Goal: Task Accomplishment & Management: Manage account settings

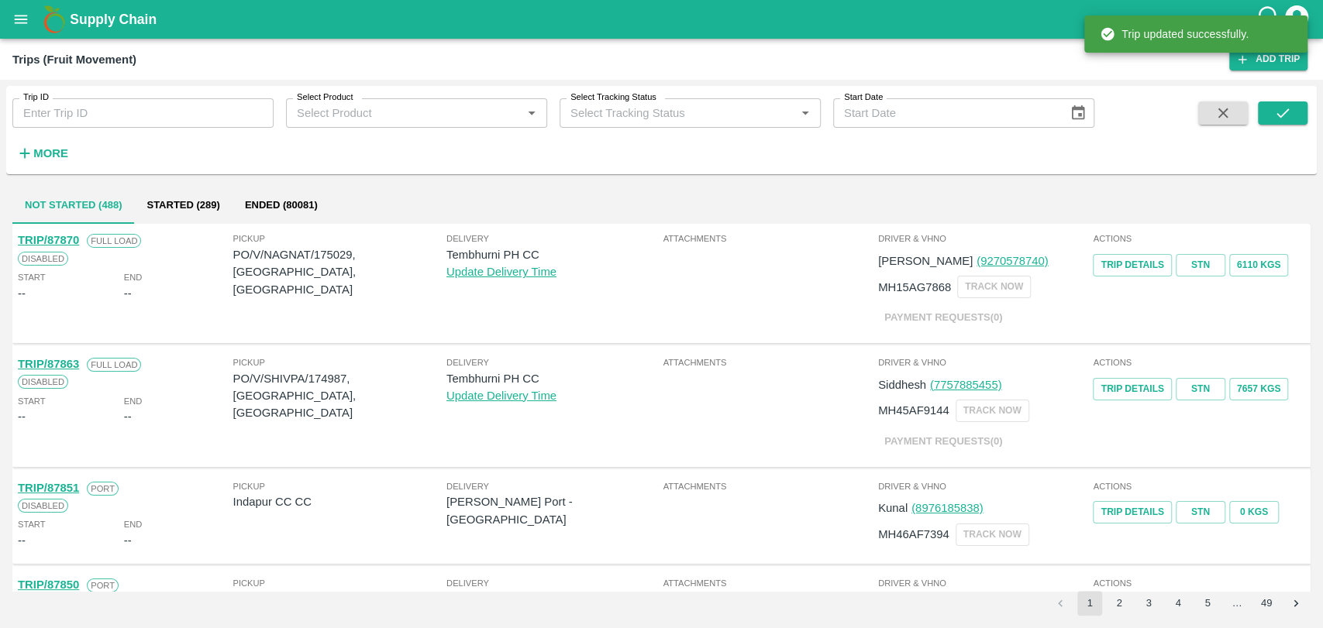
click at [37, 157] on strong "More" at bounding box center [50, 153] width 35 height 12
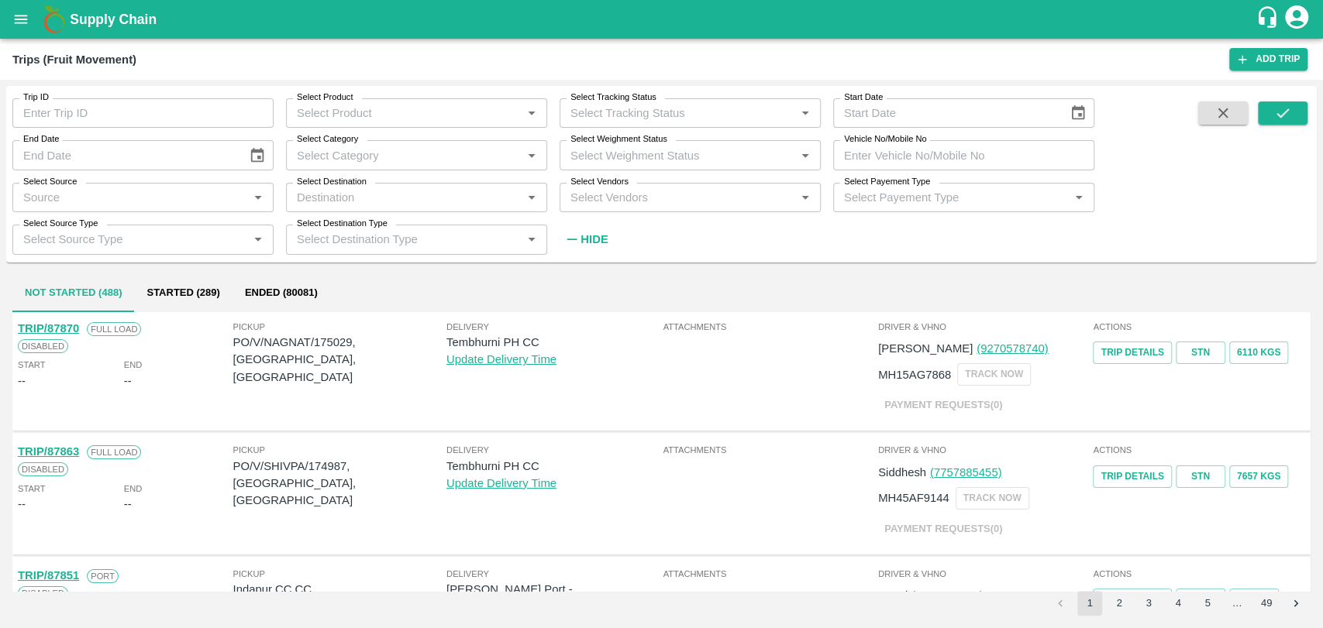
click at [896, 148] on input "Vehicle No/Mobile No" at bounding box center [963, 154] width 261 height 29
paste input "MH19CY8057"
click at [1297, 107] on button "submit" at bounding box center [1282, 112] width 50 height 23
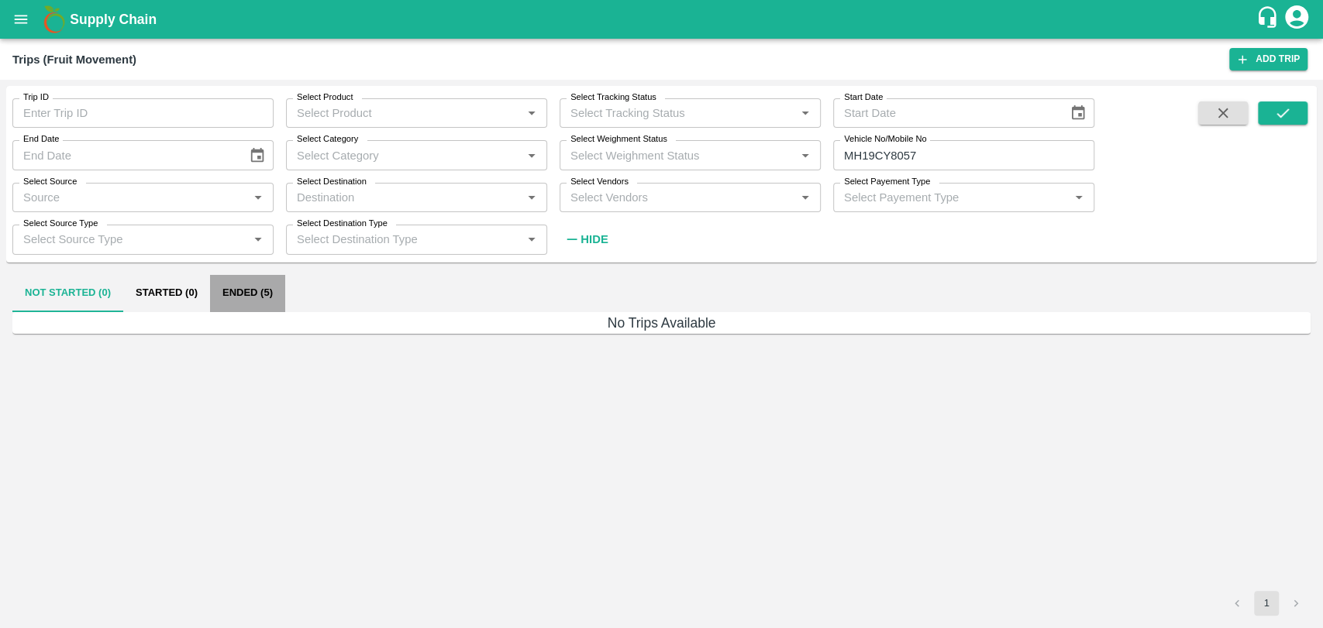
click at [271, 285] on button "Ended (5)" at bounding box center [247, 293] width 75 height 37
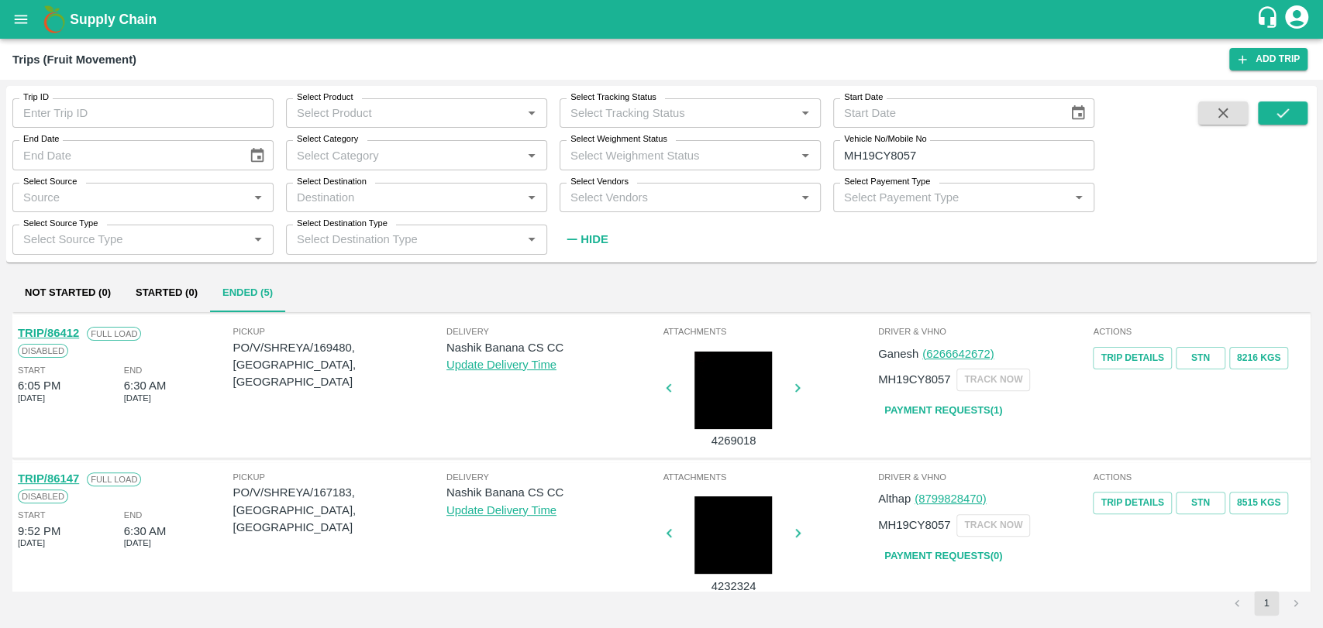
scroll to position [446, 0]
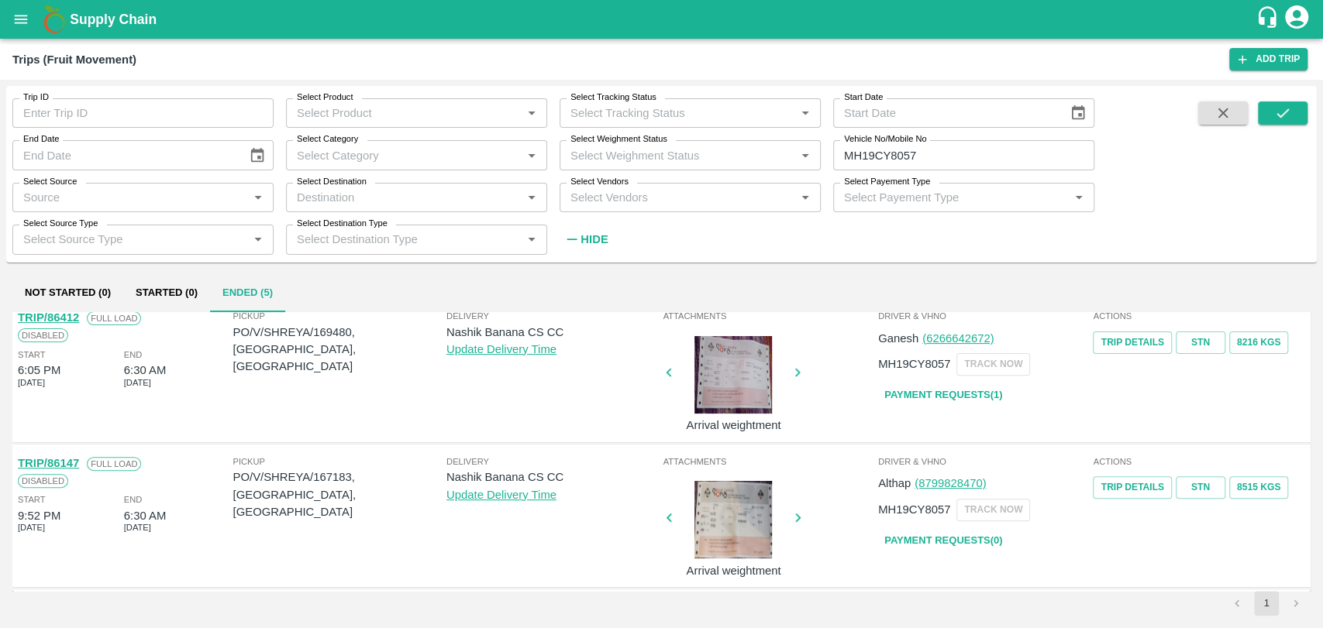
click at [60, 460] on link "TRIP/86147" at bounding box center [48, 463] width 61 height 12
drag, startPoint x: 924, startPoint y: 153, endPoint x: 769, endPoint y: 154, distance: 155.0
click at [816, 154] on div "Trip ID Trip ID Select Product Select Product   * Select Tracking Status Select…" at bounding box center [547, 170] width 1094 height 168
paste input "text"
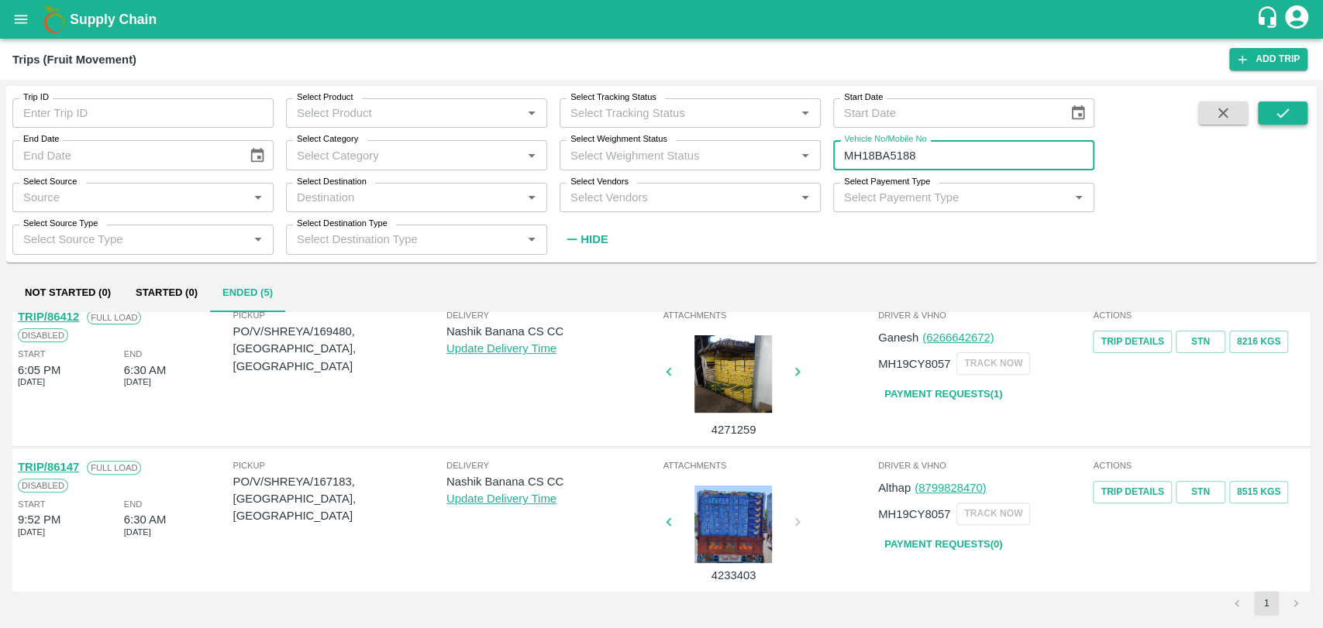
type input "MH18BA5188"
click at [1278, 108] on icon "submit" at bounding box center [1282, 113] width 17 height 17
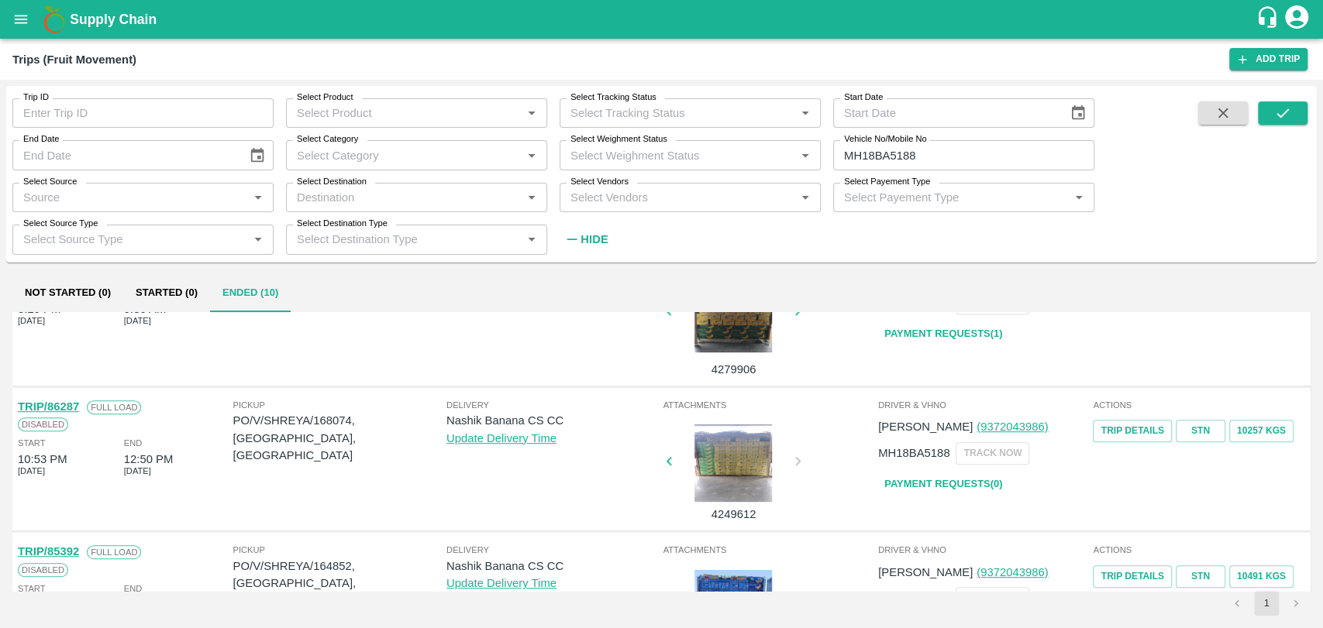
scroll to position [688, 0]
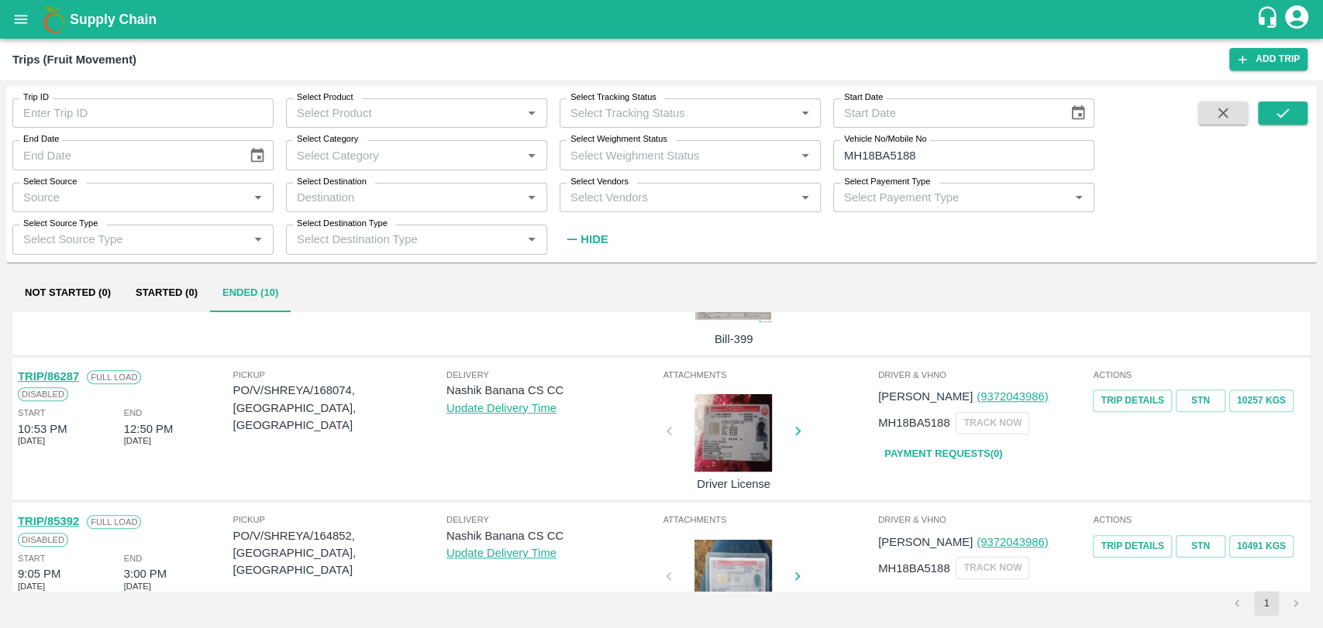
click at [67, 375] on link "TRIP/86287" at bounding box center [48, 376] width 61 height 12
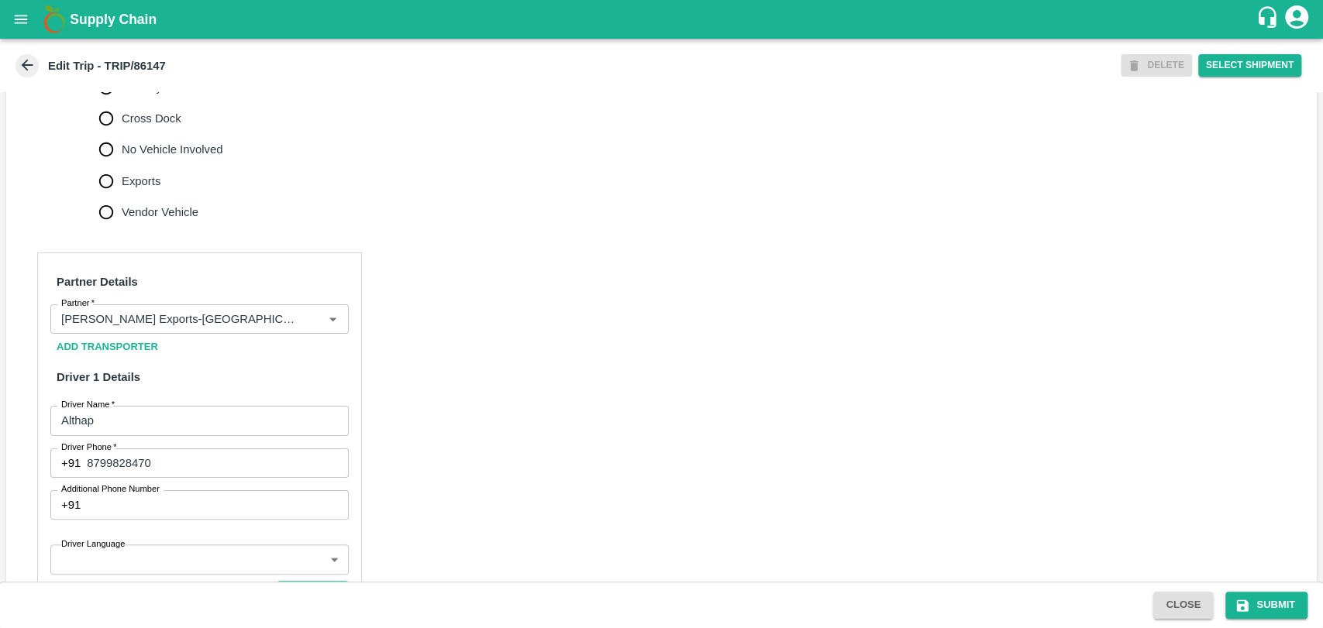
scroll to position [688, 0]
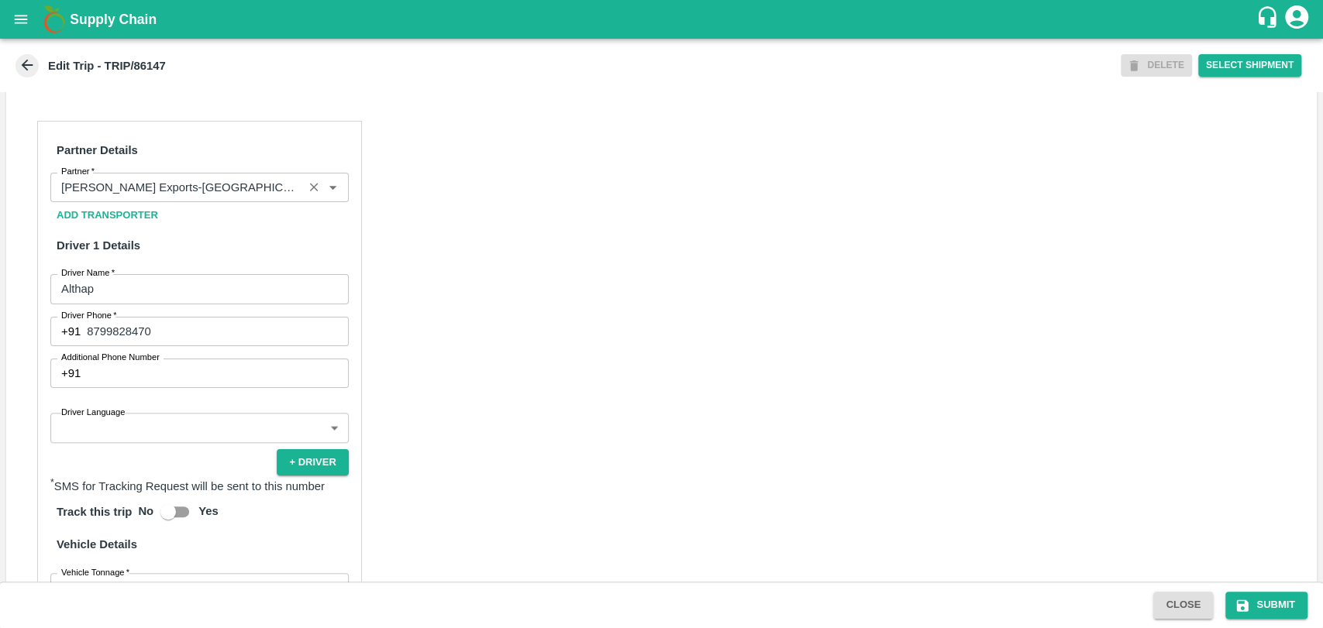
click at [166, 198] on input "Partner   *" at bounding box center [176, 187] width 243 height 20
type input "2"
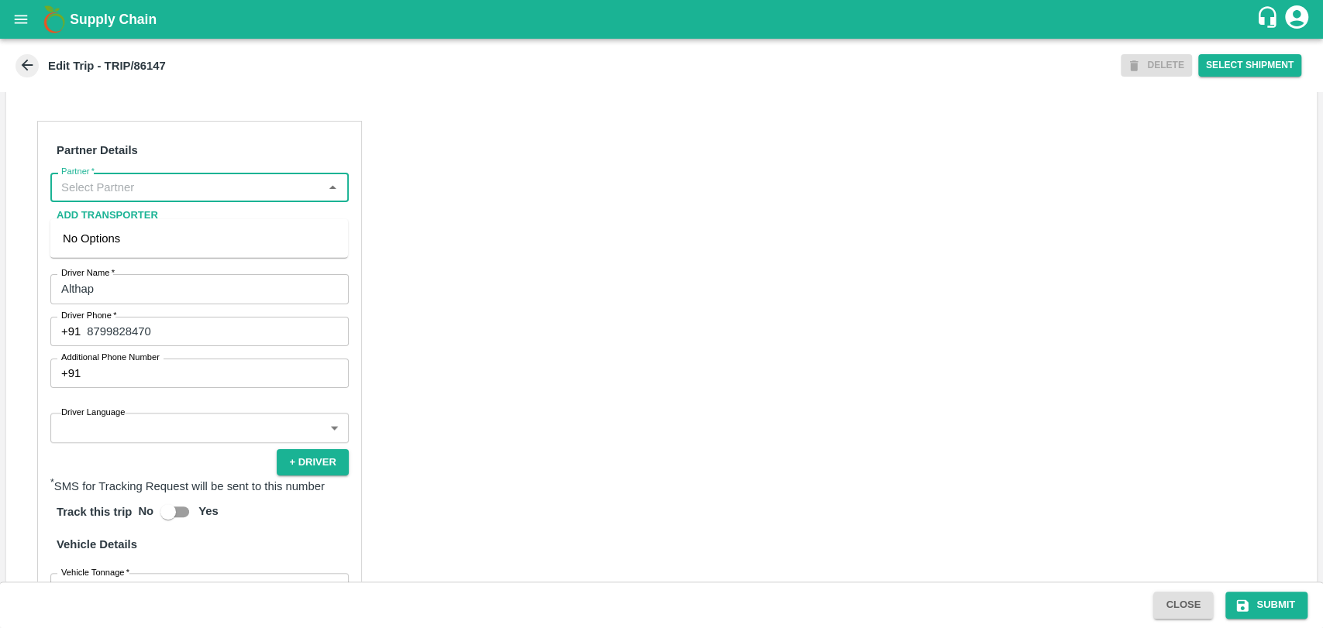
type input "b"
click at [144, 241] on div "[PERSON_NAME] ( [PERSON_NAME] Transport )-[GEOGRAPHIC_DATA], Pune-9860466997(Tr…" at bounding box center [199, 256] width 273 height 52
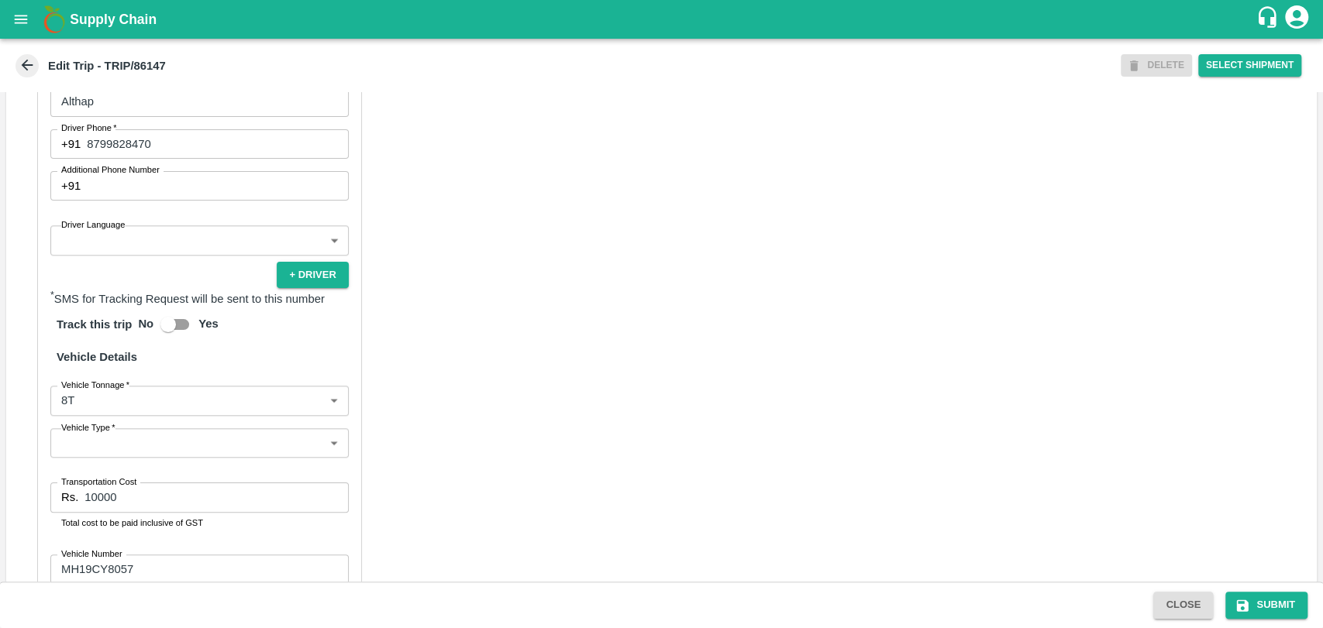
scroll to position [1007, 0]
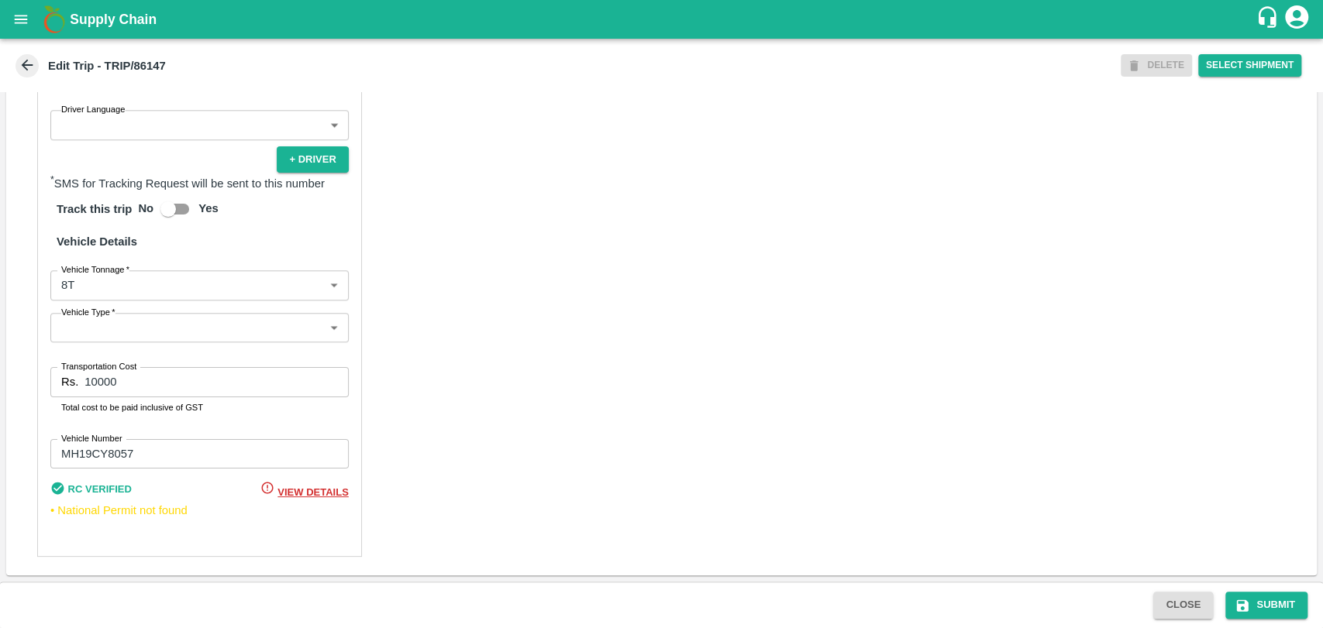
type input "[PERSON_NAME] ( [PERSON_NAME] Transport )-[GEOGRAPHIC_DATA], Pune-9860466997(Tr…"
click at [87, 297] on body "Supply Chain Edit Trip - TRIP/86147 DELETE Select Shipment Trip Details Trip Ty…" at bounding box center [661, 314] width 1323 height 628
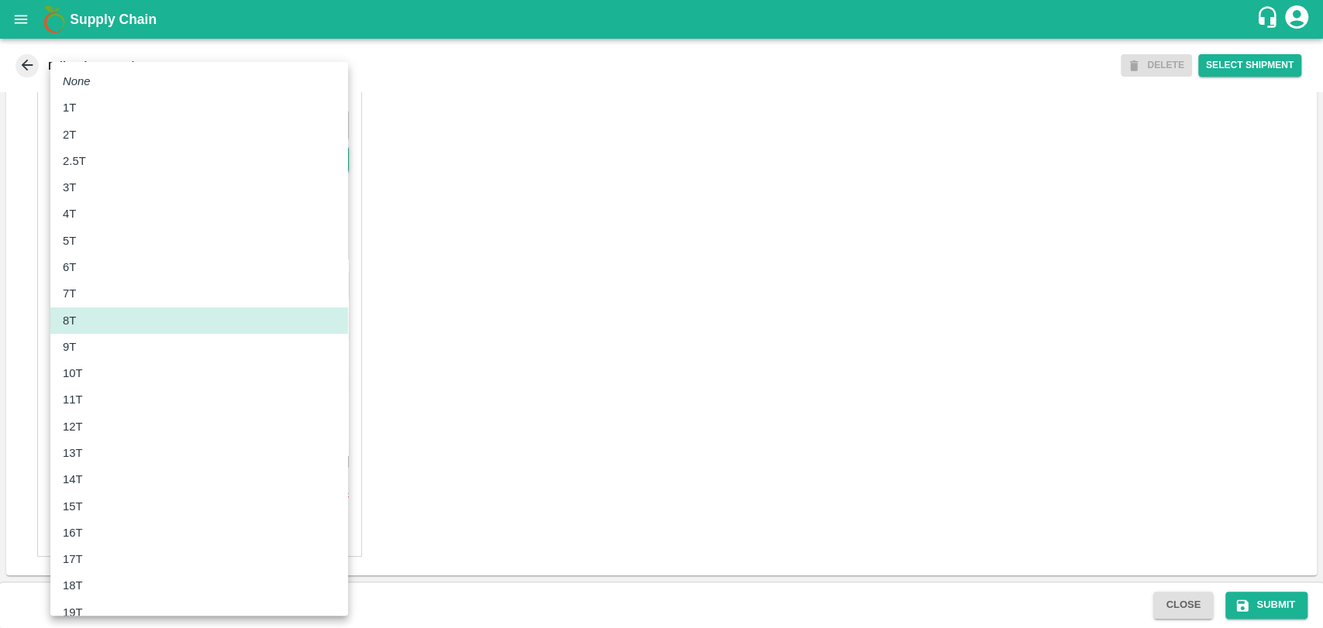
click at [87, 363] on li "10T" at bounding box center [199, 373] width 298 height 26
type input "10000"
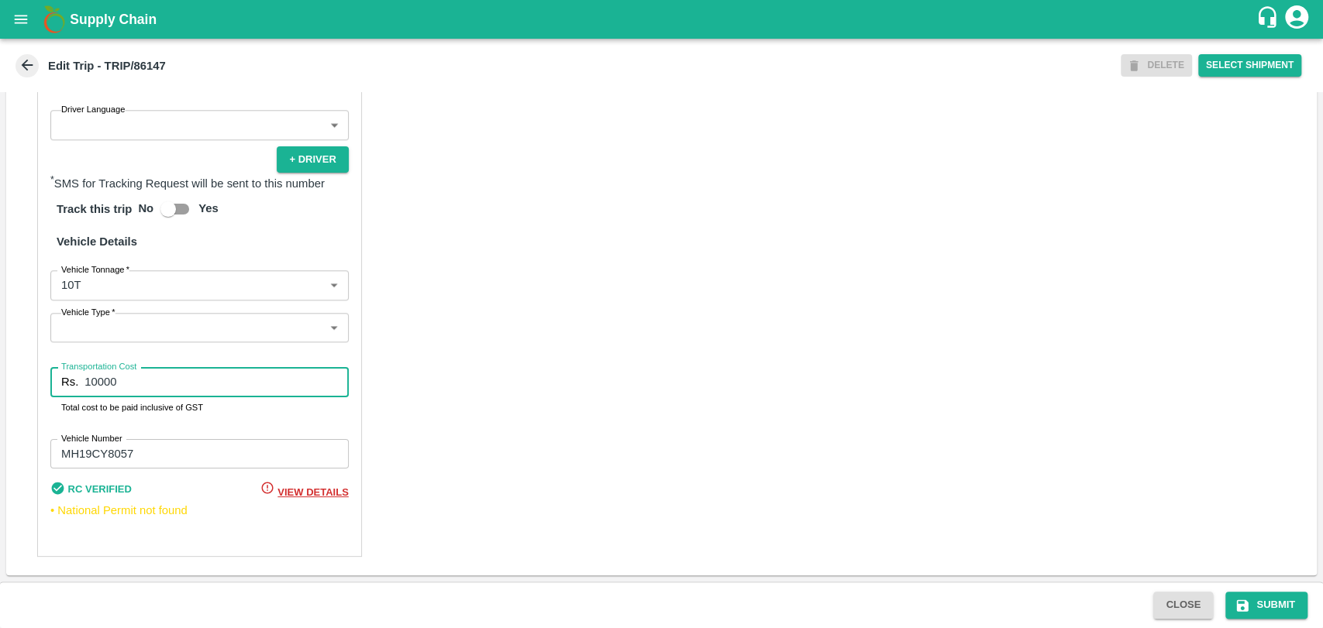
drag, startPoint x: 93, startPoint y: 390, endPoint x: 43, endPoint y: 384, distance: 50.0
click at [43, 384] on div "Partner Details Partner   * Partner Add Transporter Driver 1 Details Driver Nam…" at bounding box center [199, 187] width 325 height 739
type input "20000"
click at [1289, 600] on button "Submit" at bounding box center [1266, 605] width 82 height 27
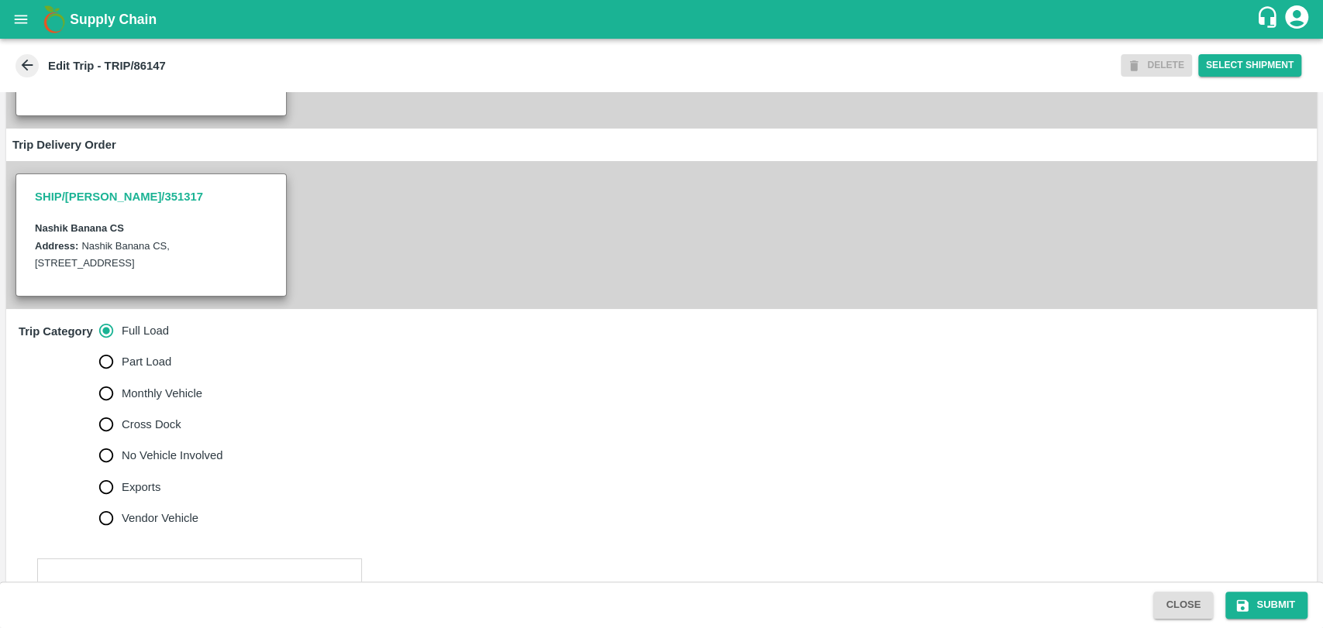
scroll to position [430, 0]
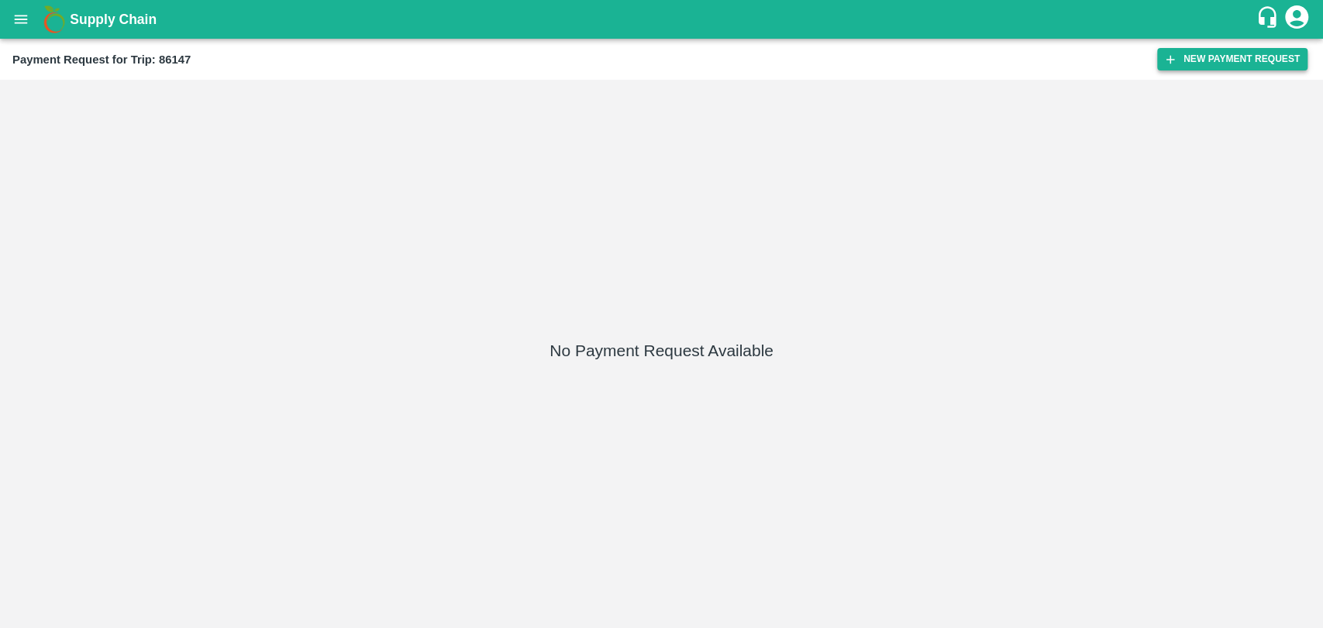
click at [1194, 57] on button "New Payment Request" at bounding box center [1232, 59] width 150 height 22
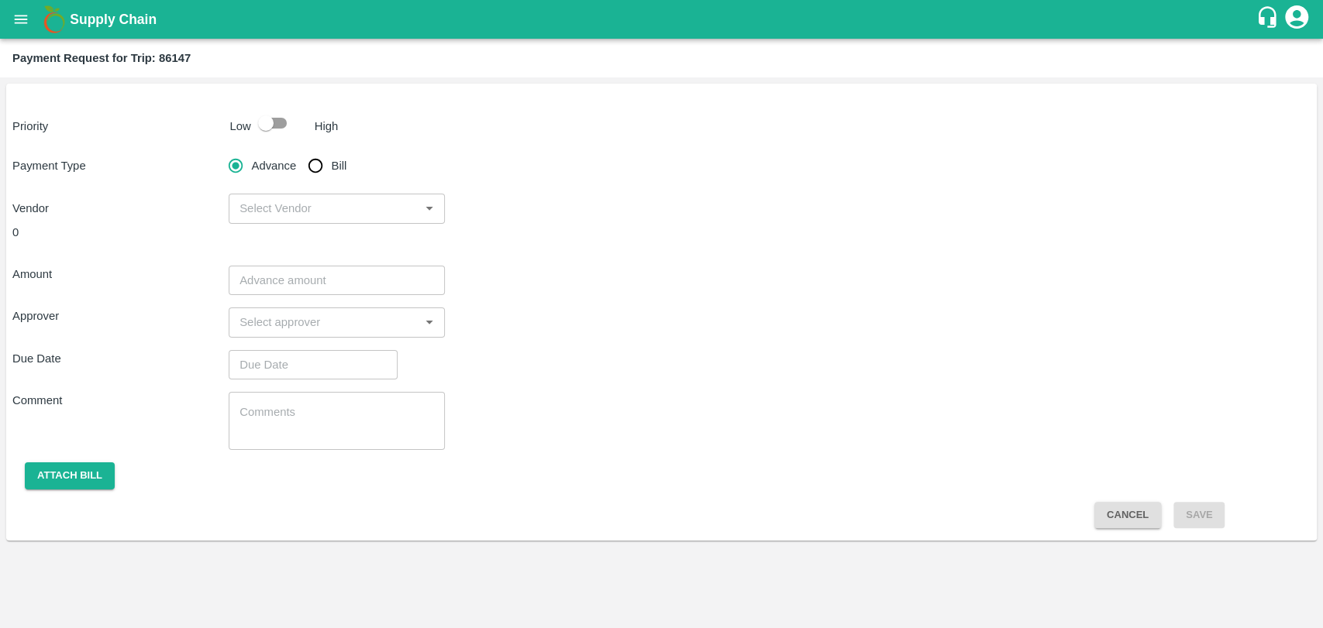
click at [285, 123] on input "checkbox" at bounding box center [266, 122] width 88 height 29
checkbox input "true"
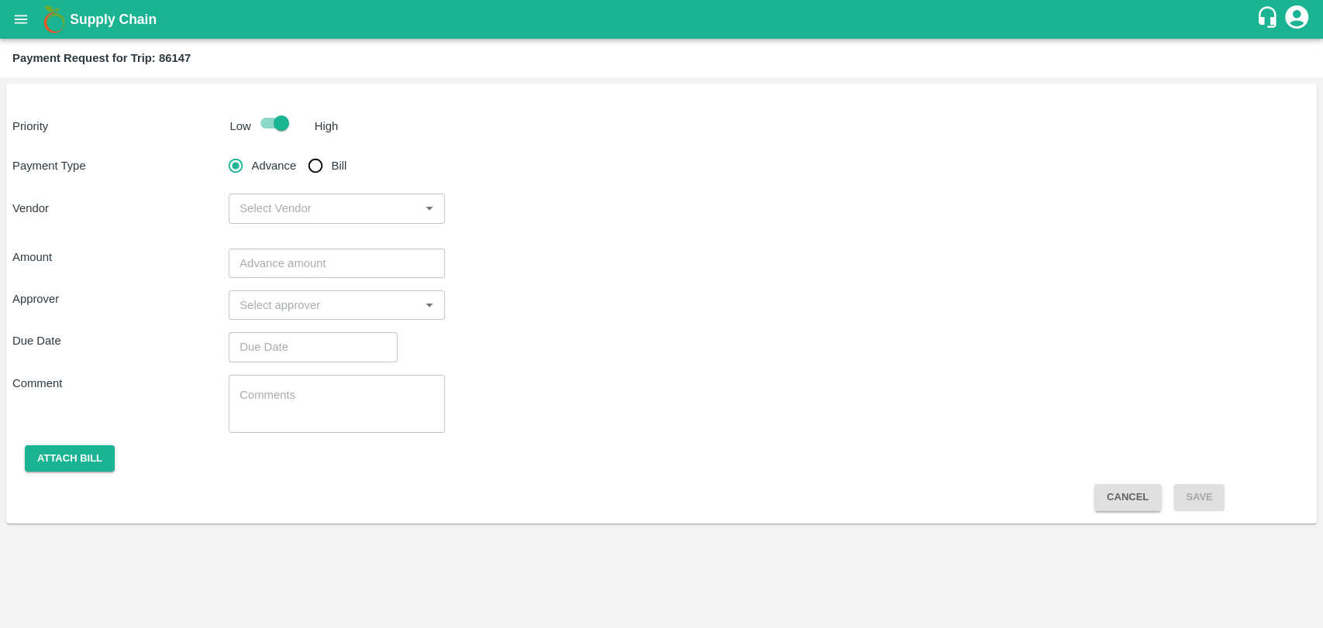
click at [326, 168] on input "Bill" at bounding box center [315, 165] width 31 height 31
radio input "true"
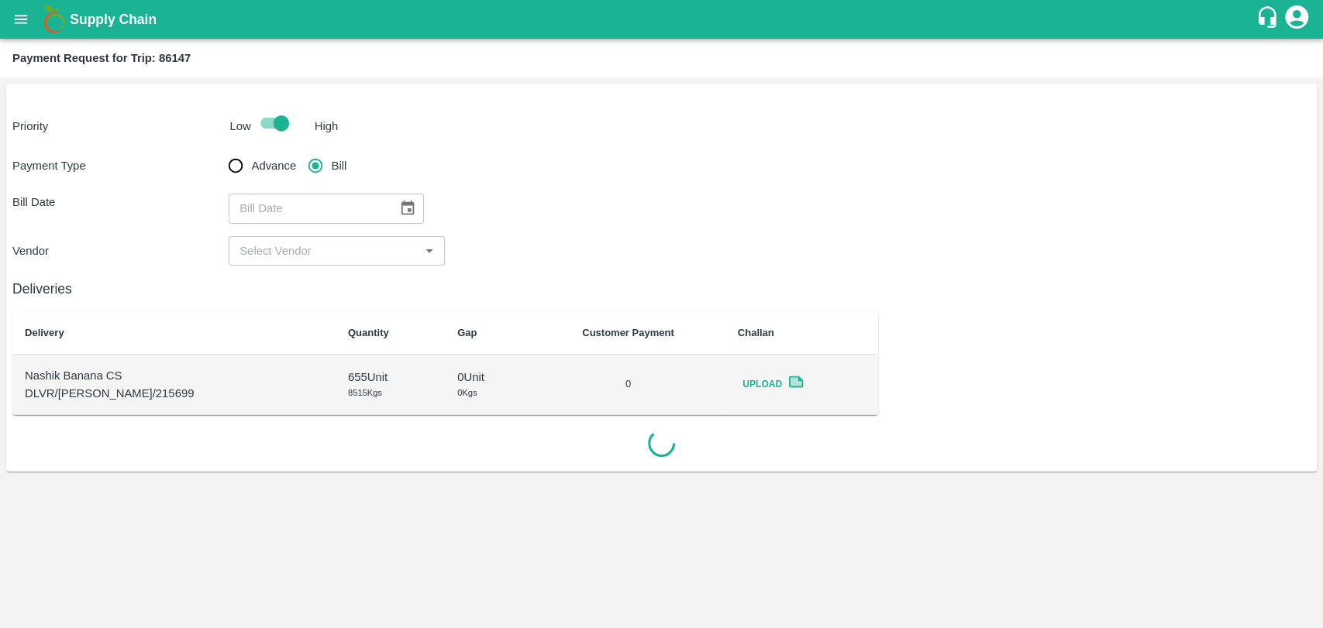
click at [401, 209] on icon "Choose date" at bounding box center [407, 208] width 13 height 15
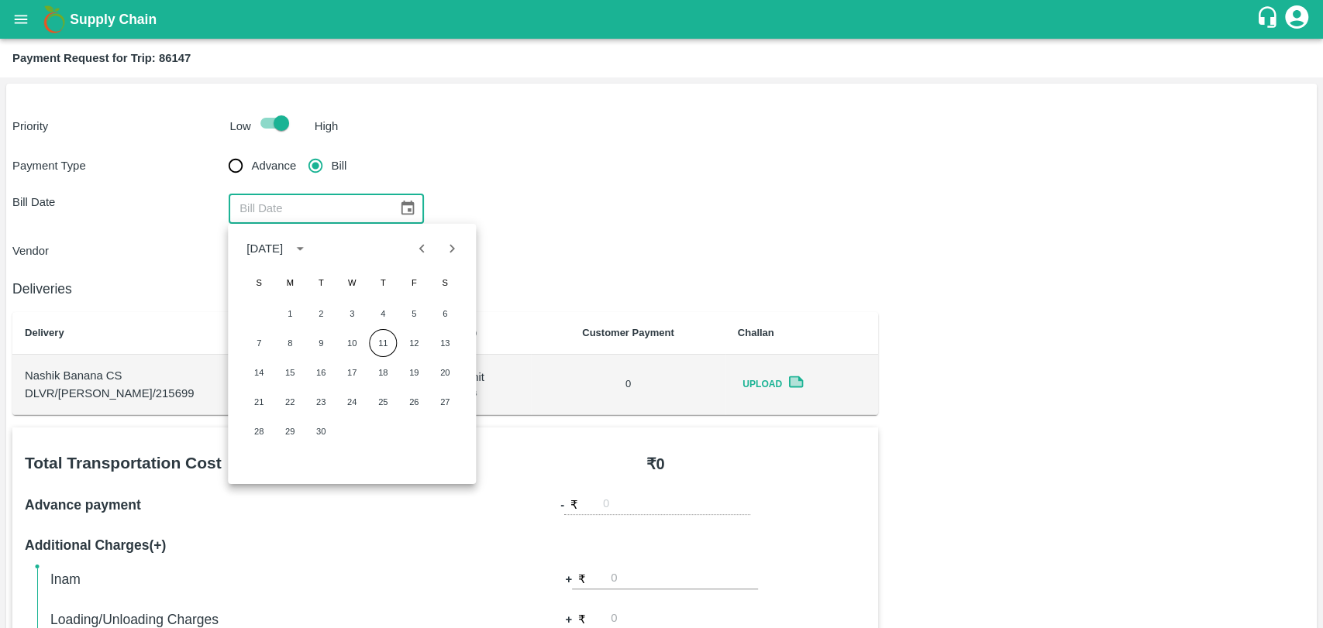
click at [421, 255] on icon "Previous month" at bounding box center [422, 248] width 17 height 17
click at [285, 341] on button "4" at bounding box center [290, 343] width 28 height 28
type input "04/08/2025"
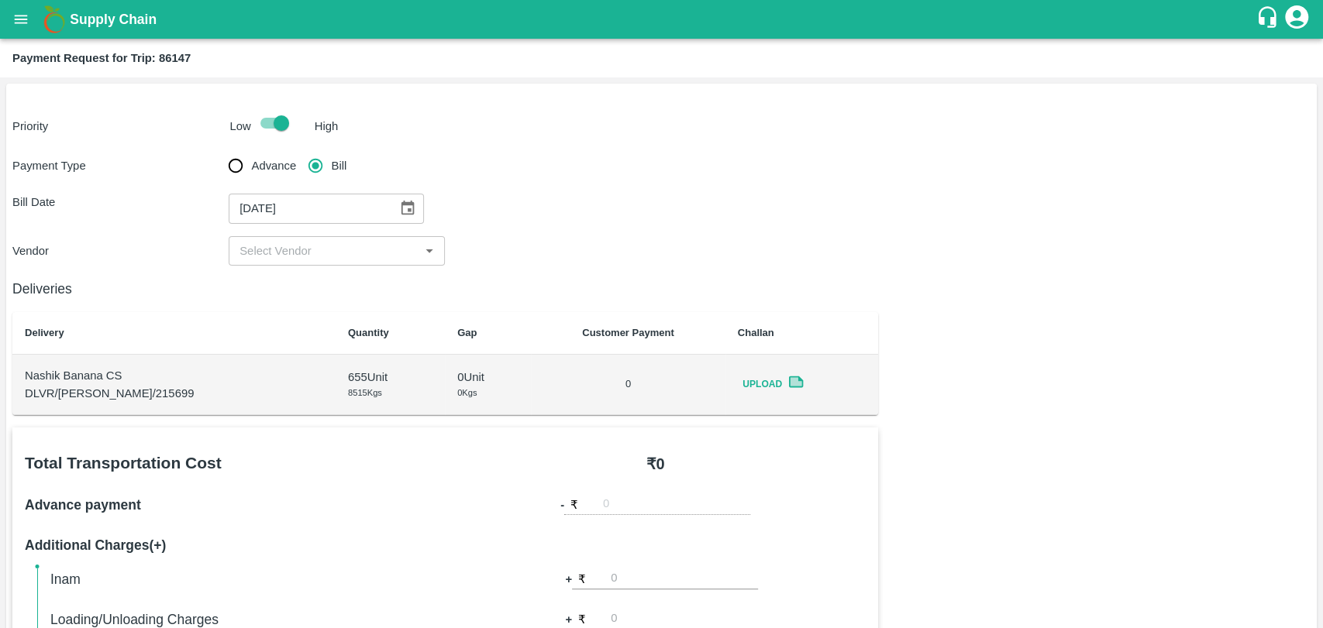
click at [269, 241] on input "input" at bounding box center [323, 251] width 181 height 20
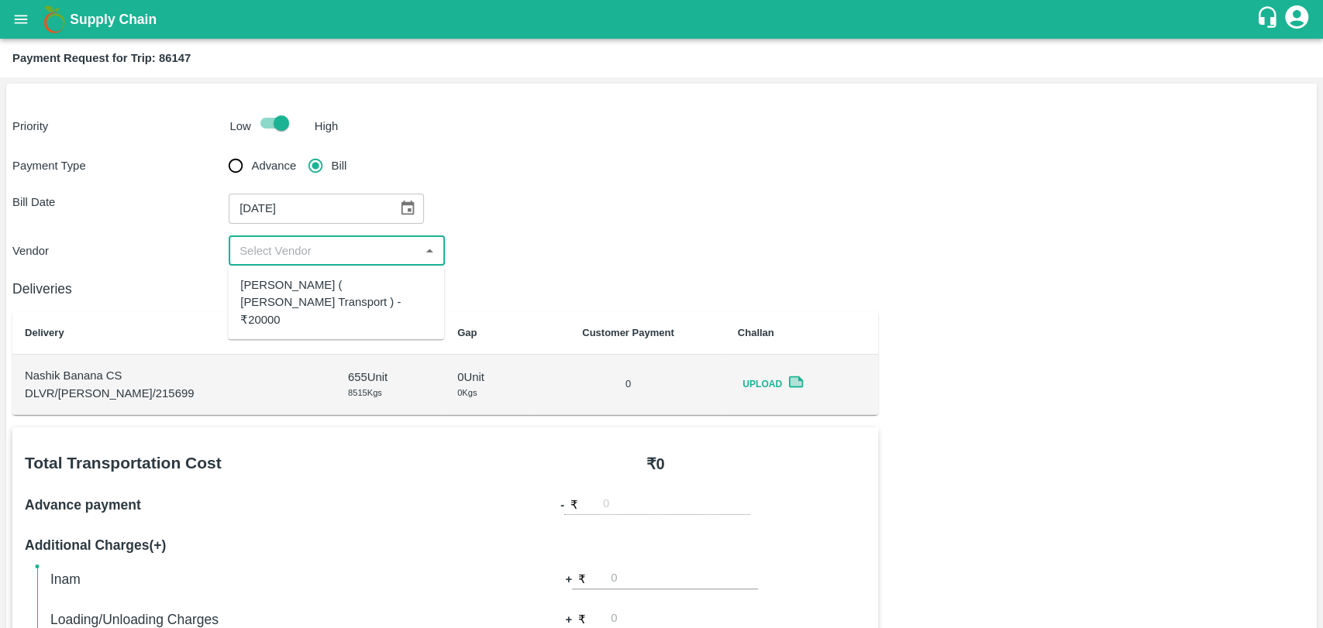
click at [267, 274] on div "Nitin Rasal ( Bhairavnath Transport ) - ₹20000" at bounding box center [336, 302] width 216 height 61
type input "Nitin Rasal ( Bhairavnath Transport ) - ₹20000"
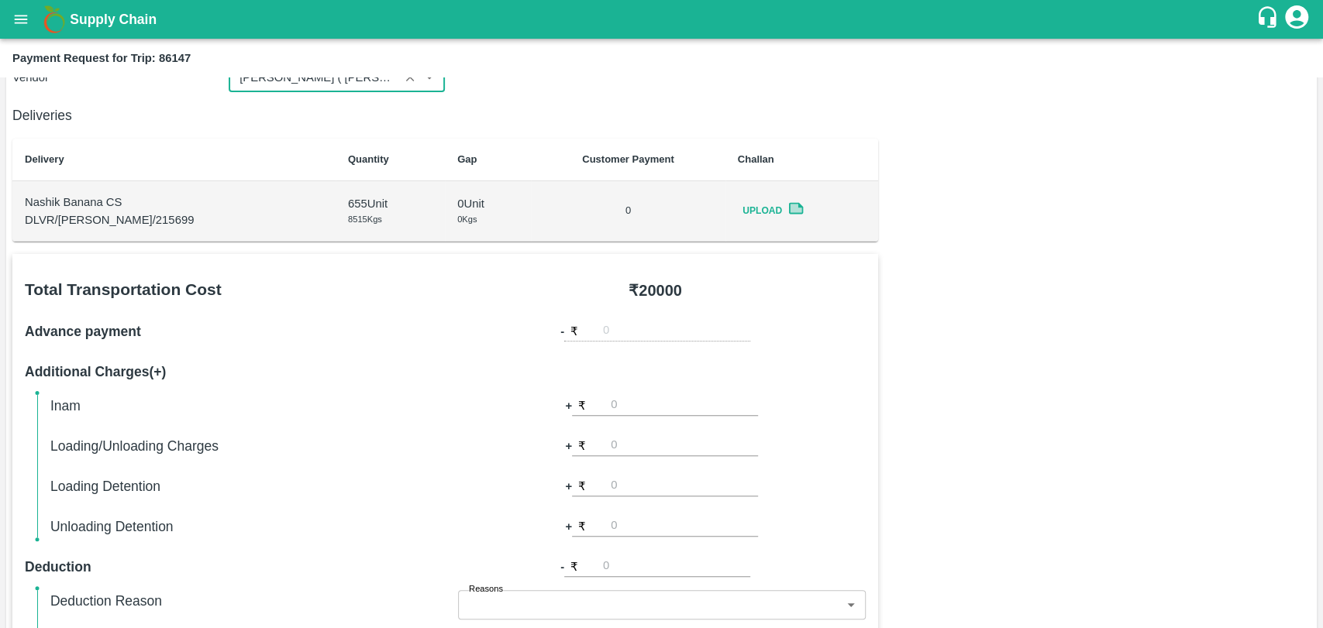
scroll to position [516, 0]
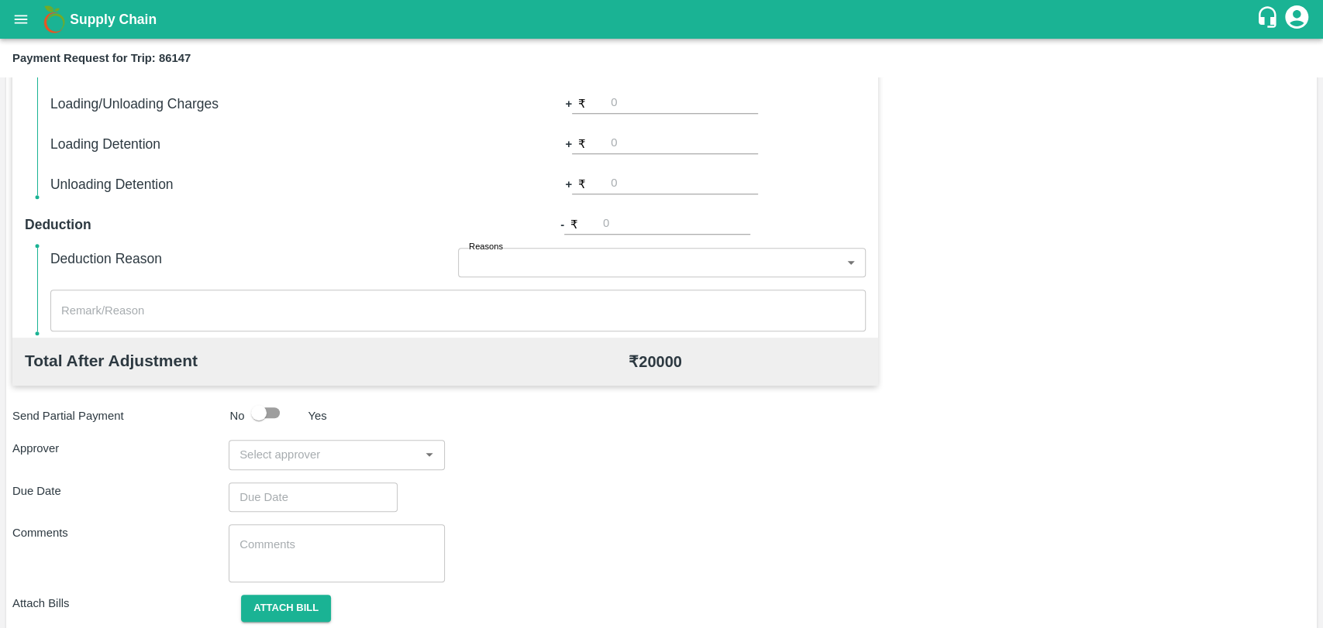
click at [610, 105] on div "₹" at bounding box center [665, 103] width 186 height 21
type input "500"
click at [256, 459] on input "input" at bounding box center [323, 455] width 181 height 20
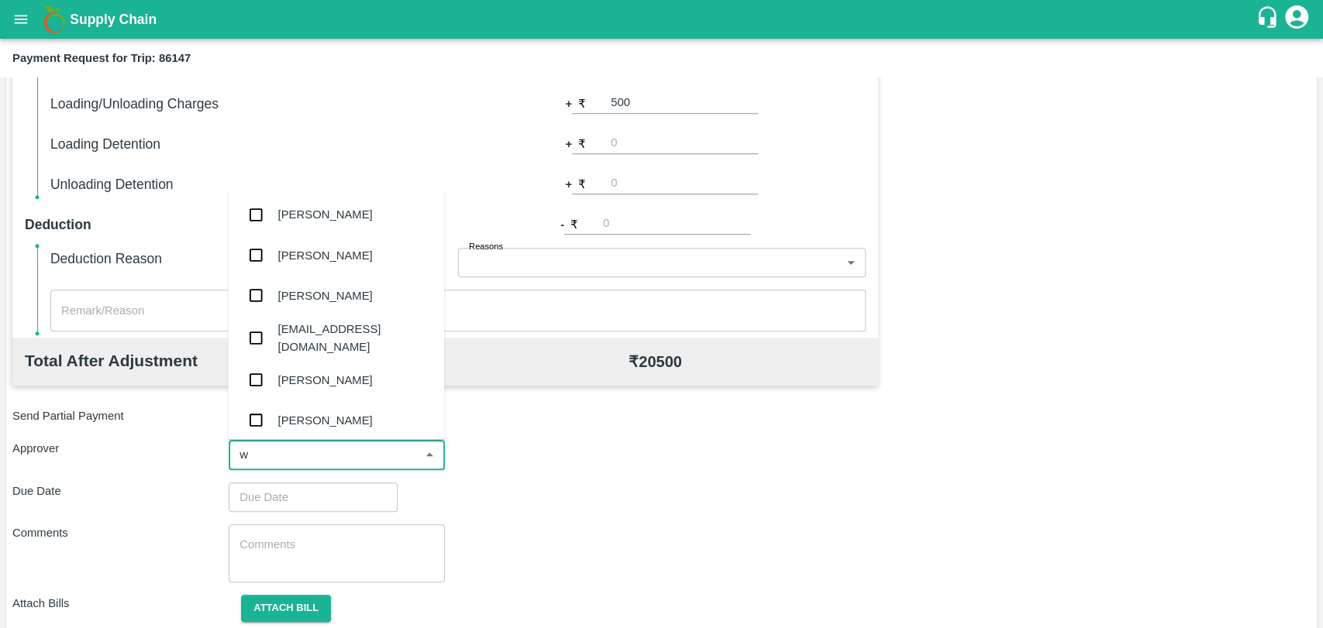
type input "wa"
click at [332, 296] on div "Prasad Waghade" at bounding box center [325, 295] width 95 height 17
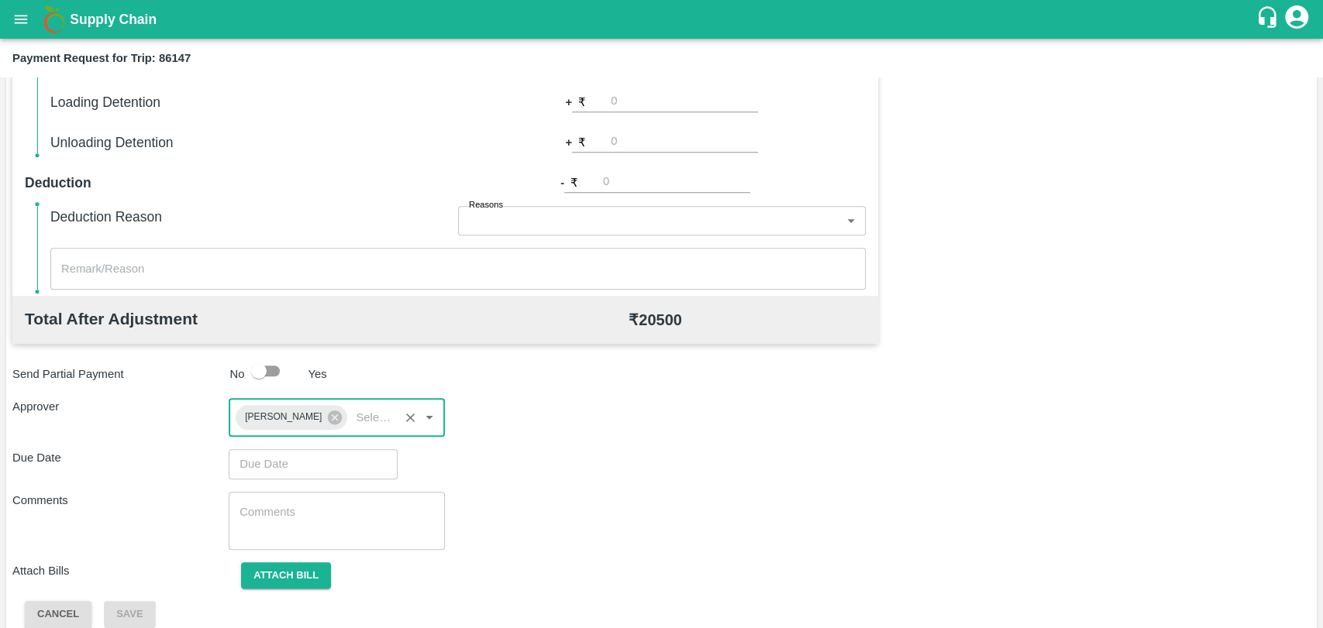
scroll to position [576, 0]
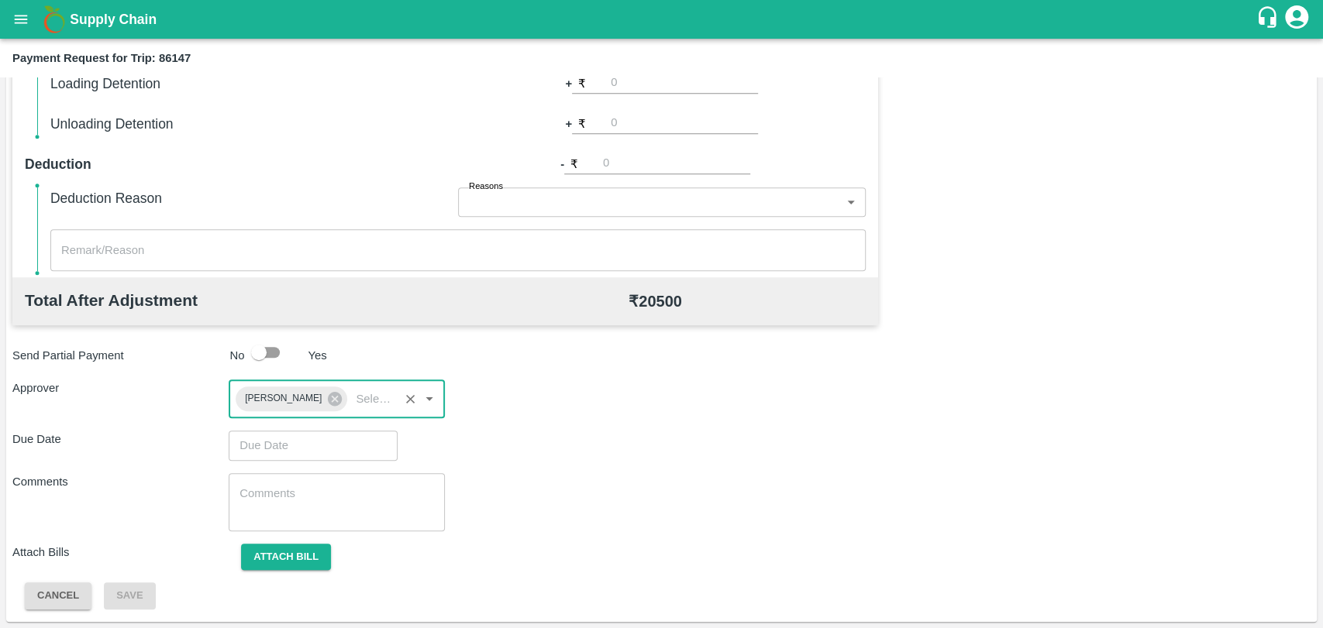
click at [267, 448] on input "Choose date" at bounding box center [308, 445] width 158 height 29
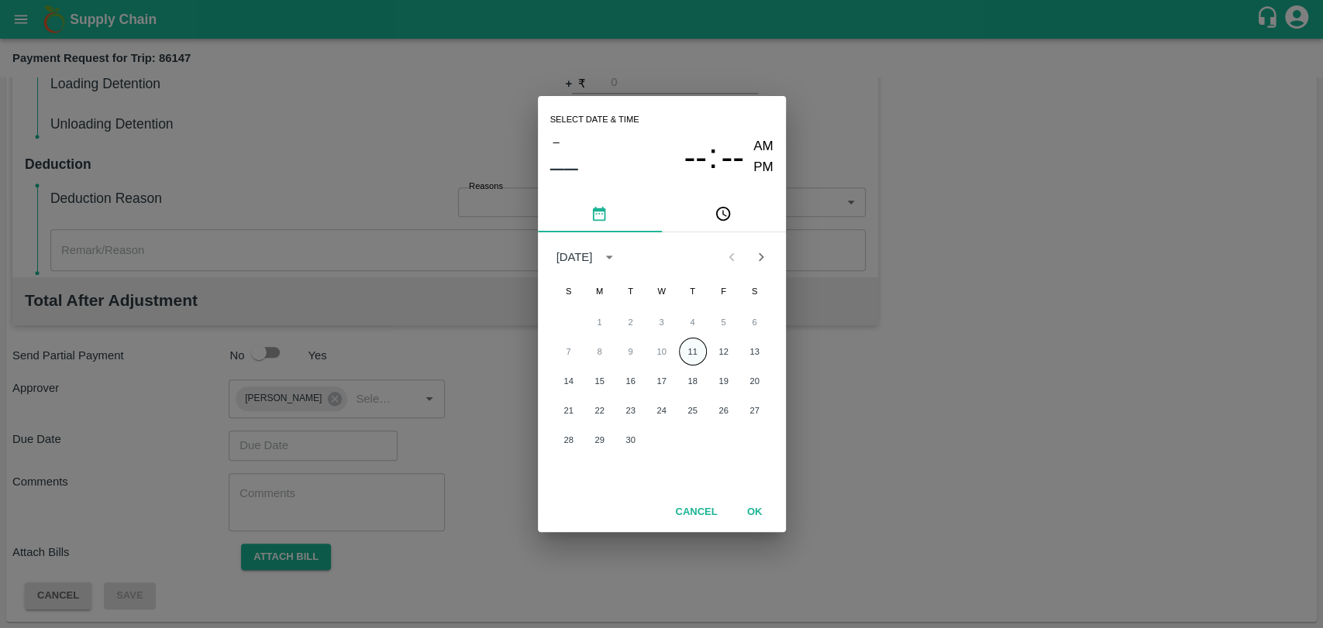
click at [690, 348] on button "11" at bounding box center [693, 352] width 28 height 28
type input "11/09/2025 12:00 AM"
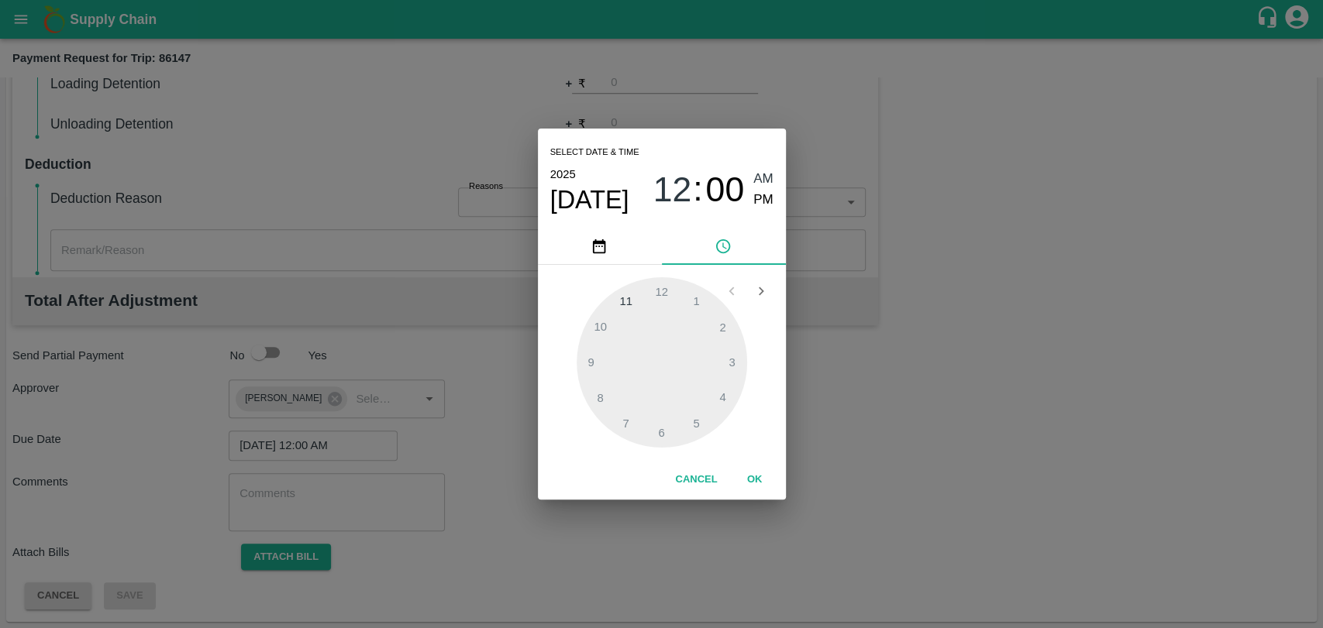
click at [760, 477] on button "OK" at bounding box center [755, 479] width 50 height 27
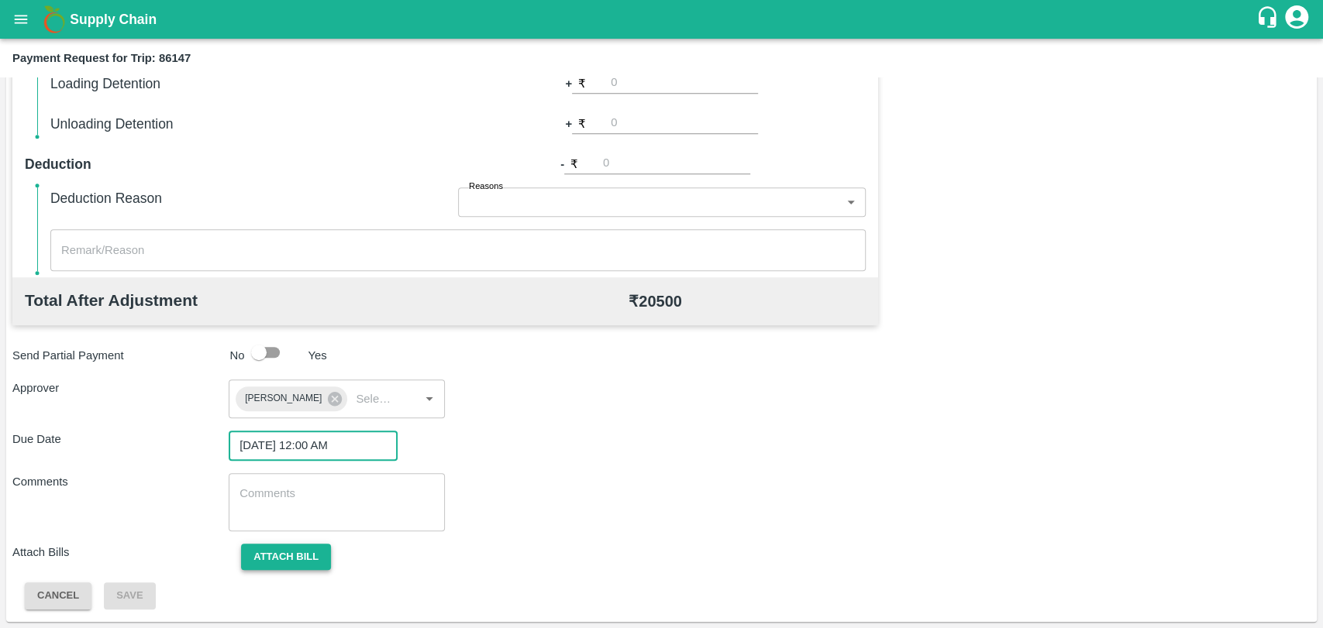
click at [300, 558] on button "Attach bill" at bounding box center [286, 557] width 90 height 27
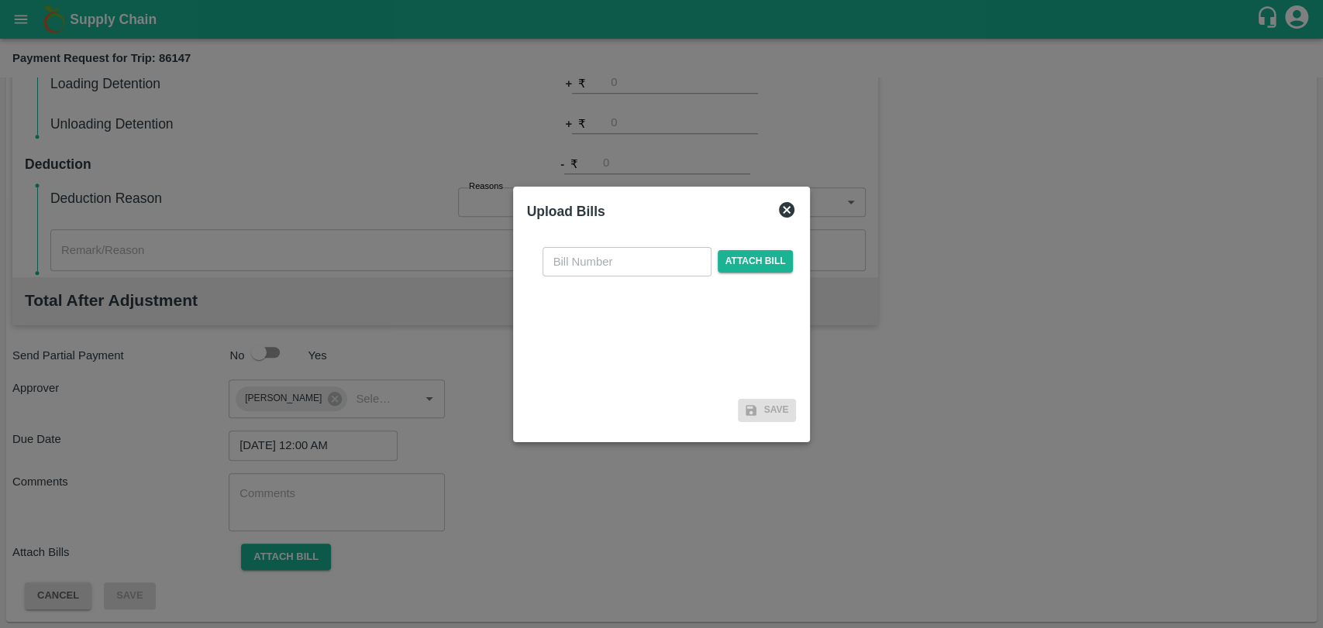
click at [601, 259] on input "text" at bounding box center [626, 261] width 169 height 29
type input "3870"
click at [741, 256] on span "Attach bill" at bounding box center [755, 261] width 76 height 22
click at [0, 0] on input "Attach bill" at bounding box center [0, 0] width 0 height 0
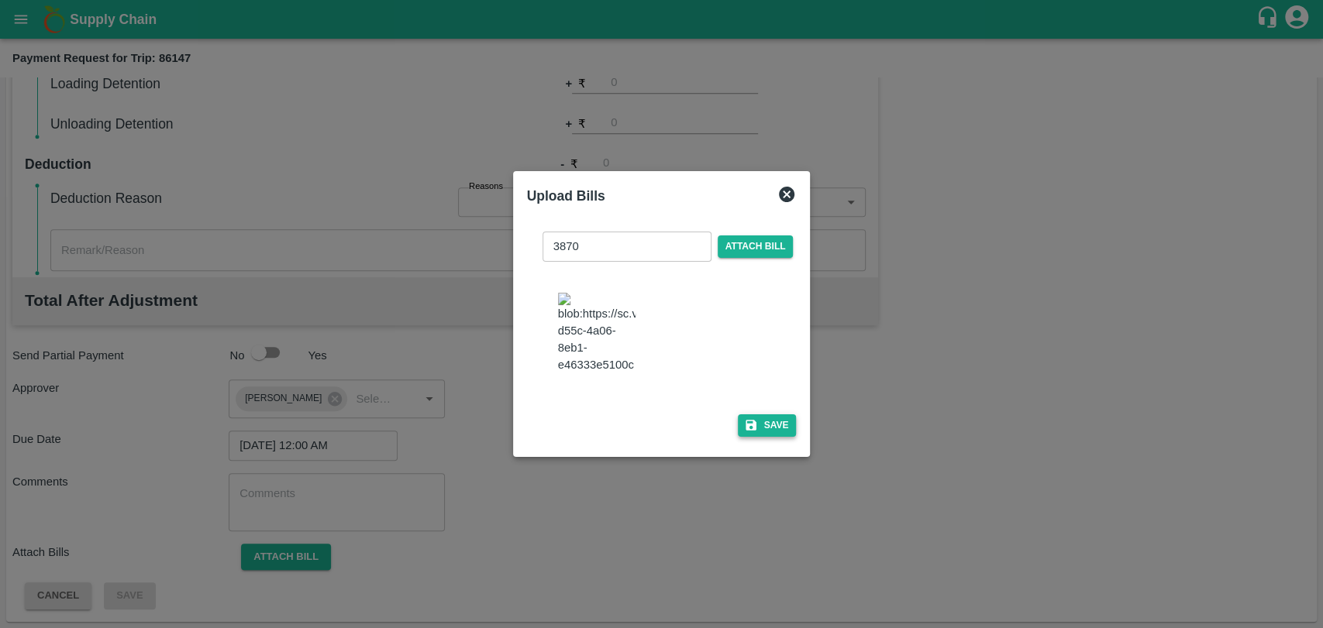
click at [755, 428] on button "Save" at bounding box center [767, 425] width 59 height 22
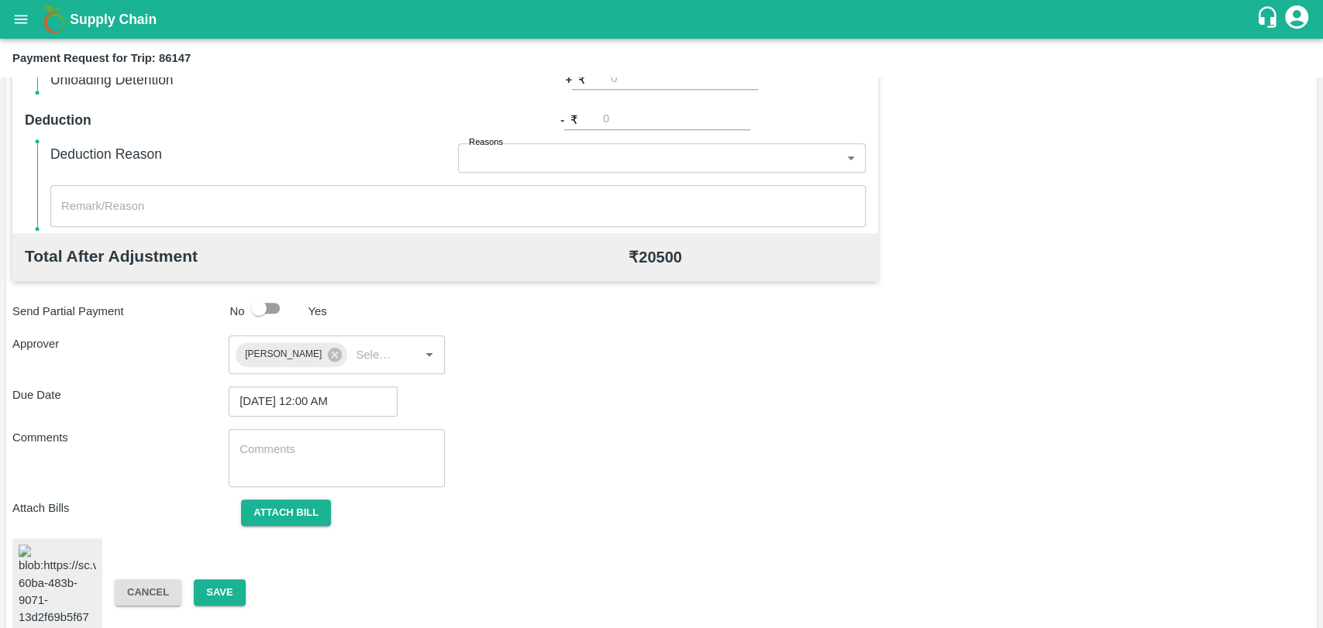
scroll to position [645, 0]
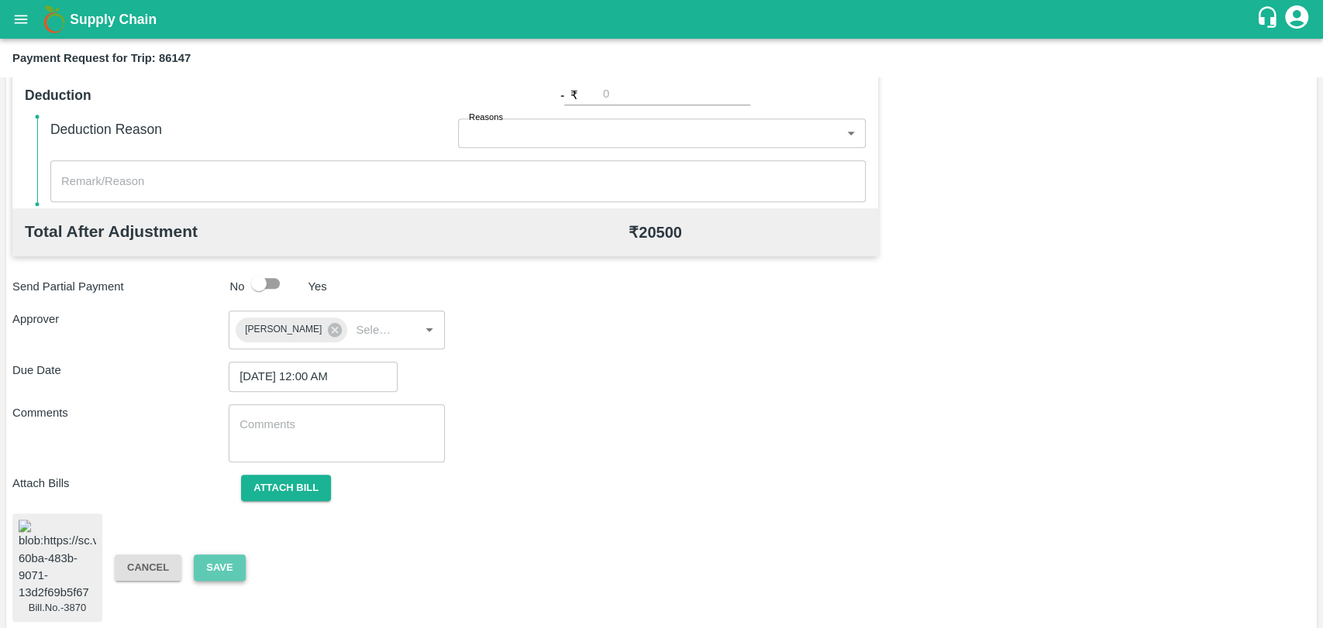
click at [229, 557] on button "Save" at bounding box center [219, 568] width 51 height 27
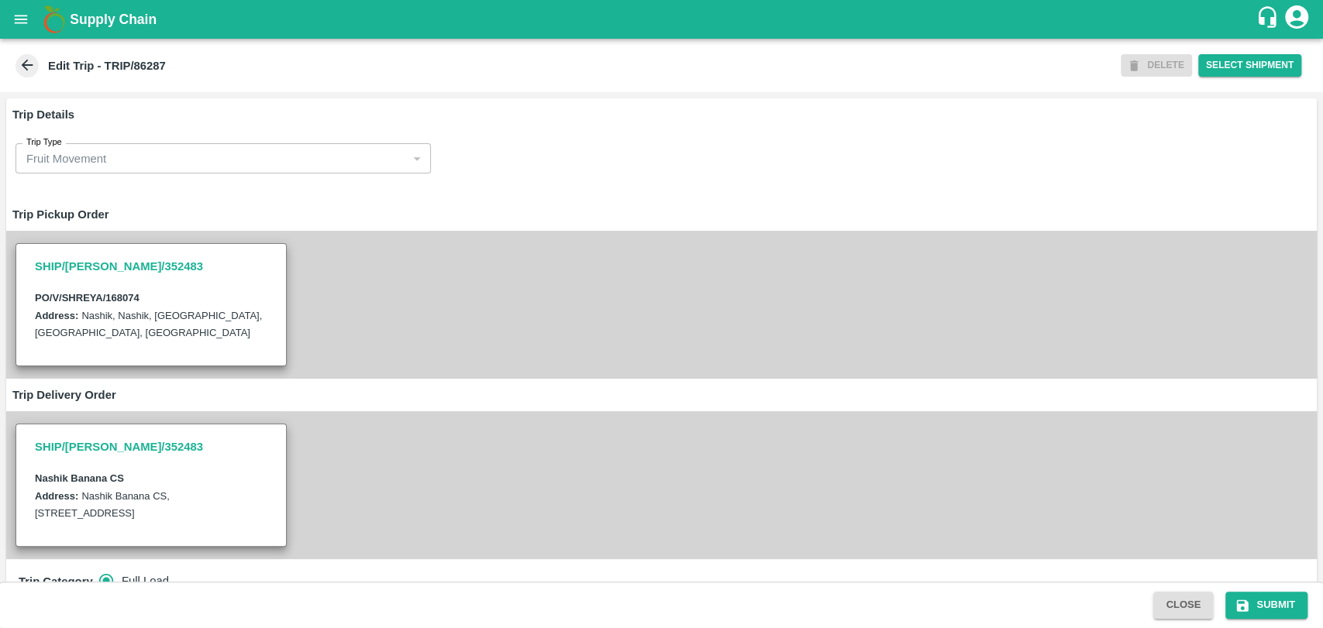
scroll to position [516, 0]
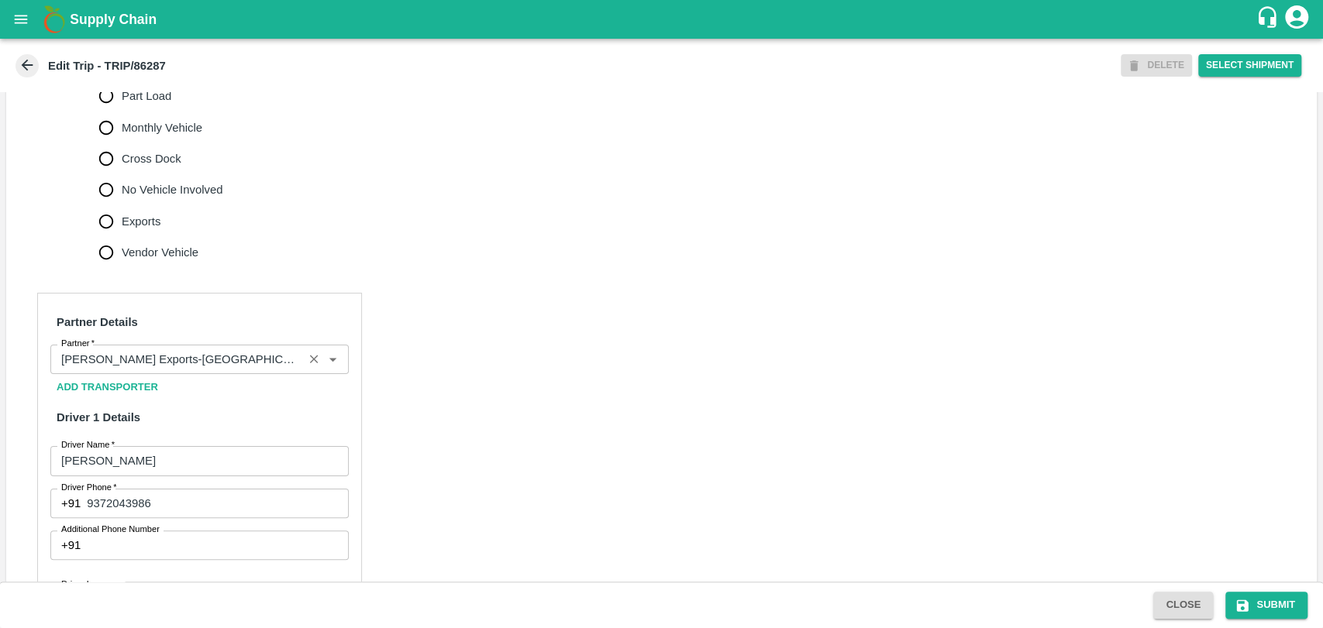
click at [185, 370] on input "Partner   *" at bounding box center [176, 359] width 243 height 20
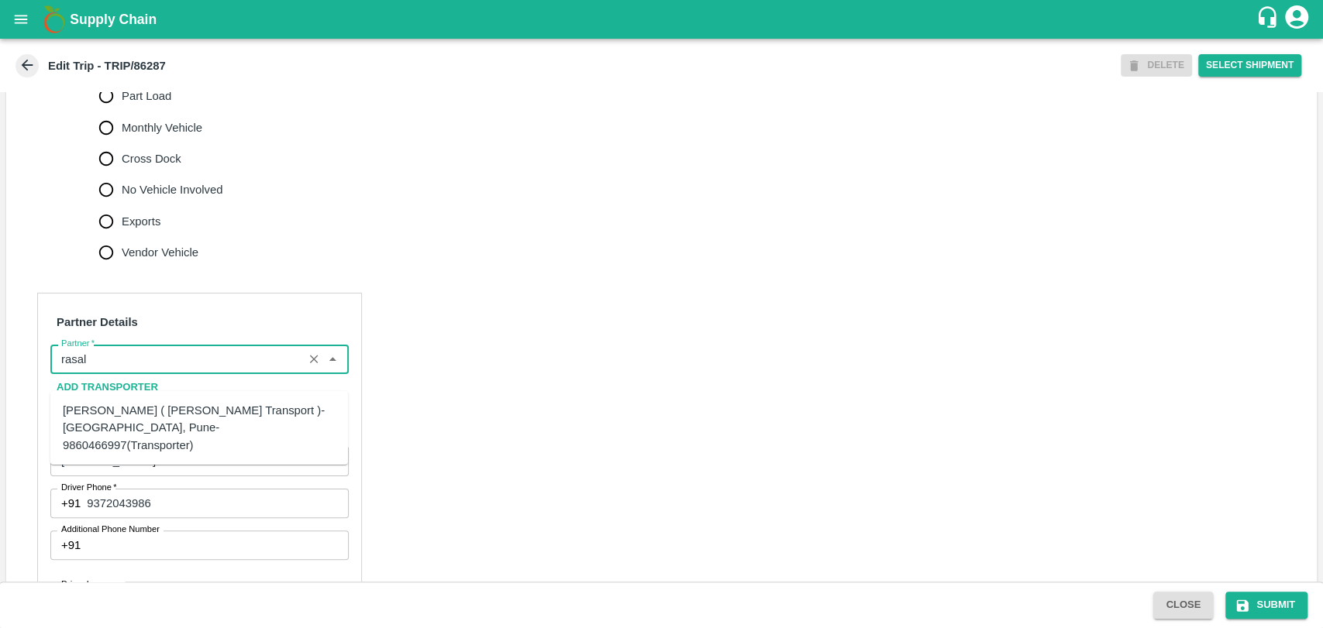
click at [157, 418] on div "[PERSON_NAME] ( [PERSON_NAME] Transport )-[GEOGRAPHIC_DATA], Pune-9860466997(Tr…" at bounding box center [199, 428] width 273 height 52
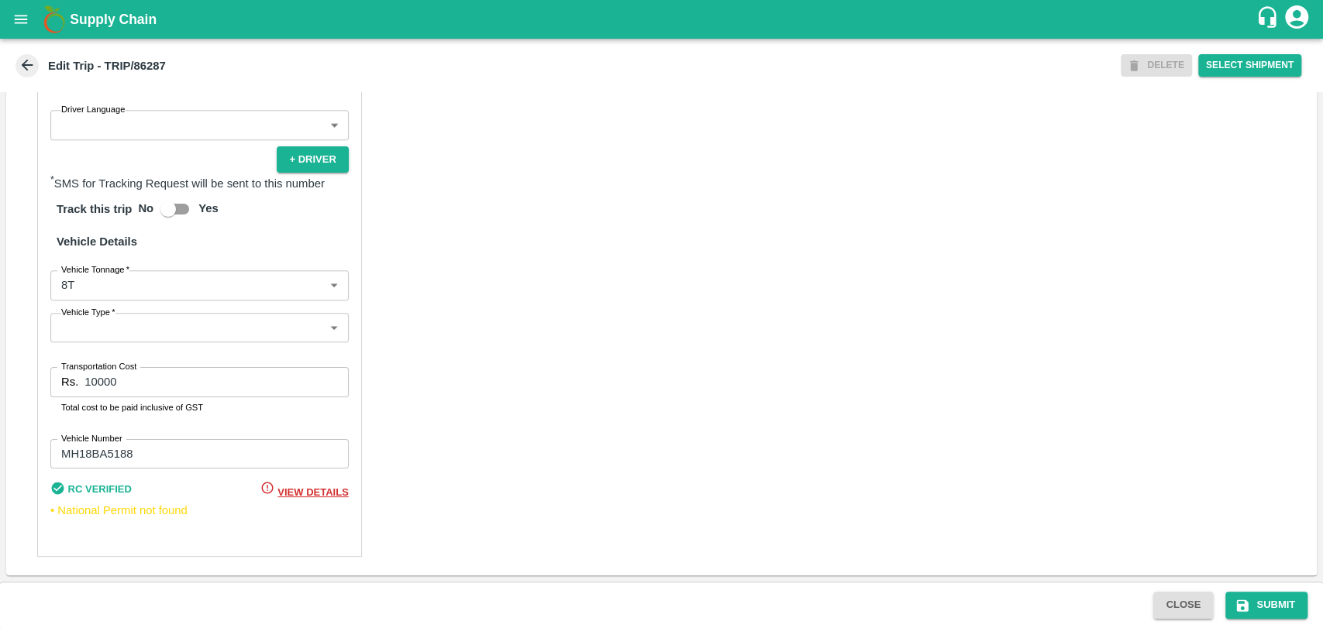
scroll to position [1007, 0]
type input "[PERSON_NAME] ( [PERSON_NAME] Transport )-[GEOGRAPHIC_DATA], Pune-9860466997(Tr…"
click at [105, 303] on div "Partner Details Partner   * Partner Add Transporter Driver 1 Details Driver Nam…" at bounding box center [199, 187] width 325 height 739
click at [105, 285] on body "Supply Chain Edit Trip - TRIP/86287 DELETE Select Shipment Trip Details Trip Ty…" at bounding box center [661, 314] width 1323 height 628
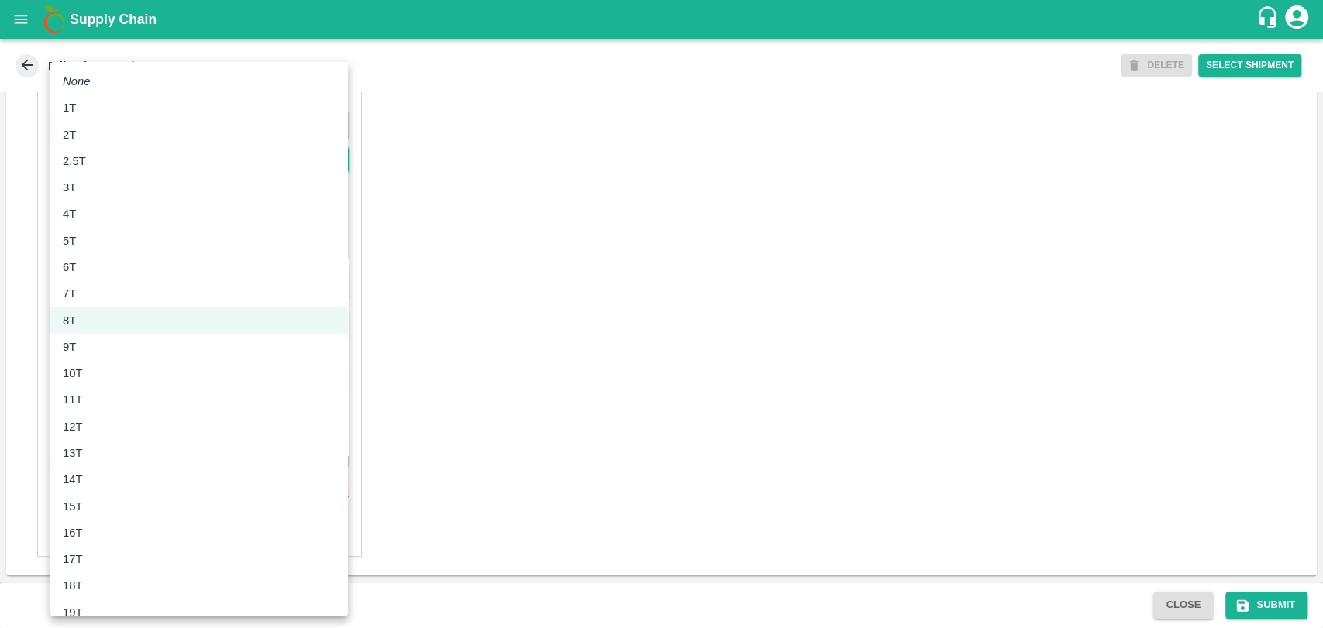
click at [97, 421] on div "12T" at bounding box center [199, 426] width 273 height 17
type input "12000"
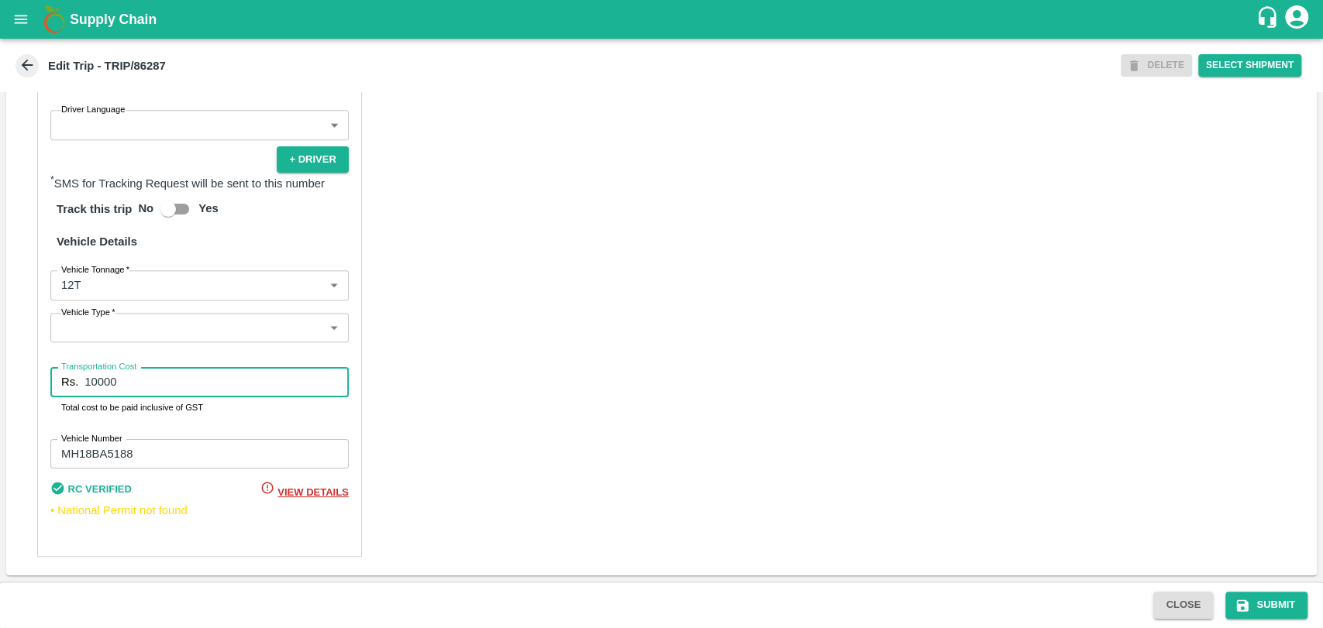
drag, startPoint x: 126, startPoint y: 389, endPoint x: 8, endPoint y: 374, distance: 118.7
click at [8, 374] on div "Partner Details Partner   * Partner Add Transporter Driver 1 Details Driver Nam…" at bounding box center [661, 187] width 1310 height 776
type input "21850"
click at [1237, 595] on button "Submit" at bounding box center [1266, 605] width 82 height 27
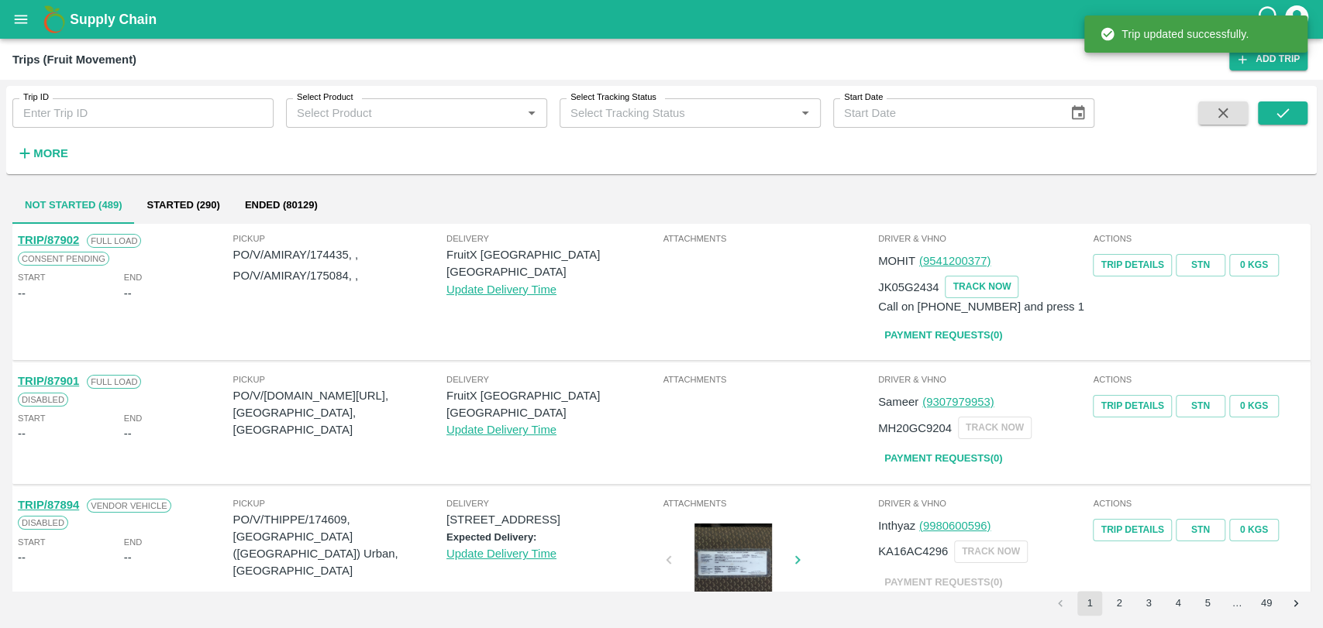
click at [43, 167] on div "Trip ID Trip ID Select Product Select Product   * Select Tracking Status Select…" at bounding box center [661, 130] width 1310 height 76
click at [75, 155] on div "Trip ID Trip ID Select Product Select Product   * Select Tracking Status Select…" at bounding box center [547, 126] width 1094 height 81
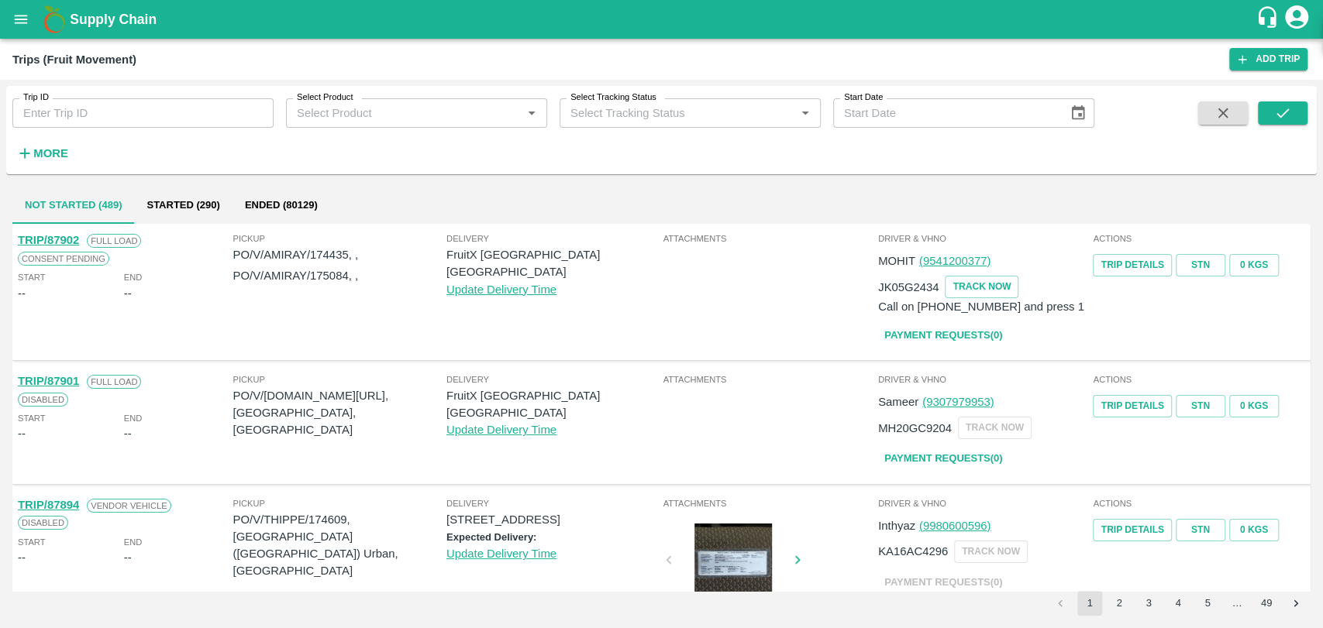
click at [72, 154] on div "Trip ID Trip ID Select Product Select Product   * Select Tracking Status Select…" at bounding box center [547, 126] width 1094 height 81
click at [67, 152] on button "More" at bounding box center [42, 153] width 60 height 26
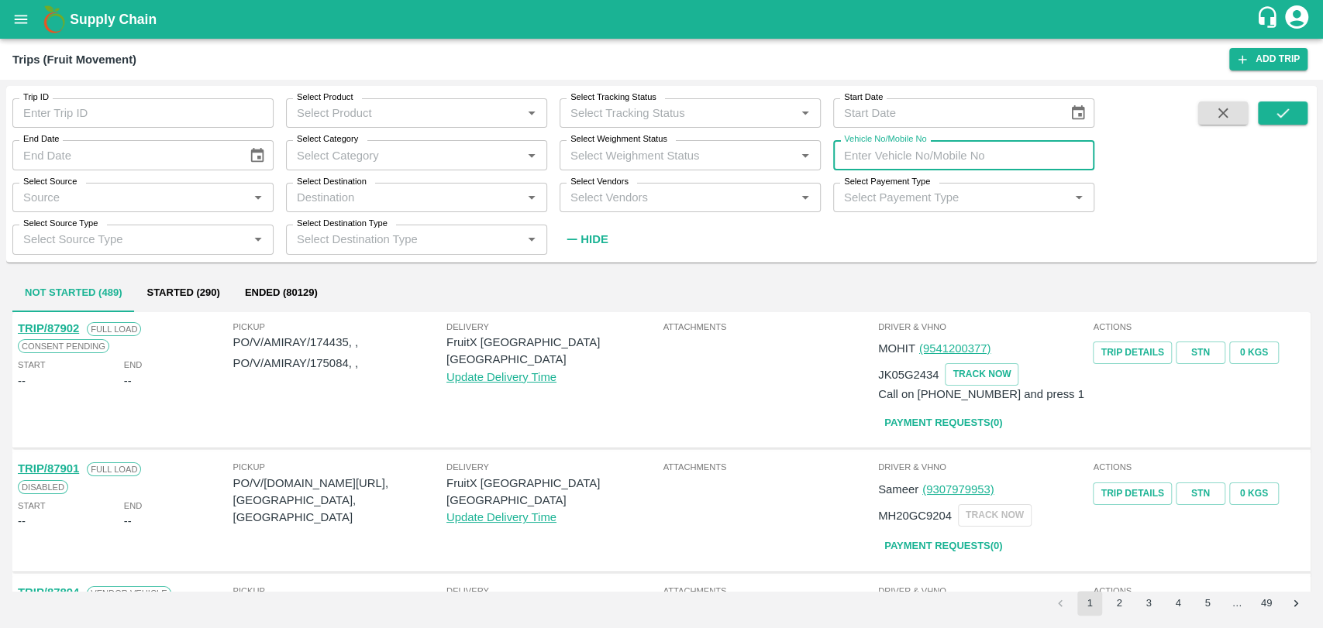
click at [842, 160] on input "Vehicle No/Mobile No" at bounding box center [963, 154] width 261 height 29
paste input "MH18BG8032"
type input "MH18BG8032"
click at [1264, 111] on button "submit" at bounding box center [1282, 112] width 50 height 23
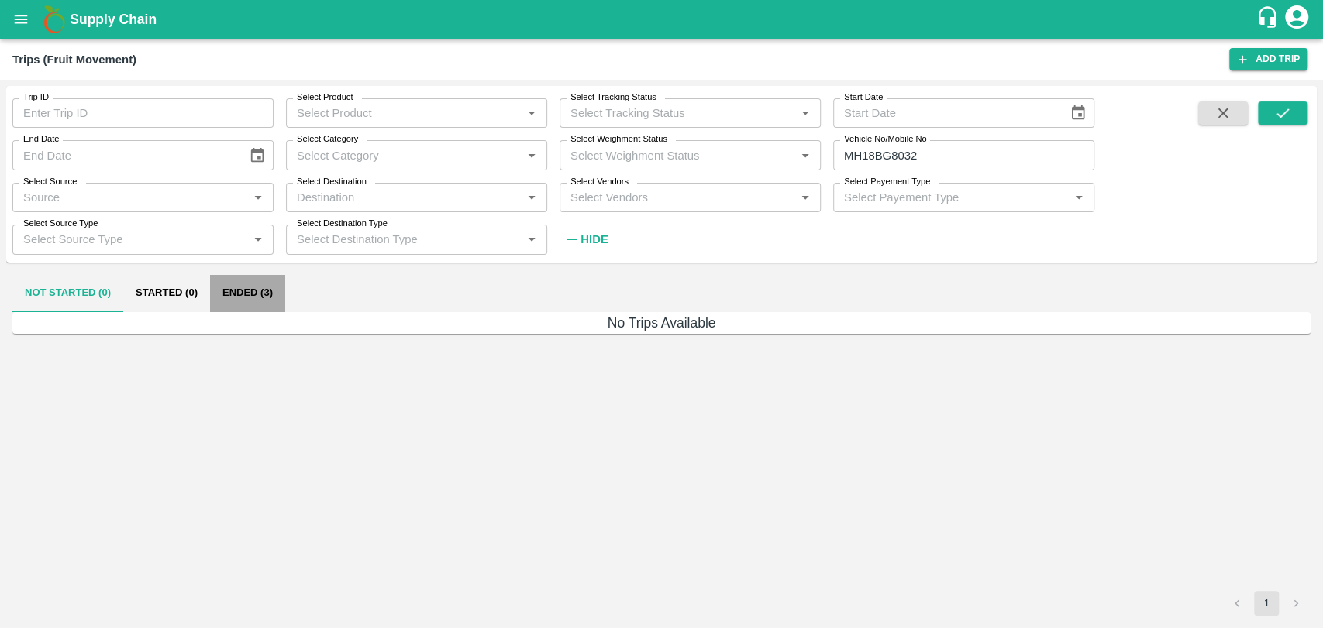
click at [245, 295] on button "Ended (3)" at bounding box center [247, 293] width 75 height 37
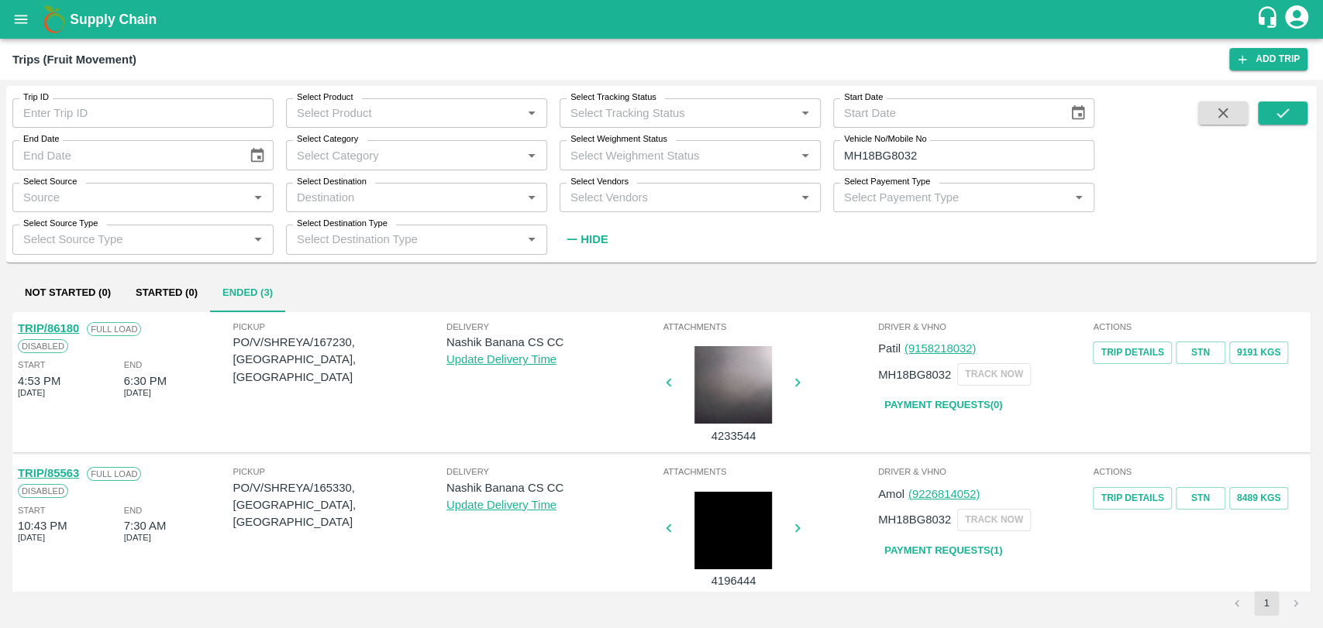
click at [71, 326] on link "TRIP/86180" at bounding box center [48, 328] width 61 height 12
drag, startPoint x: 811, startPoint y: 162, endPoint x: 739, endPoint y: 160, distance: 72.1
click at [741, 160] on div "Trip ID Trip ID Select Product Select Product   * Select Tracking Status Select…" at bounding box center [547, 170] width 1094 height 168
paste input "text"
type input "MH41CQ2052"
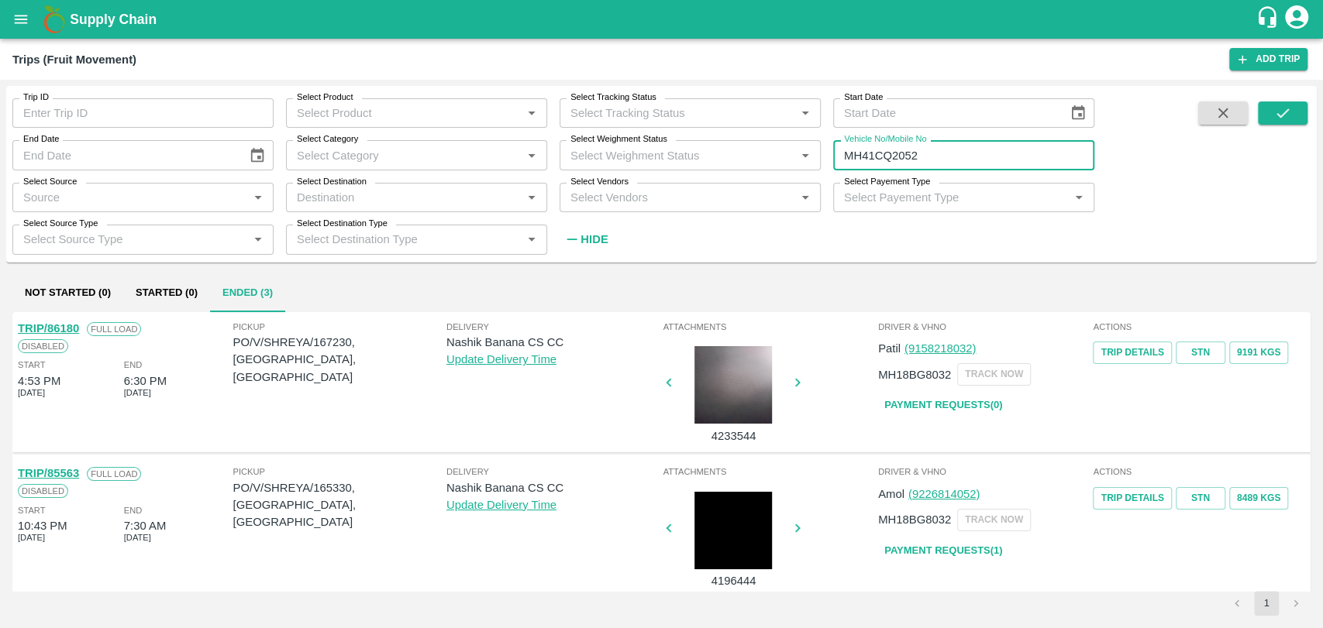
click at [1312, 109] on div "Trip ID Trip ID Select Product Select Product   * Select Tracking Status Select…" at bounding box center [661, 173] width 1310 height 163
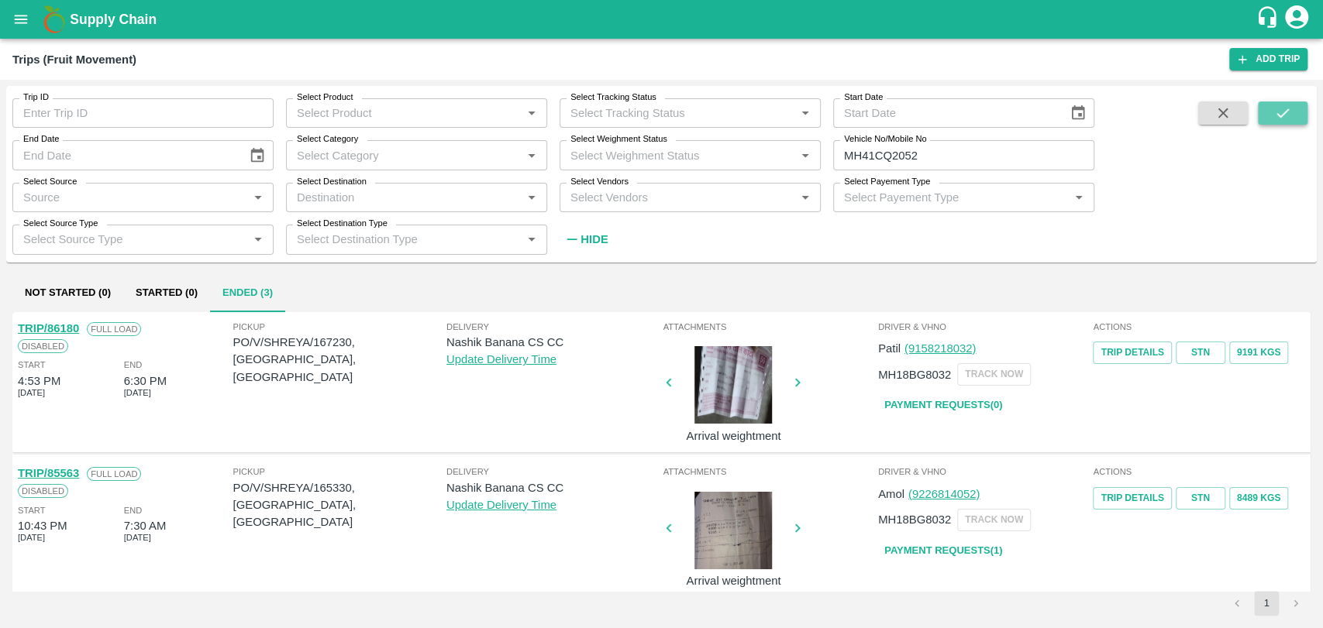
click at [1298, 112] on button "submit" at bounding box center [1282, 112] width 50 height 23
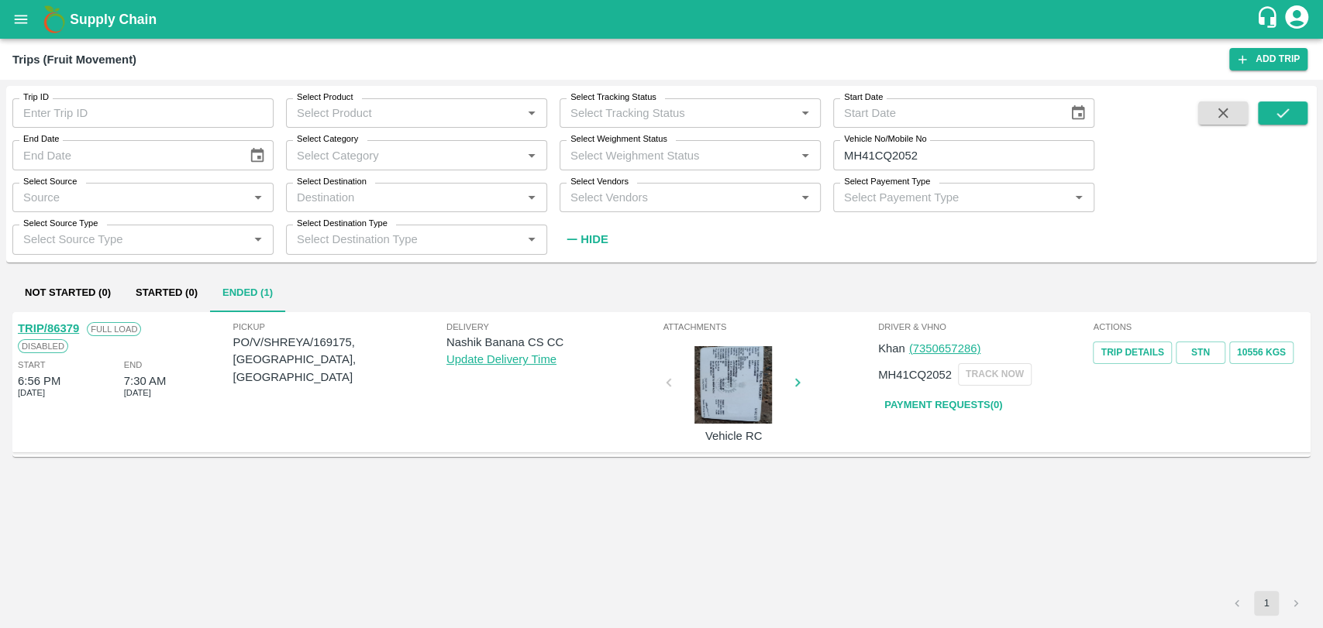
click at [74, 328] on link "TRIP/86379" at bounding box center [48, 328] width 61 height 12
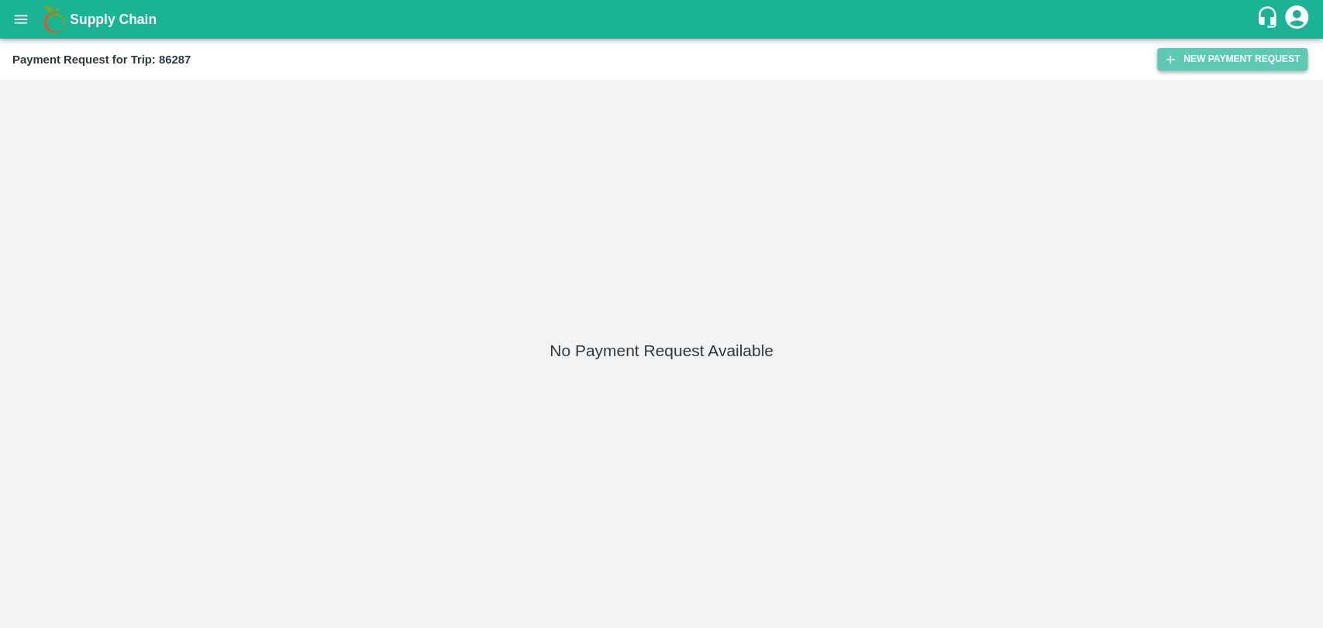
click at [1185, 60] on button "New Payment Request" at bounding box center [1232, 59] width 150 height 22
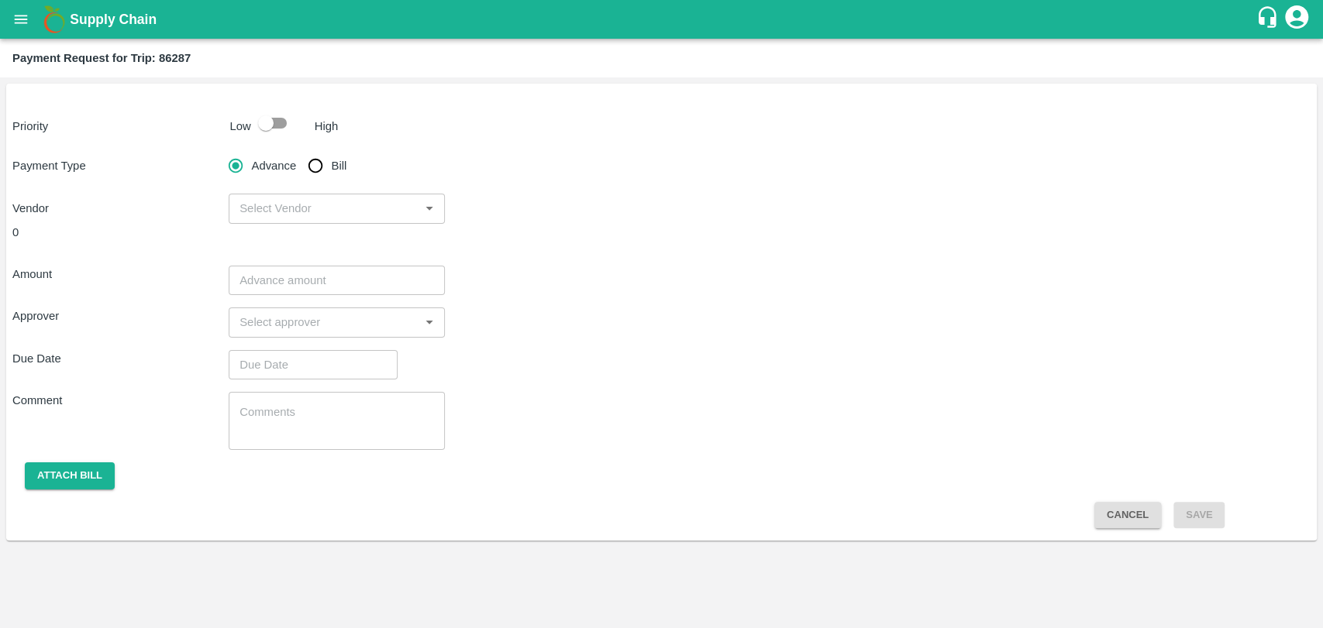
click at [270, 128] on input "checkbox" at bounding box center [266, 122] width 88 height 29
checkbox input "true"
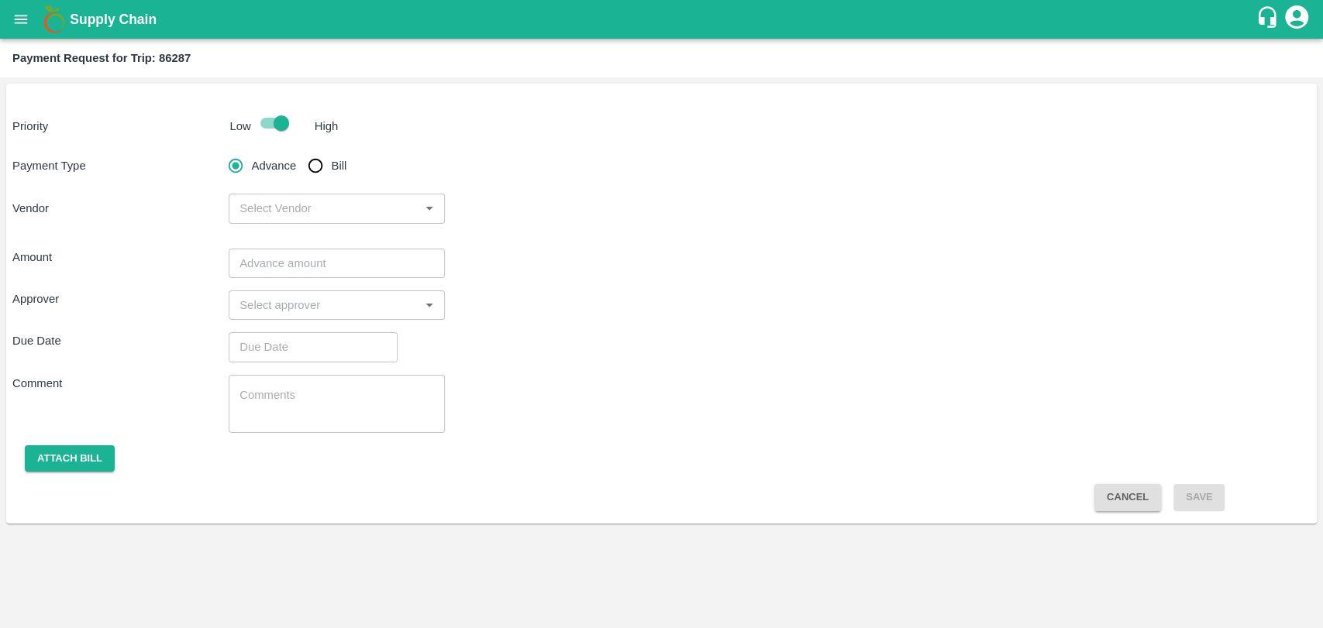
click at [335, 177] on label "Bill" at bounding box center [323, 165] width 46 height 31
click at [331, 177] on input "Bill" at bounding box center [315, 165] width 31 height 31
radio input "true"
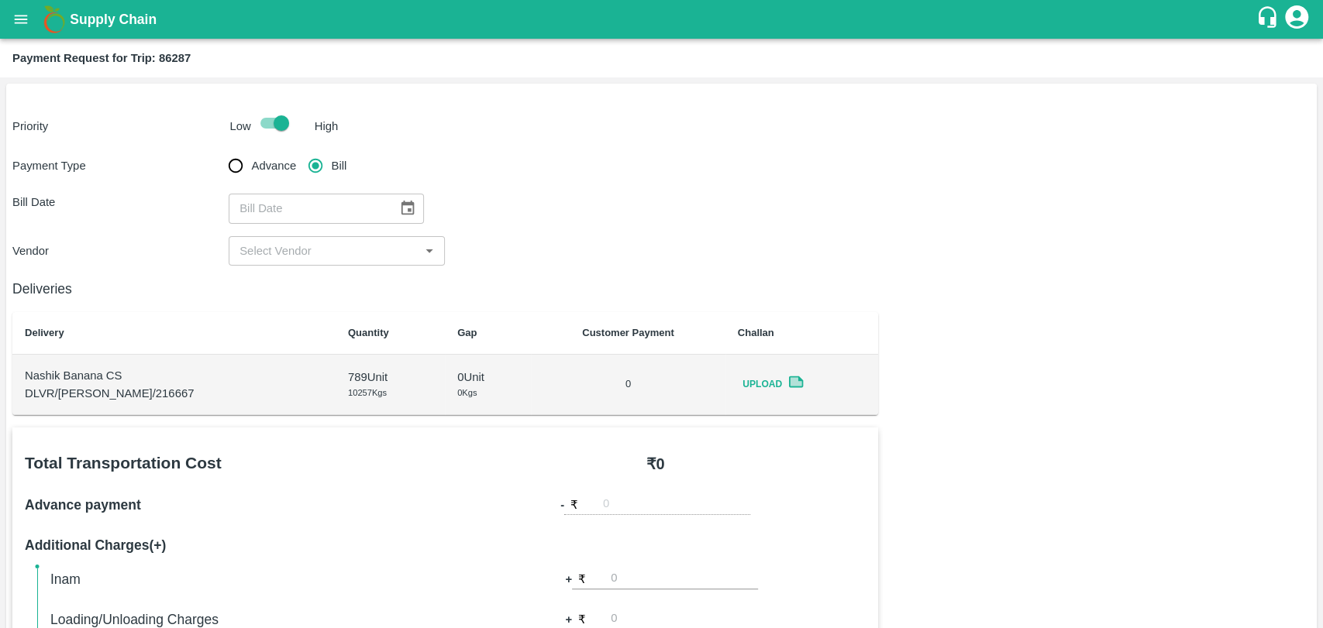
click at [399, 201] on icon "Choose date" at bounding box center [407, 208] width 17 height 17
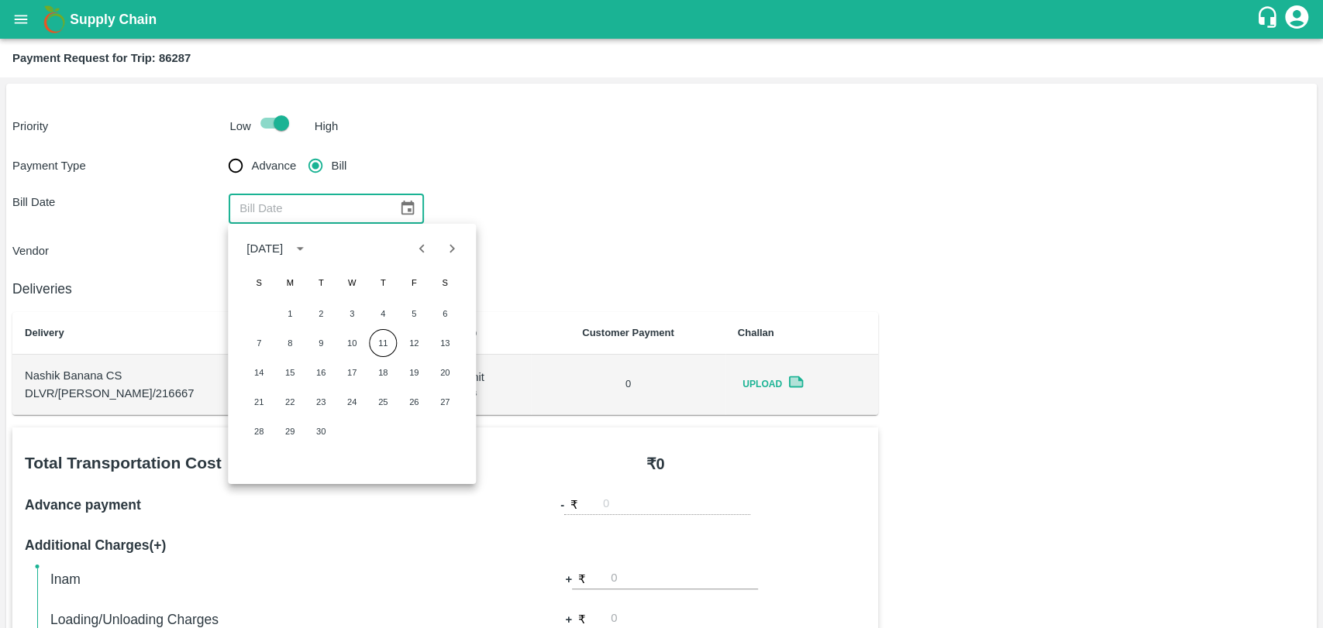
click at [418, 256] on icon "Previous month" at bounding box center [422, 248] width 17 height 17
click at [384, 346] on button "7" at bounding box center [383, 343] width 28 height 28
type input "[DATE]"
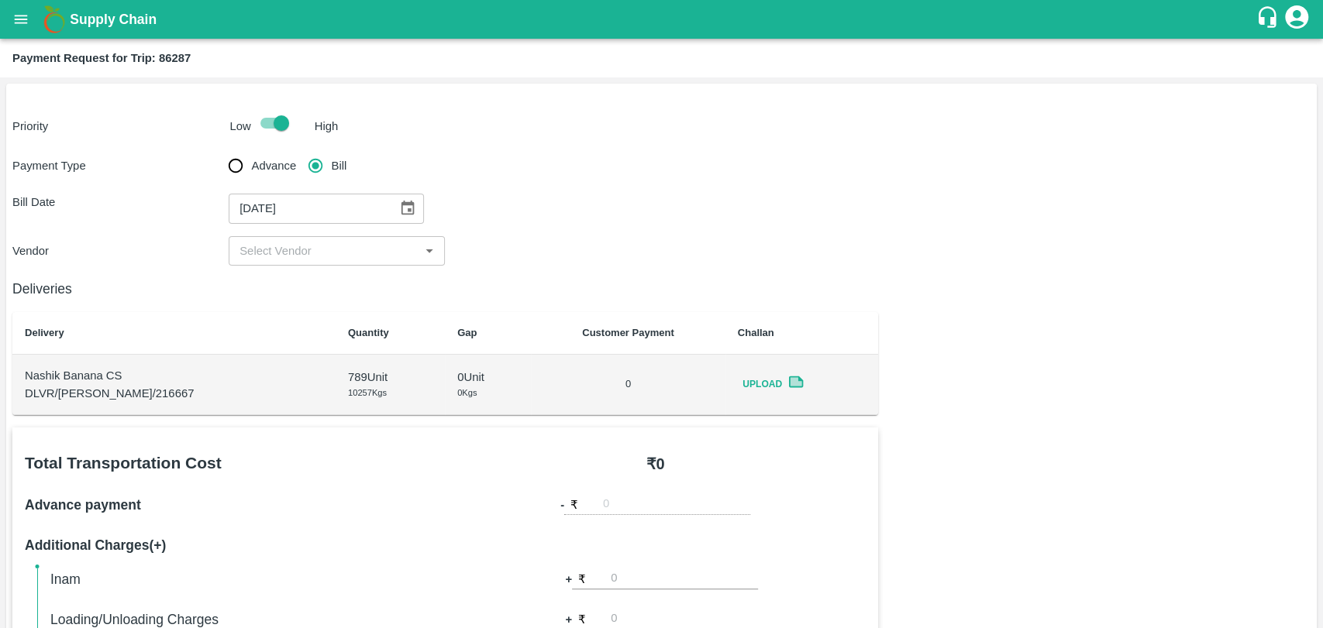
click at [291, 247] on input "input" at bounding box center [323, 251] width 181 height 20
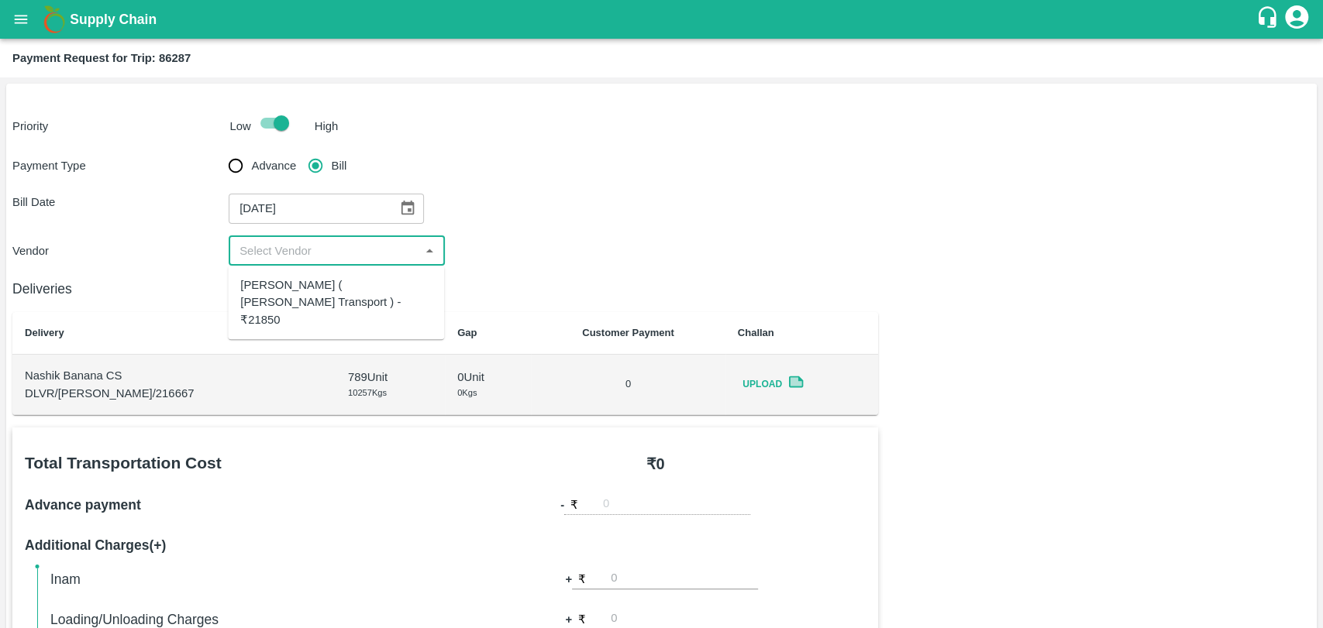
click at [297, 285] on div "Nitin Rasal ( Bhairavnath Transport ) - ₹21850" at bounding box center [335, 303] width 191 height 52
type input "Nitin Rasal ( Bhairavnath Transport ) - ₹21850"
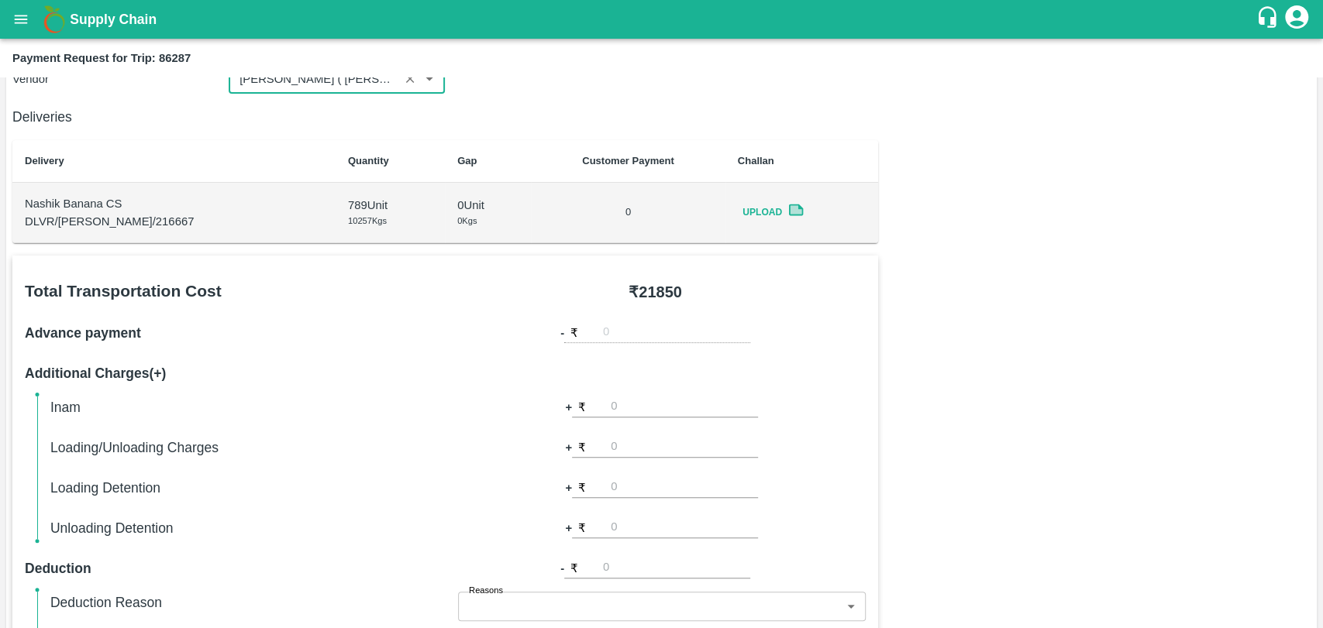
scroll to position [516, 0]
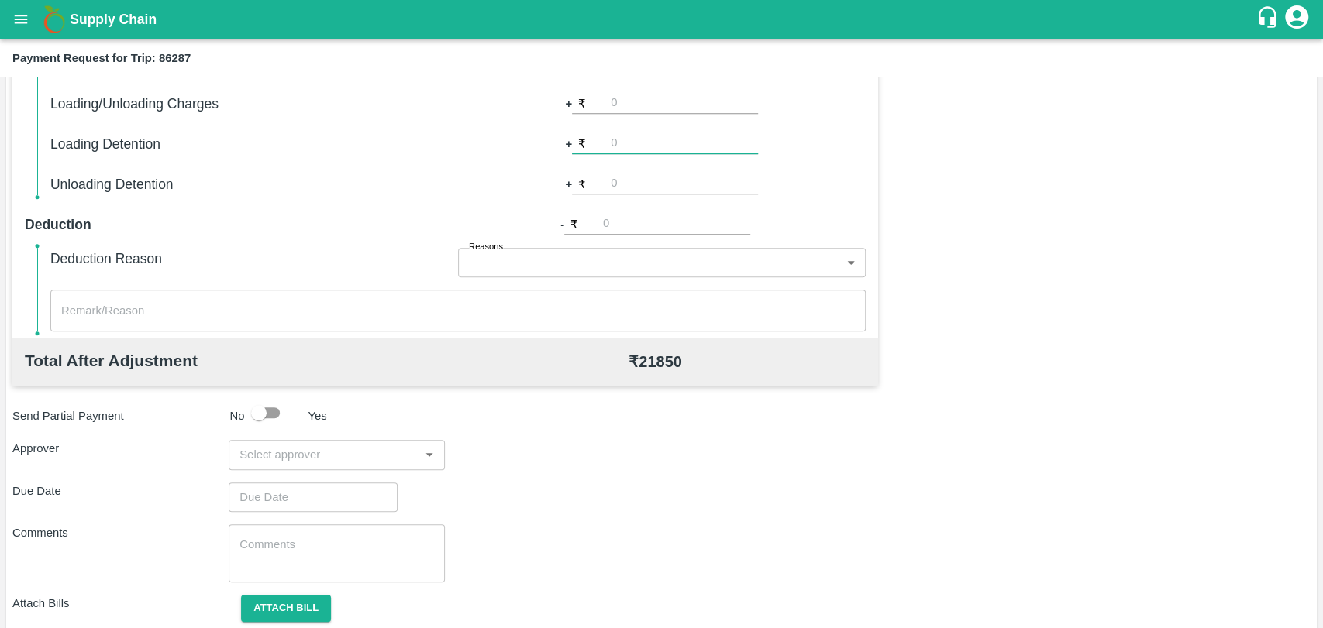
click at [624, 142] on input "number" at bounding box center [684, 143] width 147 height 21
type input "4000"
click at [286, 373] on div "Total After Adjustment ₹ 25850" at bounding box center [444, 362] width 865 height 48
click at [297, 435] on div "Total Transportation Cost ₹ 21850 Advance payment - ₹ Additional Charges(+) Ina…" at bounding box center [661, 287] width 1298 height 750
click at [276, 460] on input "input" at bounding box center [323, 455] width 181 height 20
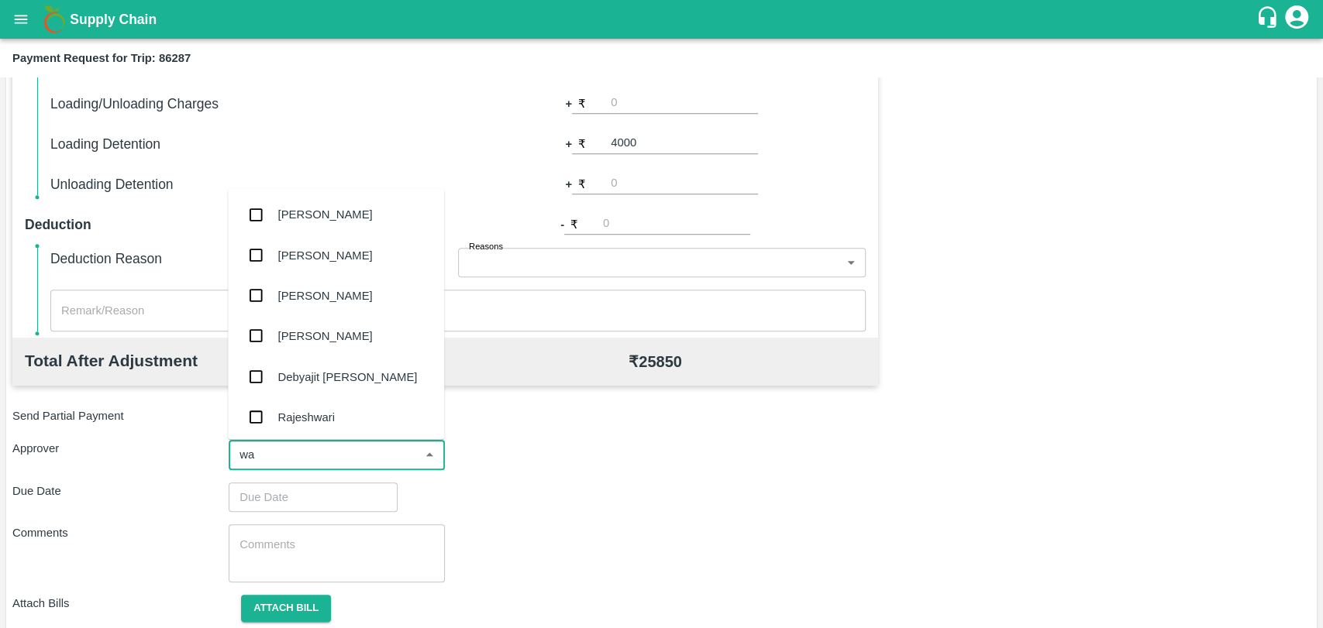
type input "wag"
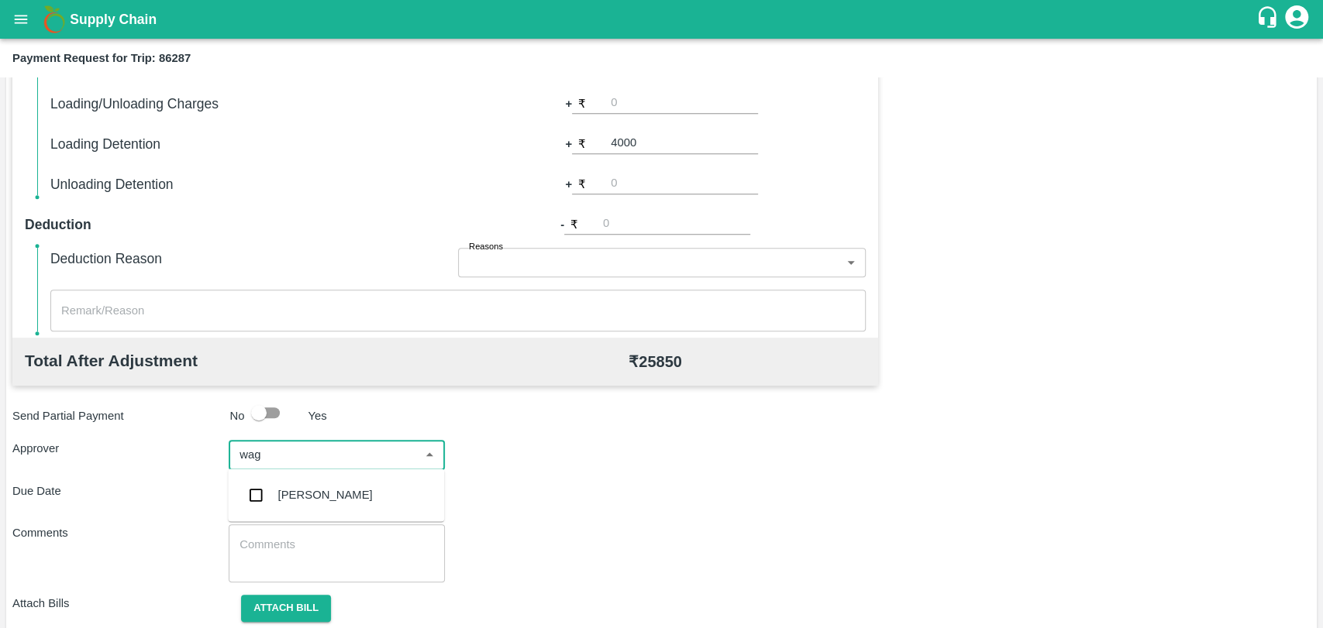
click at [339, 504] on div "Prasad Waghade" at bounding box center [336, 495] width 216 height 40
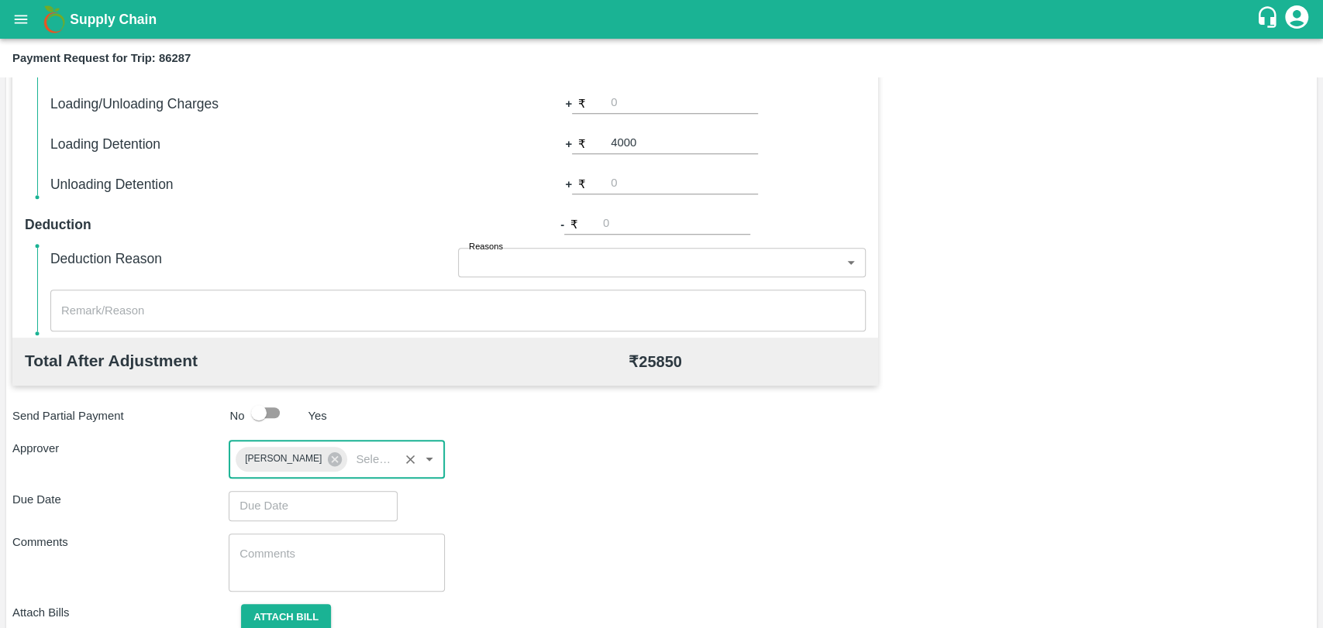
type input "DD/MM/YYYY hh:mm aa"
click at [325, 504] on input "DD/MM/YYYY hh:mm aa" at bounding box center [308, 505] width 158 height 29
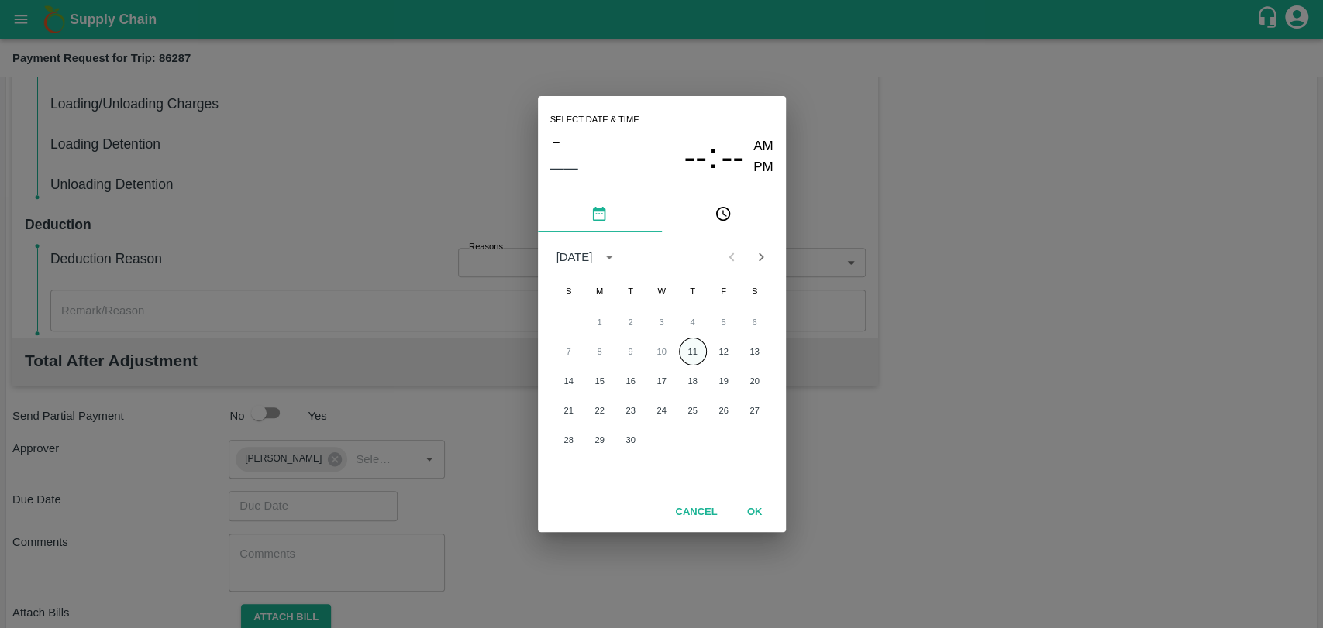
click at [690, 345] on button "11" at bounding box center [693, 352] width 28 height 28
type input "11/09/2025 12:00 AM"
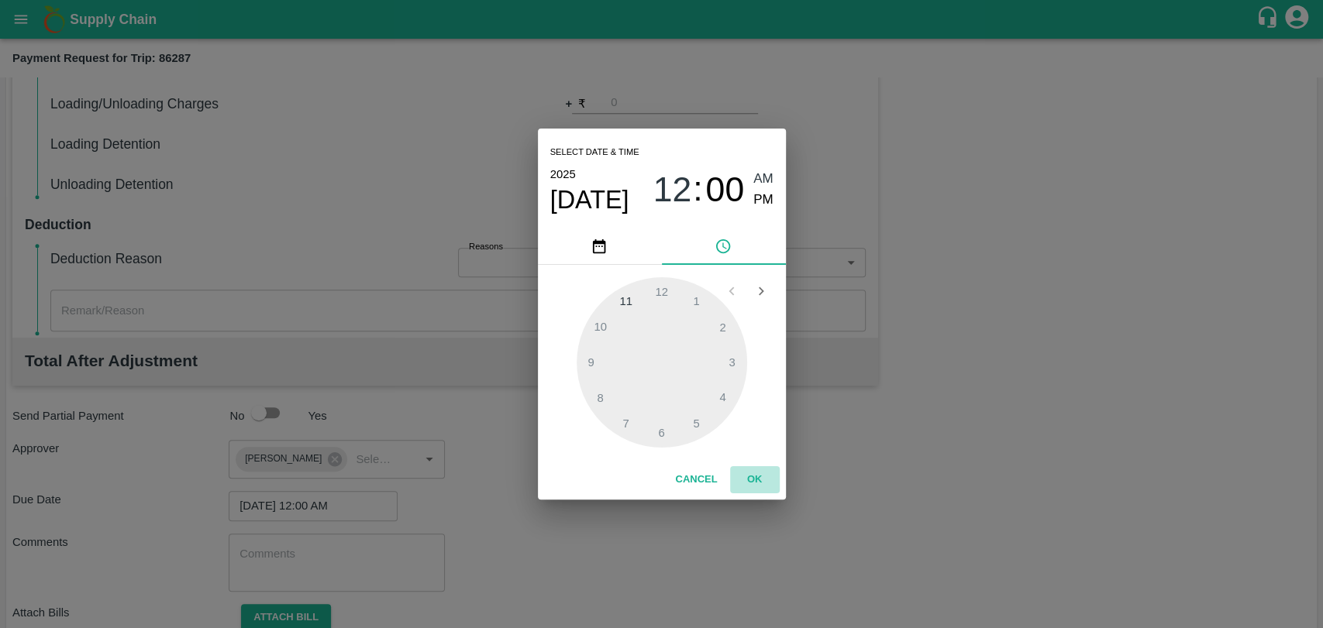
click at [757, 490] on button "OK" at bounding box center [755, 479] width 50 height 27
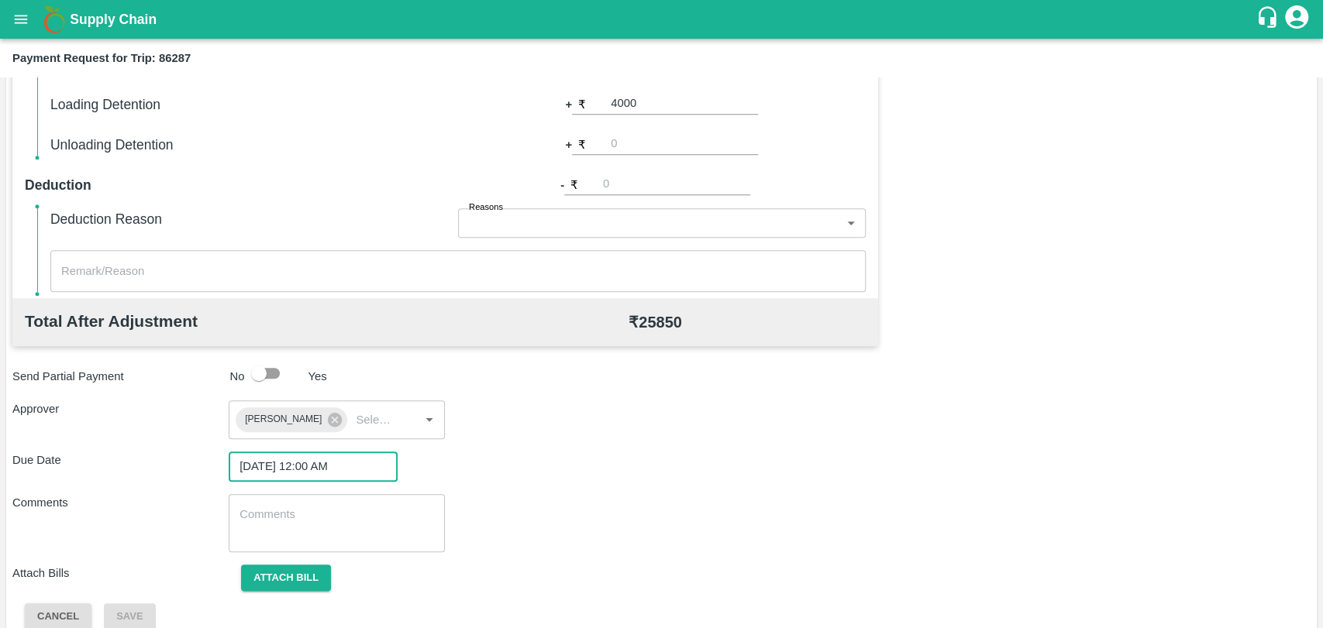
scroll to position [576, 0]
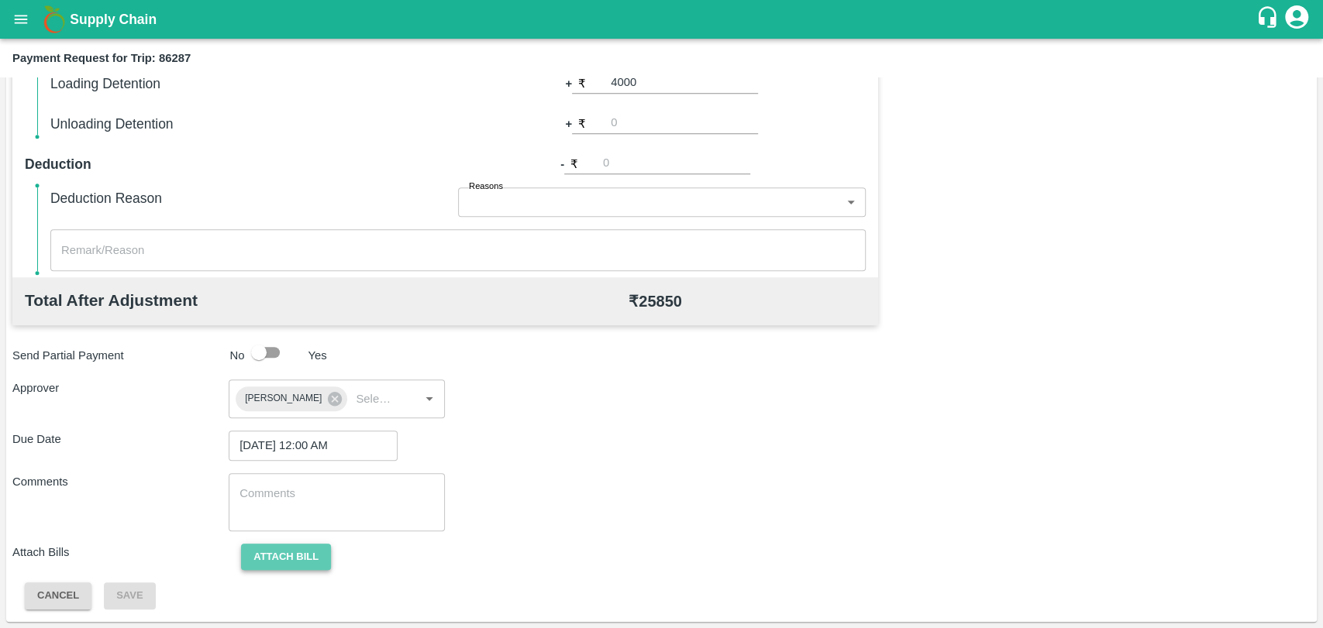
click at [285, 555] on button "Attach bill" at bounding box center [286, 557] width 90 height 27
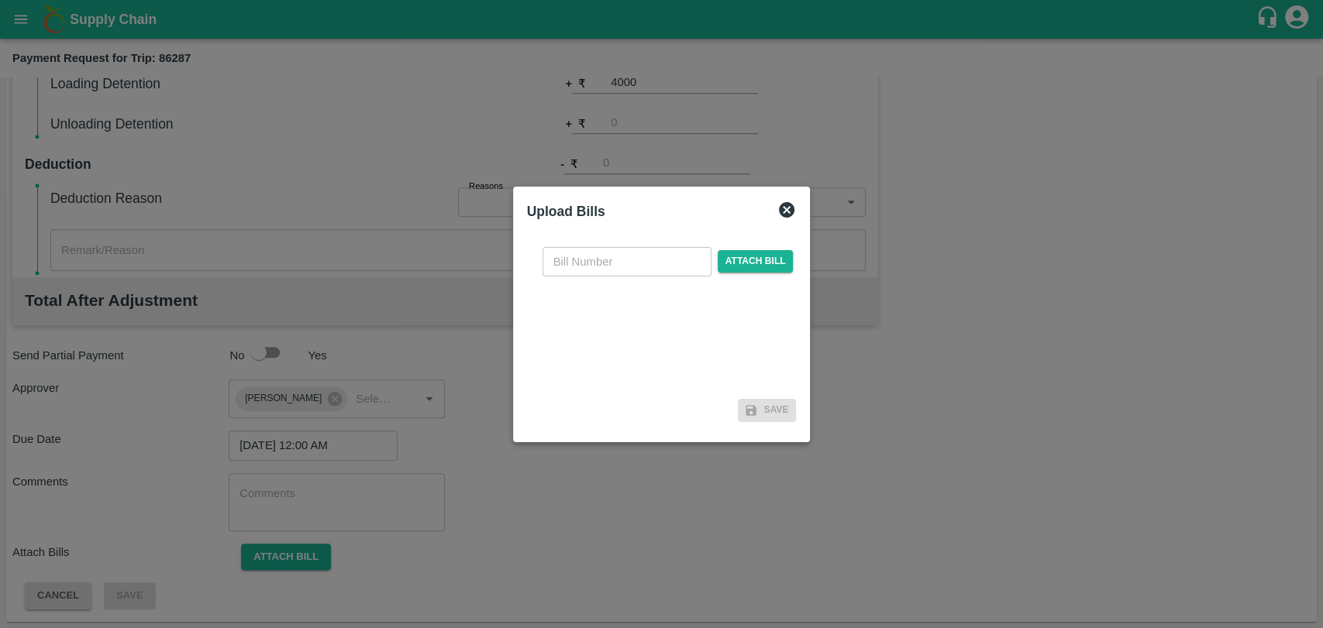
click at [605, 268] on input "text" at bounding box center [626, 261] width 169 height 29
type input "3883"
click at [757, 255] on span "Attach bill" at bounding box center [755, 261] width 76 height 22
click at [0, 0] on input "Attach bill" at bounding box center [0, 0] width 0 height 0
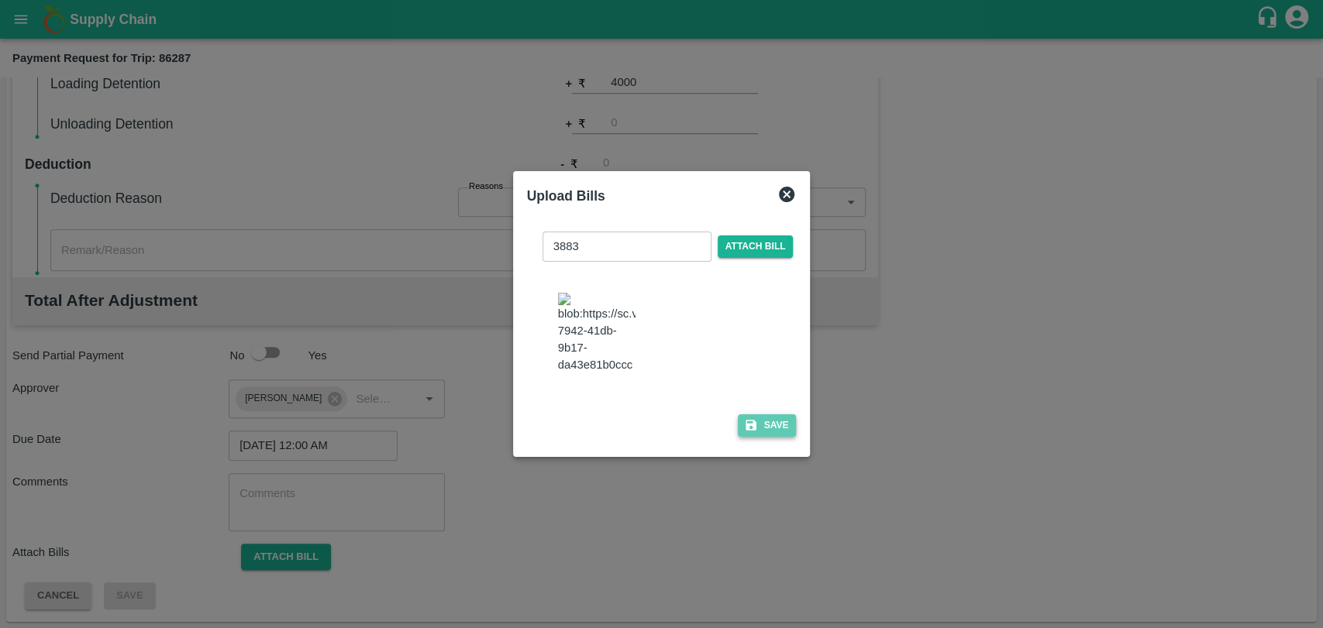
click at [779, 417] on button "Save" at bounding box center [767, 425] width 59 height 22
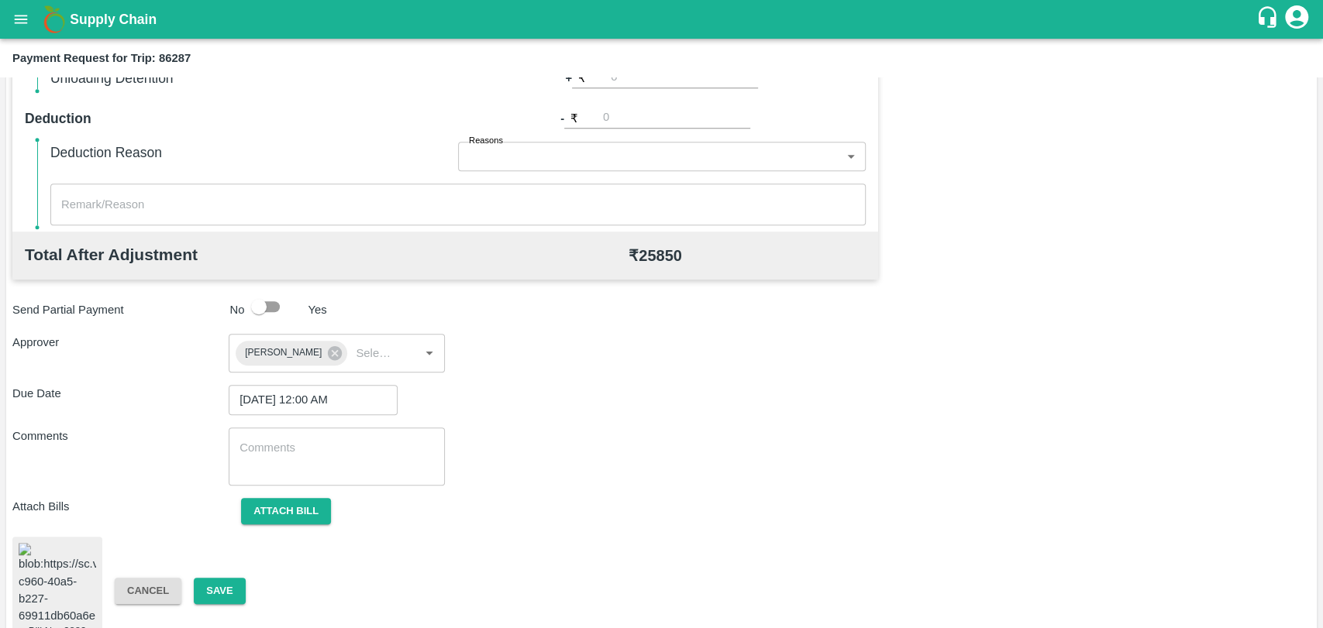
scroll to position [647, 0]
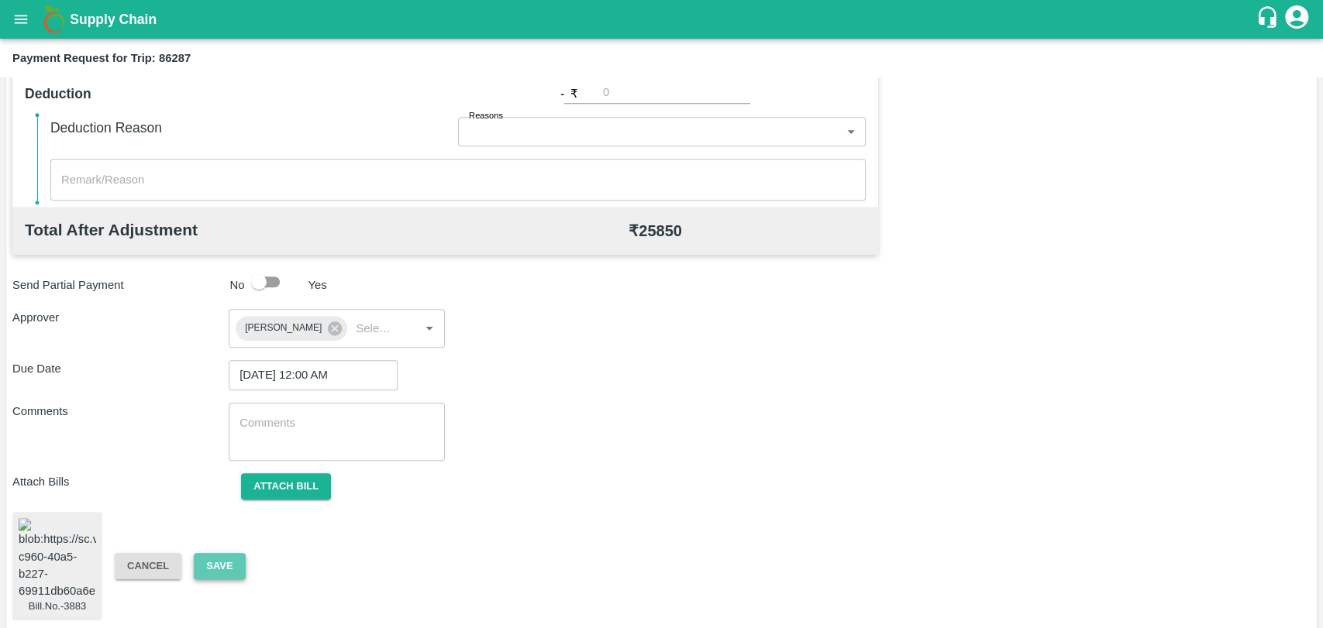
click at [242, 553] on button "Save" at bounding box center [219, 566] width 51 height 27
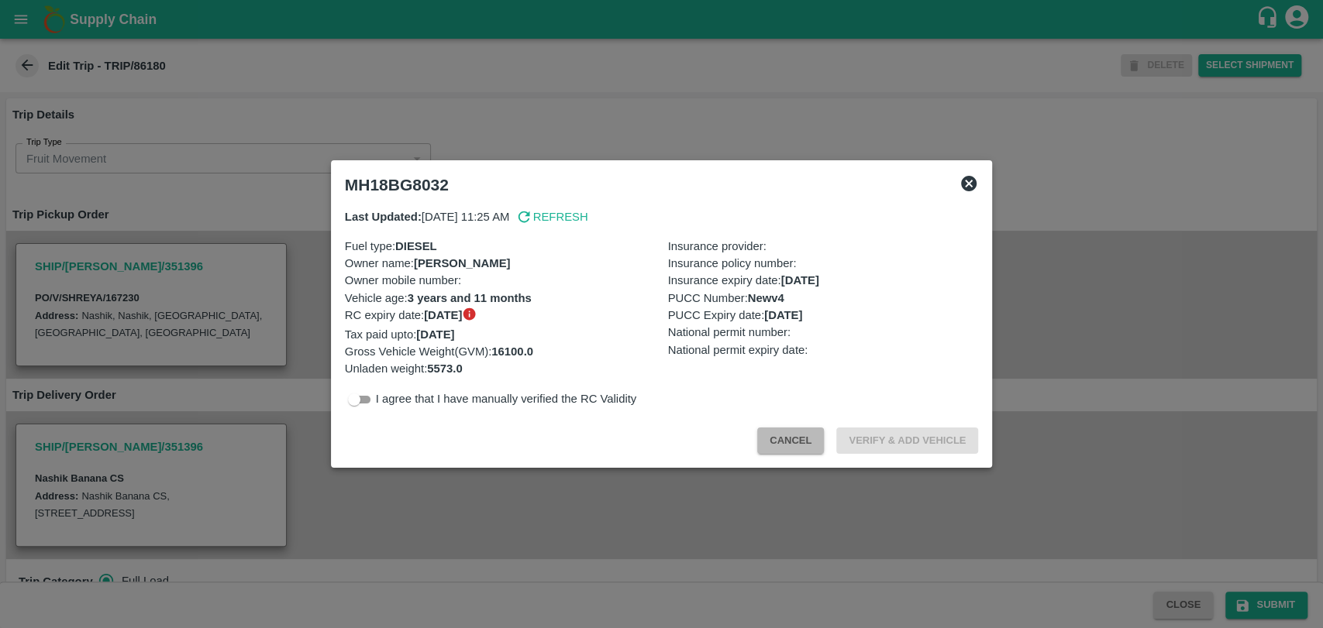
click at [820, 448] on button "Cancel" at bounding box center [790, 441] width 67 height 27
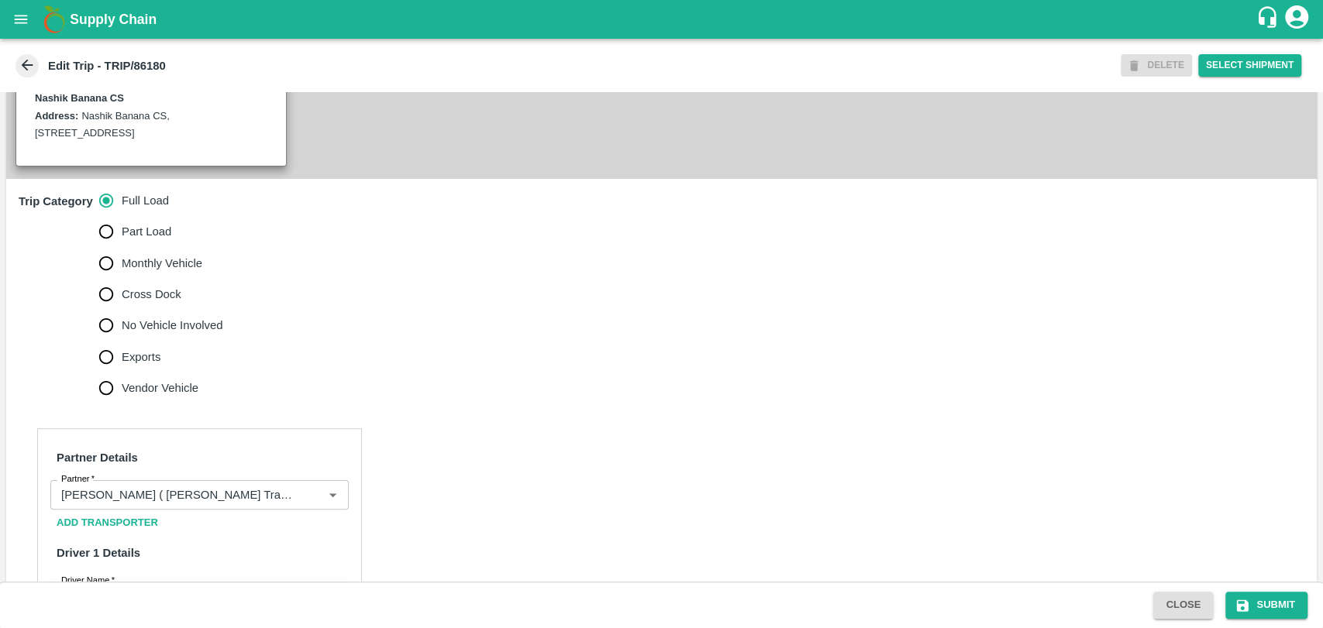
scroll to position [430, 0]
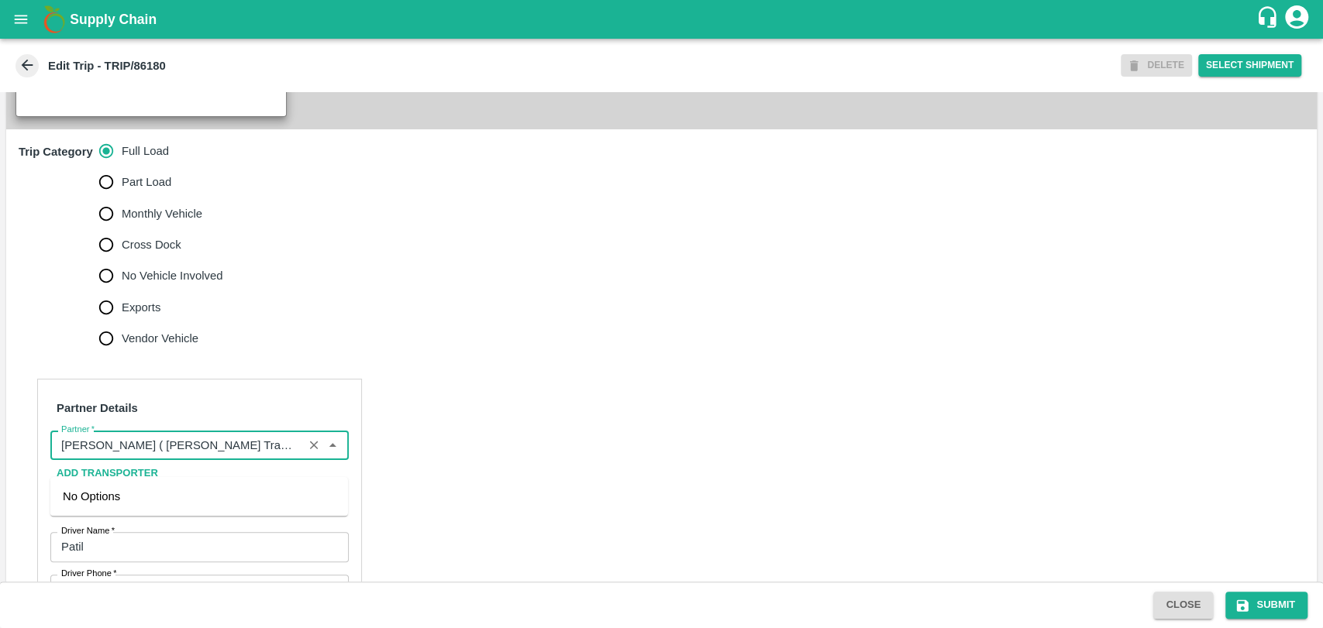
click at [192, 456] on input "Partner   *" at bounding box center [176, 445] width 243 height 20
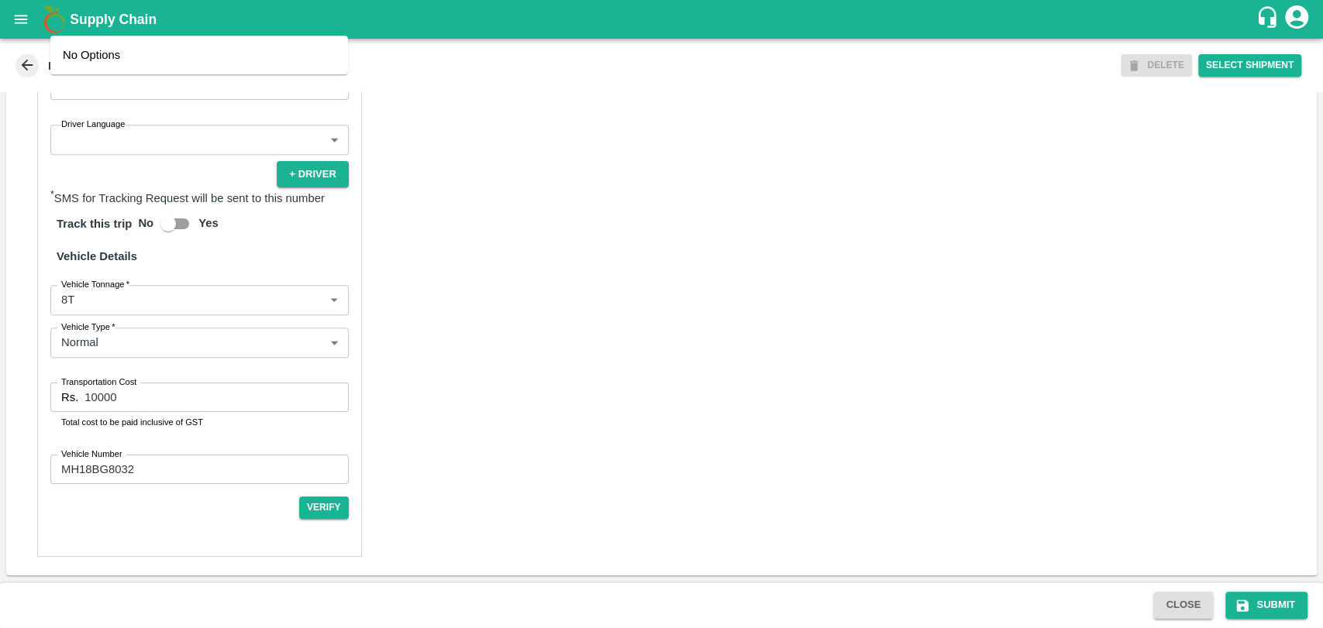
scroll to position [992, 0]
click at [101, 305] on body "Supply Chain Edit Trip - TRIP/86180 DELETE Select Shipment Trip Details Trip Ty…" at bounding box center [661, 314] width 1323 height 628
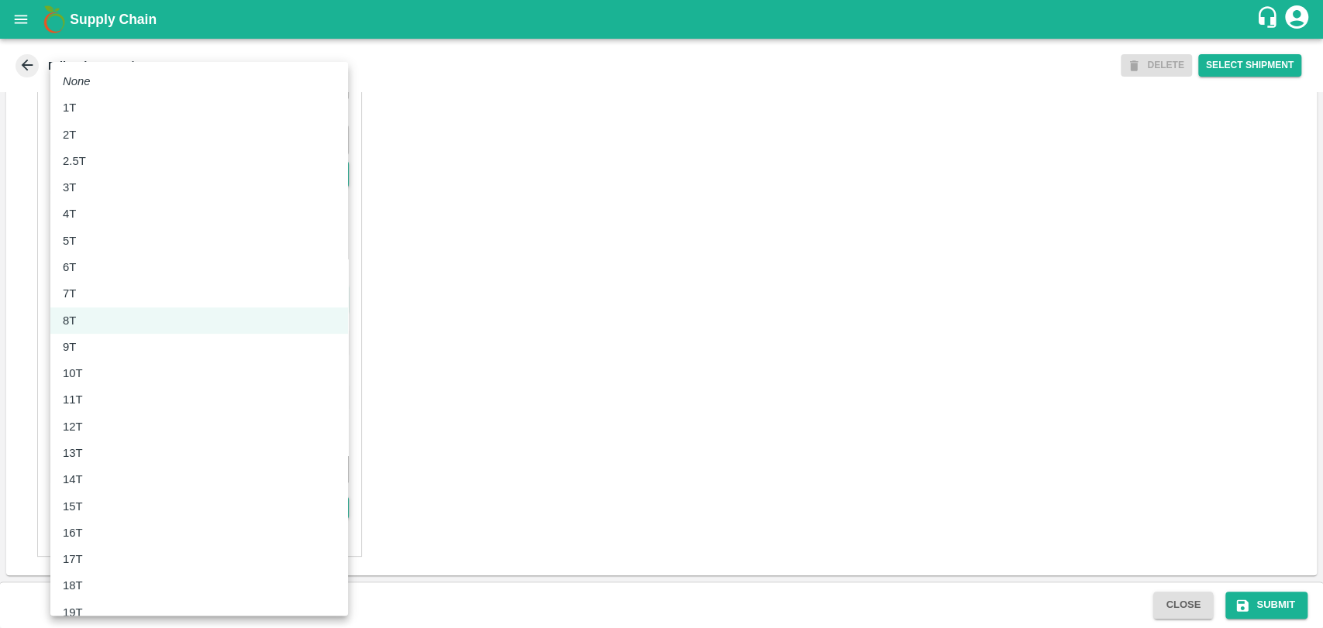
click at [105, 375] on div "10T" at bounding box center [199, 373] width 273 height 17
type input "10000"
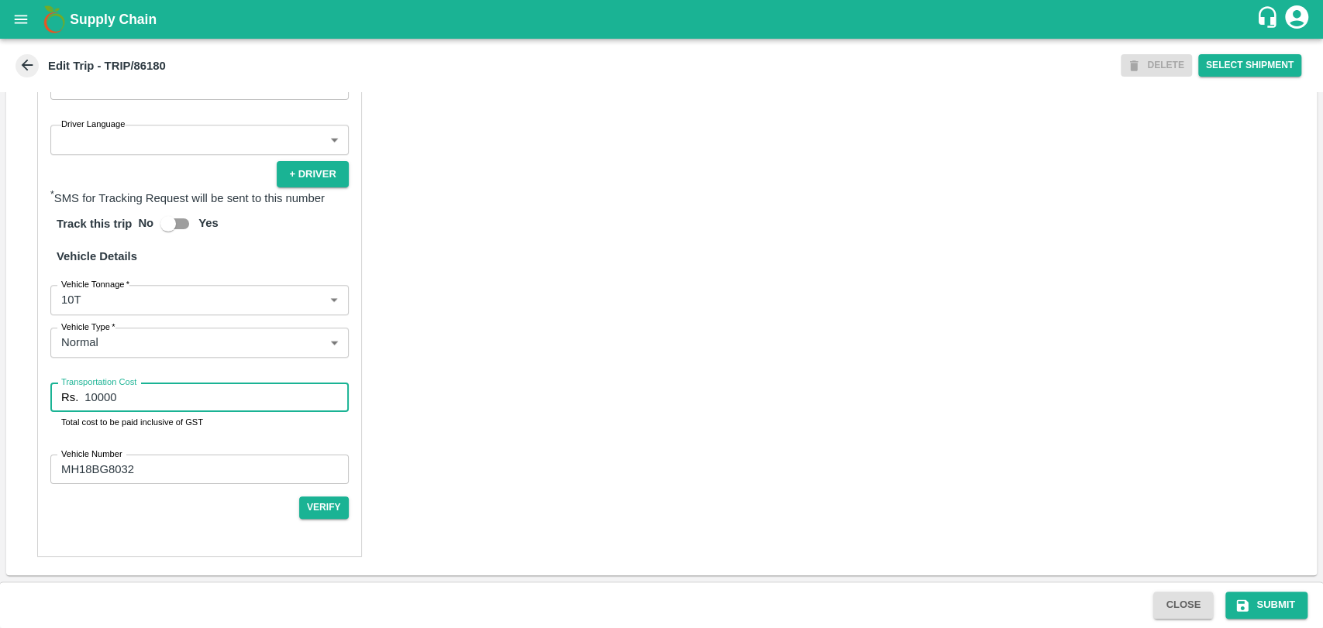
drag, startPoint x: 73, startPoint y: 394, endPoint x: 30, endPoint y: 393, distance: 42.6
click at [30, 393] on div "Partner Details Partner   * Partner Add Transporter Driver 1 Details Driver Nam…" at bounding box center [661, 195] width 1310 height 762
type input "20000"
click at [1239, 603] on icon "submit" at bounding box center [1243, 606] width 12 height 12
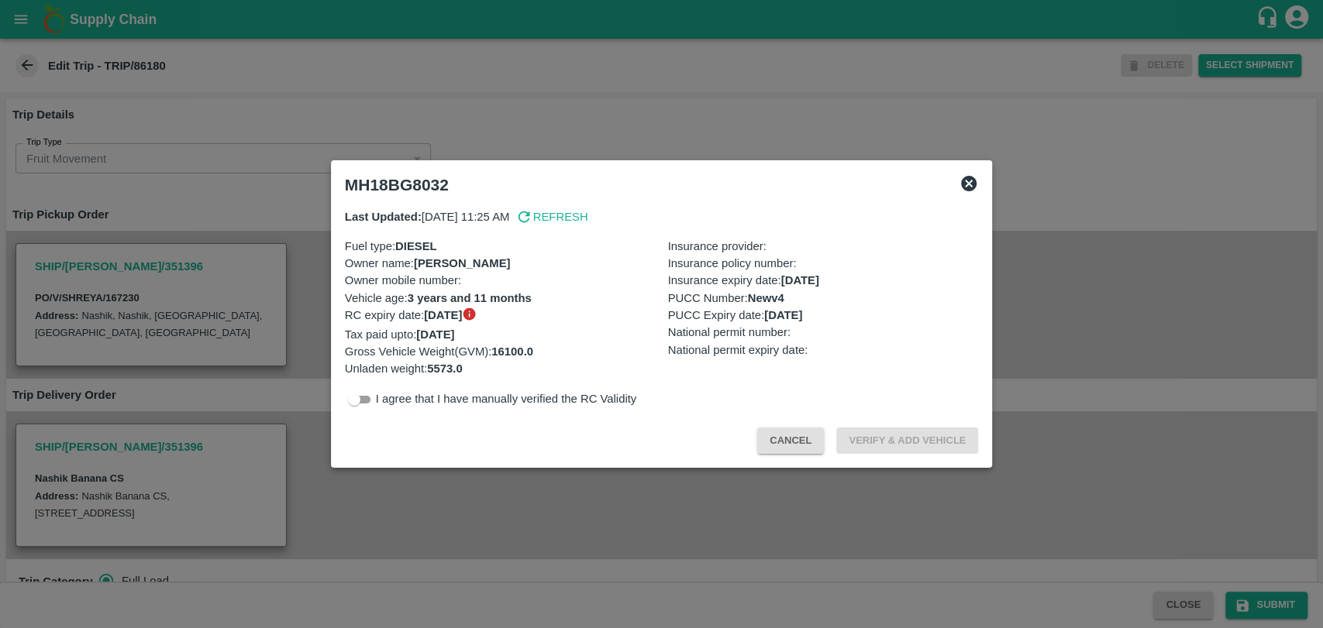
click at [293, 210] on div at bounding box center [661, 314] width 1323 height 628
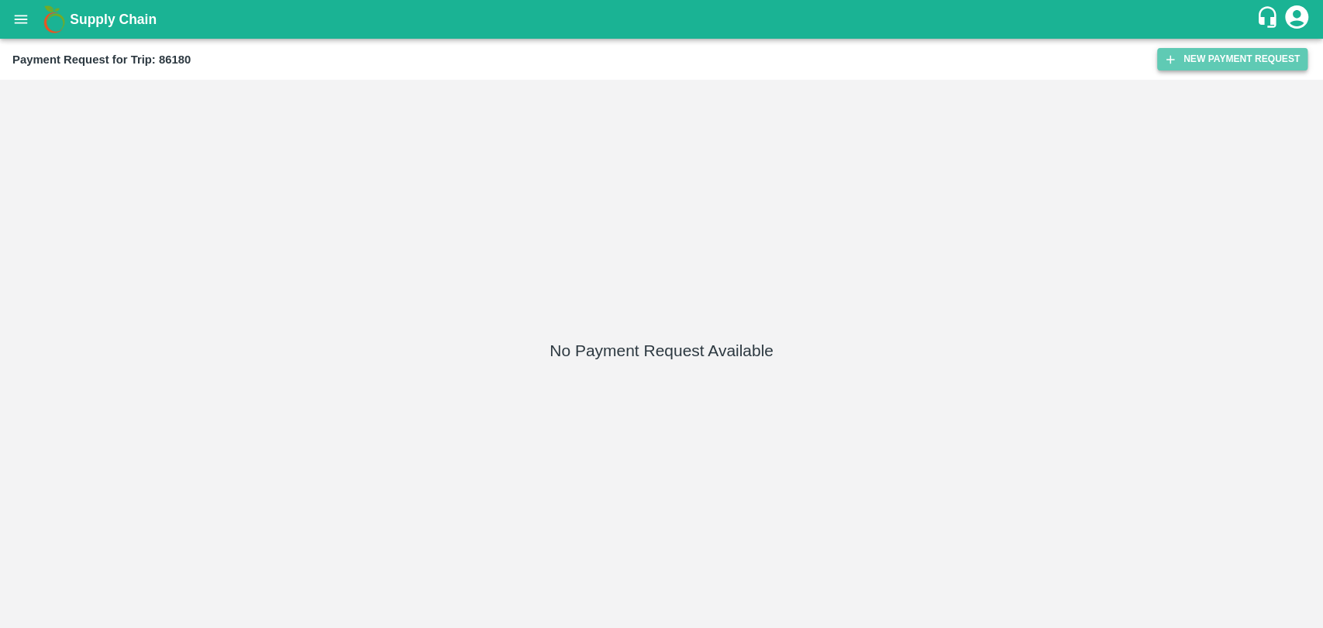
click at [1216, 48] on button "New Payment Request" at bounding box center [1232, 59] width 150 height 22
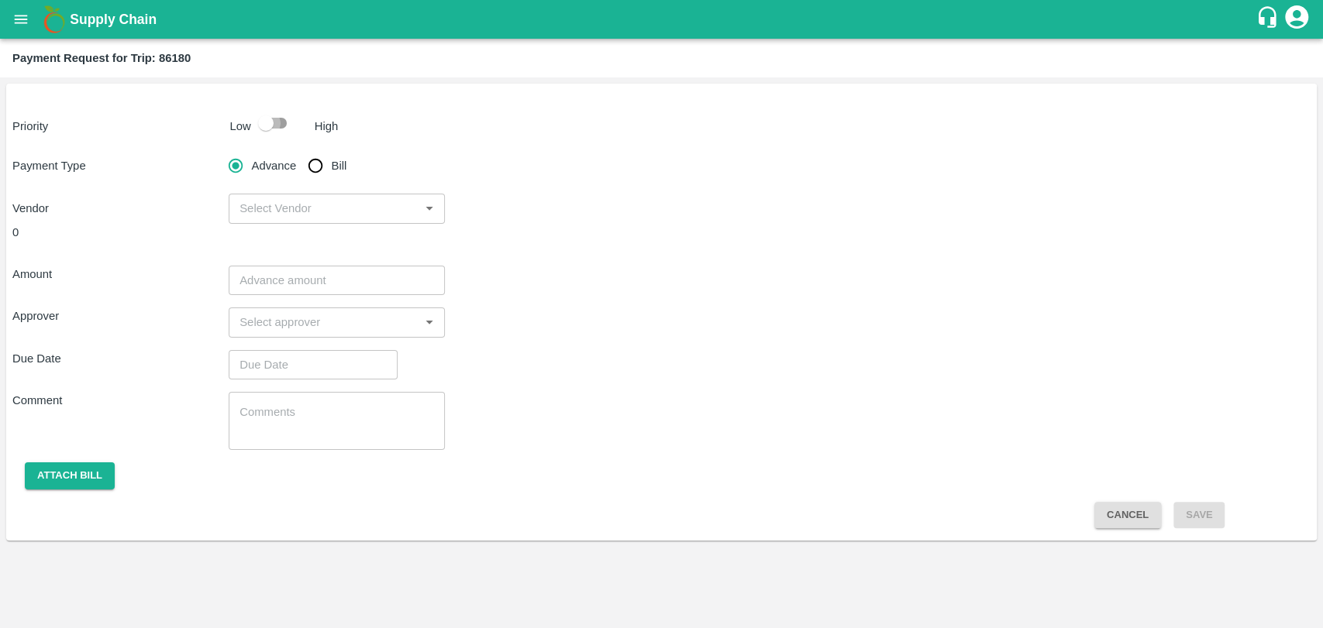
click at [250, 117] on input "checkbox" at bounding box center [266, 122] width 88 height 29
checkbox input "true"
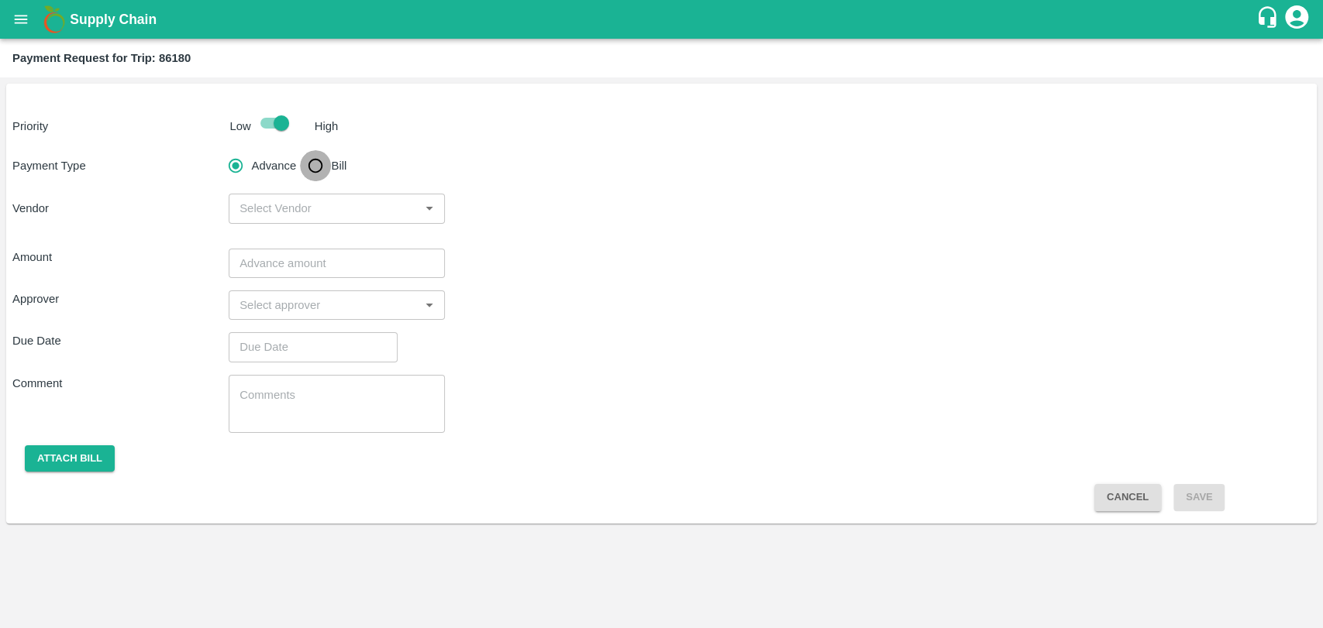
click at [304, 165] on input "Bill" at bounding box center [315, 165] width 31 height 31
radio input "true"
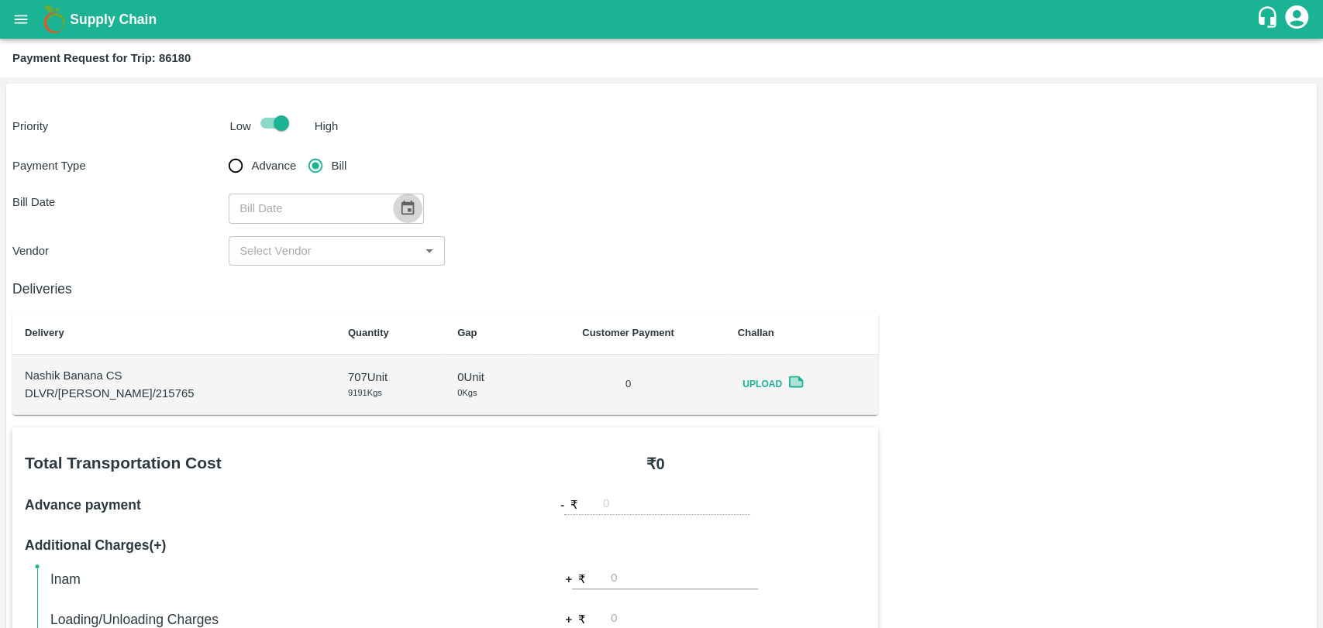
click at [393, 207] on button "Choose date" at bounding box center [407, 208] width 29 height 29
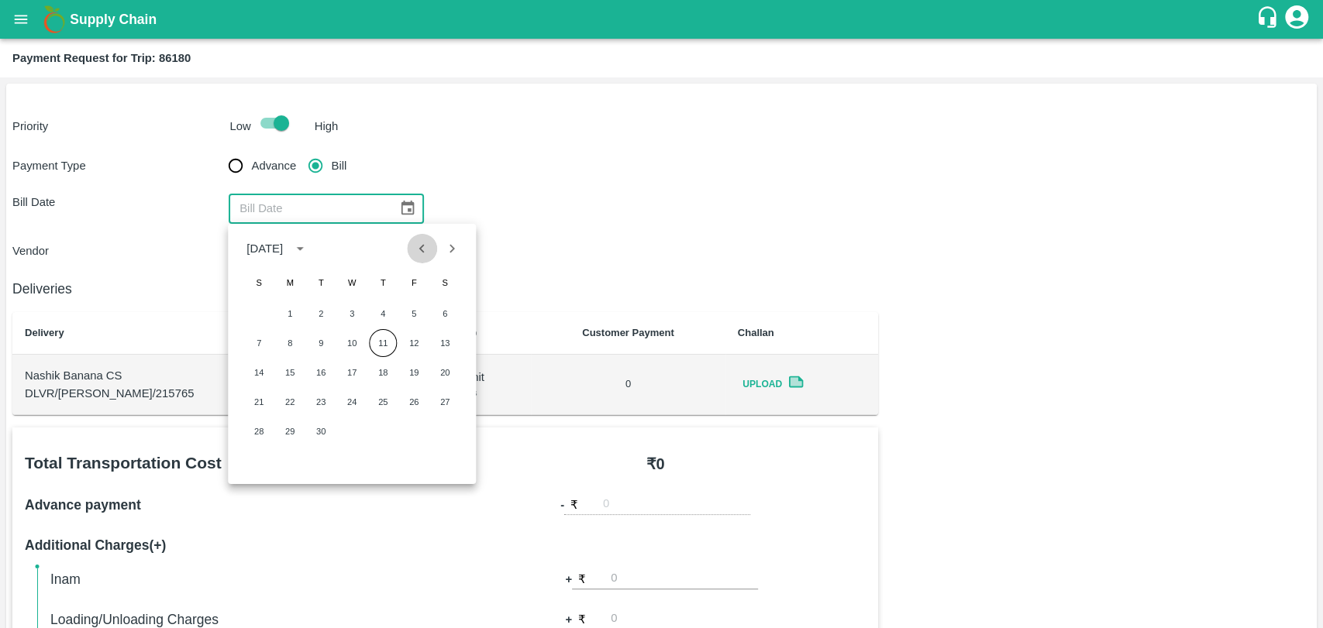
click at [410, 256] on button "Previous month" at bounding box center [422, 248] width 29 height 29
click at [260, 336] on button "3" at bounding box center [259, 343] width 28 height 28
type input "03/08/2025"
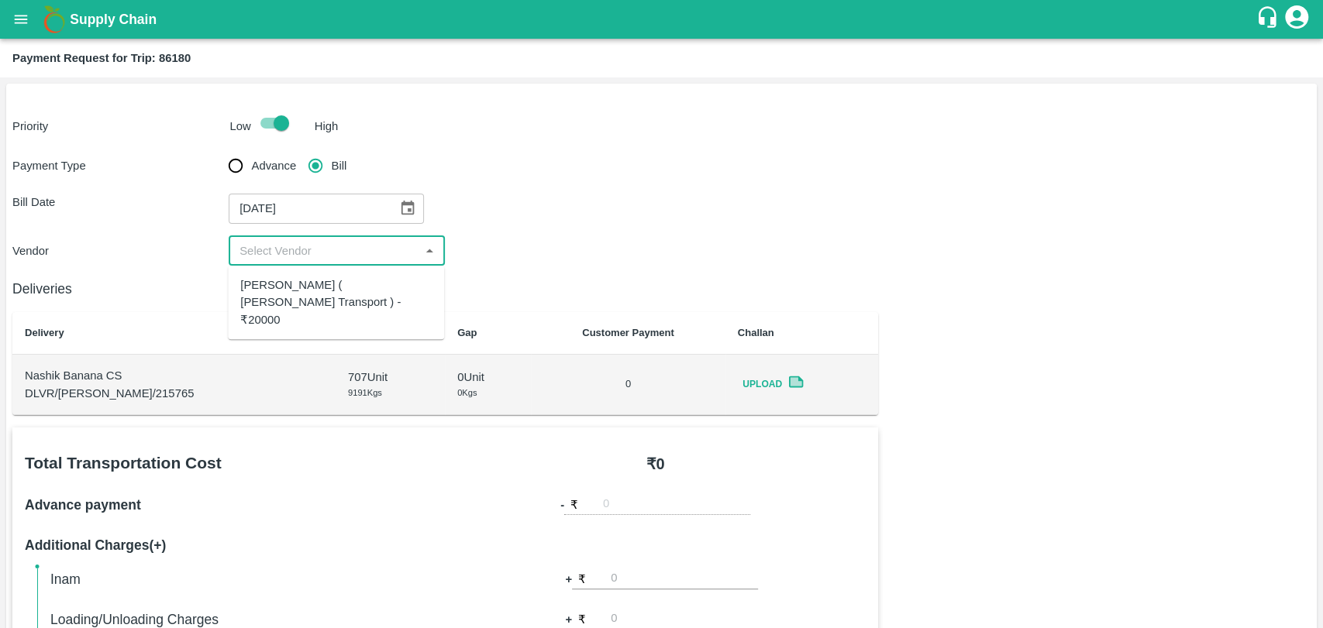
click at [260, 244] on input "input" at bounding box center [323, 251] width 181 height 20
click at [261, 280] on div "Nitin Rasal ( Bhairavnath Transport ) - ₹20000" at bounding box center [335, 303] width 191 height 52
type input "Nitin Rasal ( Bhairavnath Transport ) - ₹20000"
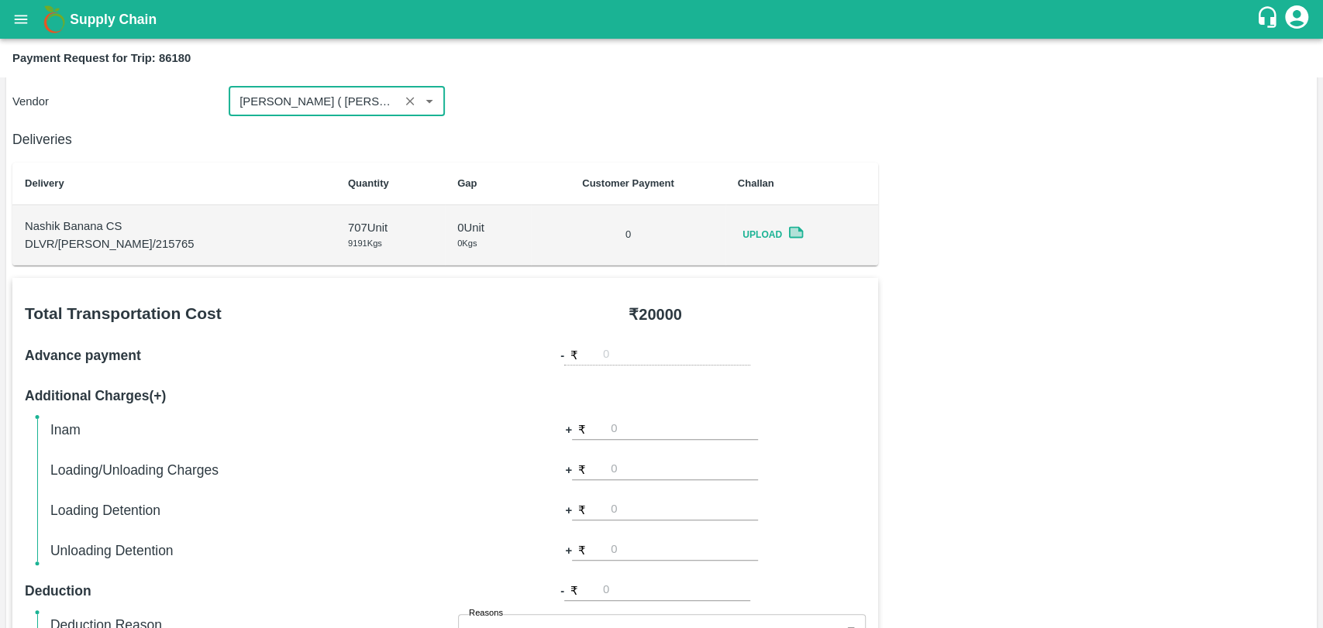
scroll to position [430, 0]
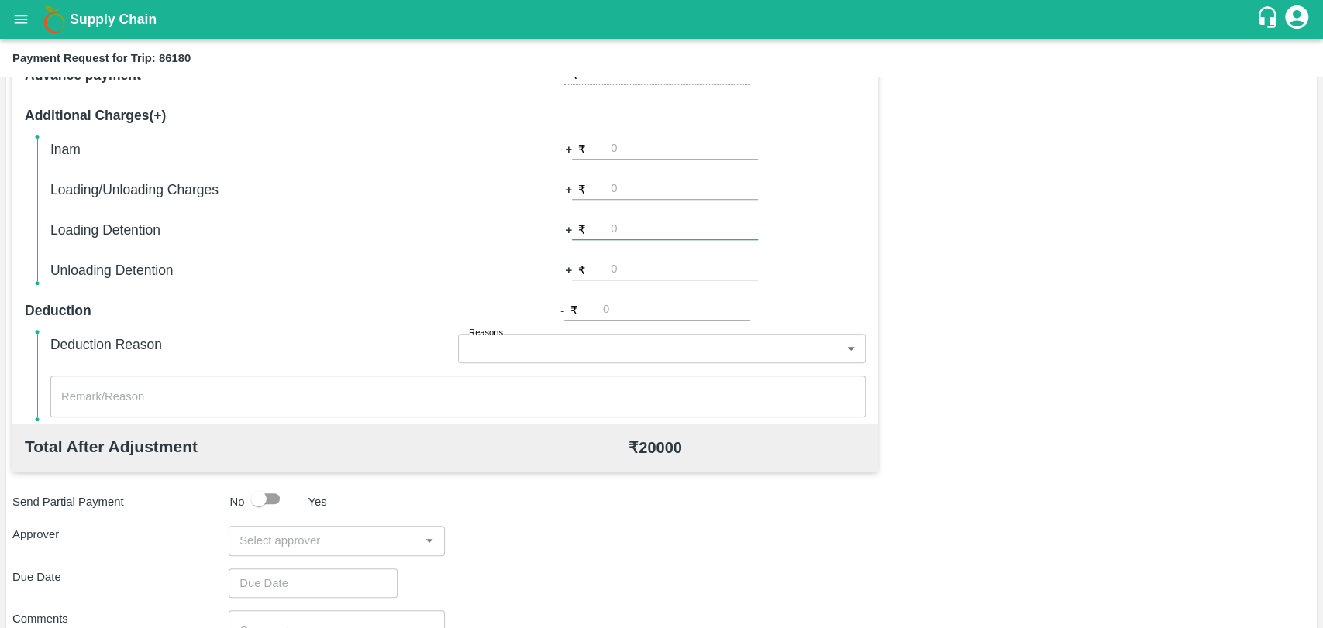
click at [646, 222] on input "number" at bounding box center [684, 229] width 147 height 21
type input "1000"
click at [235, 542] on input "input" at bounding box center [323, 541] width 181 height 20
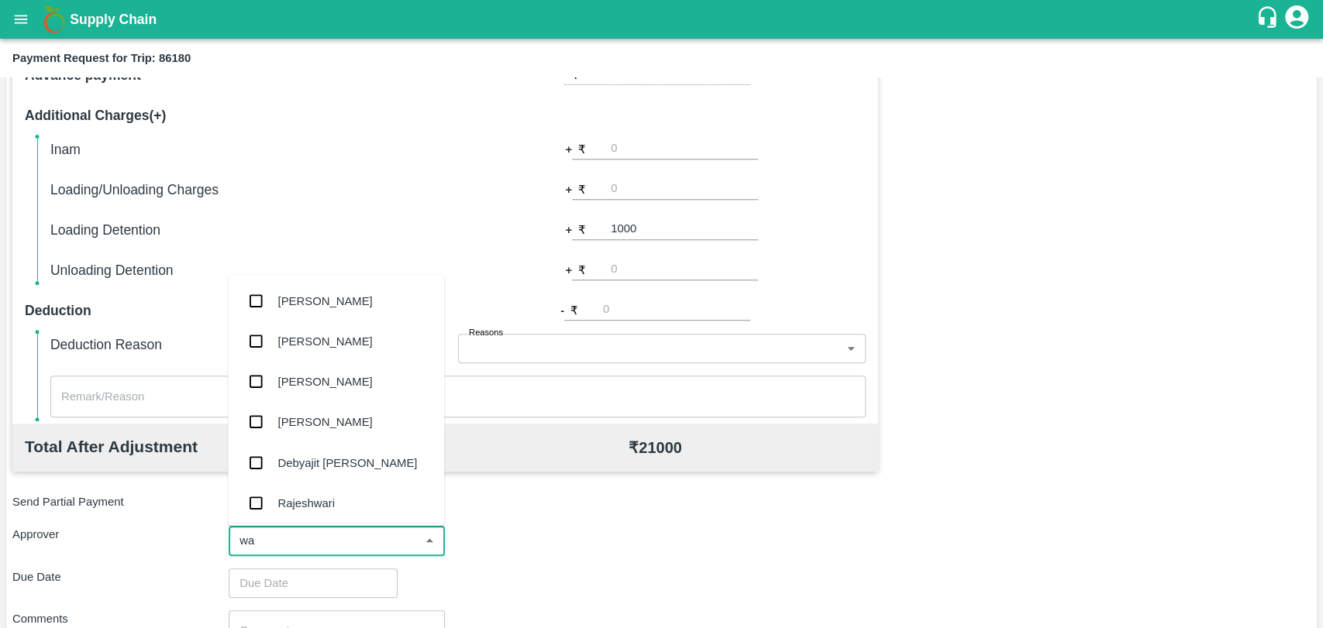
type input "wag"
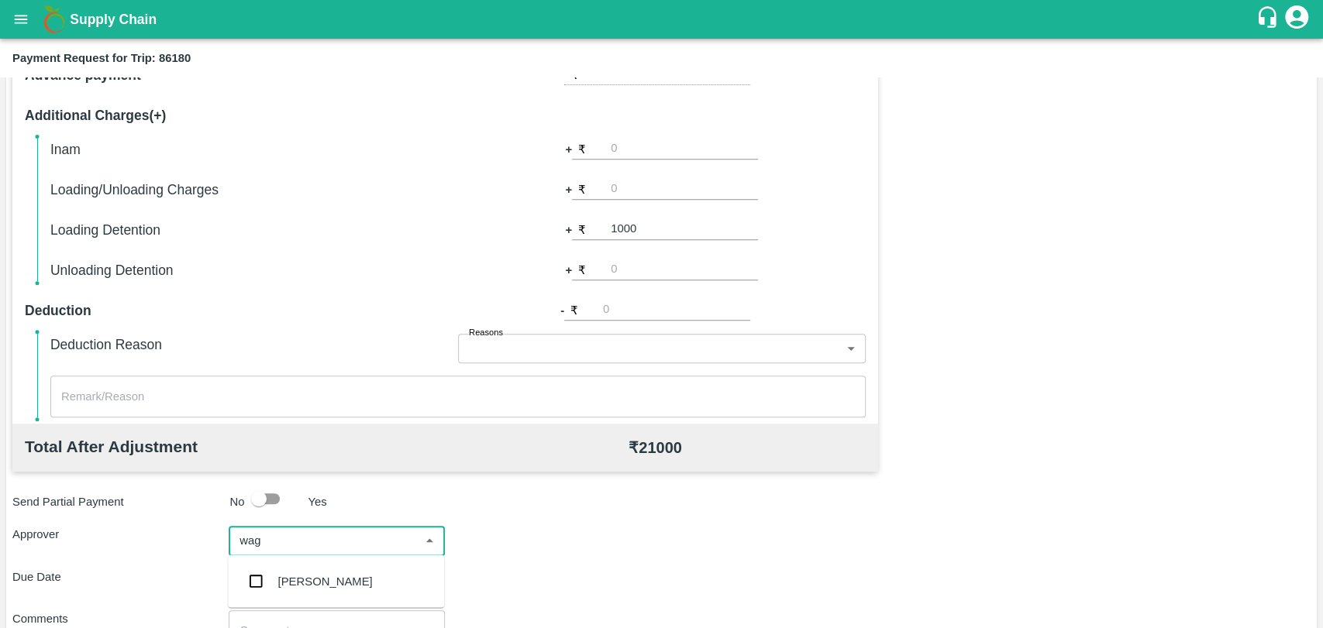
click at [253, 585] on input "checkbox" at bounding box center [255, 581] width 31 height 31
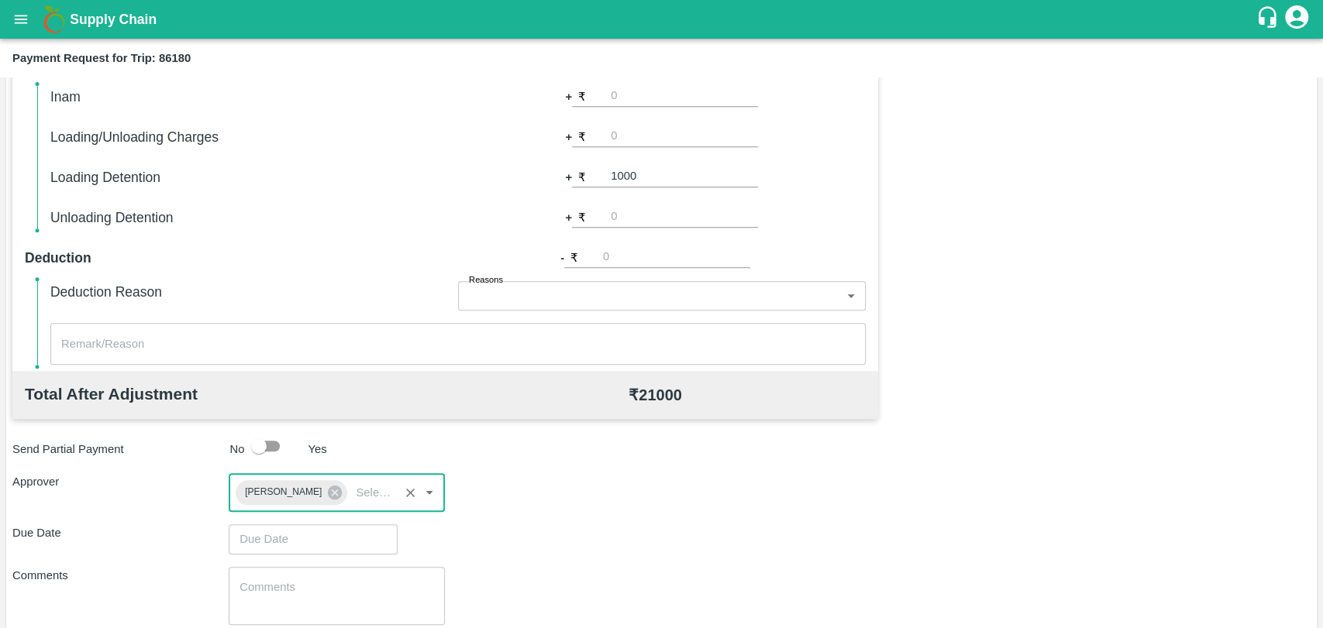
scroll to position [576, 0]
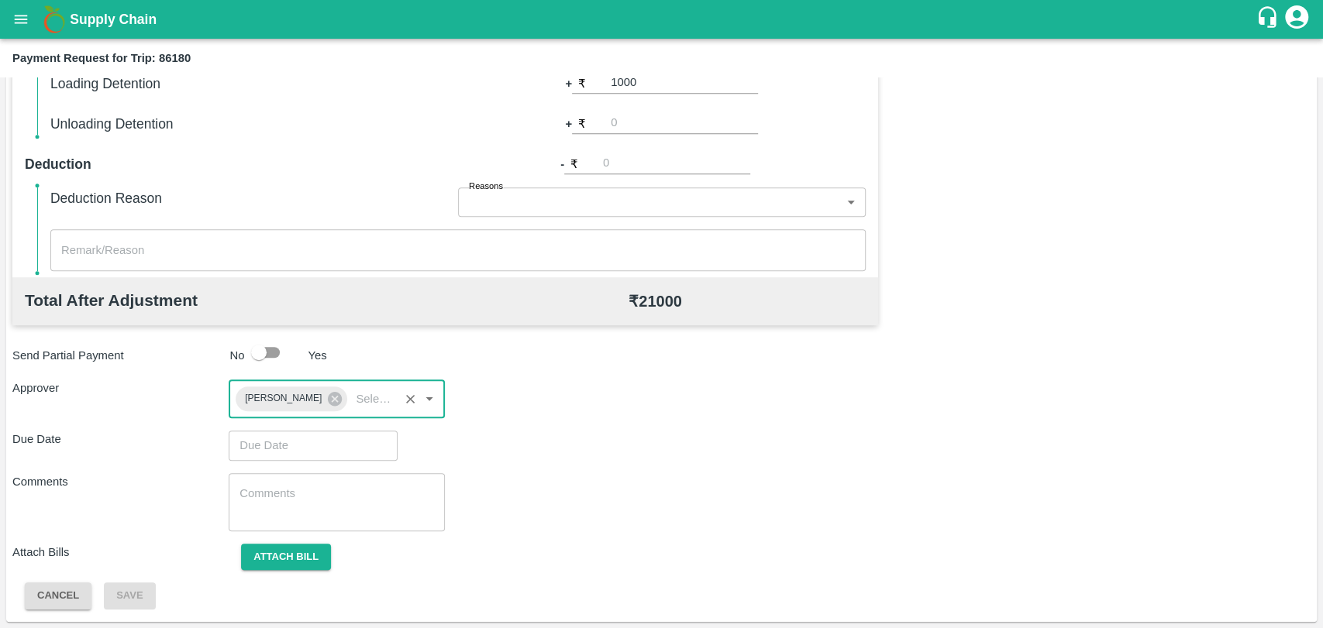
type input "DD/MM/YYYY hh:mm aa"
click at [260, 445] on input "DD/MM/YYYY hh:mm aa" at bounding box center [308, 445] width 158 height 29
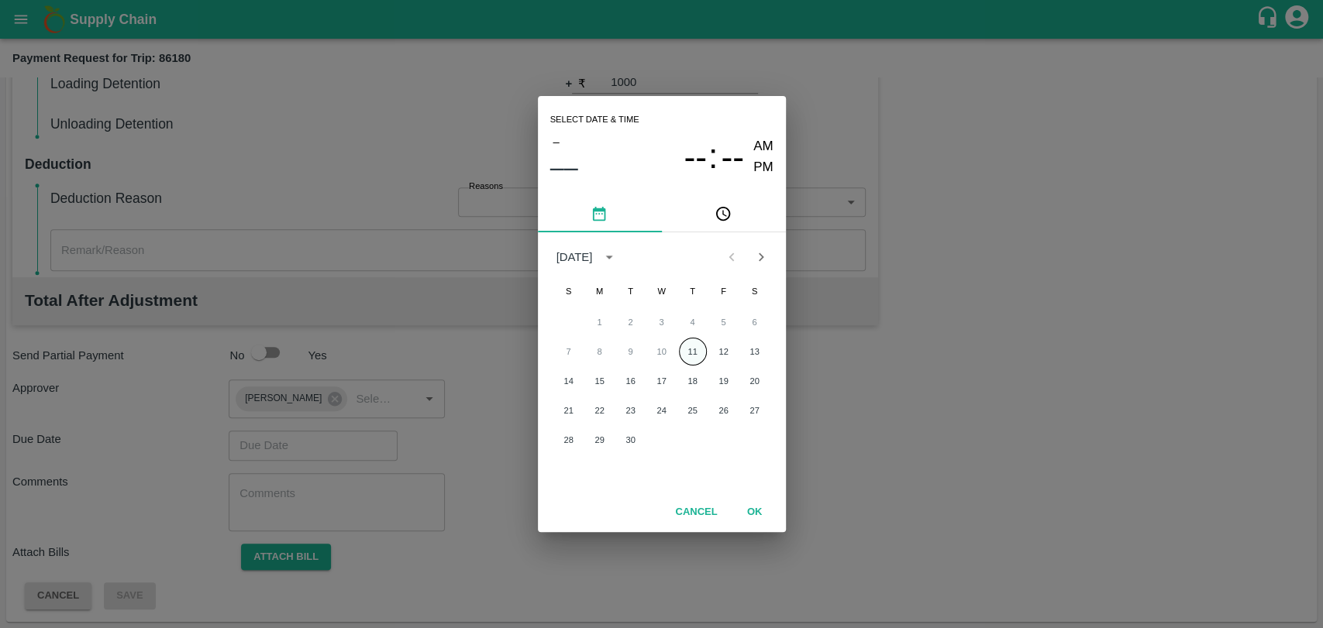
click at [694, 346] on button "11" at bounding box center [693, 352] width 28 height 28
type input "[DATE] 12:00 AM"
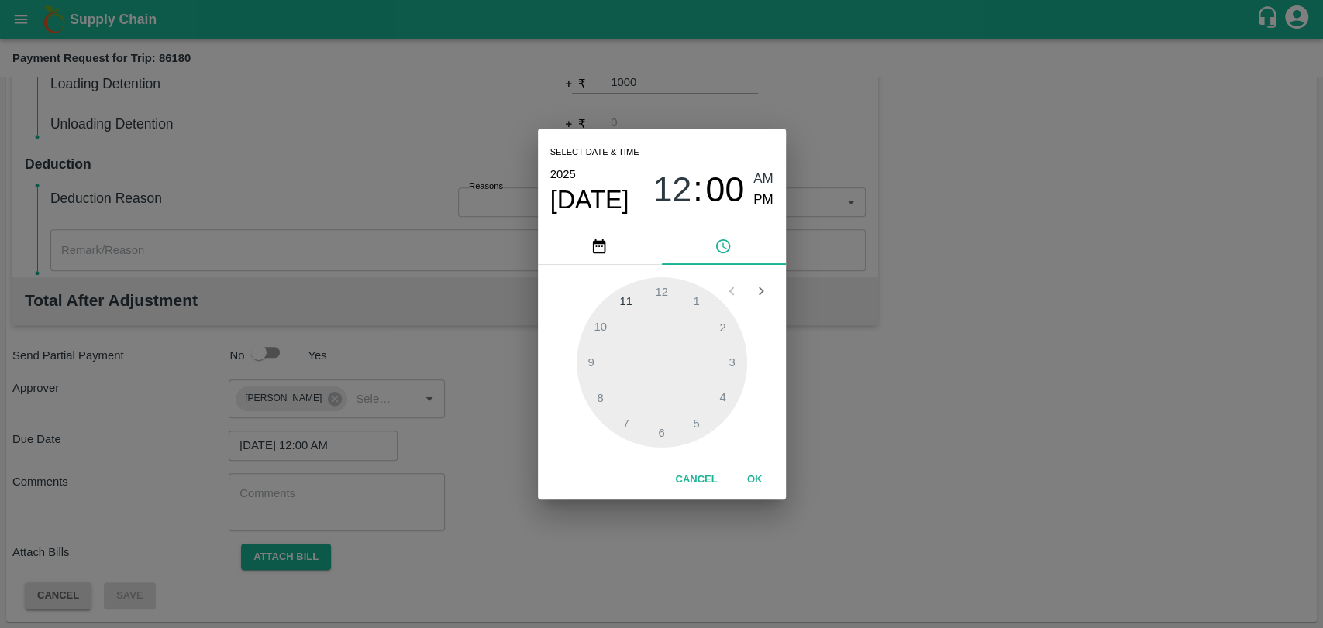
click at [756, 463] on div "Cancel OK" at bounding box center [662, 480] width 248 height 40
click at [746, 489] on button "OK" at bounding box center [755, 479] width 50 height 27
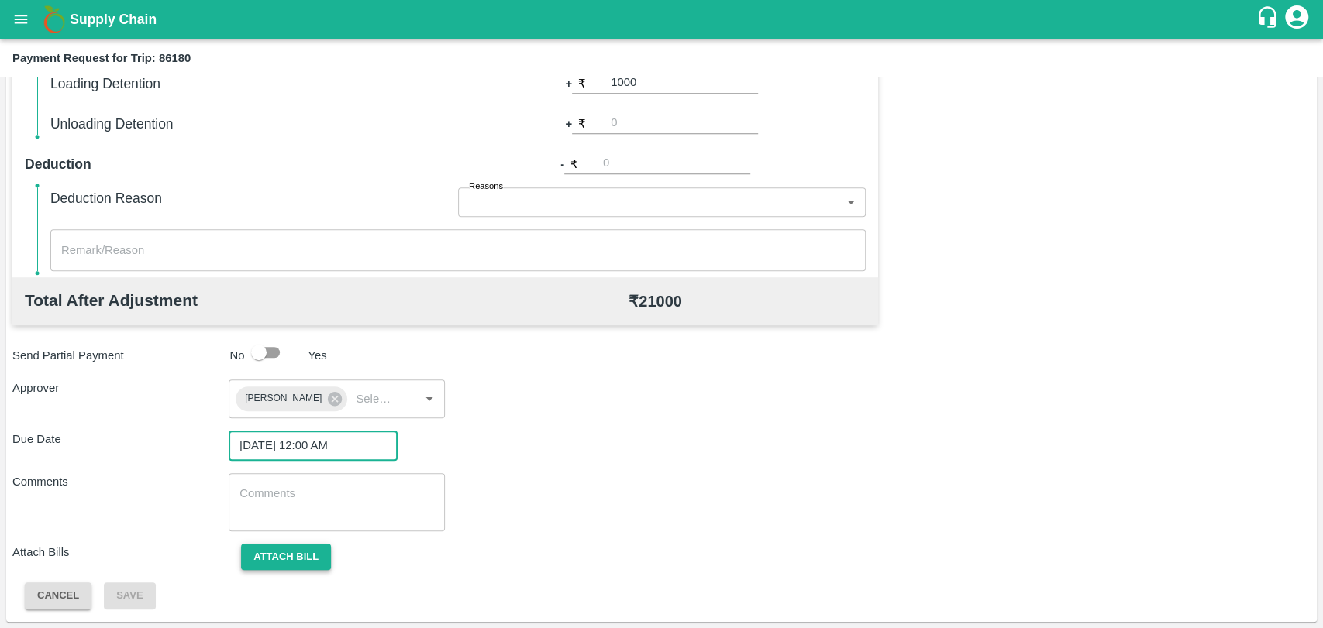
click at [327, 554] on button "Attach bill" at bounding box center [286, 557] width 90 height 27
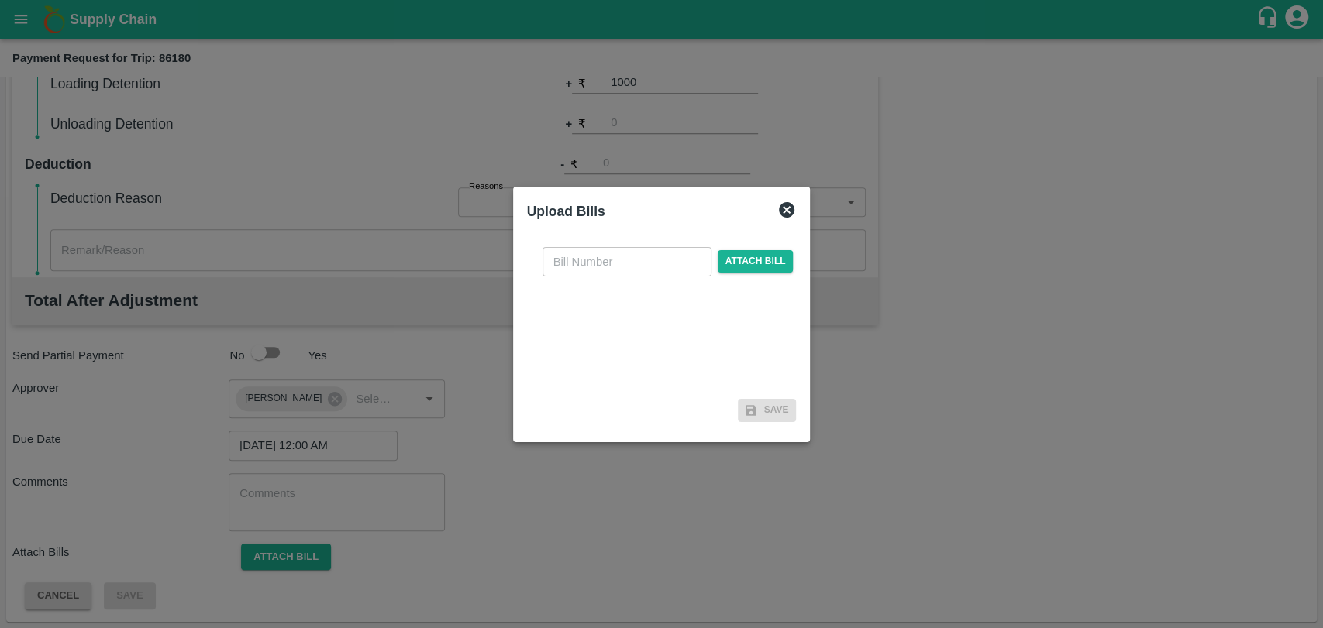
click at [623, 271] on input "text" at bounding box center [626, 261] width 169 height 29
type input "3875"
click at [752, 269] on span "Attach bill" at bounding box center [755, 261] width 76 height 22
click at [0, 0] on input "Attach bill" at bounding box center [0, 0] width 0 height 0
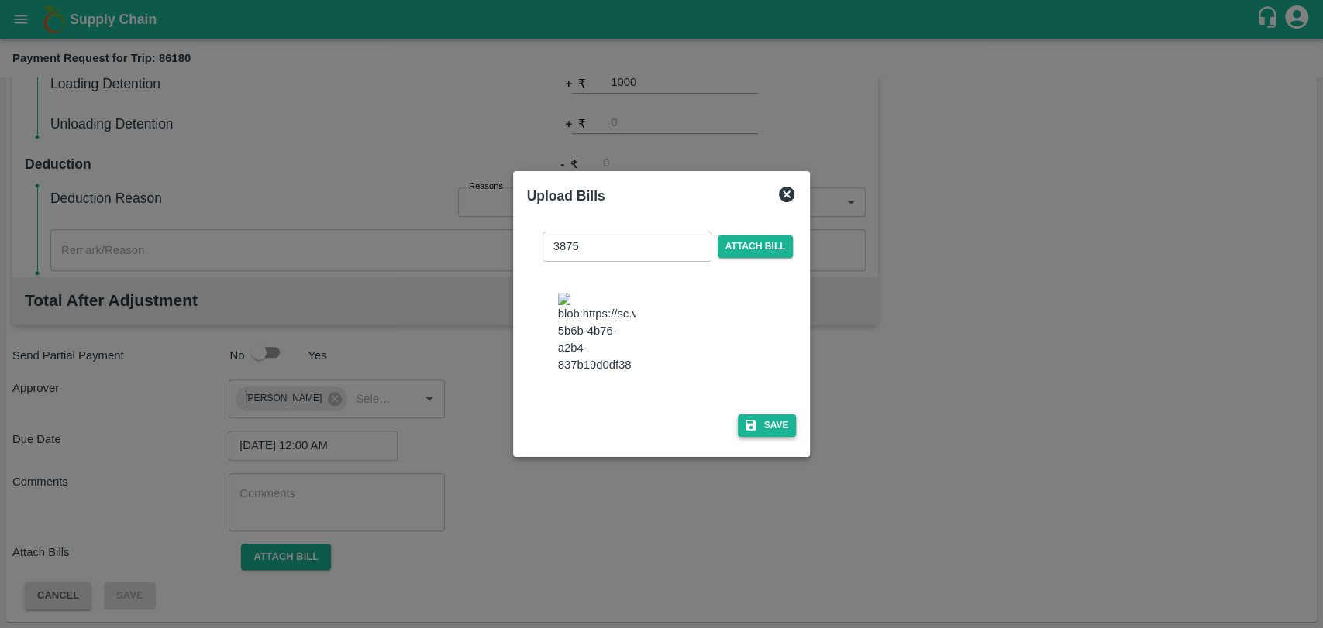
click at [760, 417] on button "Save" at bounding box center [767, 425] width 59 height 22
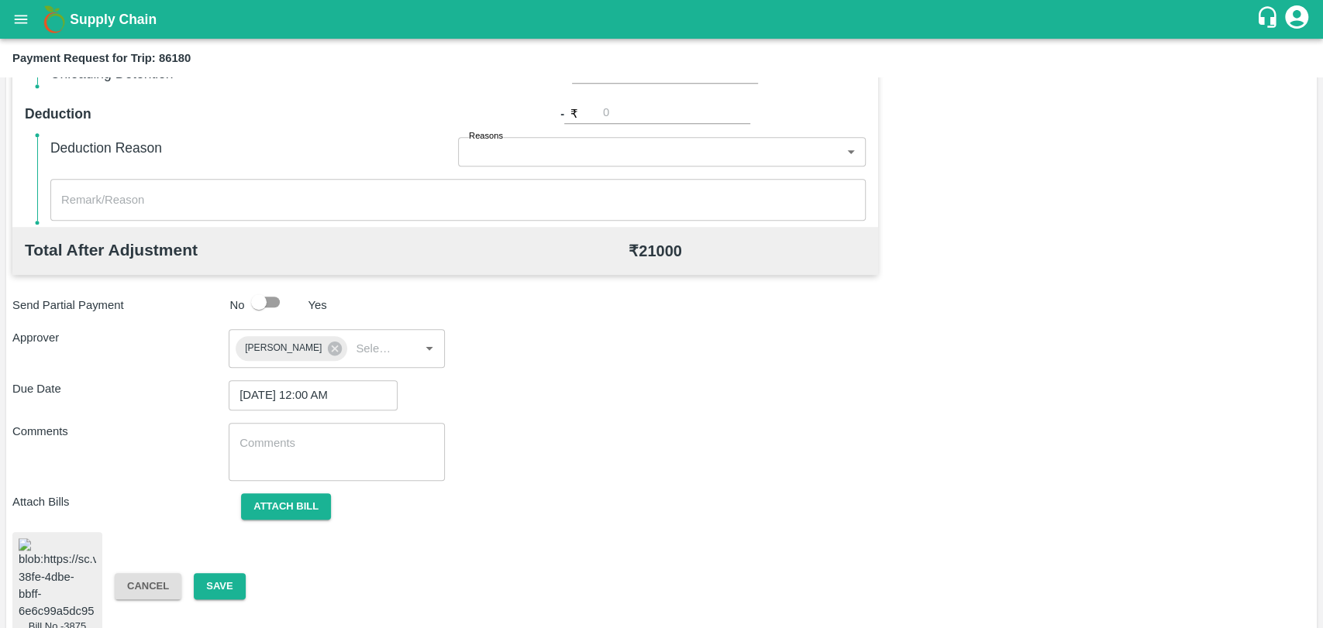
scroll to position [648, 0]
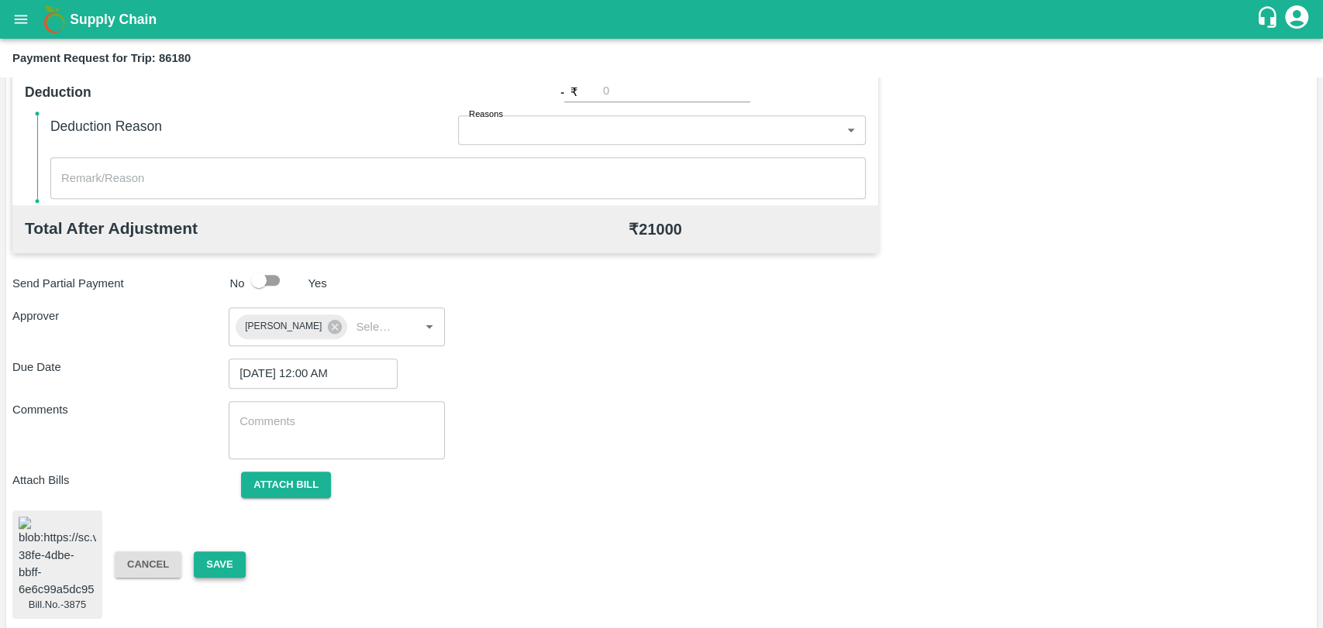
click at [230, 554] on button "Save" at bounding box center [219, 565] width 51 height 27
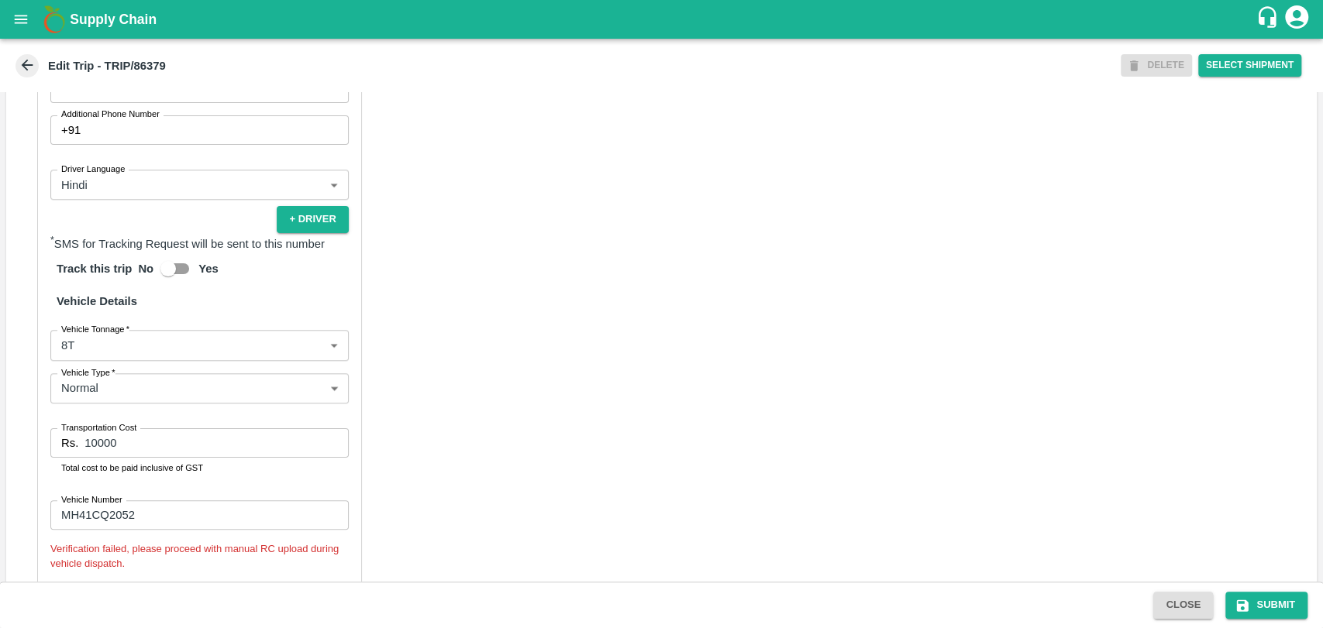
scroll to position [1000, 0]
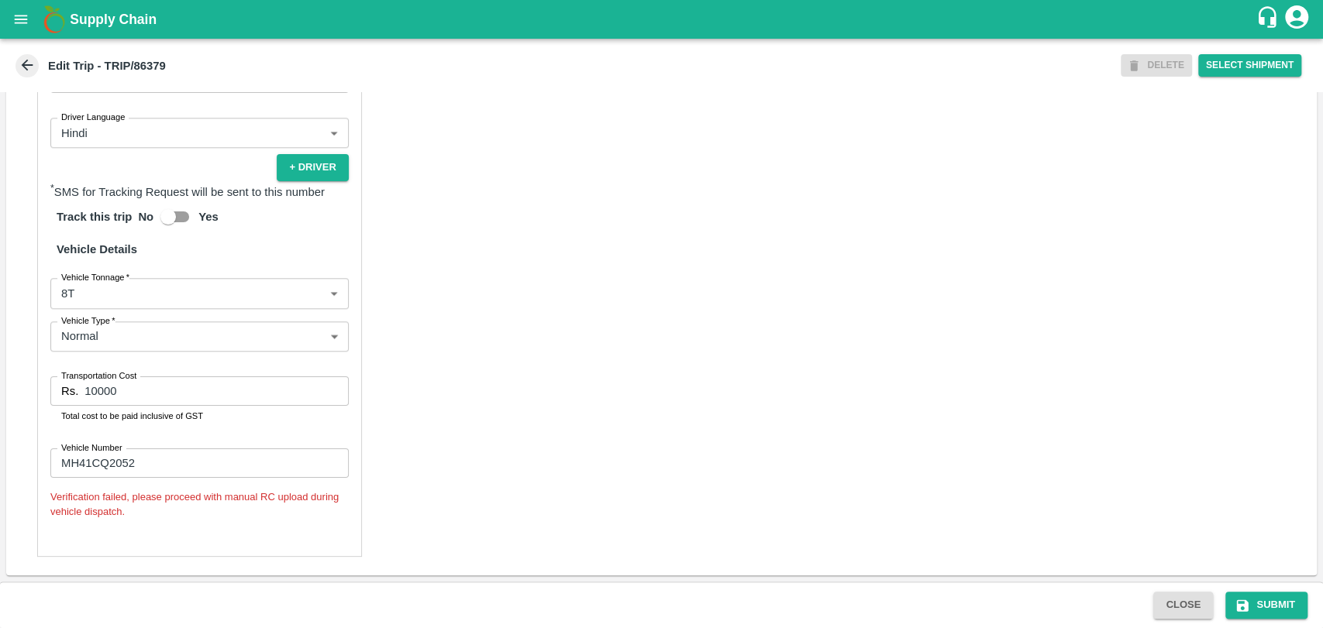
click at [103, 298] on body "Supply Chain Edit Trip - TRIP/86379 DELETE Select Shipment Trip Details Trip Ty…" at bounding box center [661, 314] width 1323 height 628
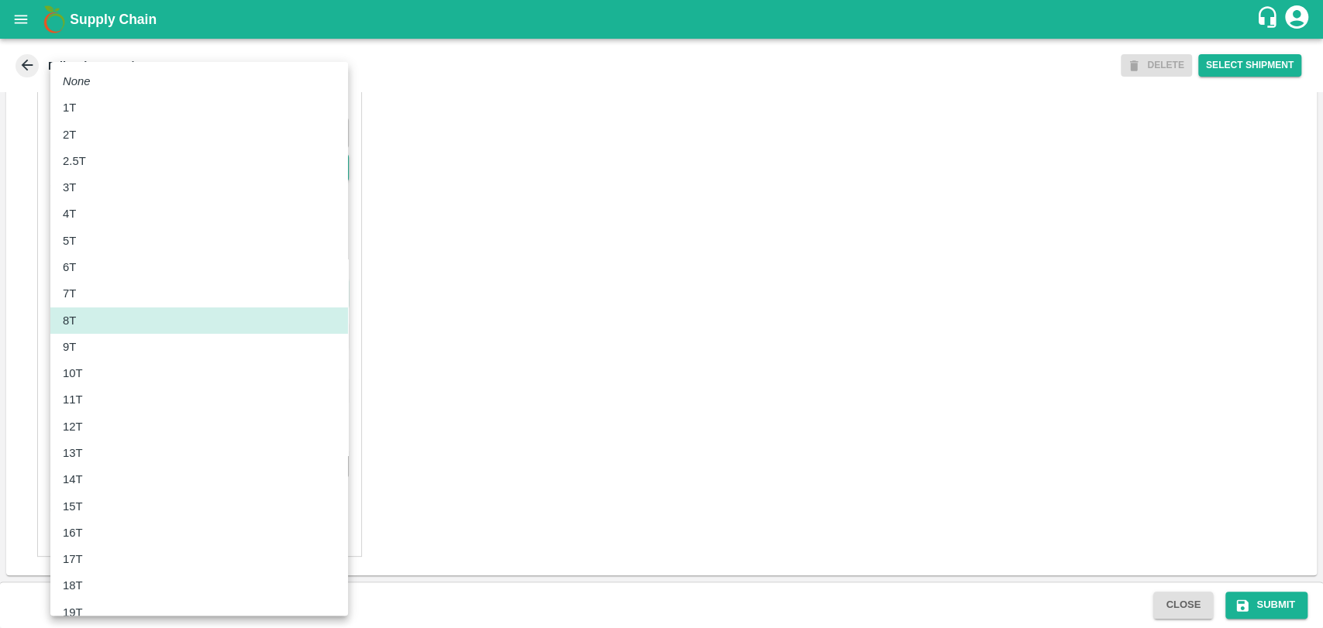
click at [85, 415] on li "12T" at bounding box center [199, 427] width 298 height 26
type input "12000"
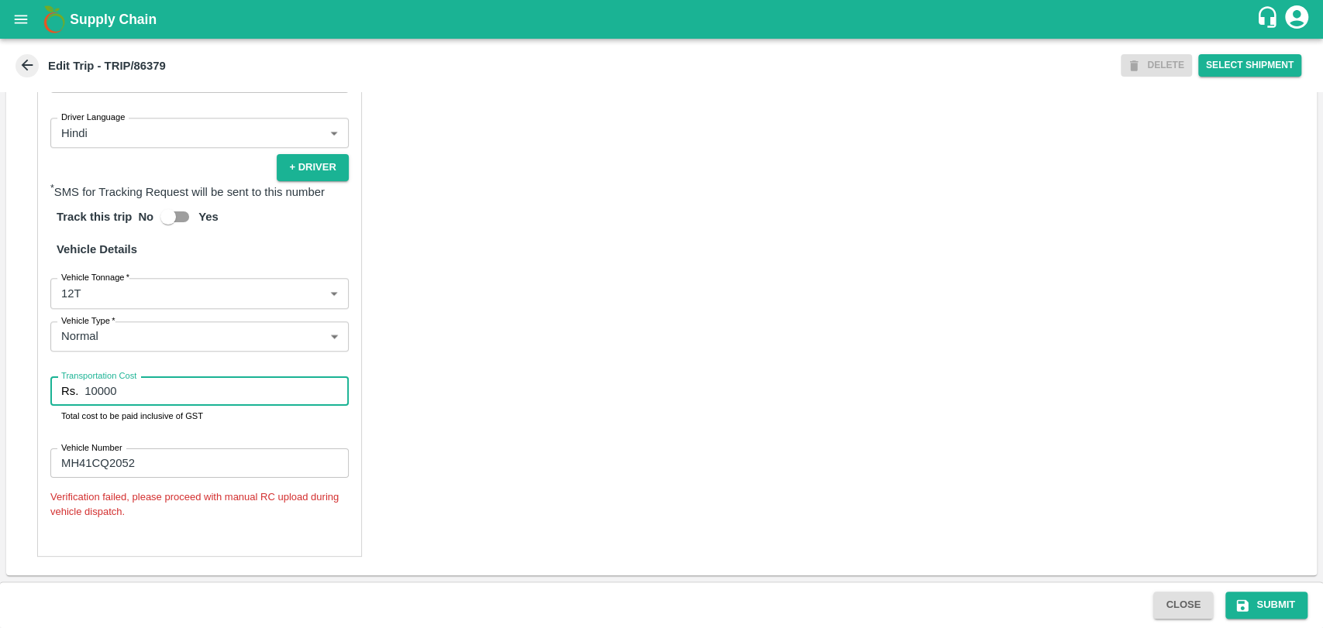
drag, startPoint x: 90, startPoint y: 381, endPoint x: 6, endPoint y: 380, distance: 83.7
click at [12, 380] on div "Partner Details Partner   * Partner Add Transporter Driver 1 Details Driver Nam…" at bounding box center [661, 191] width 1310 height 769
type input "23000"
click at [1252, 604] on button "Submit" at bounding box center [1266, 605] width 82 height 27
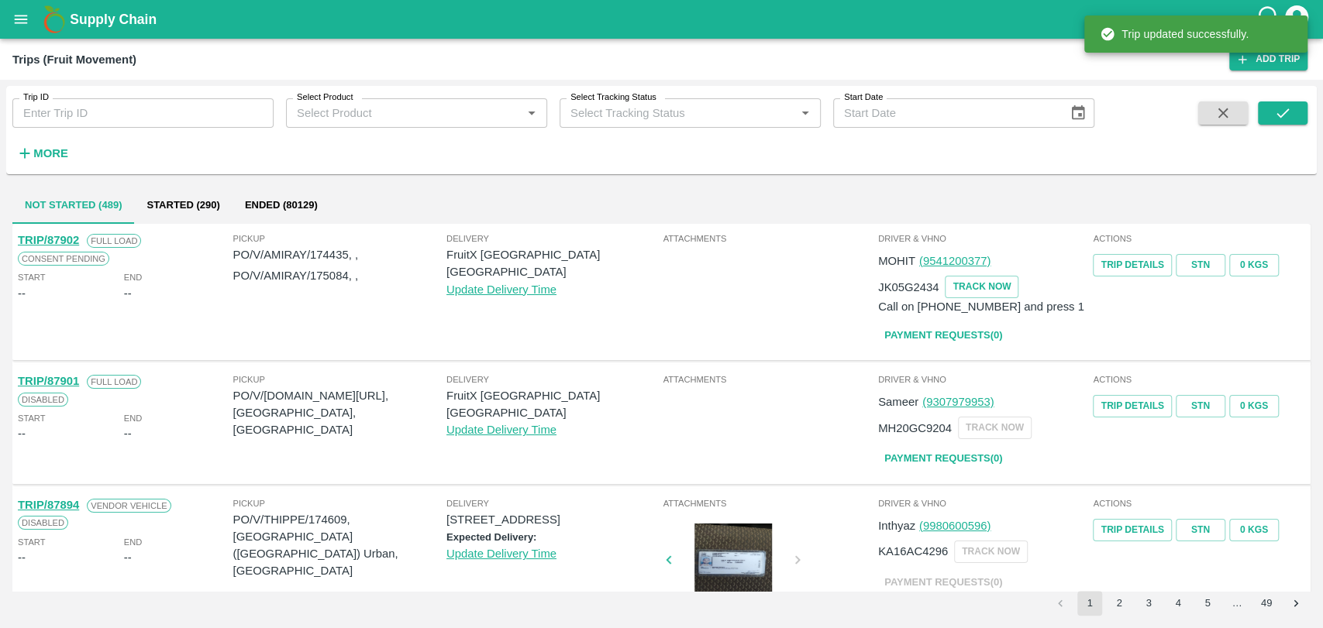
click at [45, 156] on strong "More" at bounding box center [50, 153] width 35 height 12
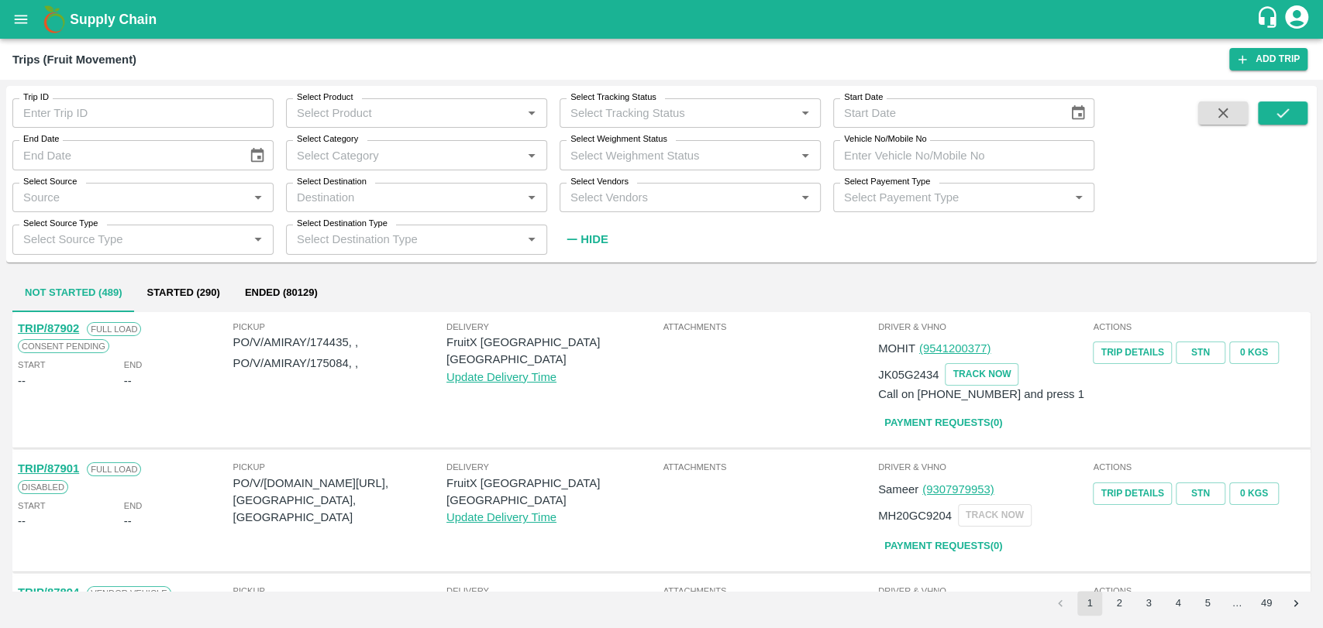
click at [903, 162] on input "Vehicle No/Mobile No" at bounding box center [963, 154] width 261 height 29
paste input "MH19CY2490"
type input "MH19CY2490"
click at [1262, 119] on button "submit" at bounding box center [1282, 112] width 50 height 23
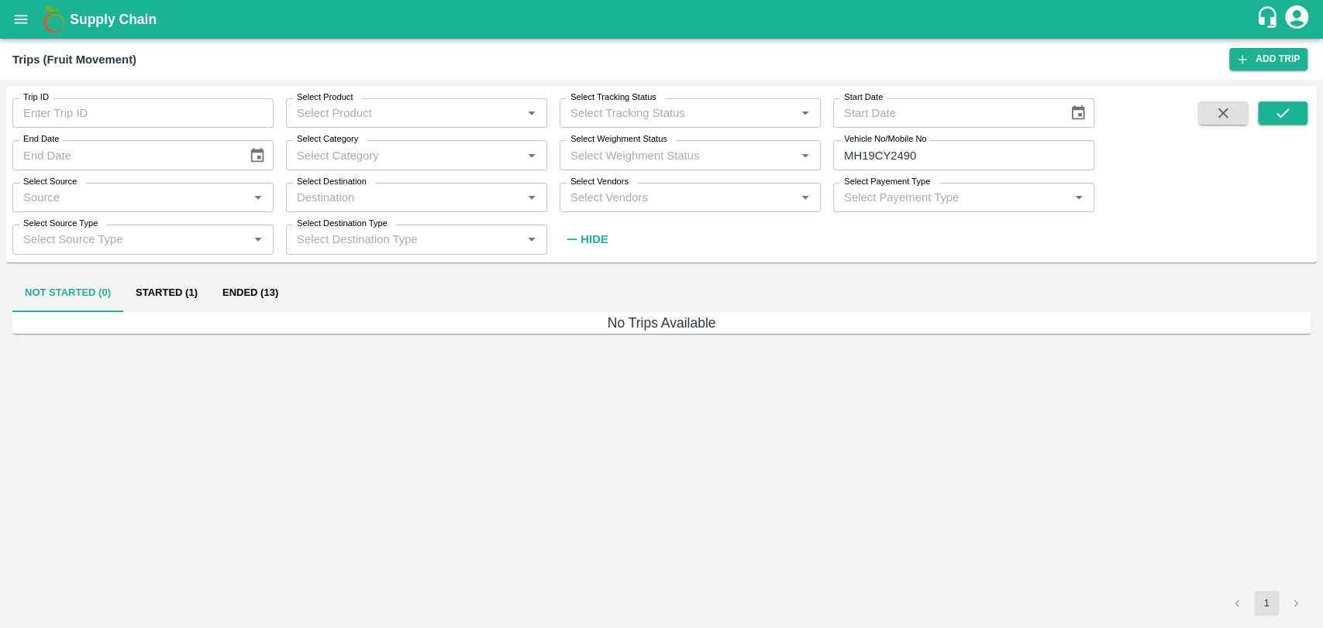
click at [227, 299] on button "Ended (13)" at bounding box center [250, 293] width 81 height 37
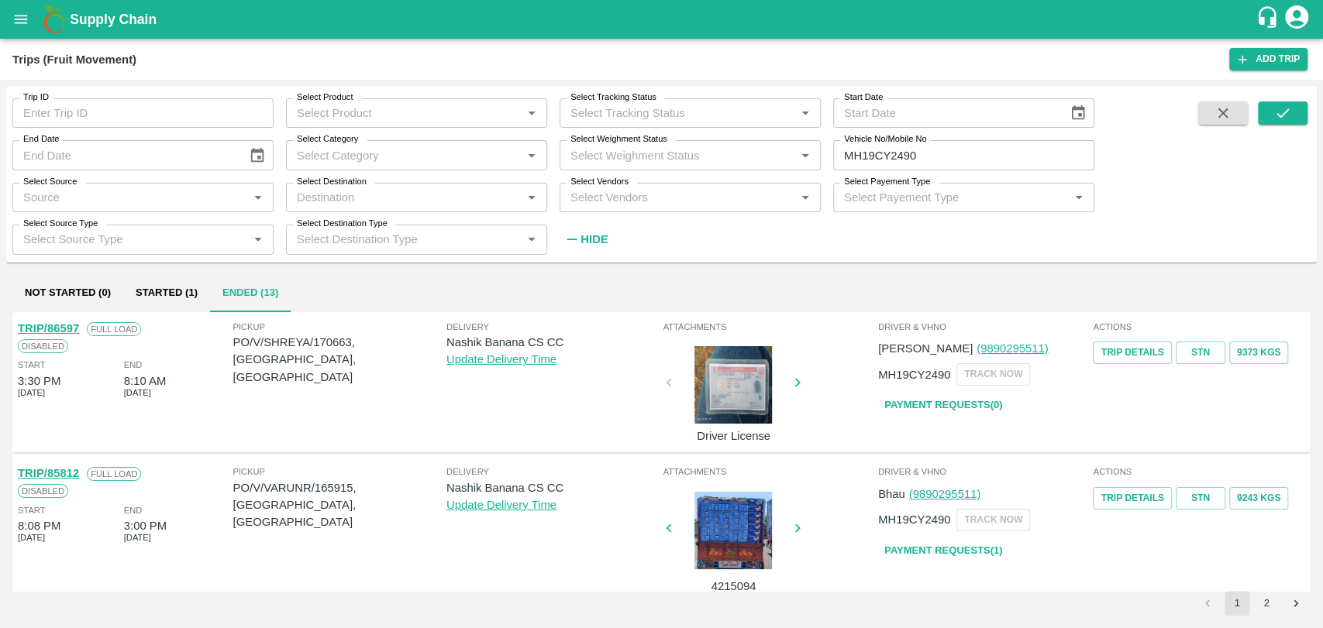
click at [300, 408] on div "Pickup PO/V/SHREYA/170663, Nashik, Maharashtra" at bounding box center [339, 381] width 213 height 122
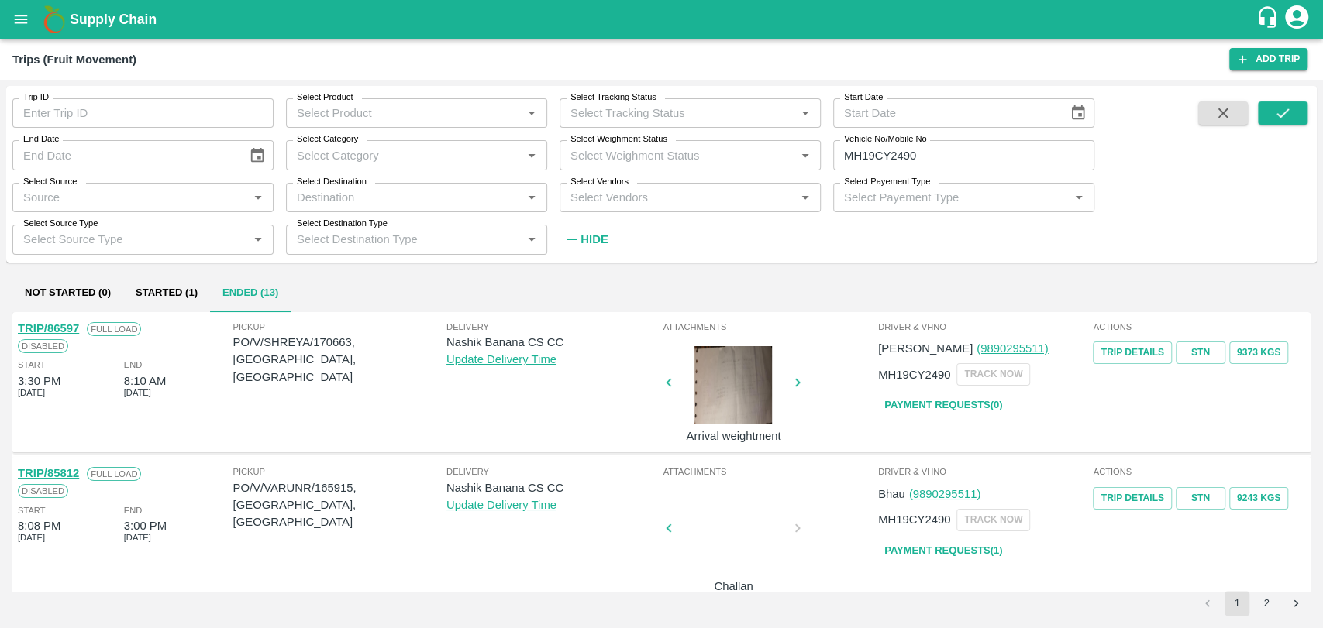
click at [74, 329] on link "TRIP/86597" at bounding box center [48, 328] width 61 height 12
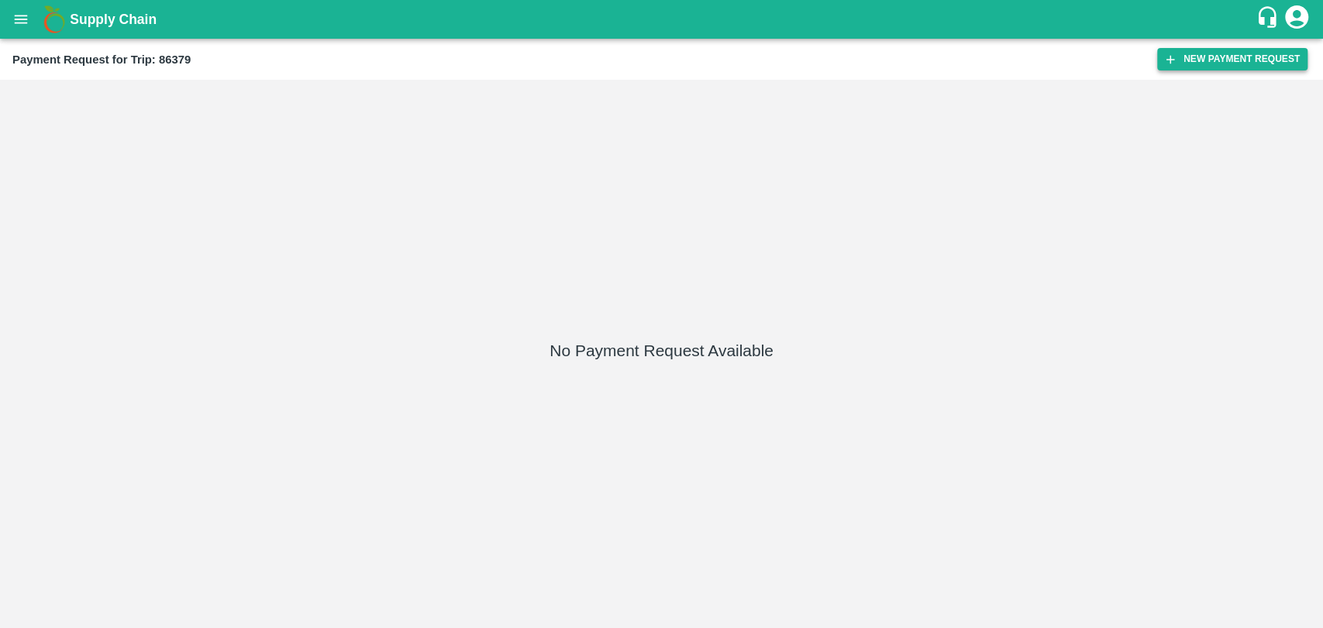
click at [1222, 63] on button "New Payment Request" at bounding box center [1232, 59] width 150 height 22
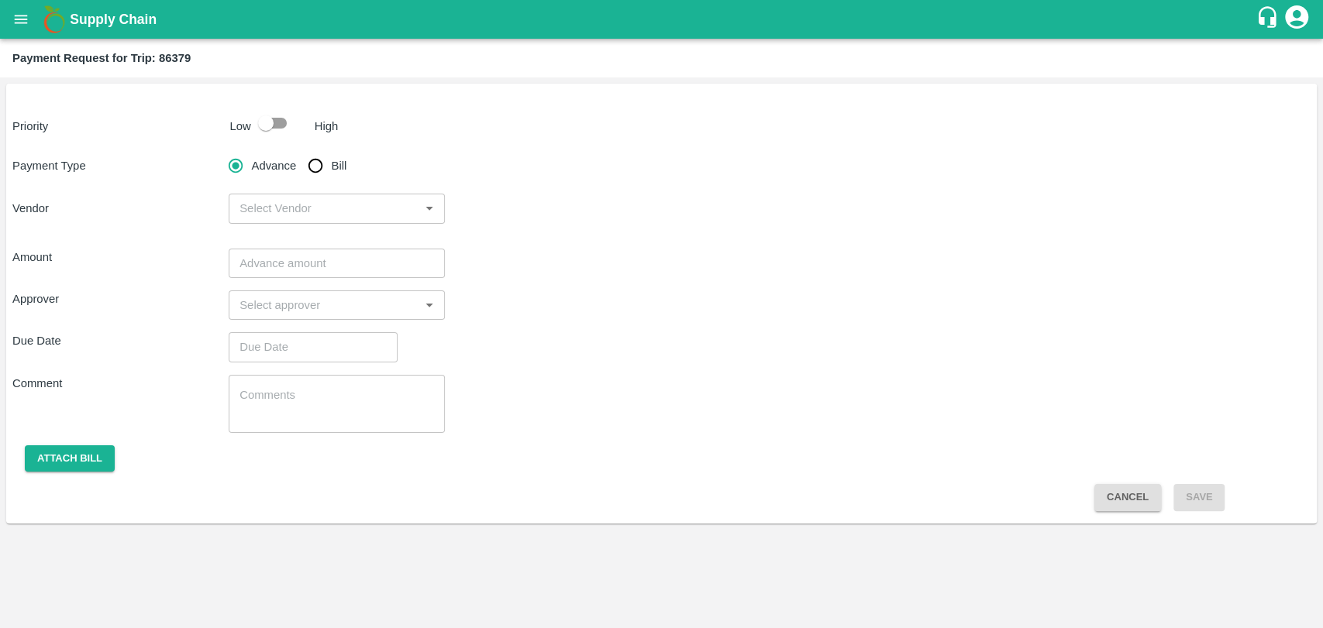
click at [263, 122] on input "checkbox" at bounding box center [266, 122] width 88 height 29
checkbox input "true"
click at [300, 167] on input "Bill" at bounding box center [315, 165] width 31 height 31
radio input "true"
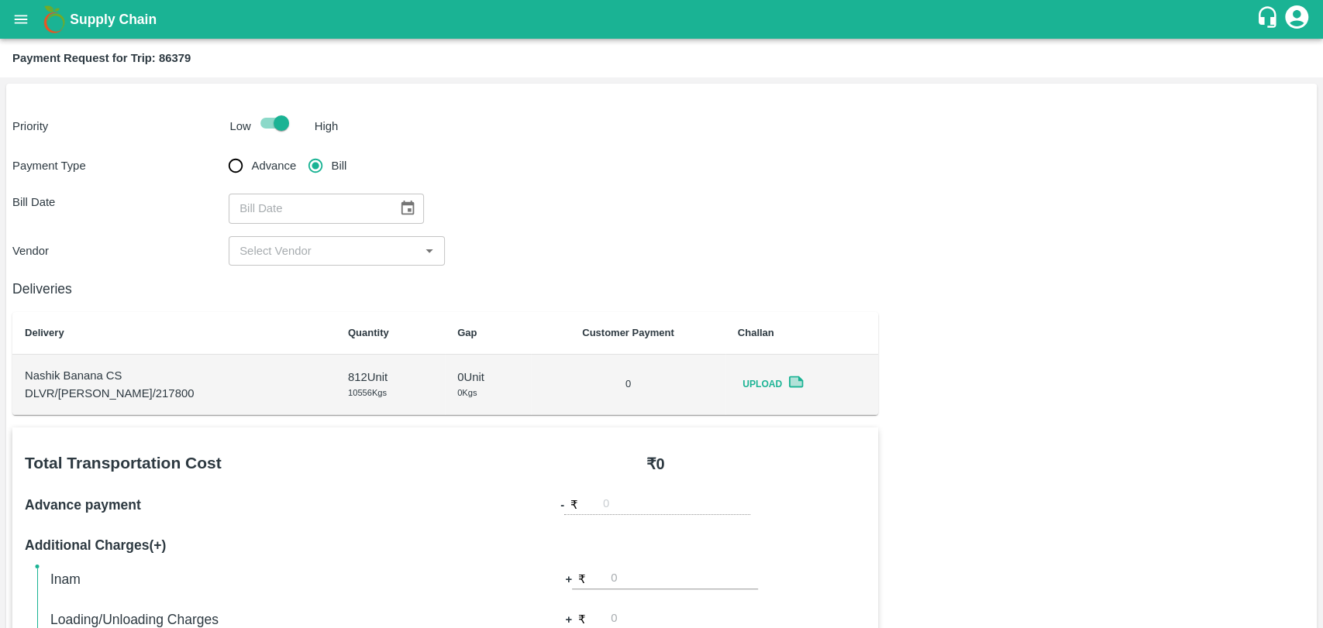
click at [393, 208] on button "Choose date" at bounding box center [407, 208] width 29 height 29
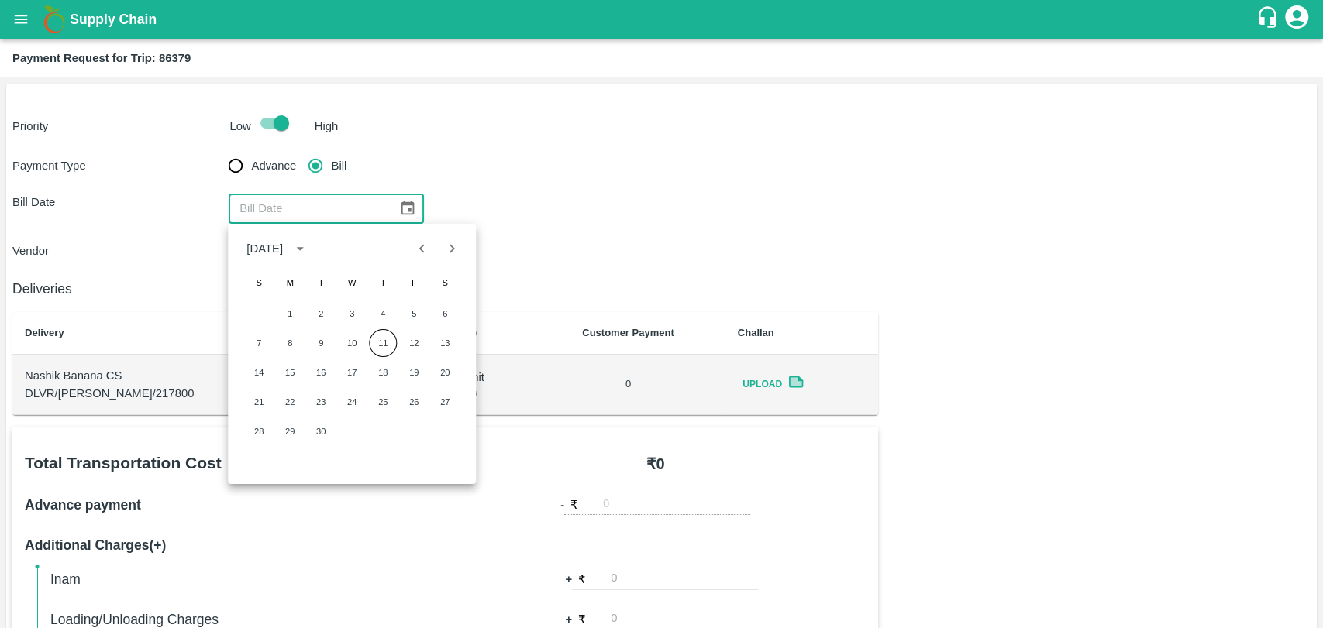
click at [414, 249] on icon "Previous month" at bounding box center [422, 248] width 17 height 17
click at [359, 374] on button "13" at bounding box center [352, 373] width 28 height 28
type input "[DATE]"
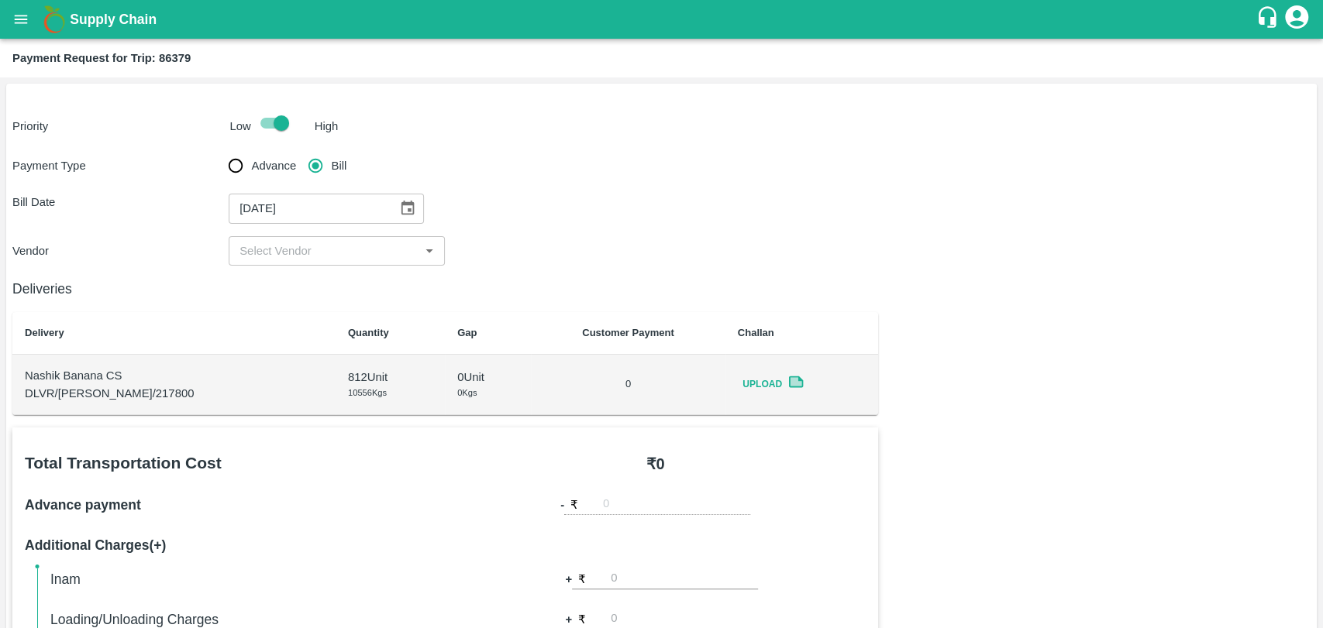
click at [294, 256] on input "input" at bounding box center [323, 251] width 181 height 20
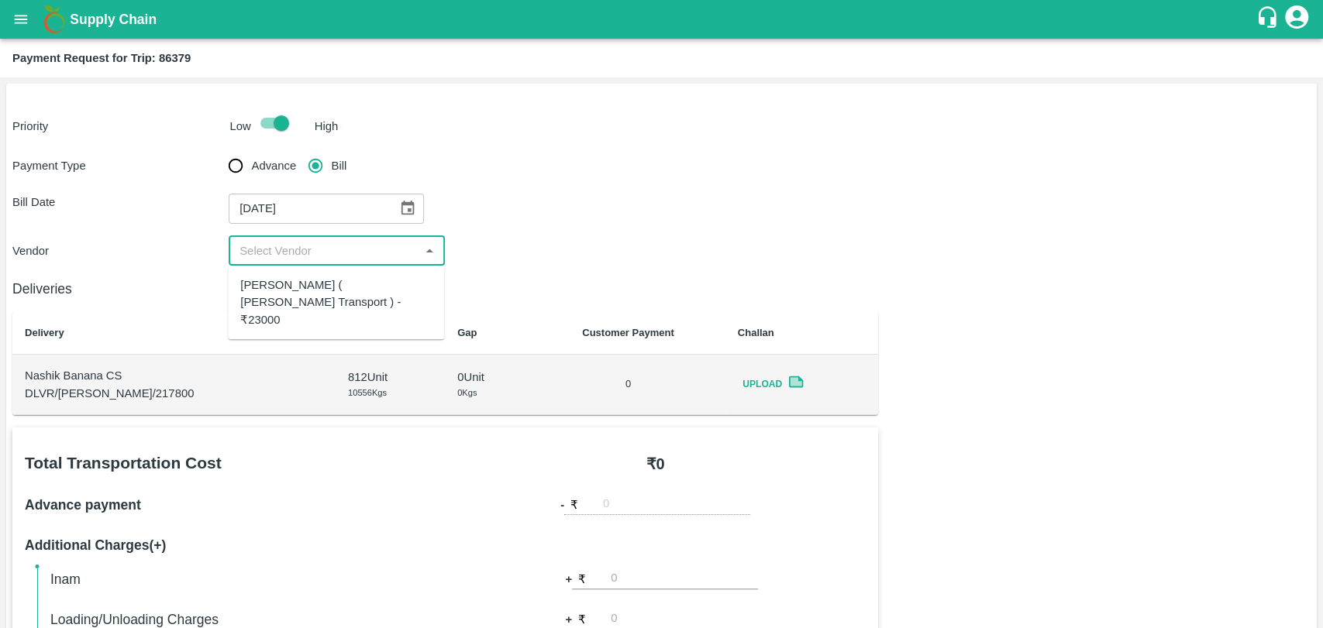
click at [291, 302] on div "[PERSON_NAME] ( [PERSON_NAME] Transport ) - ₹23000" at bounding box center [335, 303] width 191 height 52
type input "[PERSON_NAME] ( [PERSON_NAME] Transport ) - ₹23000"
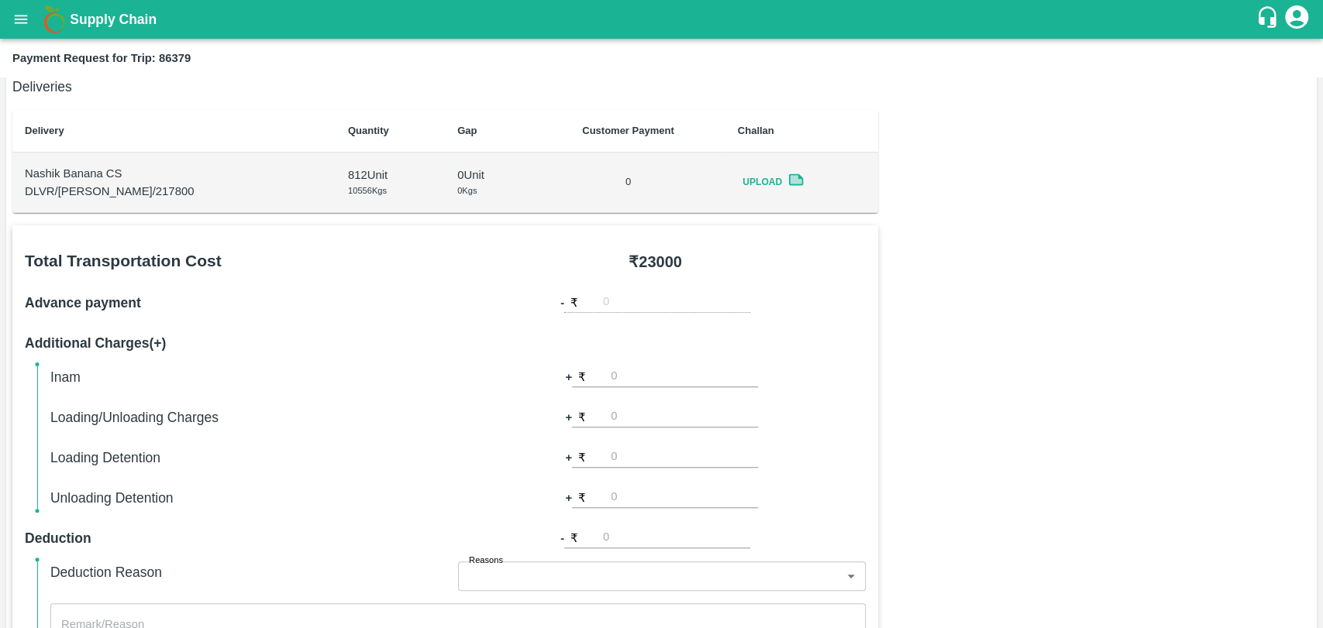
scroll to position [430, 0]
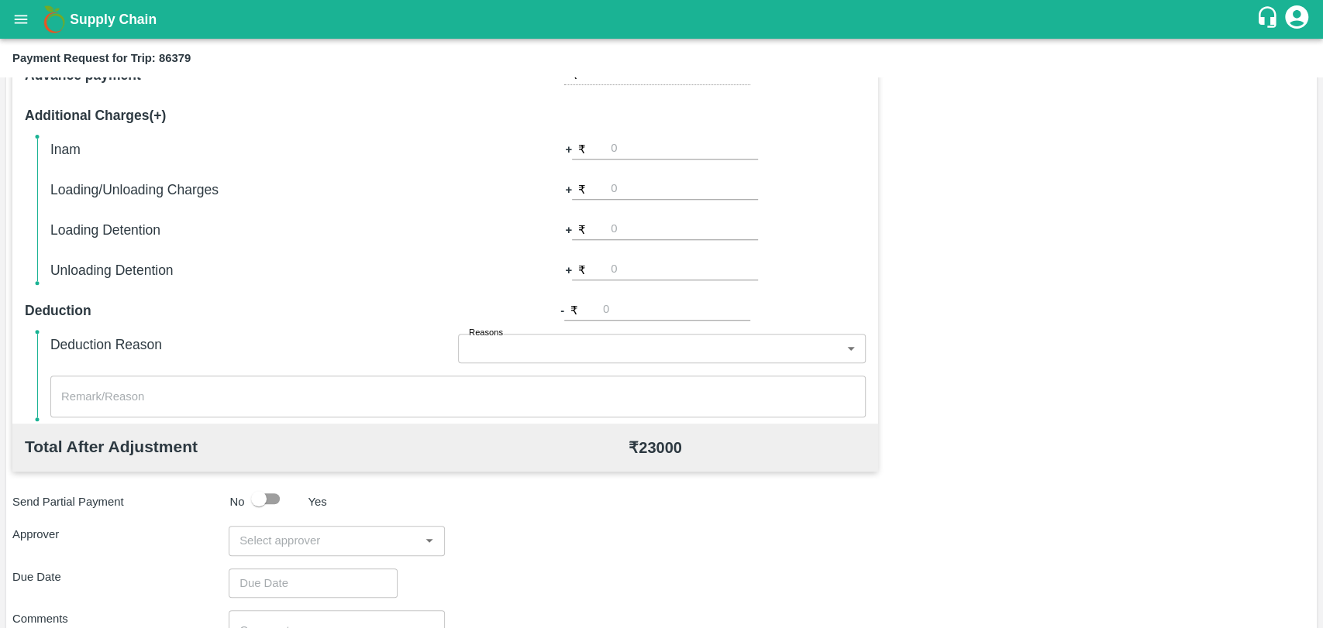
click at [318, 537] on input "input" at bounding box center [323, 541] width 181 height 20
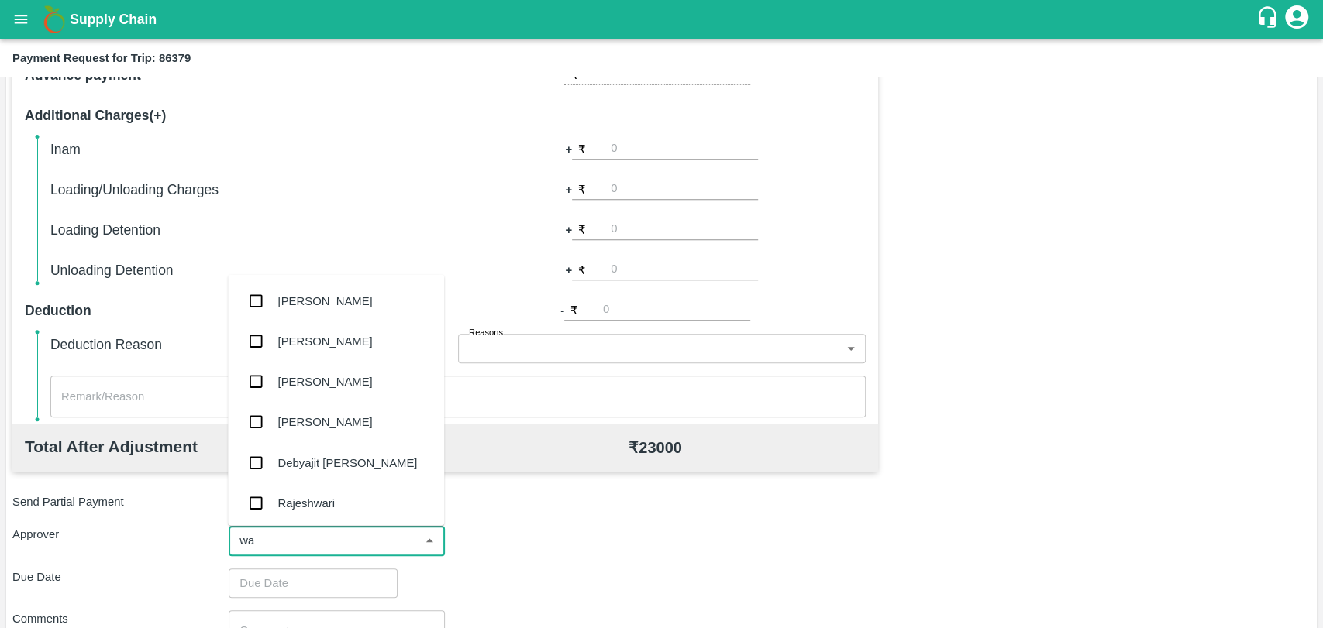
type input "wag"
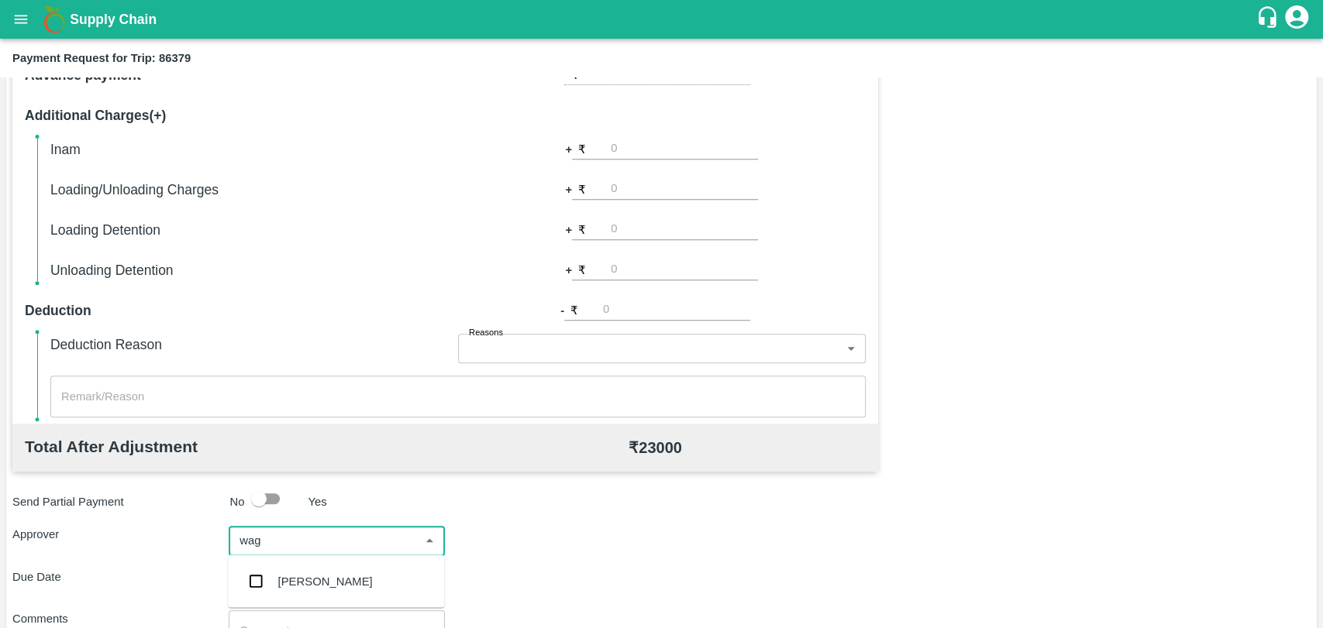
click at [311, 597] on div "[PERSON_NAME]" at bounding box center [336, 581] width 216 height 40
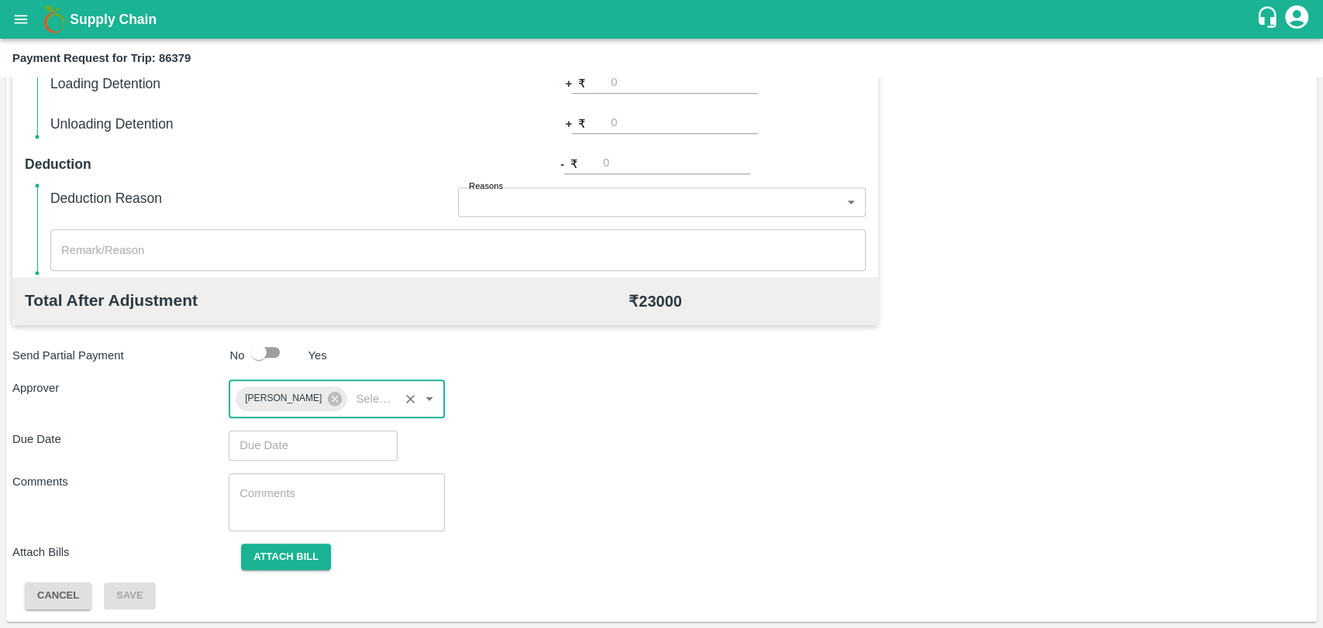
click at [280, 445] on input "Choose date" at bounding box center [308, 445] width 158 height 29
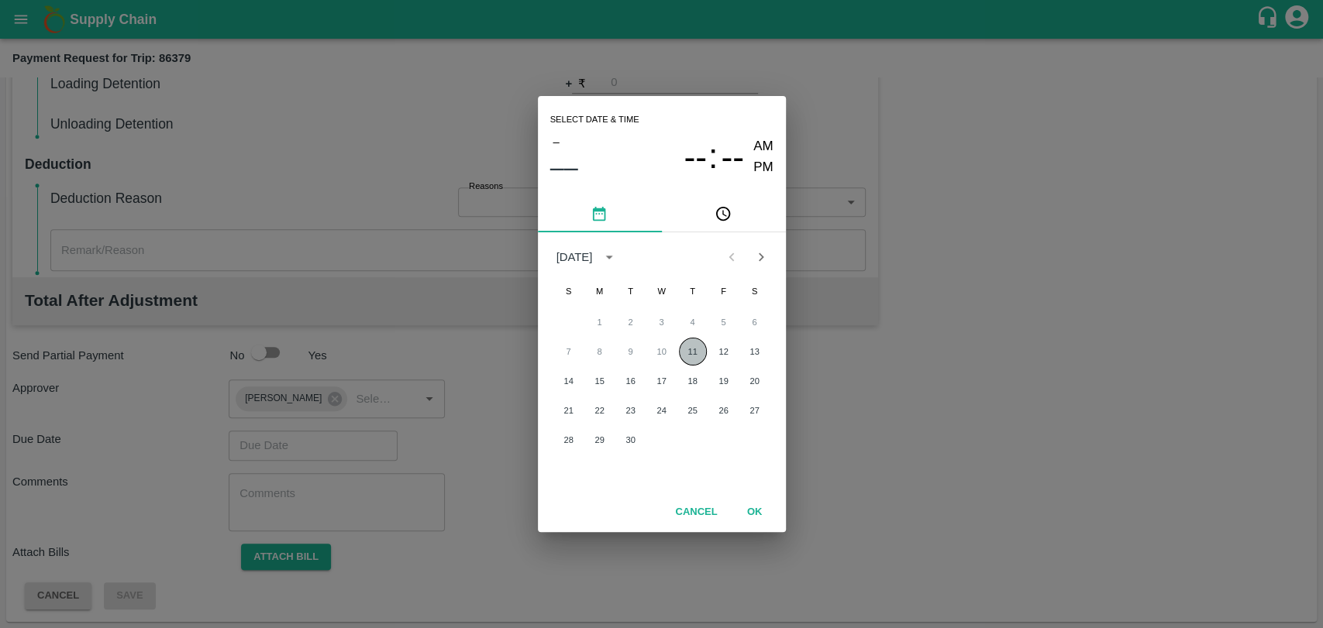
click at [691, 347] on button "11" at bounding box center [693, 352] width 28 height 28
type input "11/09/2025 12:00 AM"
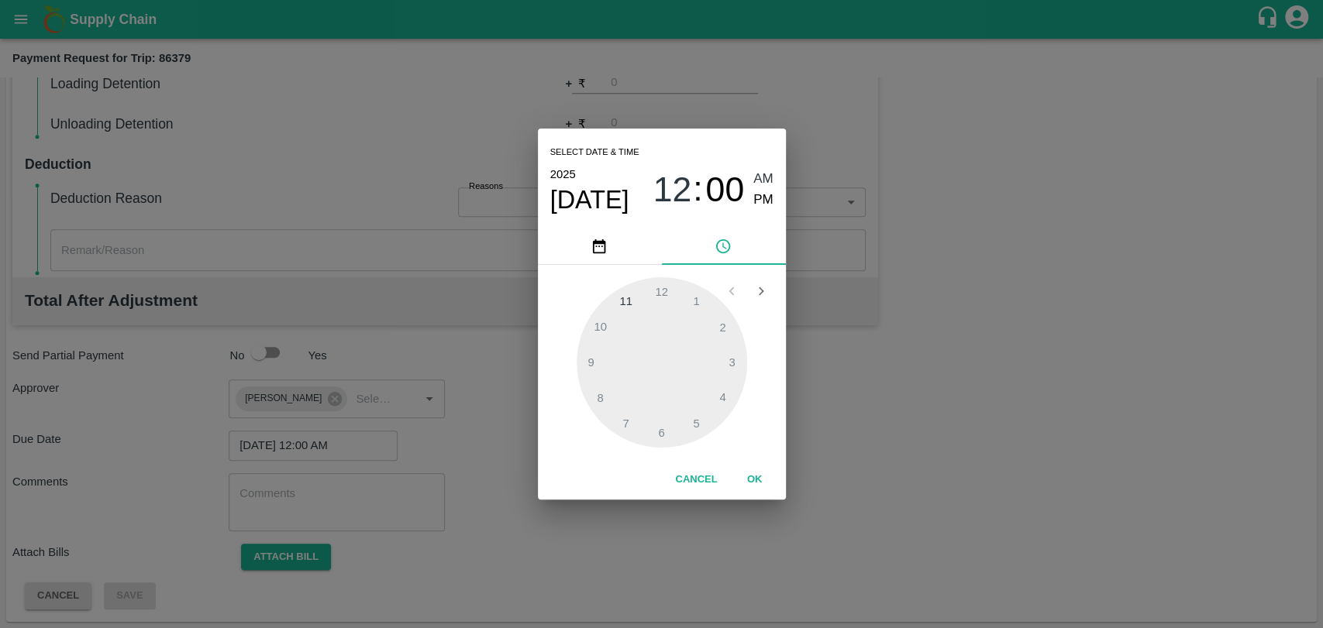
click at [755, 473] on button "OK" at bounding box center [755, 479] width 50 height 27
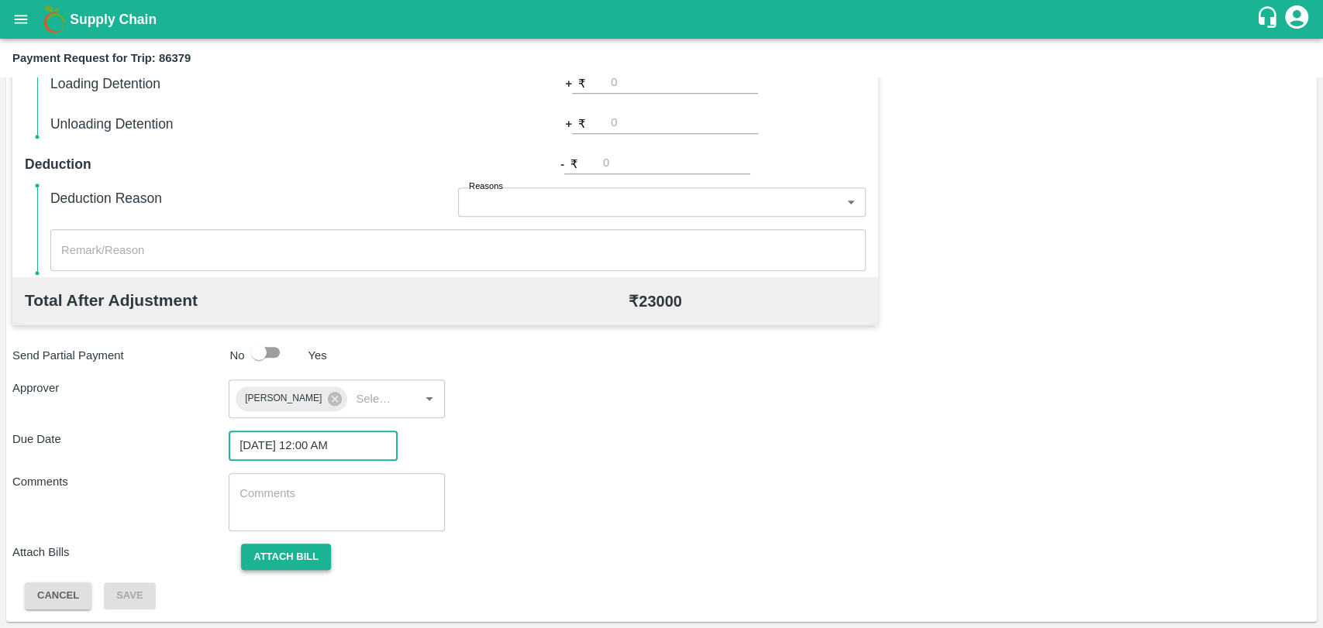
click at [285, 555] on button "Attach bill" at bounding box center [286, 557] width 90 height 27
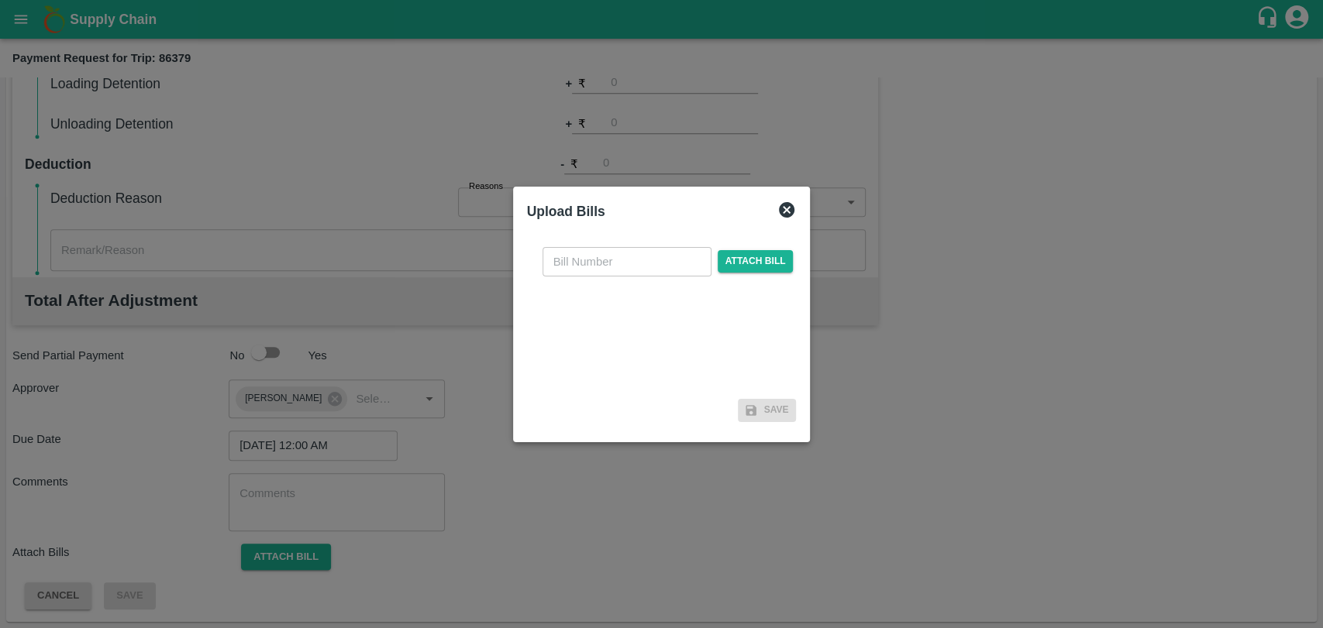
click at [599, 261] on input "text" at bounding box center [626, 261] width 169 height 29
type input "3897"
click at [737, 263] on span "Attach bill" at bounding box center [755, 261] width 76 height 22
click at [0, 0] on input "Attach bill" at bounding box center [0, 0] width 0 height 0
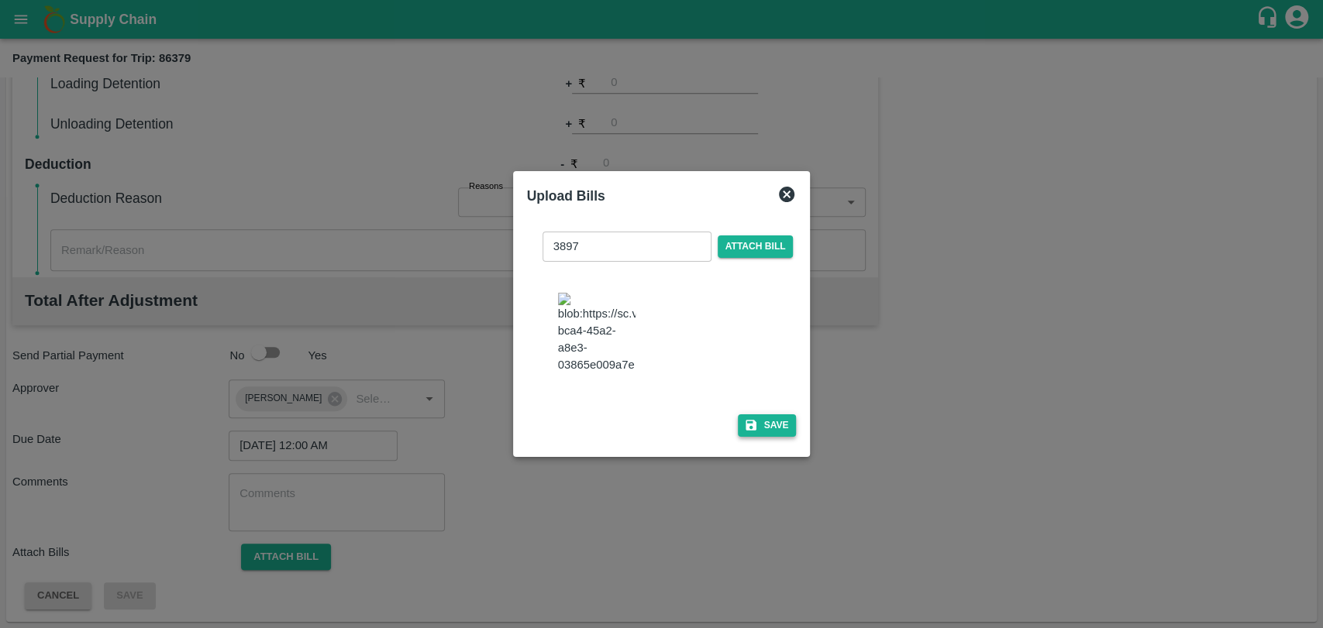
click at [757, 421] on button "Save" at bounding box center [767, 425] width 59 height 22
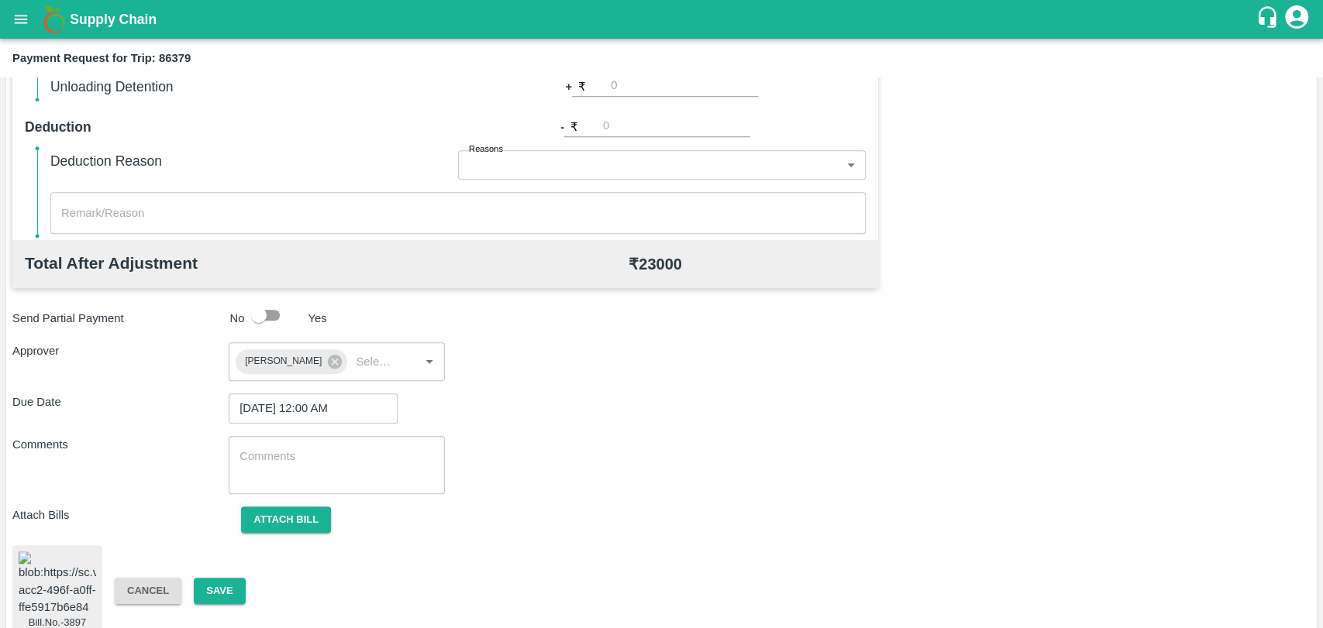
scroll to position [646, 0]
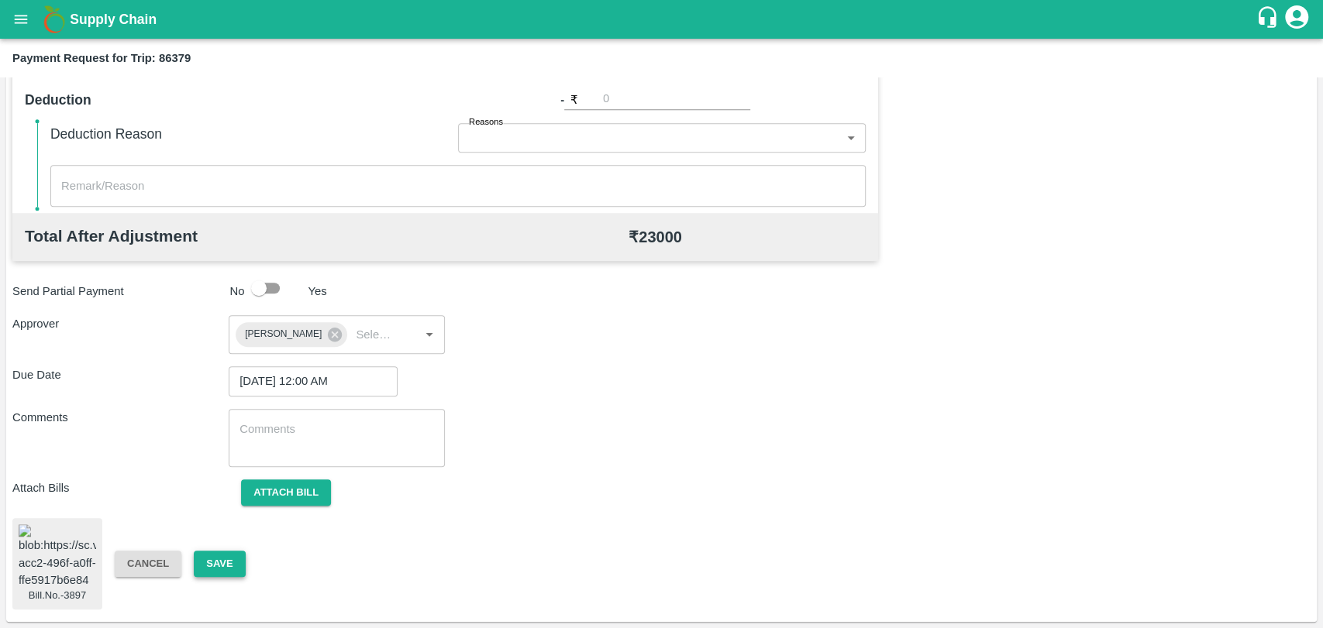
click at [204, 562] on button "Save" at bounding box center [219, 564] width 51 height 27
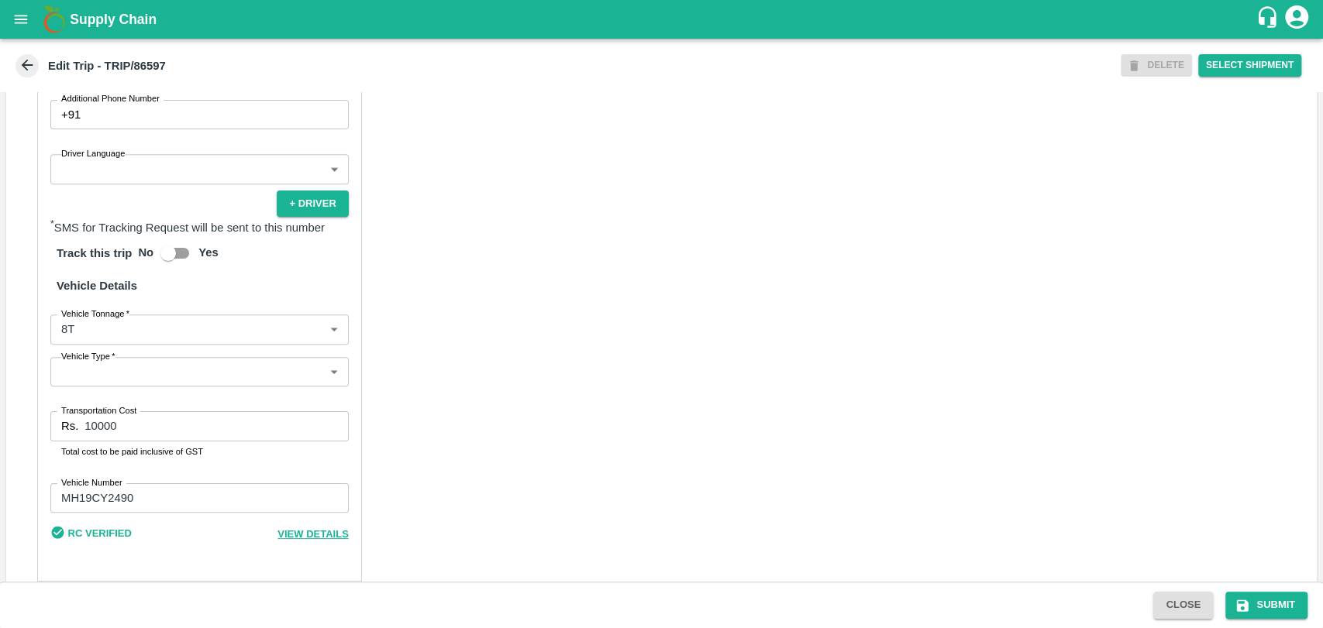
scroll to position [516, 0]
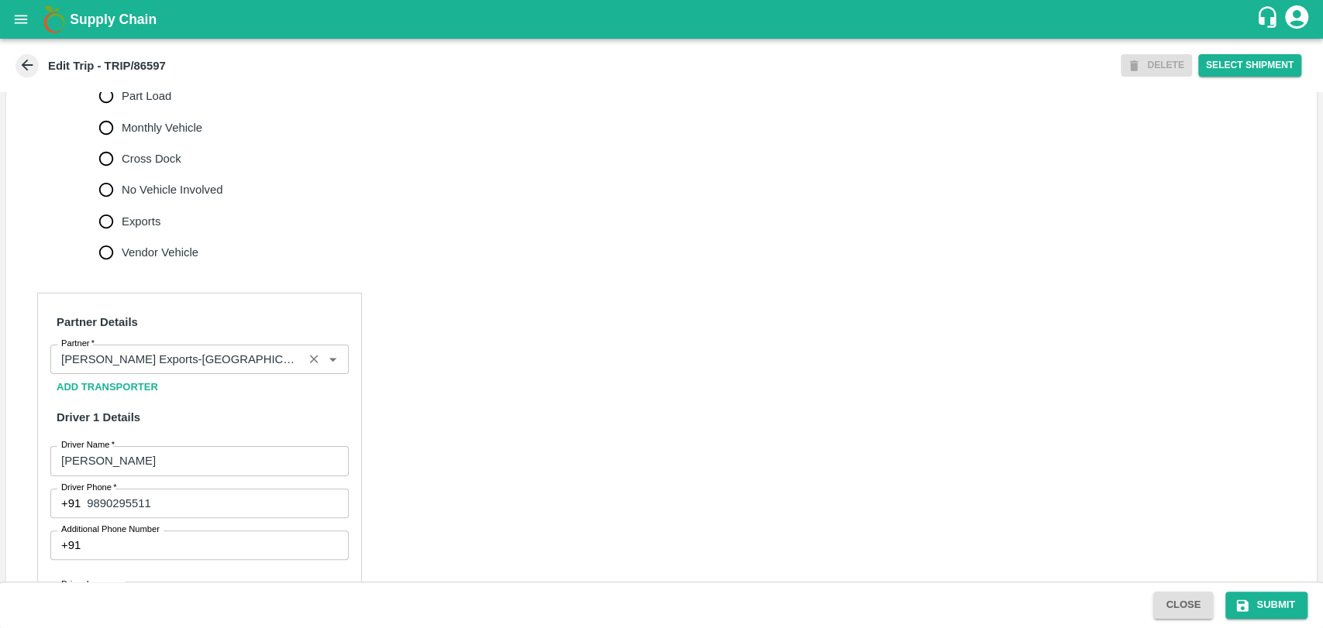
click at [180, 374] on div "Partner" at bounding box center [199, 359] width 298 height 29
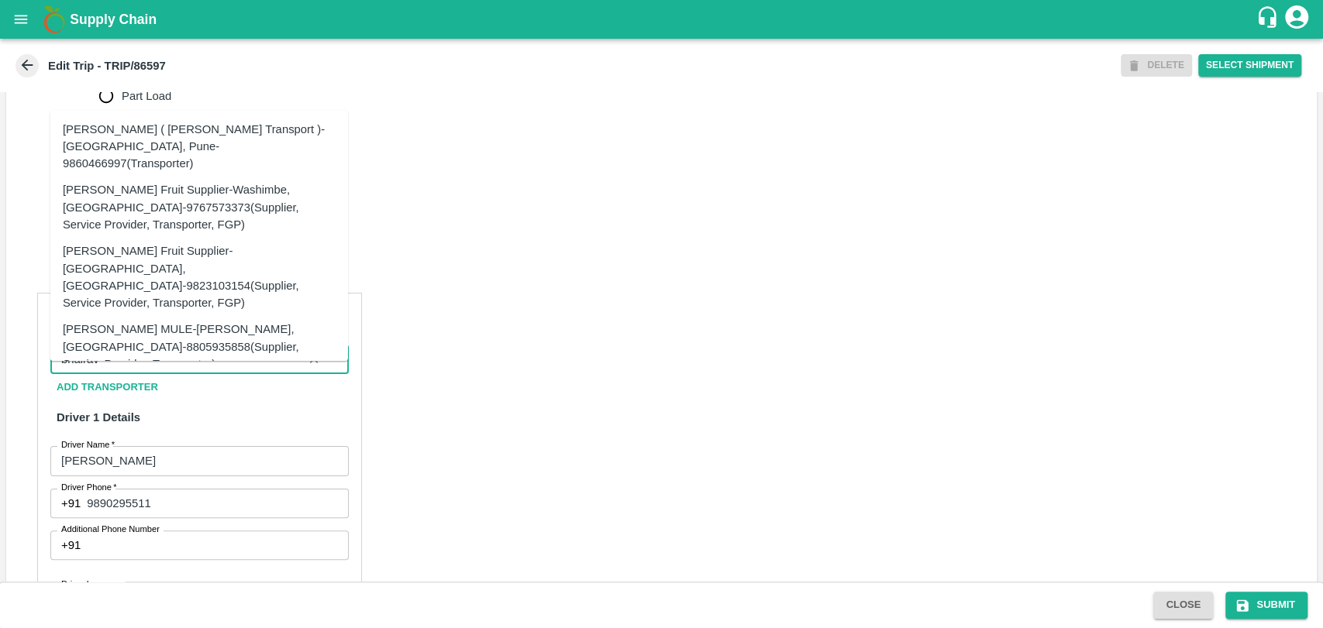
click at [199, 169] on div "Nitin Rasal ( Bhairavnath Transport )-Deulgaon, Pune-9860466997(Transporter)" at bounding box center [199, 146] width 298 height 61
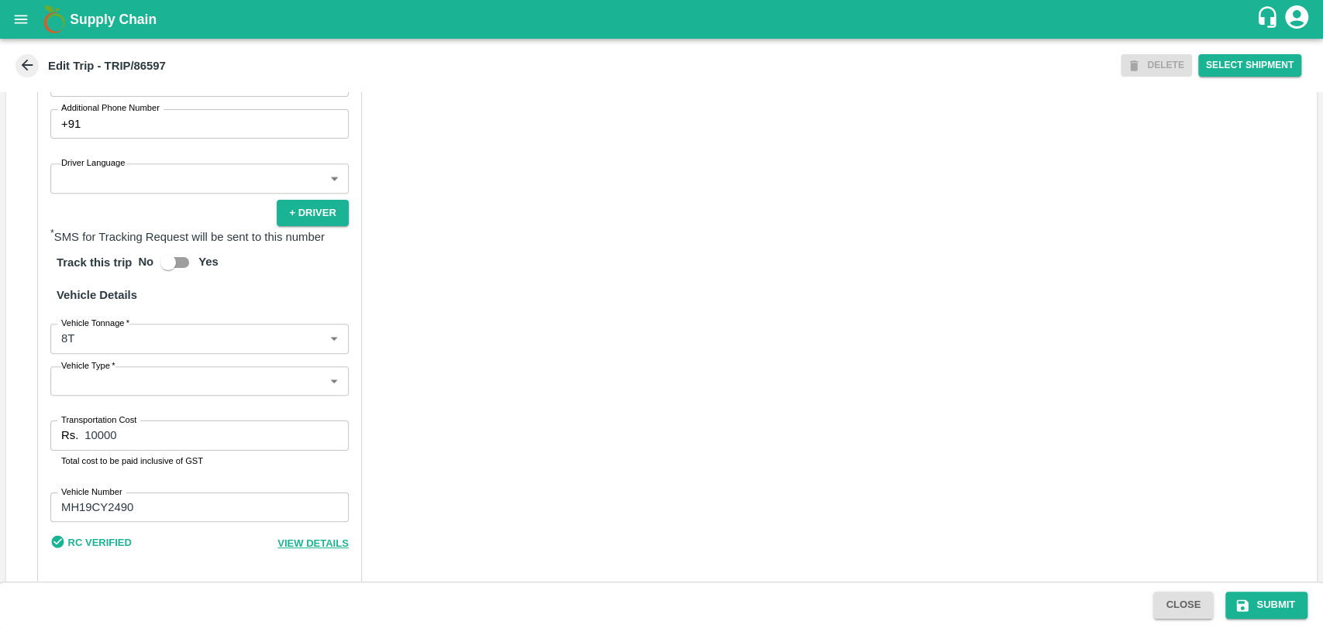
scroll to position [947, 0]
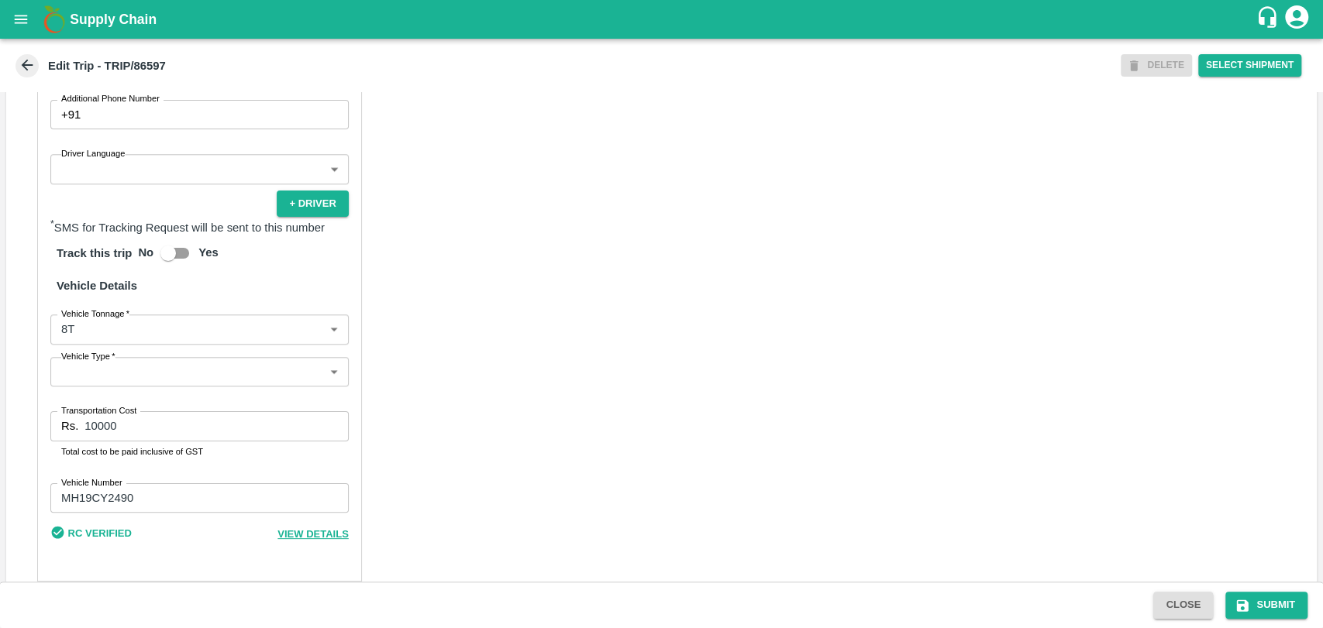
type input "Nitin Rasal ( Bhairavnath Transport )-Deulgaon, Pune-9860466997(Transporter)"
click at [112, 346] on body "Supply Chain Edit Trip - TRIP/86597 DELETE Select Shipment Trip Details Trip Ty…" at bounding box center [661, 314] width 1323 height 628
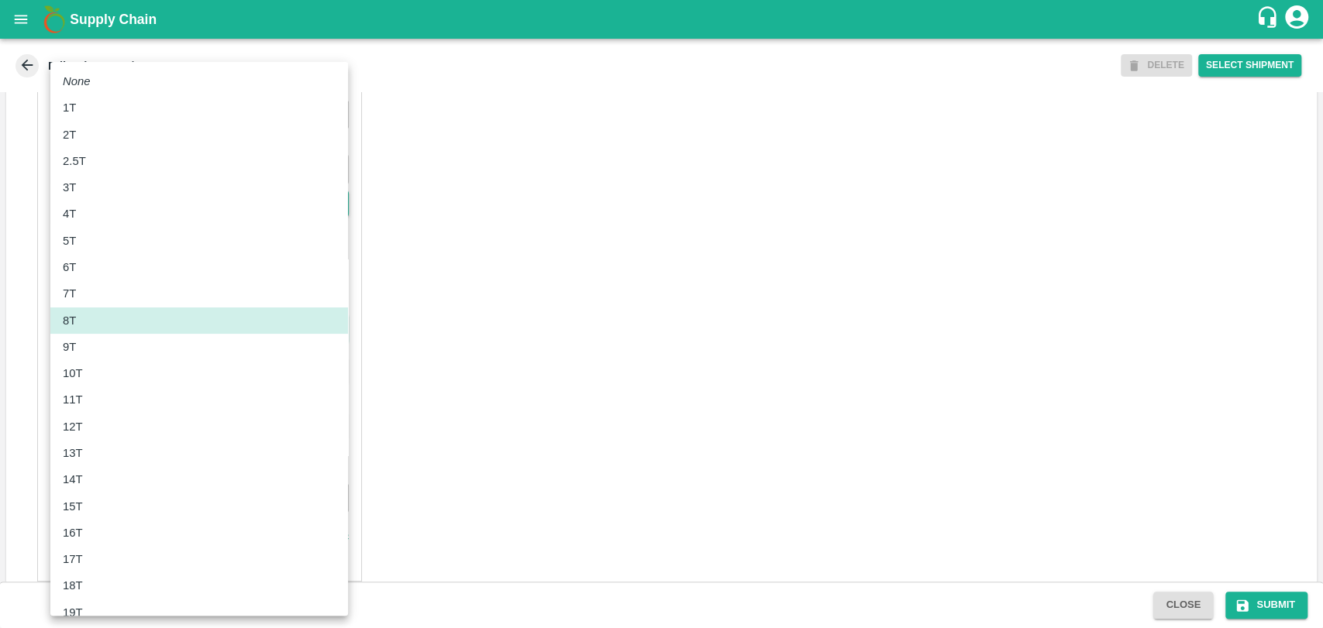
click at [107, 367] on div "10T" at bounding box center [199, 373] width 273 height 17
type input "10000"
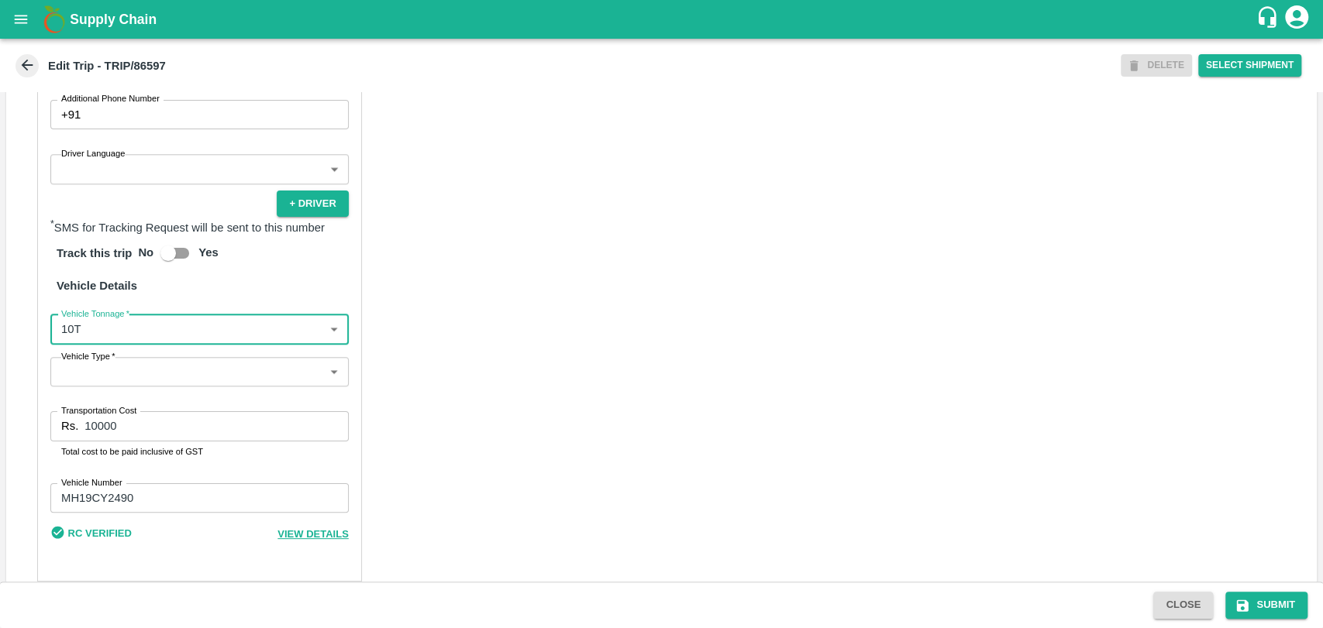
drag, startPoint x: 147, startPoint y: 434, endPoint x: 36, endPoint y: 428, distance: 110.9
click at [40, 428] on div "Partner Details Partner   * Partner Add Transporter Driver 1 Details Driver Nam…" at bounding box center [199, 222] width 325 height 720
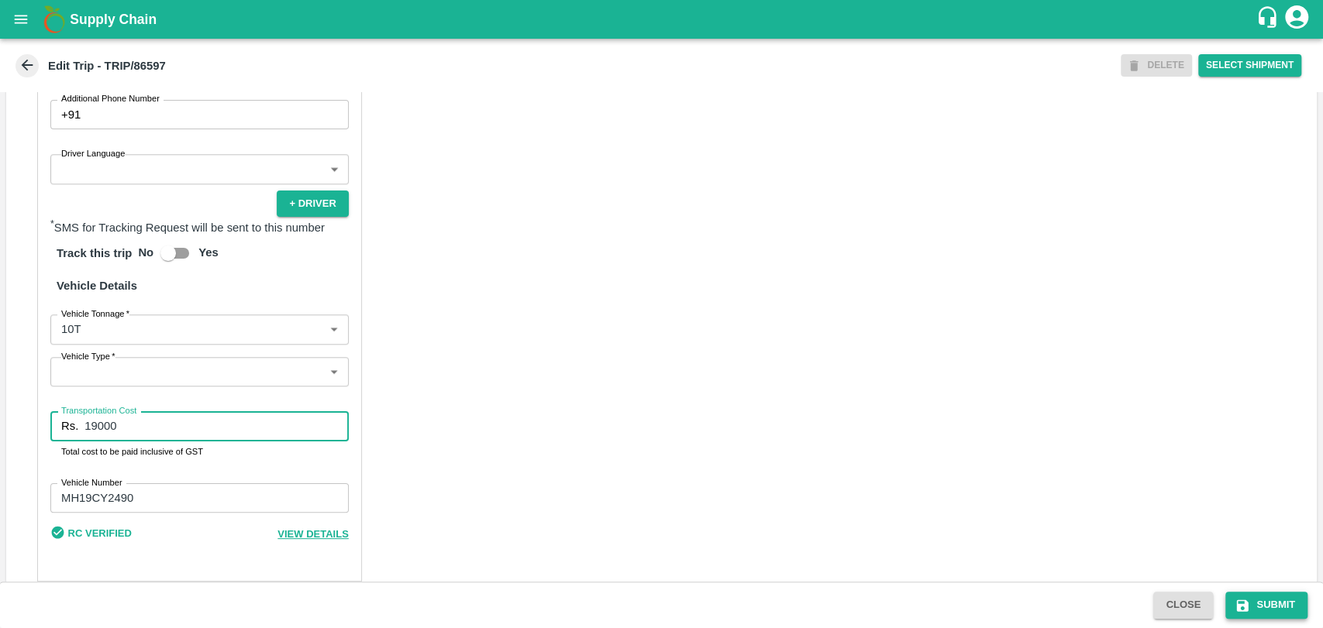
type input "19000"
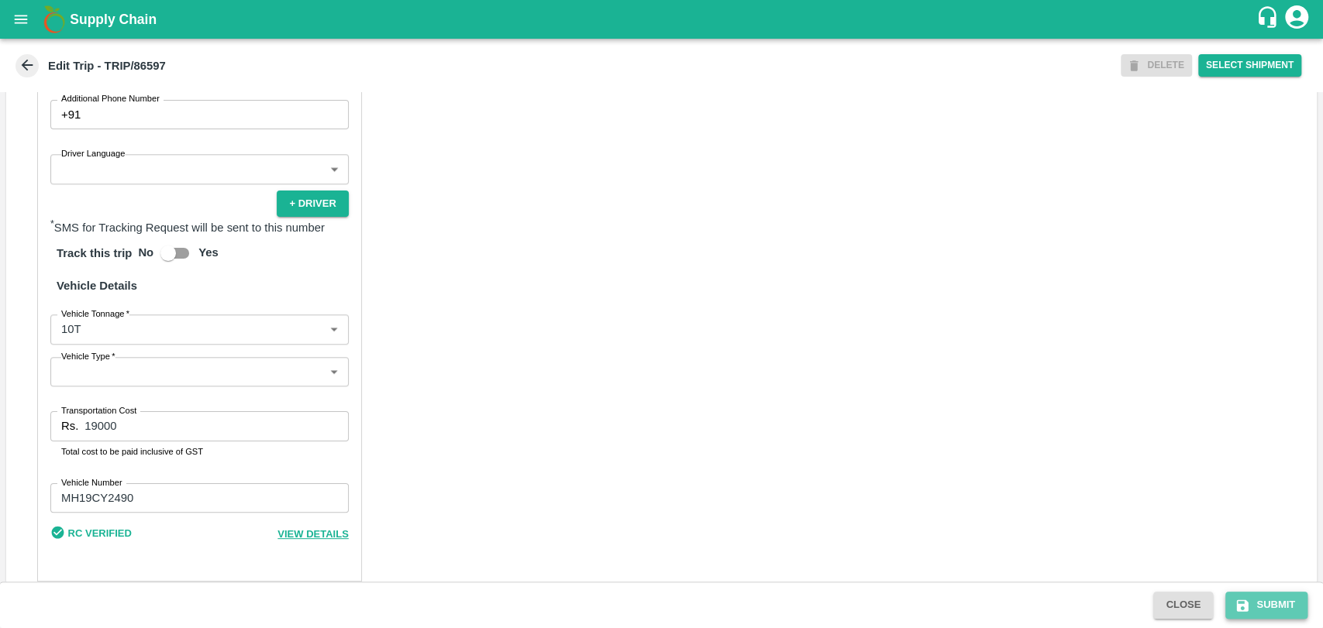
click at [1285, 604] on button "Submit" at bounding box center [1266, 605] width 82 height 27
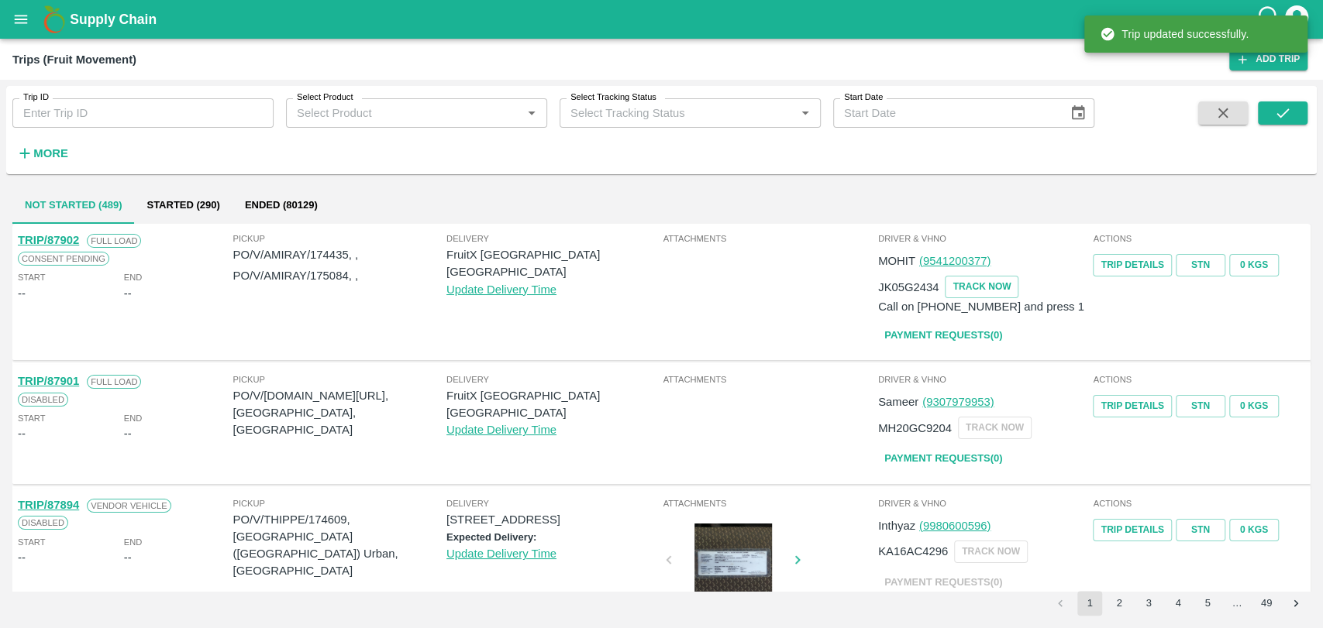
click at [25, 161] on icon "button" at bounding box center [24, 153] width 17 height 17
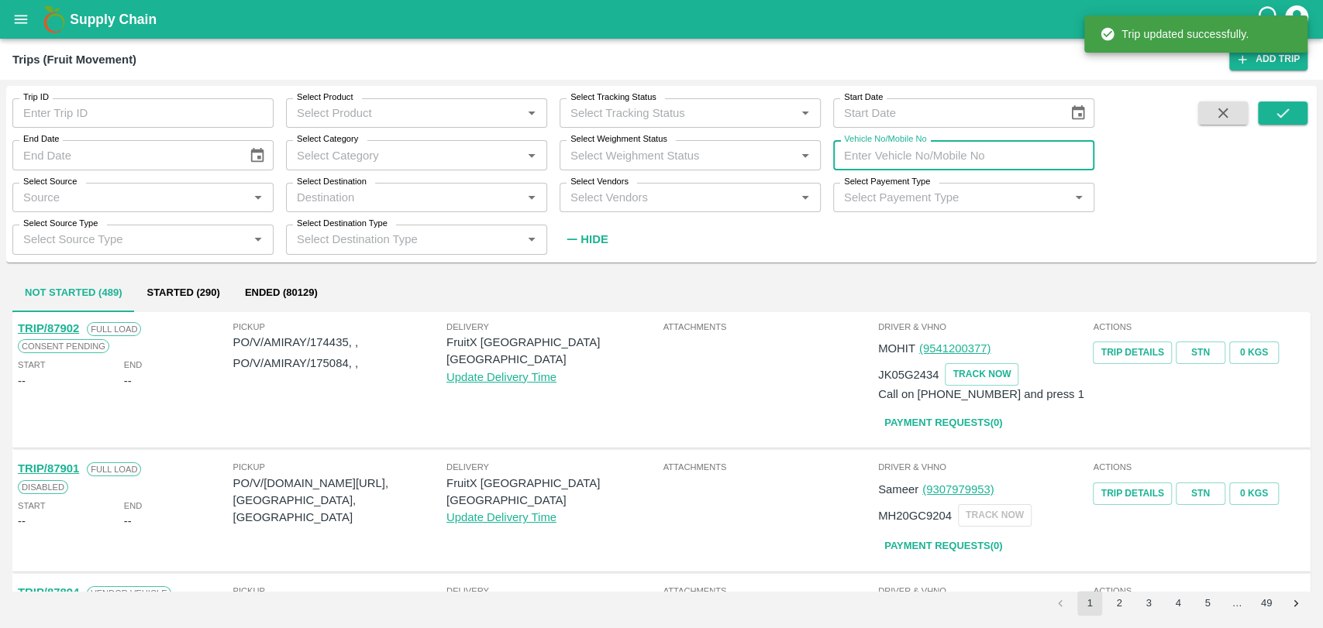
click at [970, 157] on input "Vehicle No/Mobile No" at bounding box center [963, 154] width 261 height 29
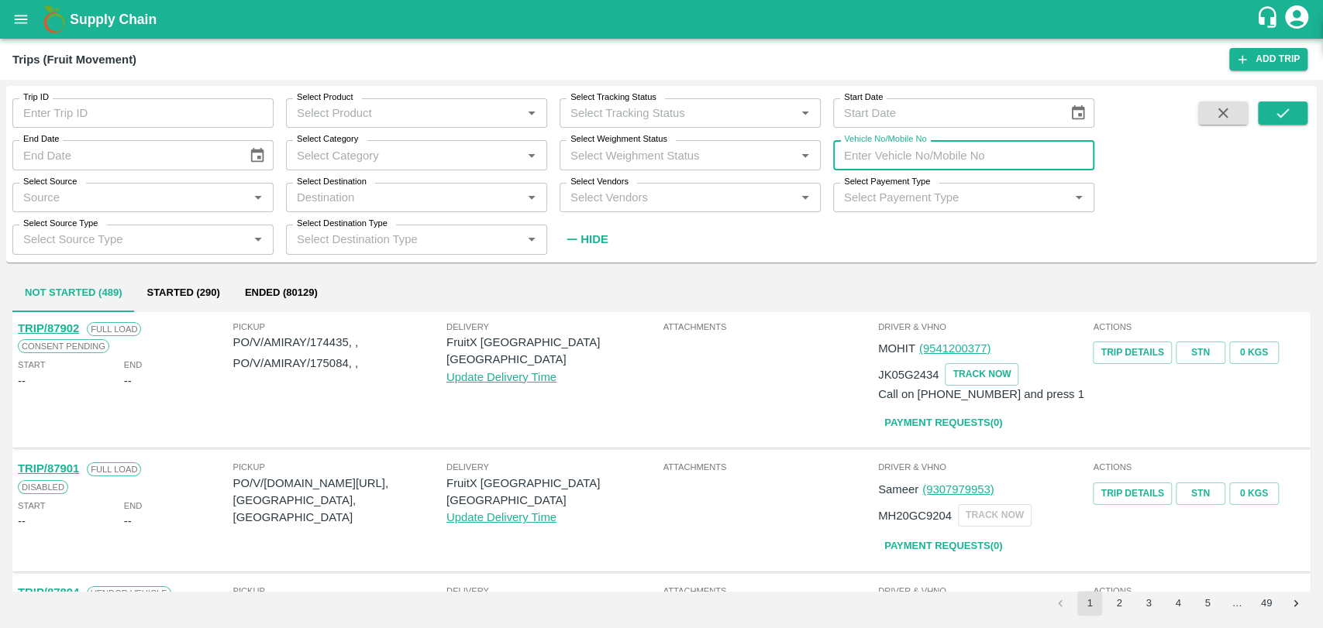
paste input "GJ27TT3262"
type input "GJ27TT3262"
click at [1277, 113] on icon "submit" at bounding box center [1282, 113] width 17 height 17
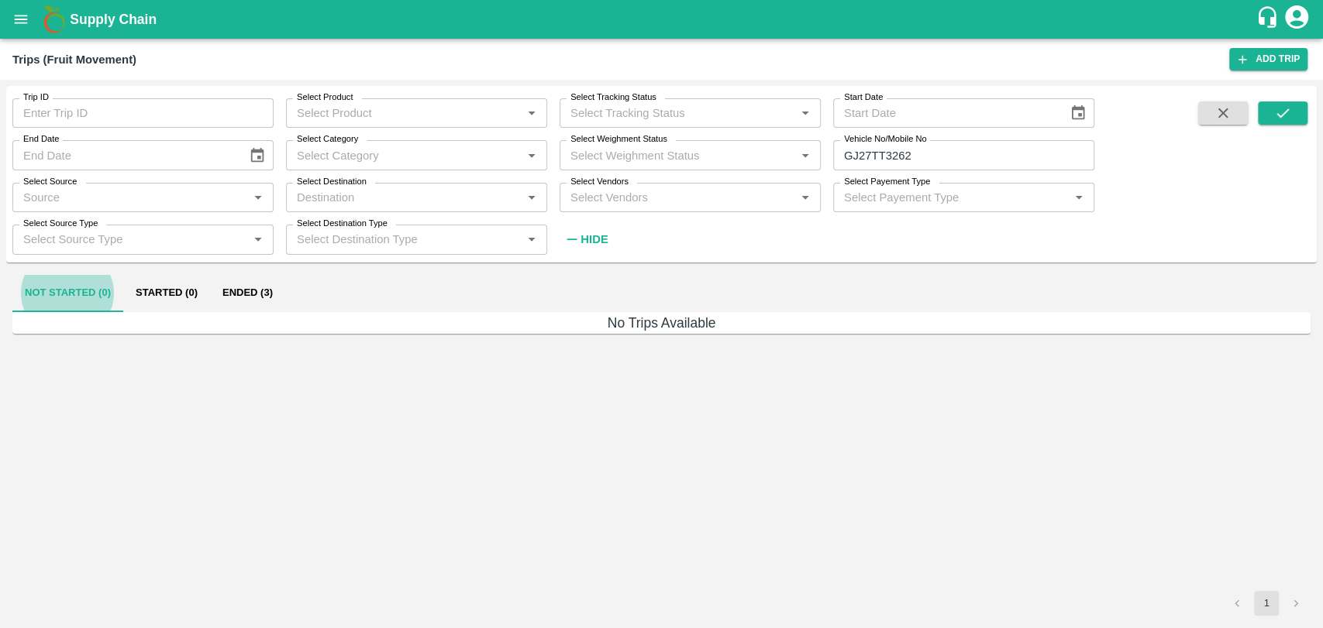
click at [285, 291] on div "Not Started (0) Started (0) Ended (3)" at bounding box center [661, 293] width 1298 height 37
click at [242, 272] on div "Not Started (0) Started (0) Ended (3) No Trips Available 1" at bounding box center [661, 446] width 1310 height 354
click at [243, 280] on button "Ended (3)" at bounding box center [247, 293] width 75 height 37
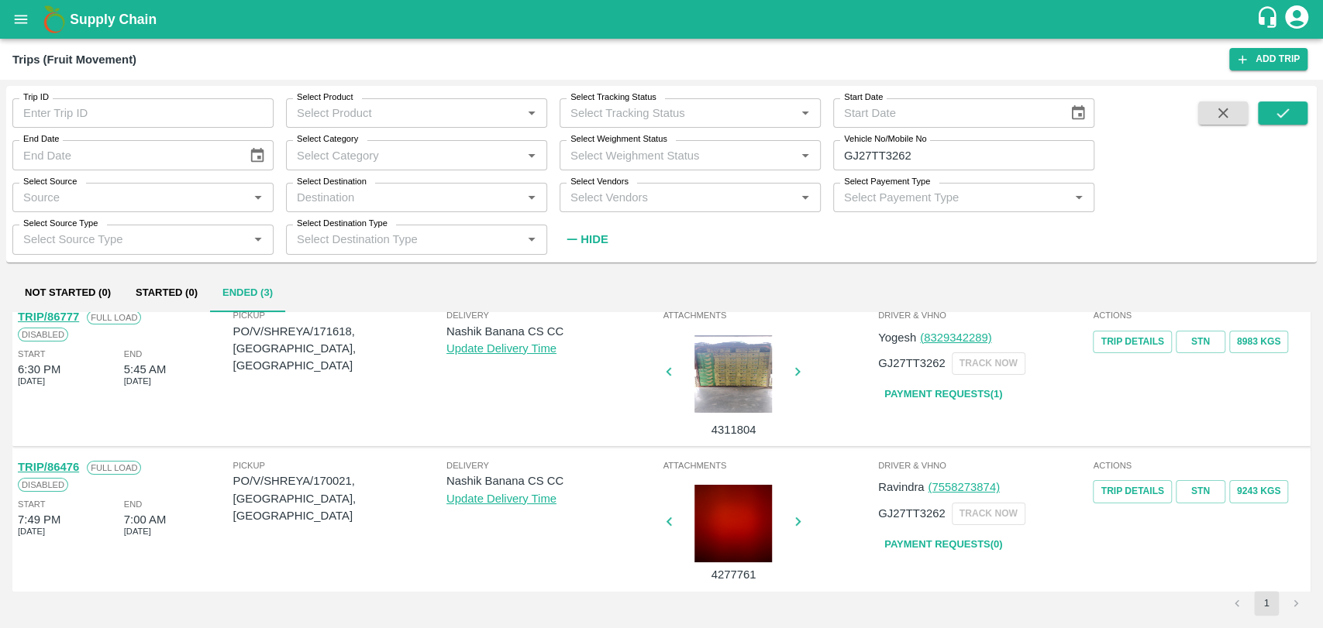
scroll to position [139, 0]
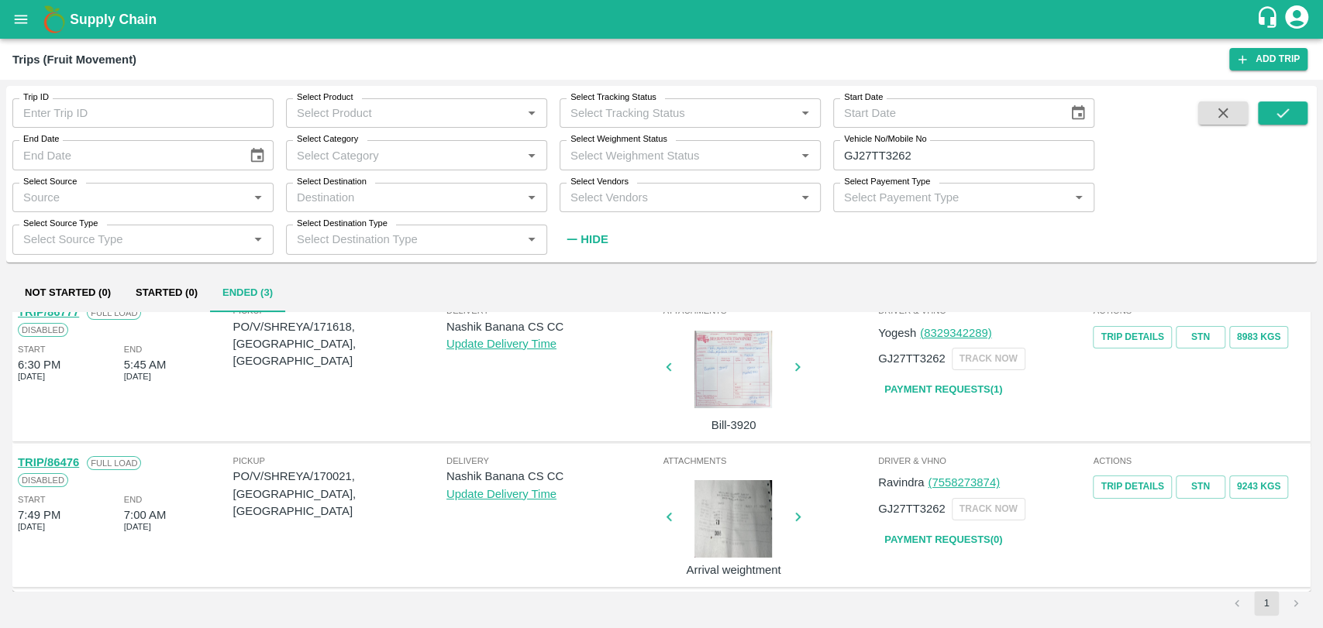
click at [68, 460] on link "TRIP/86476" at bounding box center [48, 462] width 61 height 12
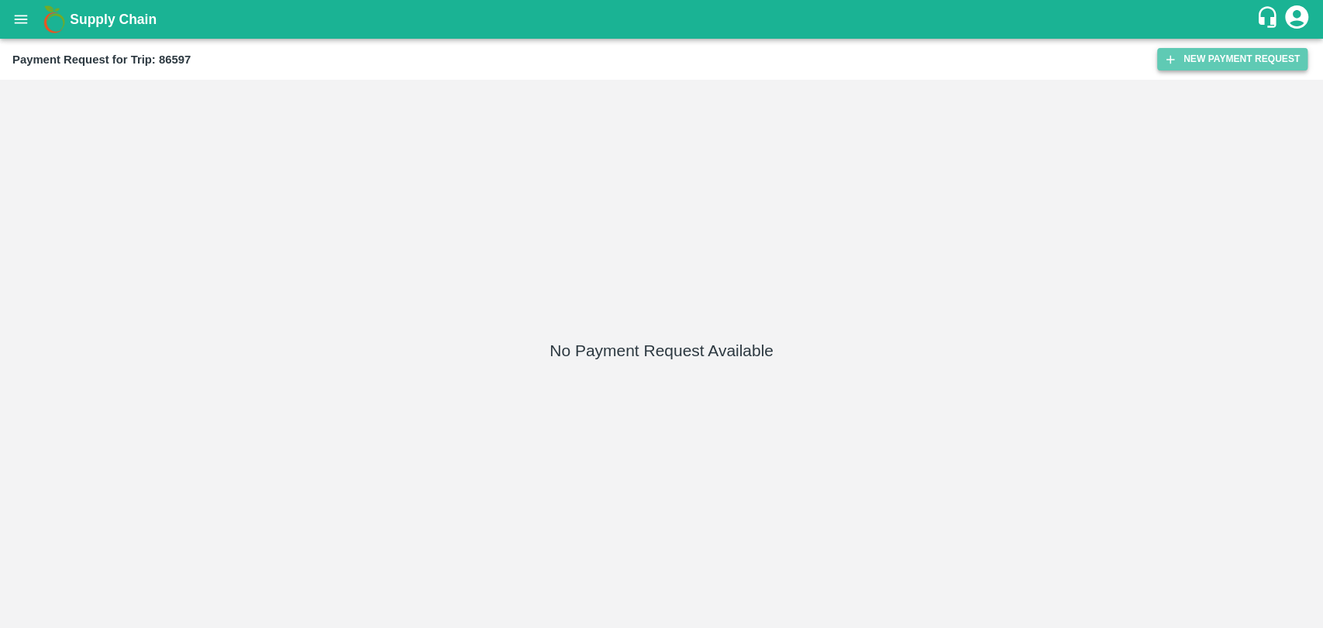
click at [1163, 58] on icon "button" at bounding box center [1170, 60] width 14 height 14
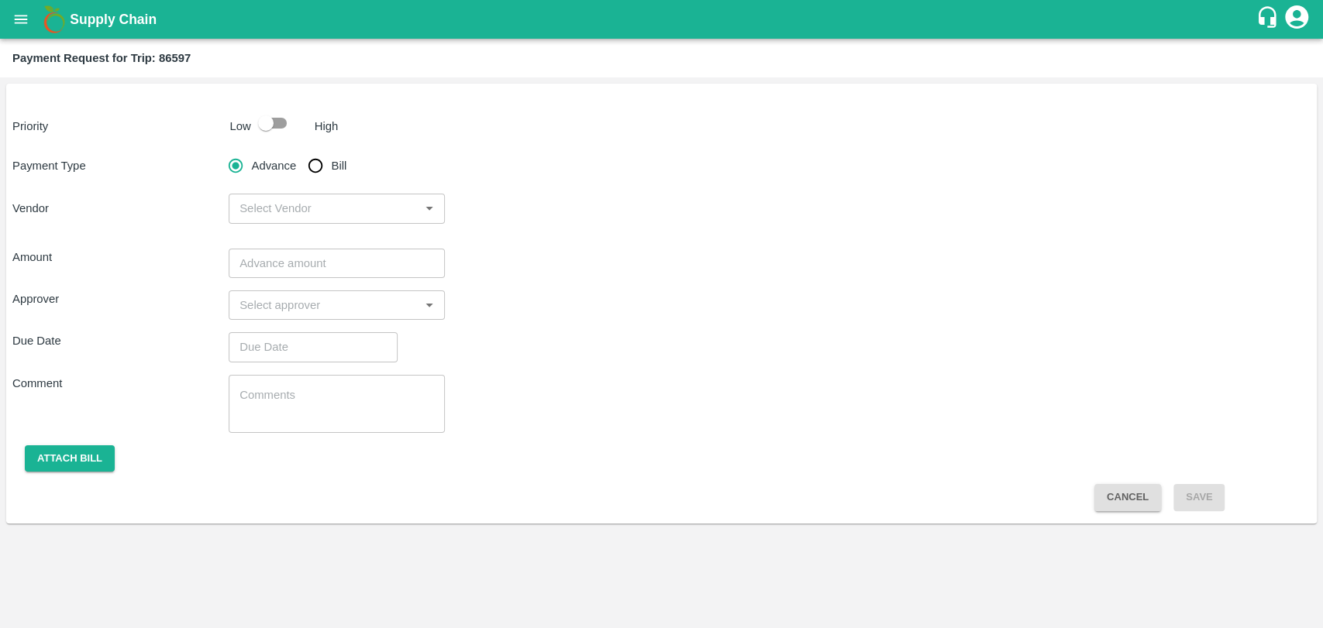
click at [275, 126] on input "checkbox" at bounding box center [266, 122] width 88 height 29
checkbox input "true"
click at [332, 175] on label "Bill" at bounding box center [323, 165] width 46 height 31
click at [331, 175] on input "Bill" at bounding box center [315, 165] width 31 height 31
radio input "true"
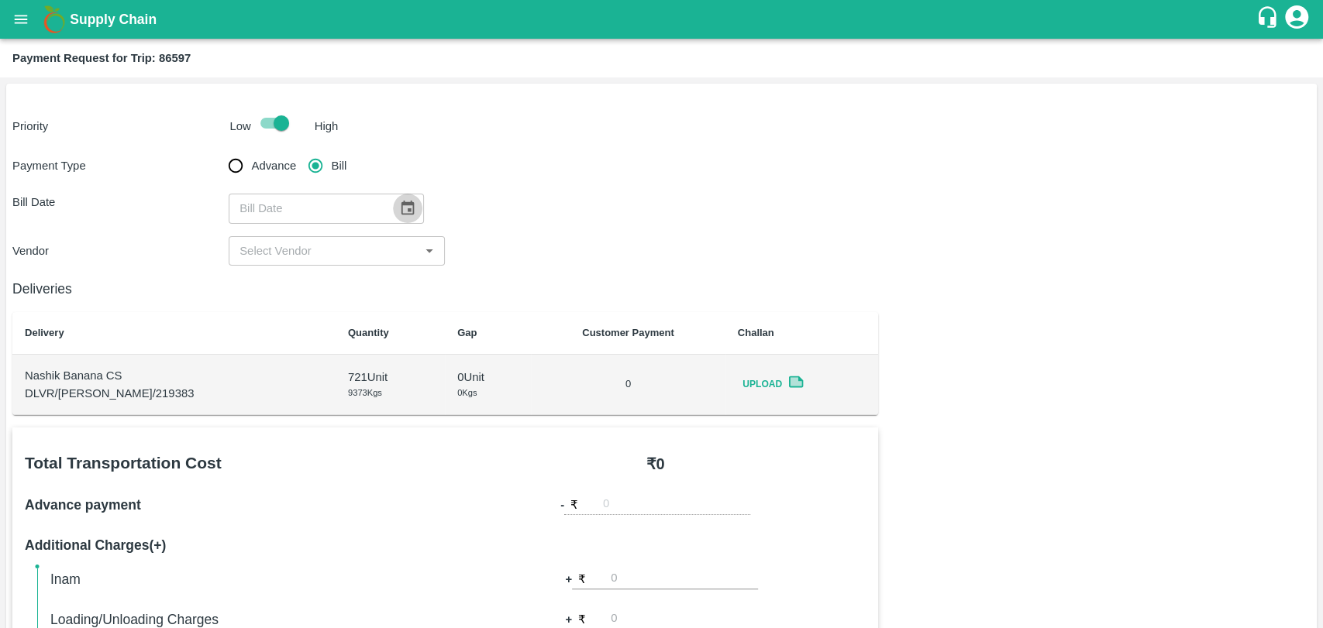
click at [399, 207] on icon "Choose date" at bounding box center [407, 208] width 17 height 17
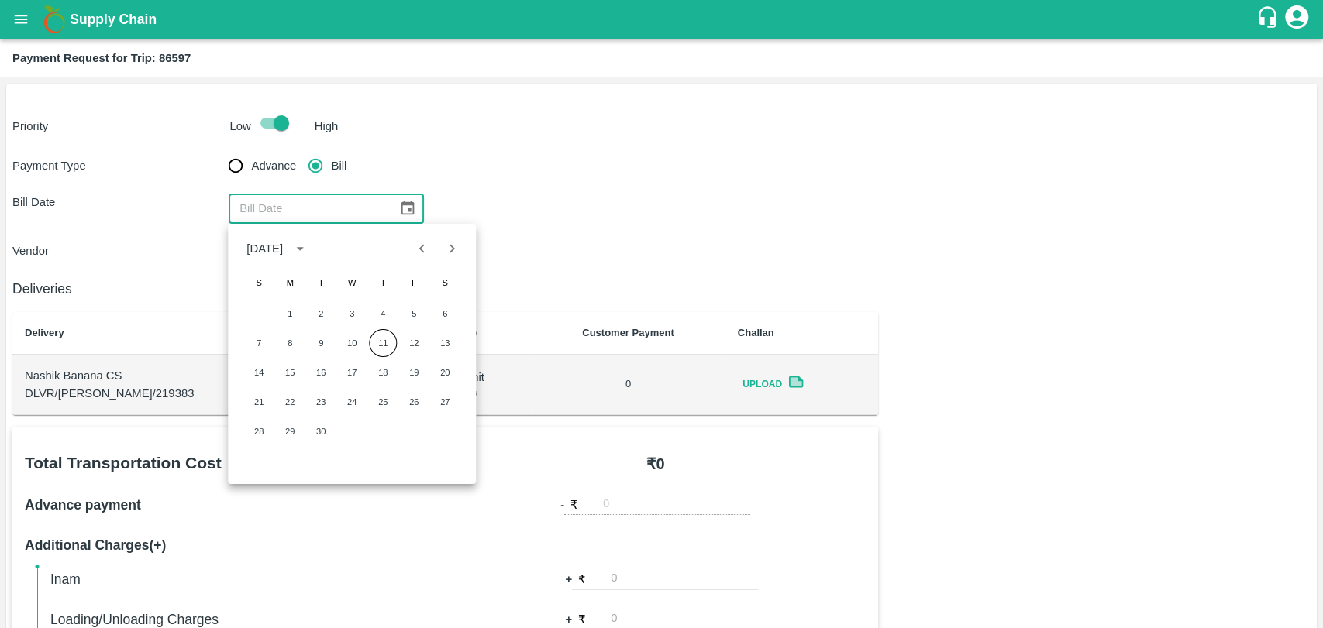
click at [421, 241] on icon "Previous month" at bounding box center [422, 248] width 17 height 17
click at [326, 396] on button "19" at bounding box center [321, 402] width 28 height 28
type input "19/08/2025"
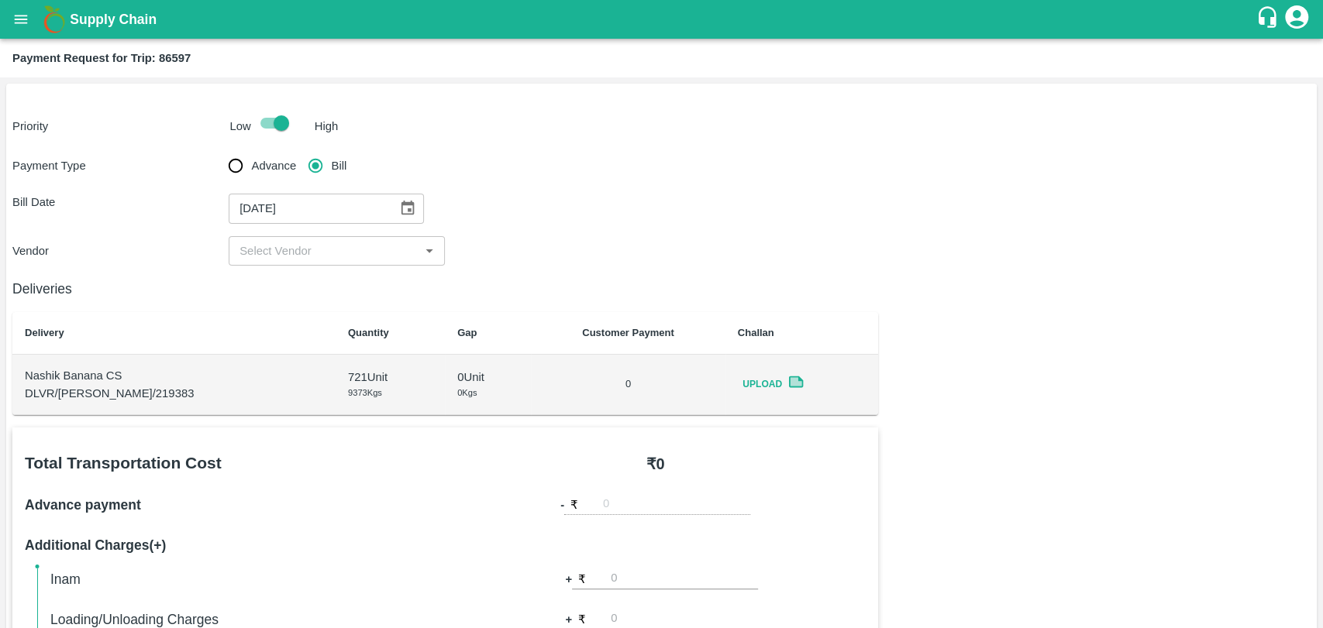
click at [284, 253] on input "input" at bounding box center [323, 251] width 181 height 20
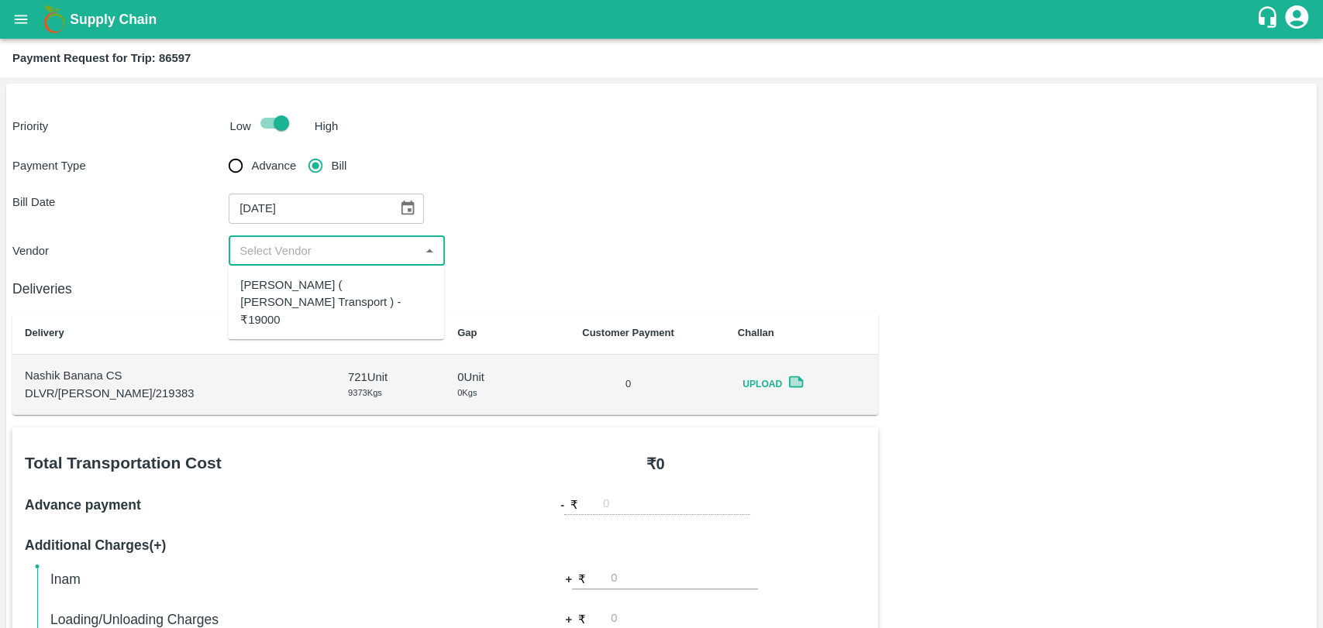
click at [297, 301] on div "Nitin Rasal ( Bhairavnath Transport ) - ₹19000" at bounding box center [335, 303] width 191 height 52
type input "Nitin Rasal ( Bhairavnath Transport ) - ₹19000"
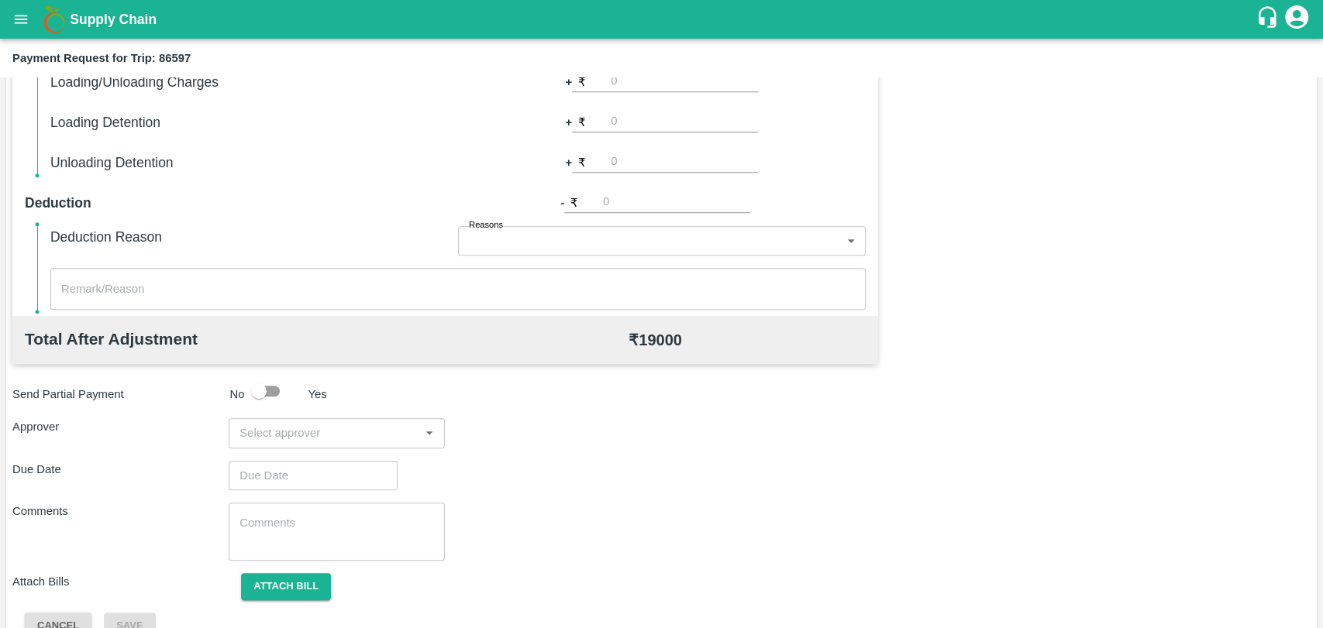
scroll to position [567, 0]
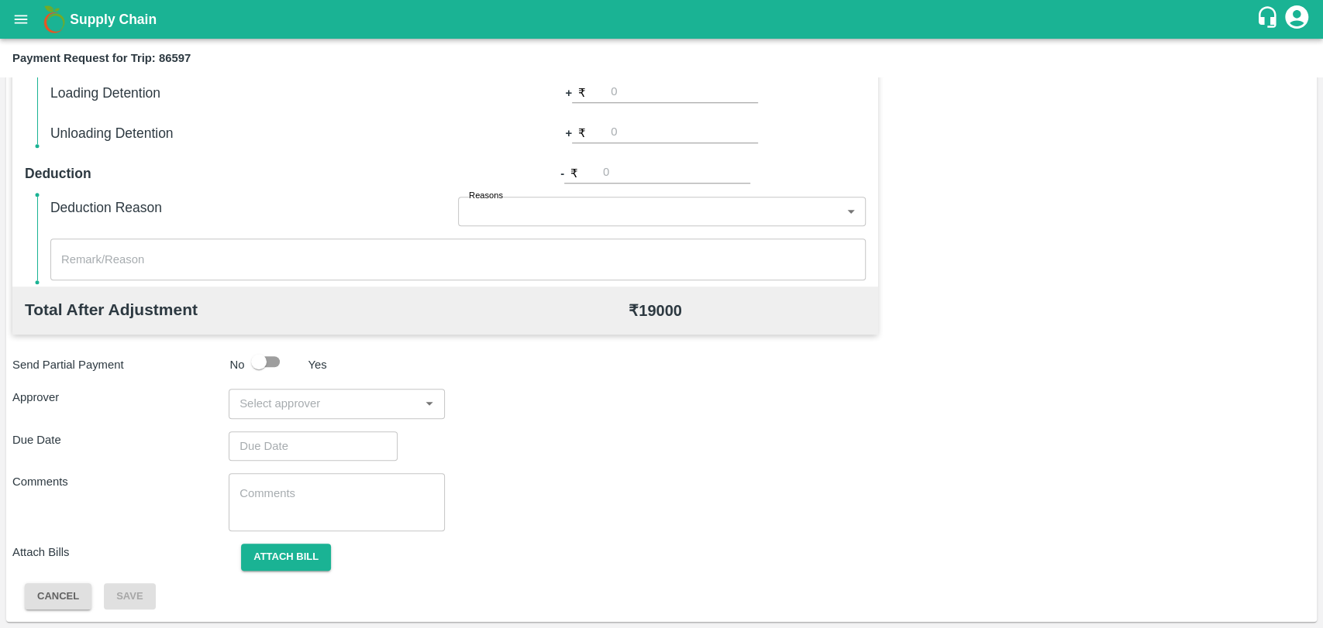
click at [302, 404] on input "input" at bounding box center [323, 404] width 181 height 20
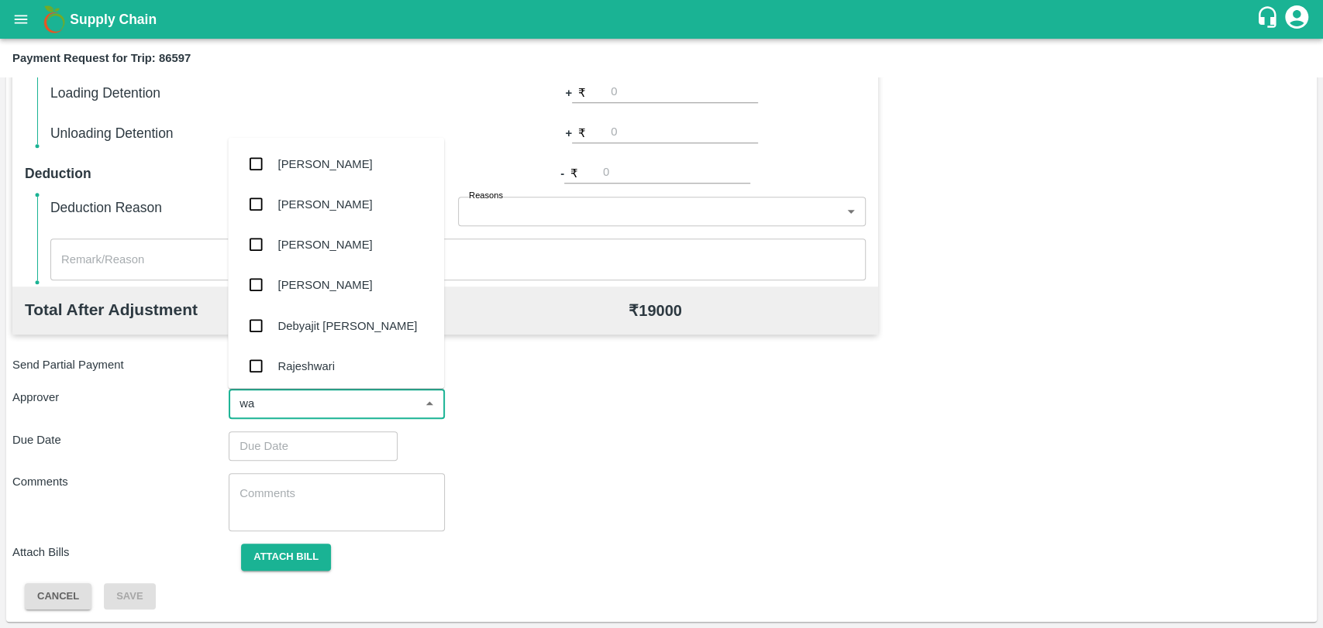
type input "wag"
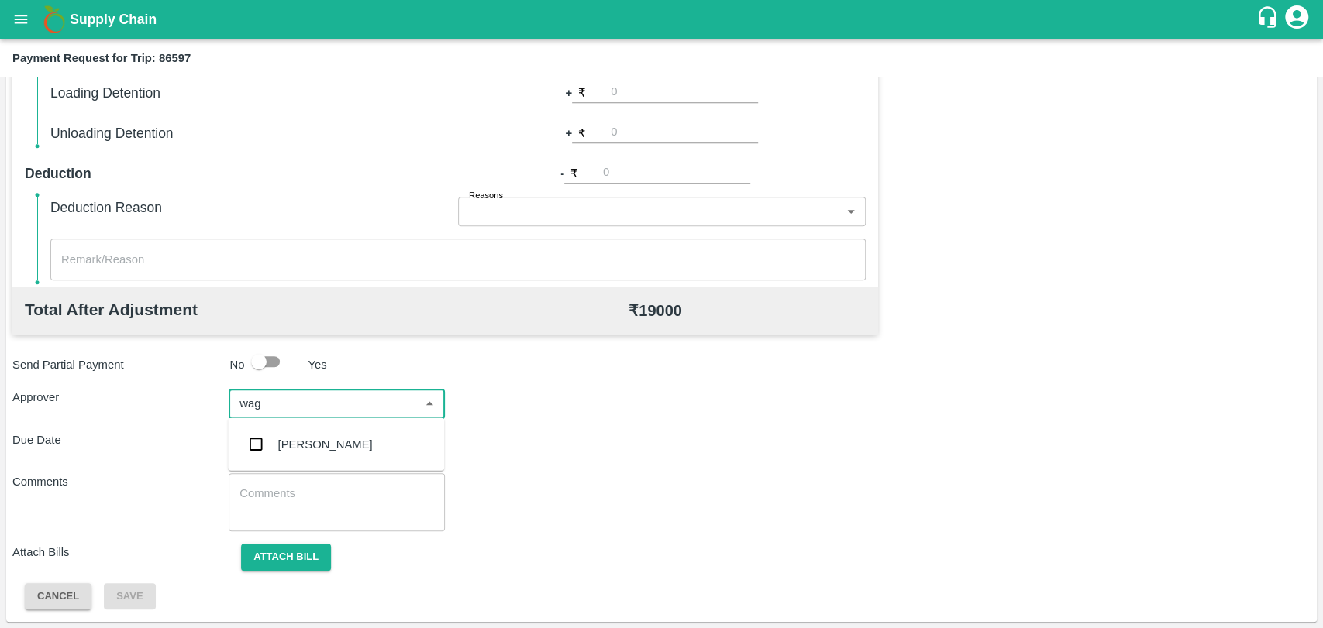
click at [309, 456] on div "[PERSON_NAME]" at bounding box center [336, 445] width 216 height 40
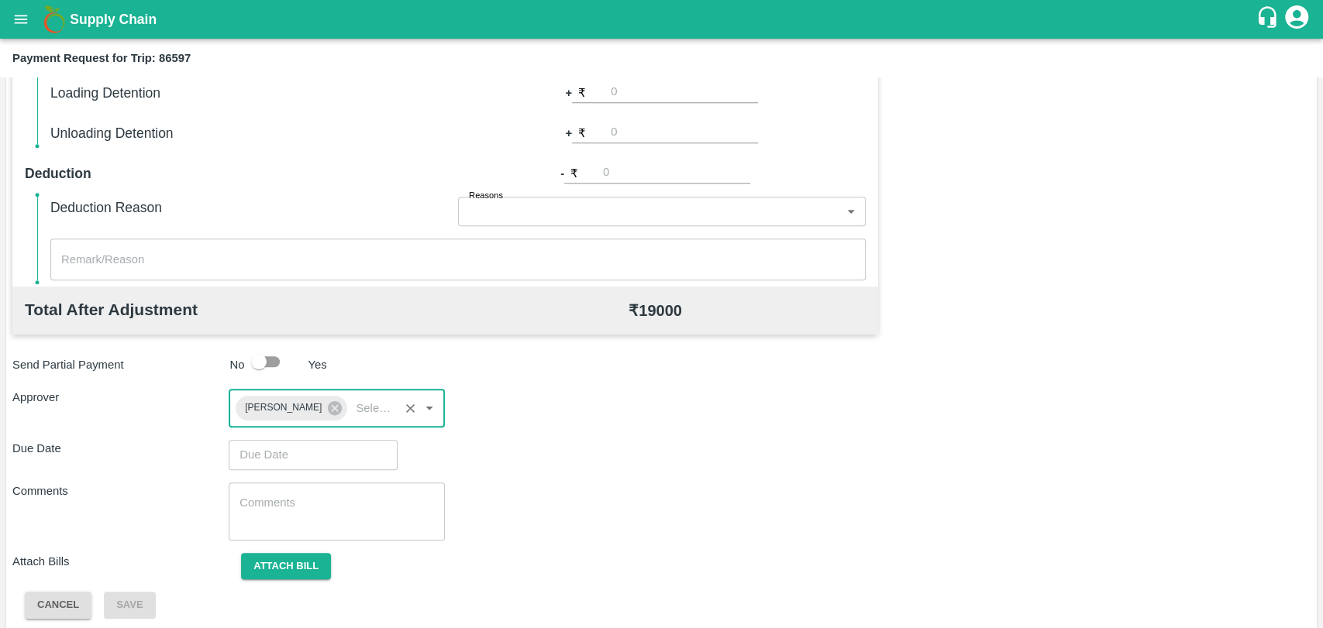
click at [299, 456] on input "Choose date" at bounding box center [308, 454] width 158 height 29
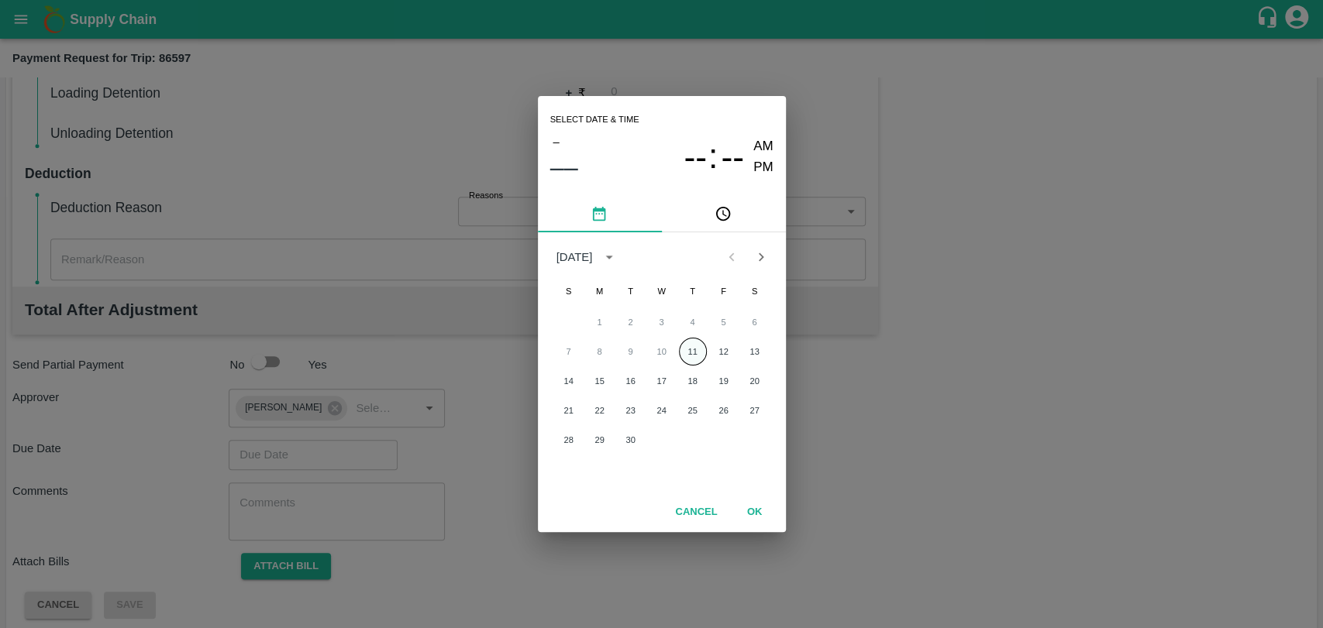
click at [679, 350] on button "11" at bounding box center [693, 352] width 28 height 28
type input "[DATE] 12:00 AM"
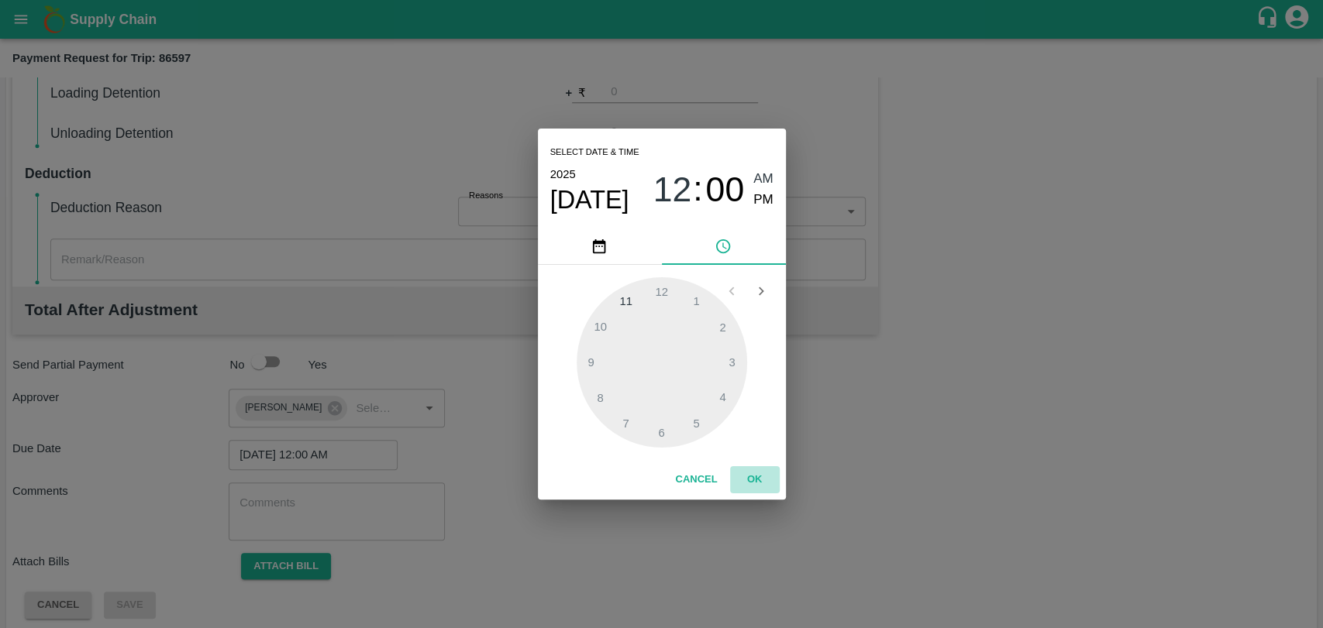
click at [754, 481] on button "OK" at bounding box center [755, 479] width 50 height 27
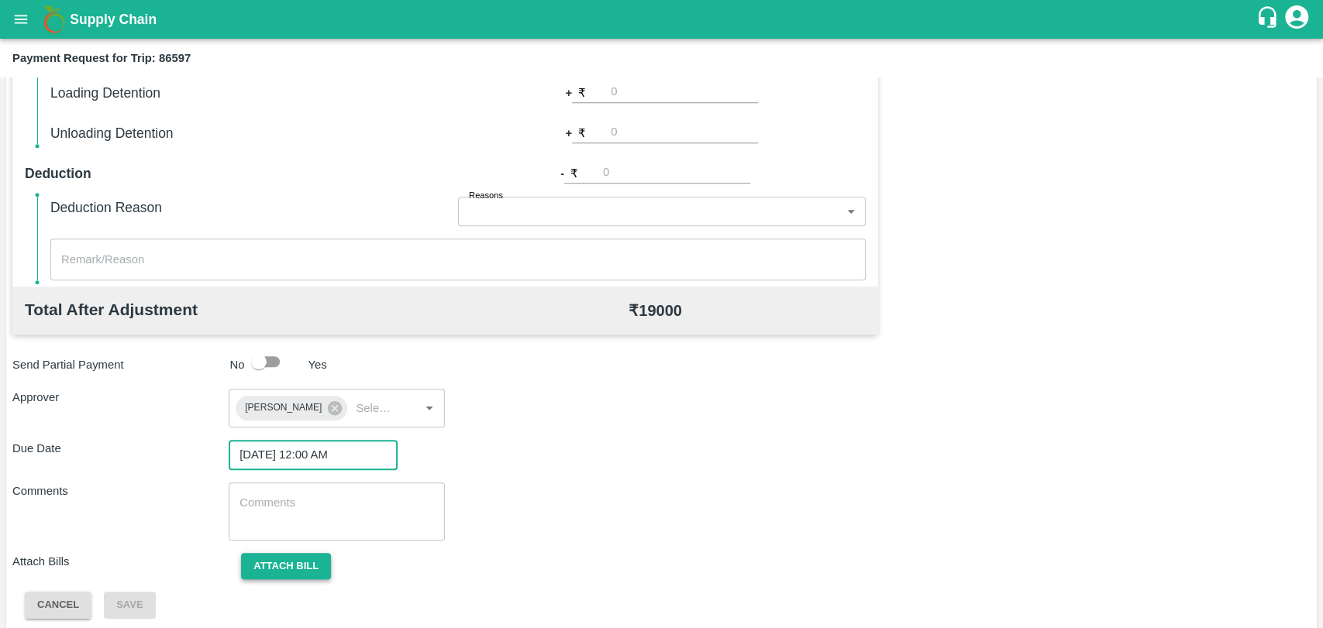
click at [299, 565] on button "Attach bill" at bounding box center [286, 566] width 90 height 27
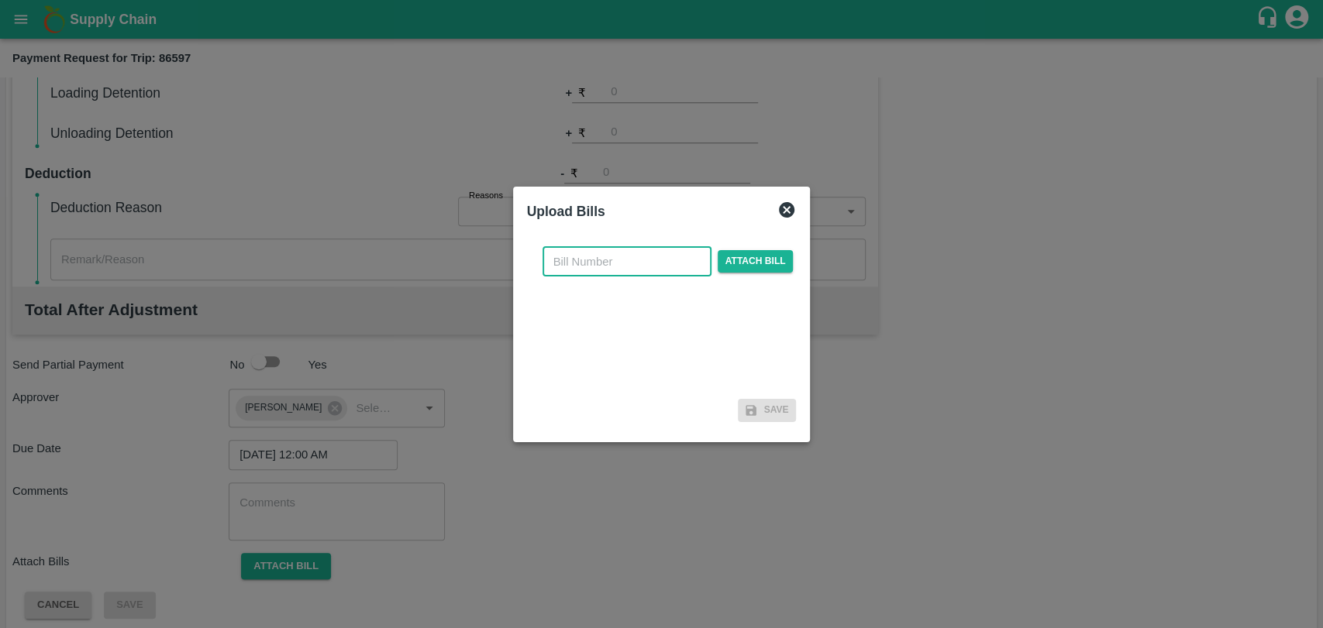
click at [573, 264] on input "text" at bounding box center [626, 261] width 169 height 29
type input "3907"
click at [734, 256] on span "Attach bill" at bounding box center [755, 261] width 76 height 22
click at [0, 0] on input "Attach bill" at bounding box center [0, 0] width 0 height 0
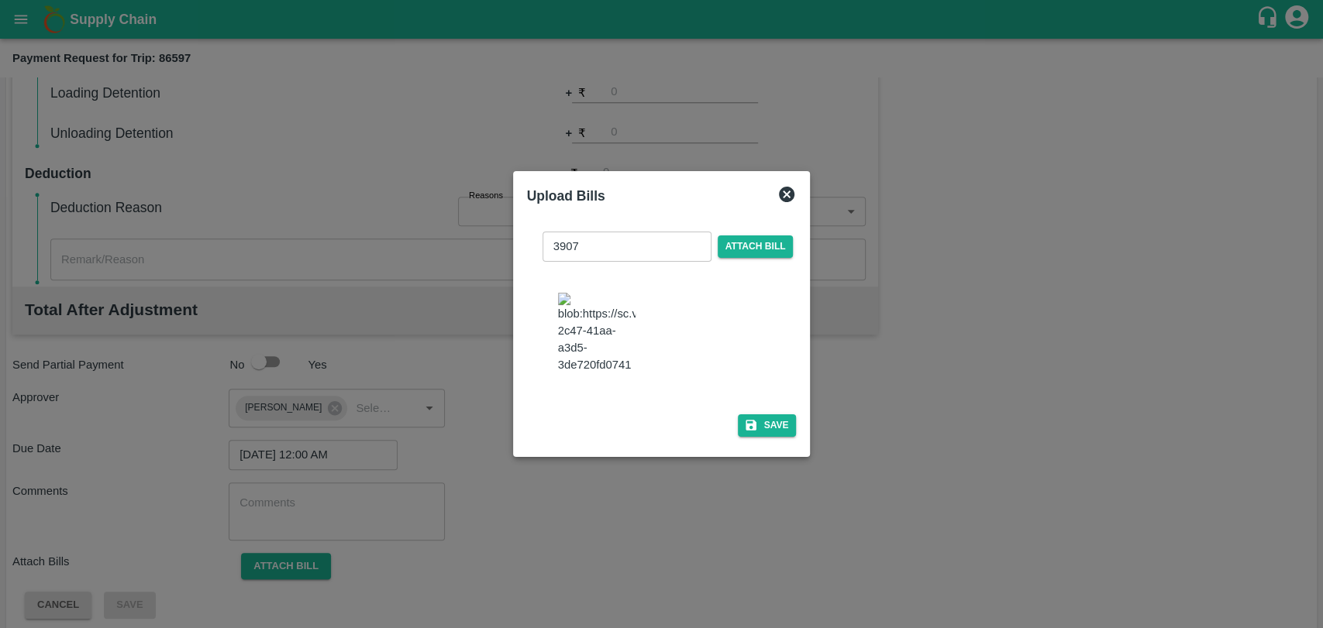
click at [588, 351] on img at bounding box center [596, 333] width 77 height 81
click at [763, 420] on button "Save" at bounding box center [767, 425] width 59 height 22
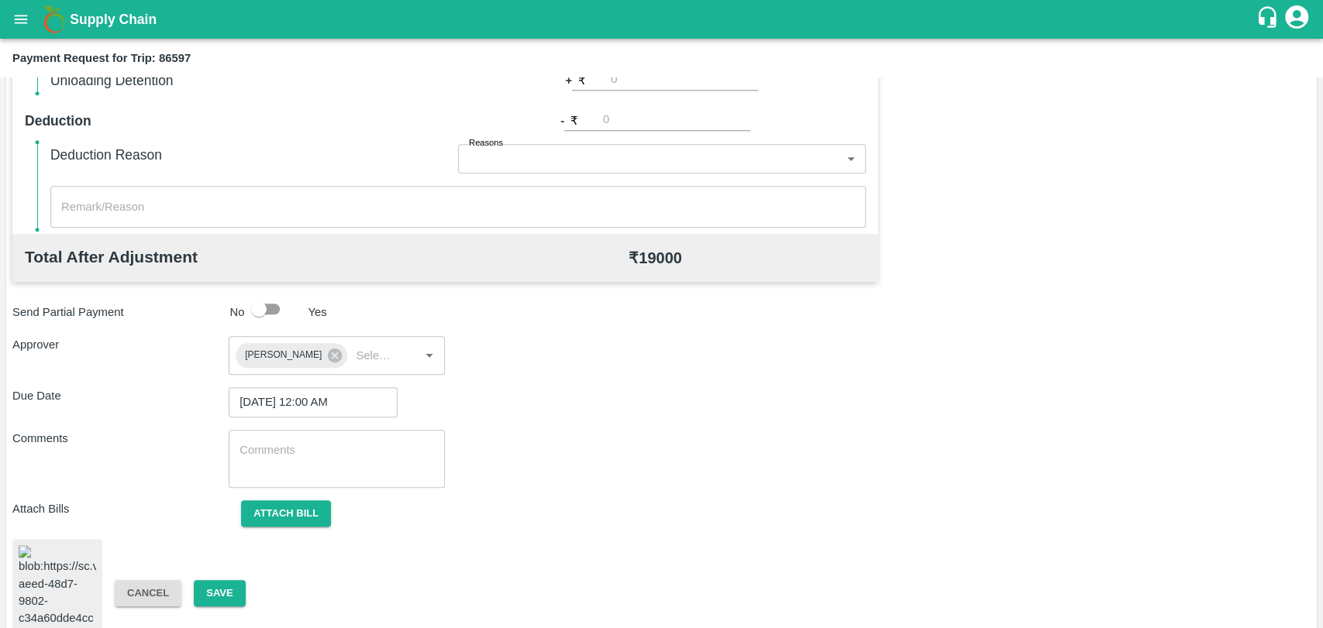
scroll to position [646, 0]
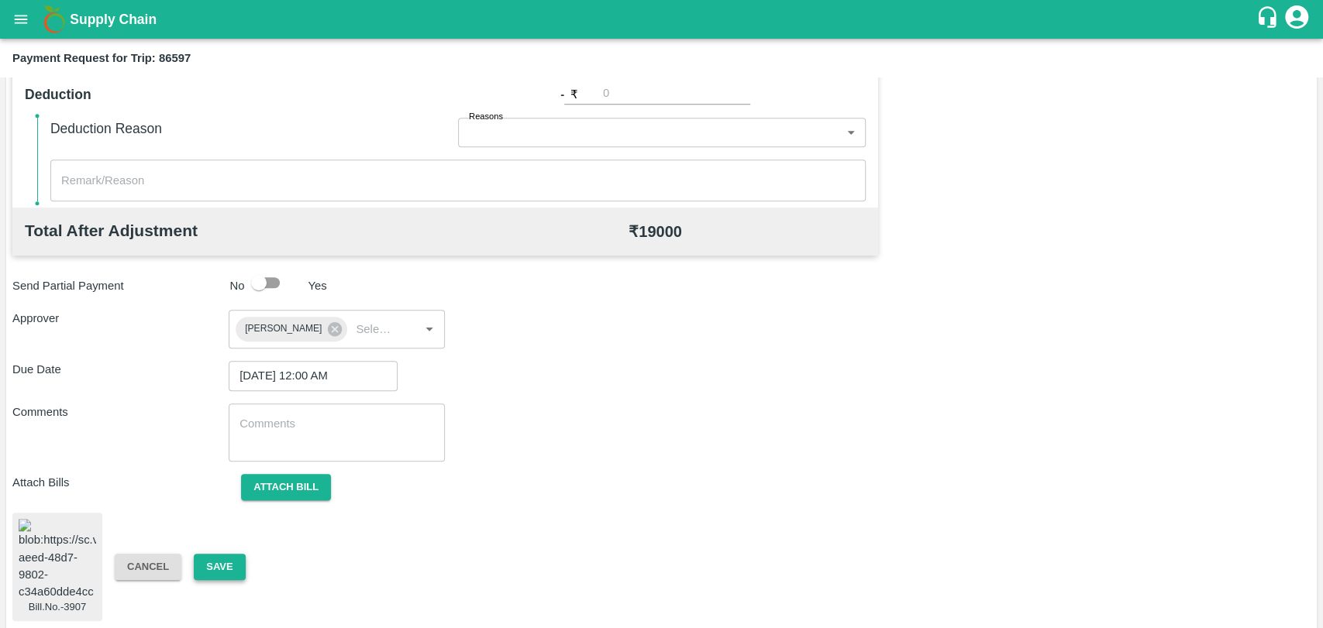
click at [223, 565] on button "Save" at bounding box center [219, 567] width 51 height 27
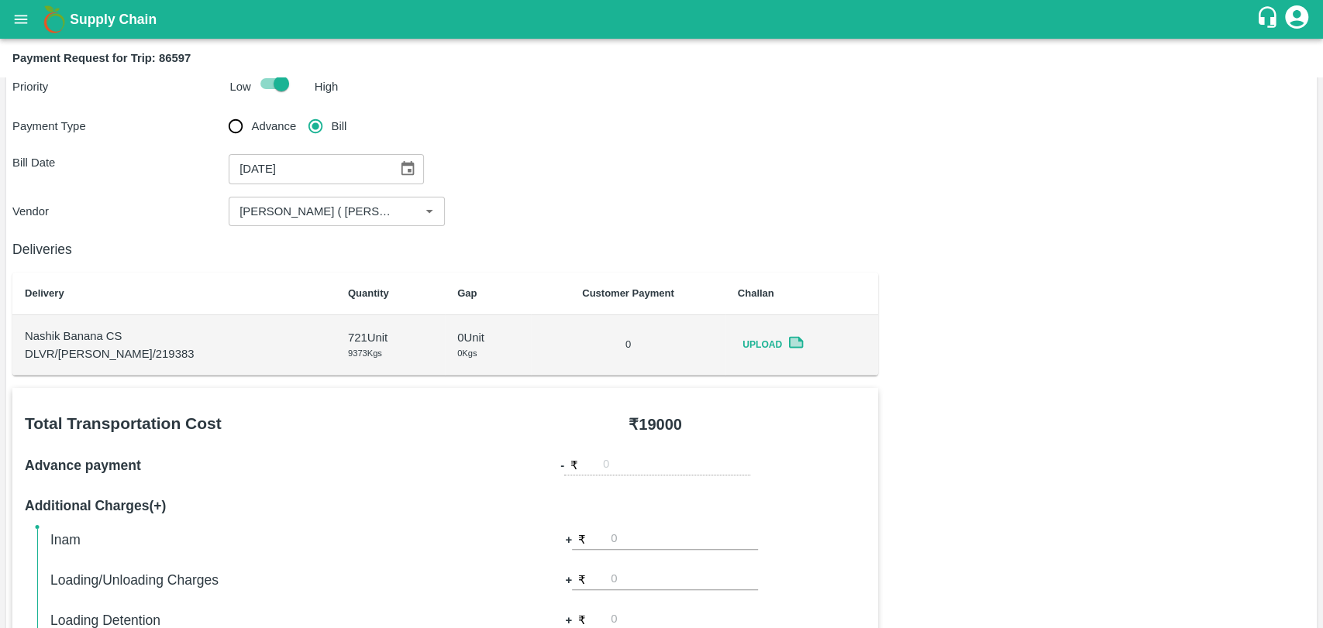
scroll to position [0, 0]
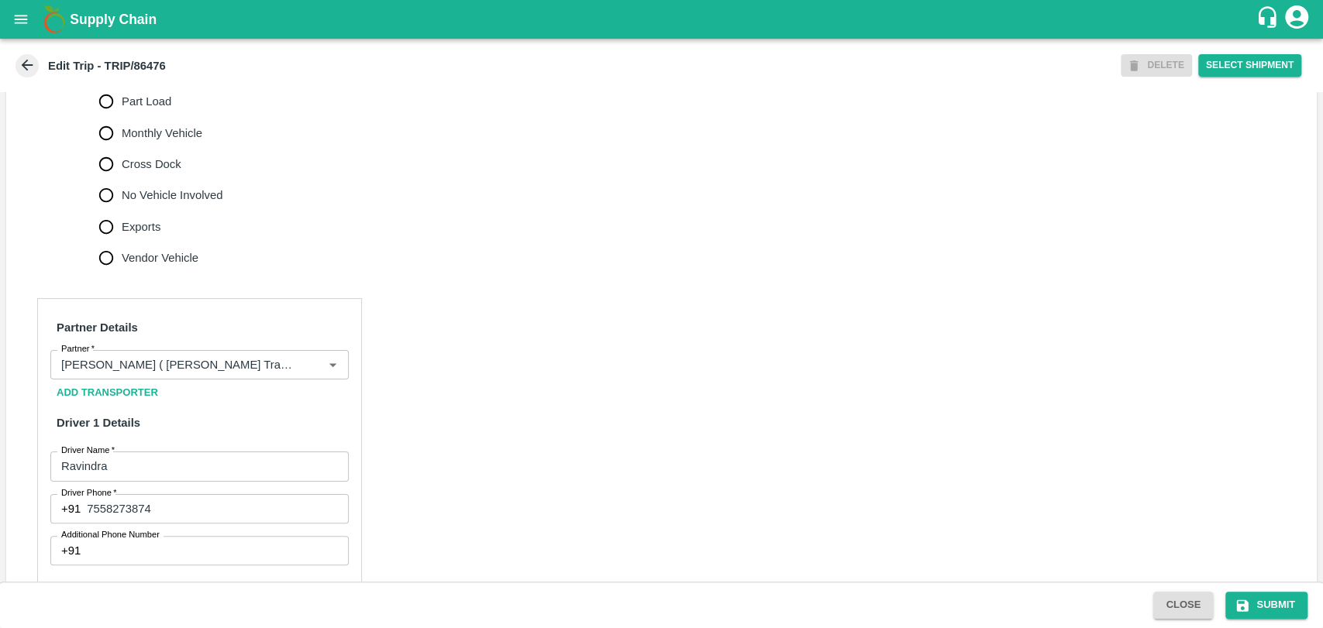
scroll to position [516, 0]
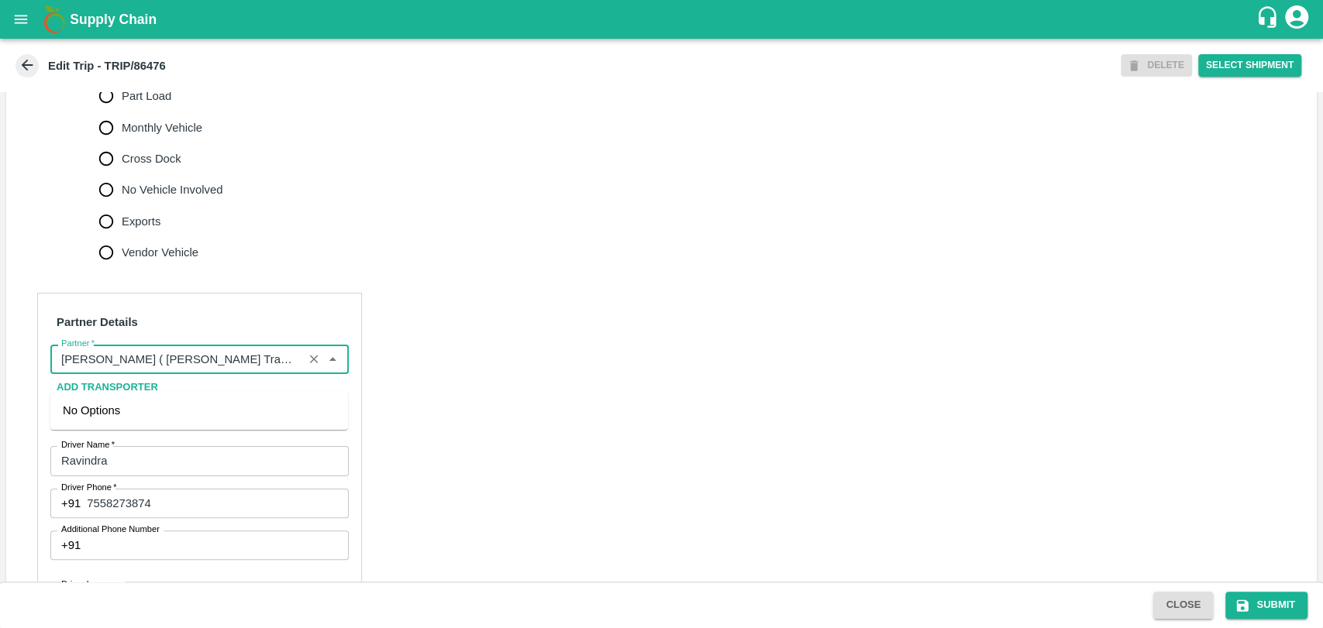
click at [211, 370] on input "Partner   *" at bounding box center [176, 359] width 243 height 20
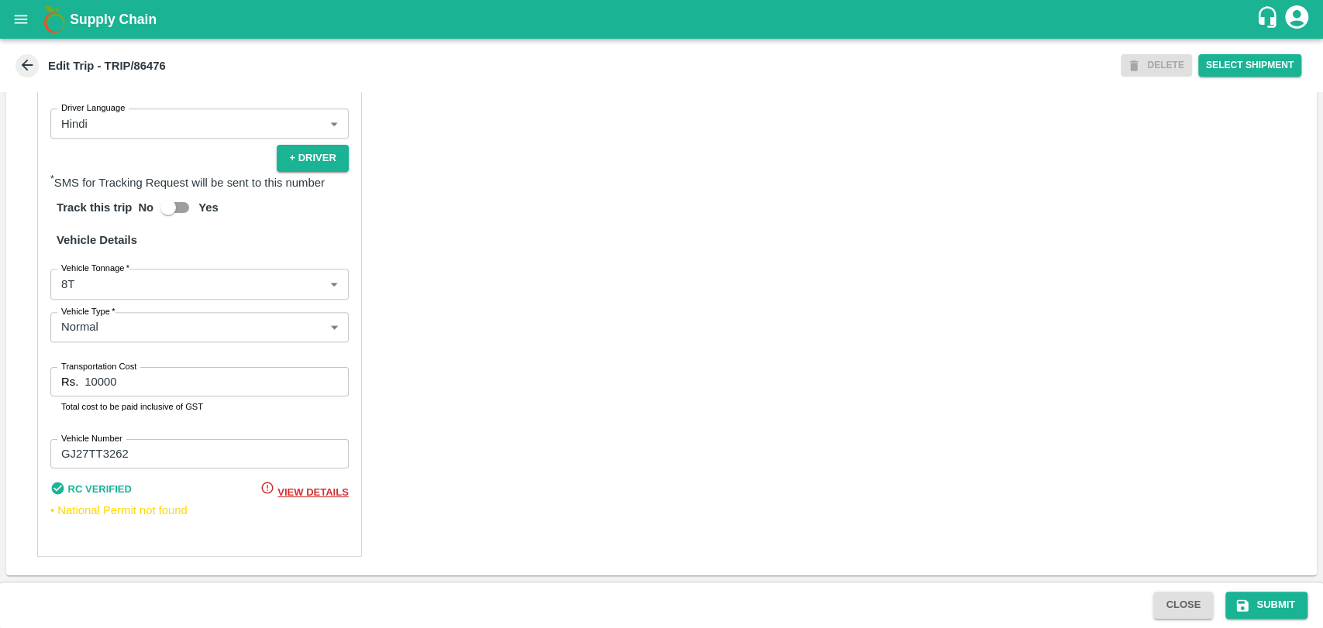
click at [138, 291] on body "Supply Chain Edit Trip - TRIP/86476 DELETE Select Shipment Trip Details Trip Ty…" at bounding box center [661, 314] width 1323 height 628
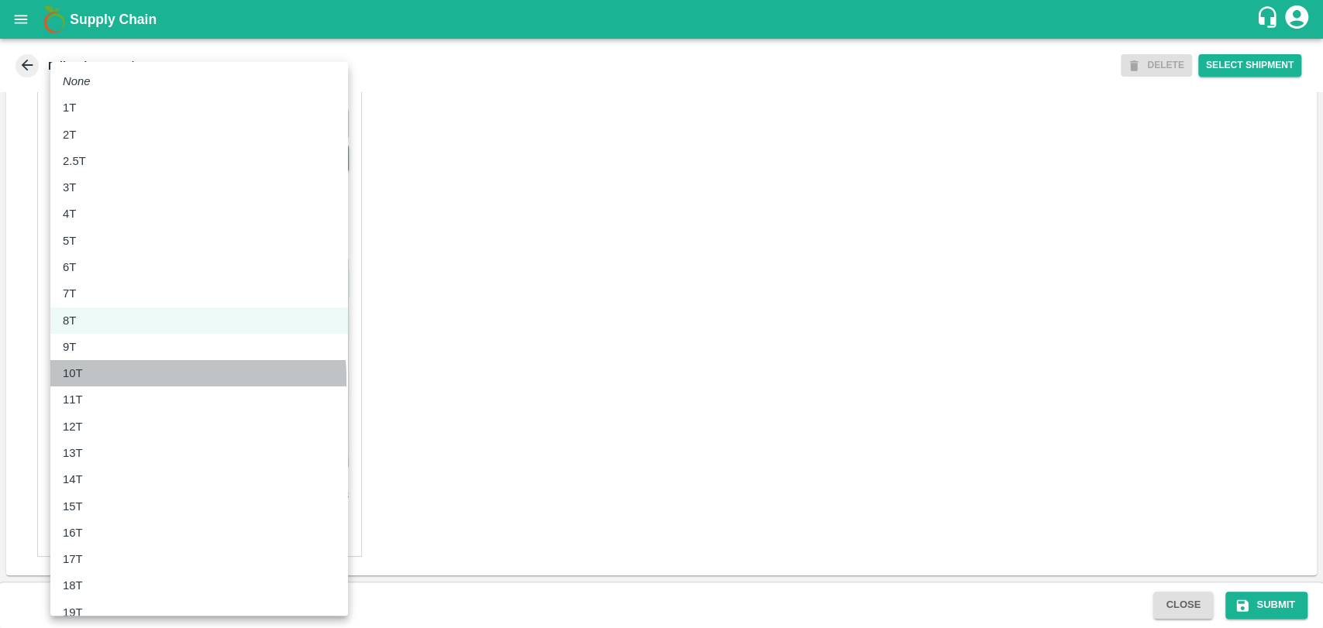
click at [130, 380] on div "10T" at bounding box center [199, 373] width 273 height 17
type input "10000"
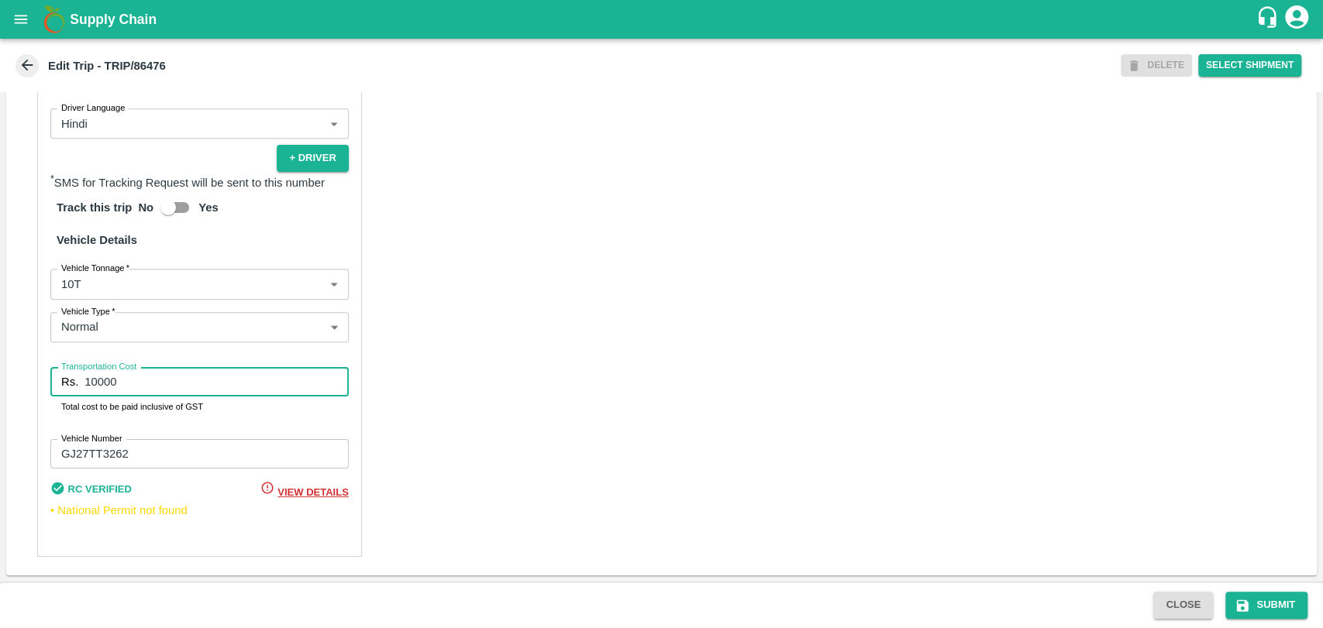
click at [91, 376] on input "10000" at bounding box center [215, 381] width 263 height 29
type input "20000"
click at [1258, 604] on button "Submit" at bounding box center [1266, 605] width 82 height 27
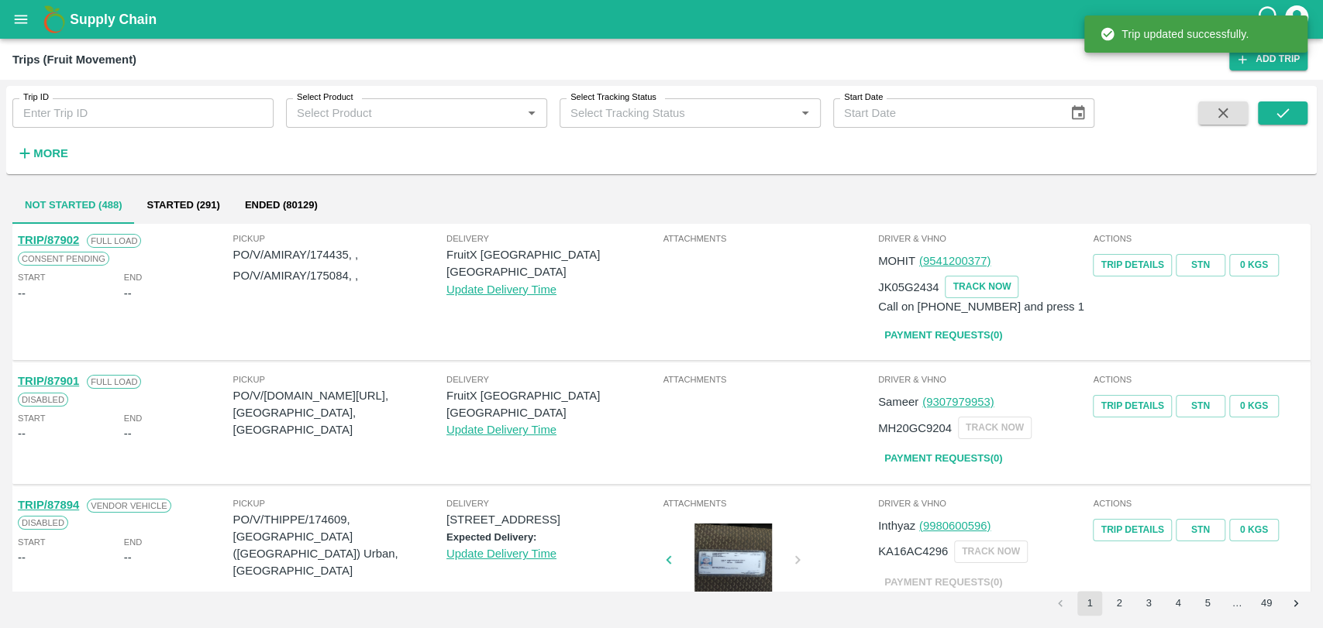
click at [43, 153] on strong "More" at bounding box center [50, 153] width 35 height 12
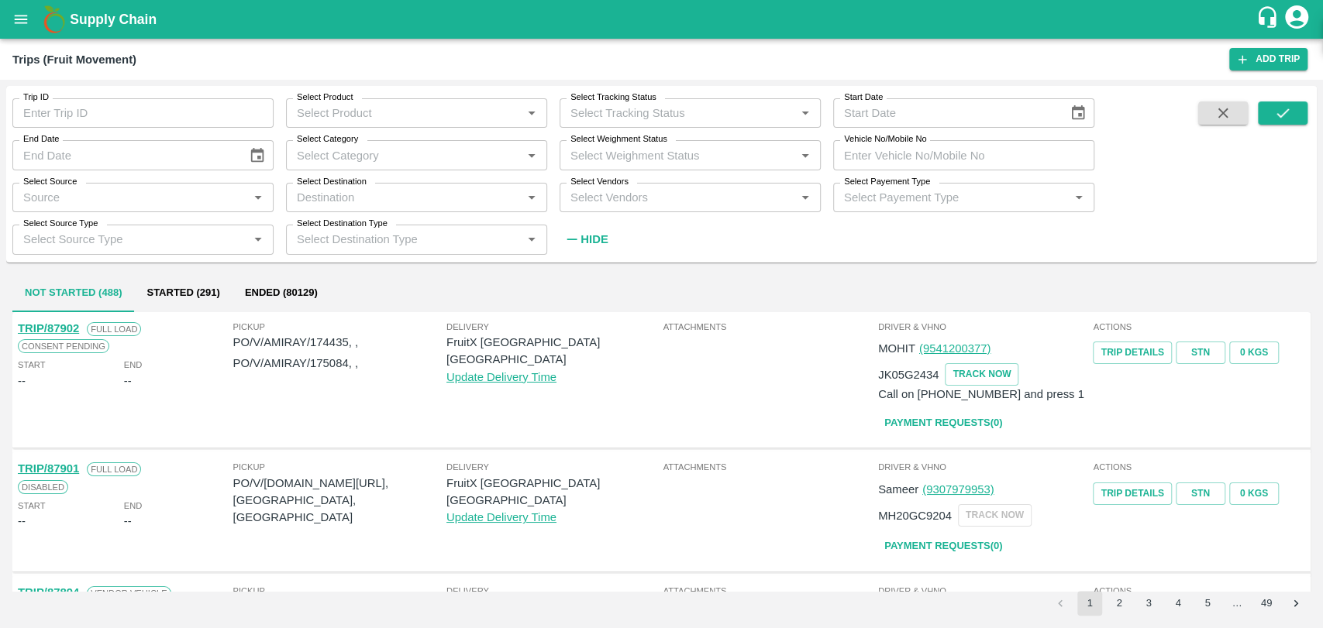
click at [995, 157] on input "Vehicle No/Mobile No" at bounding box center [963, 154] width 261 height 29
paste input "MH18BG7757"
type input "MH18BG7757"
click at [1269, 112] on button "submit" at bounding box center [1282, 112] width 50 height 23
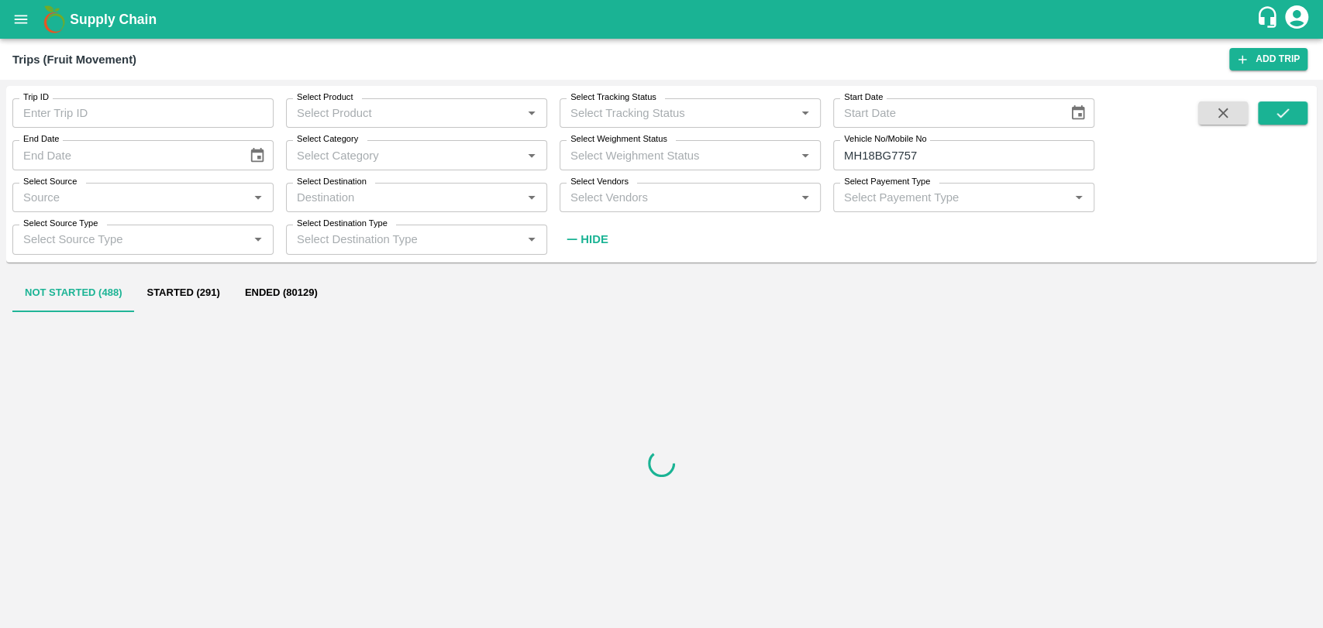
click at [251, 309] on button "Ended (80129)" at bounding box center [281, 293] width 98 height 37
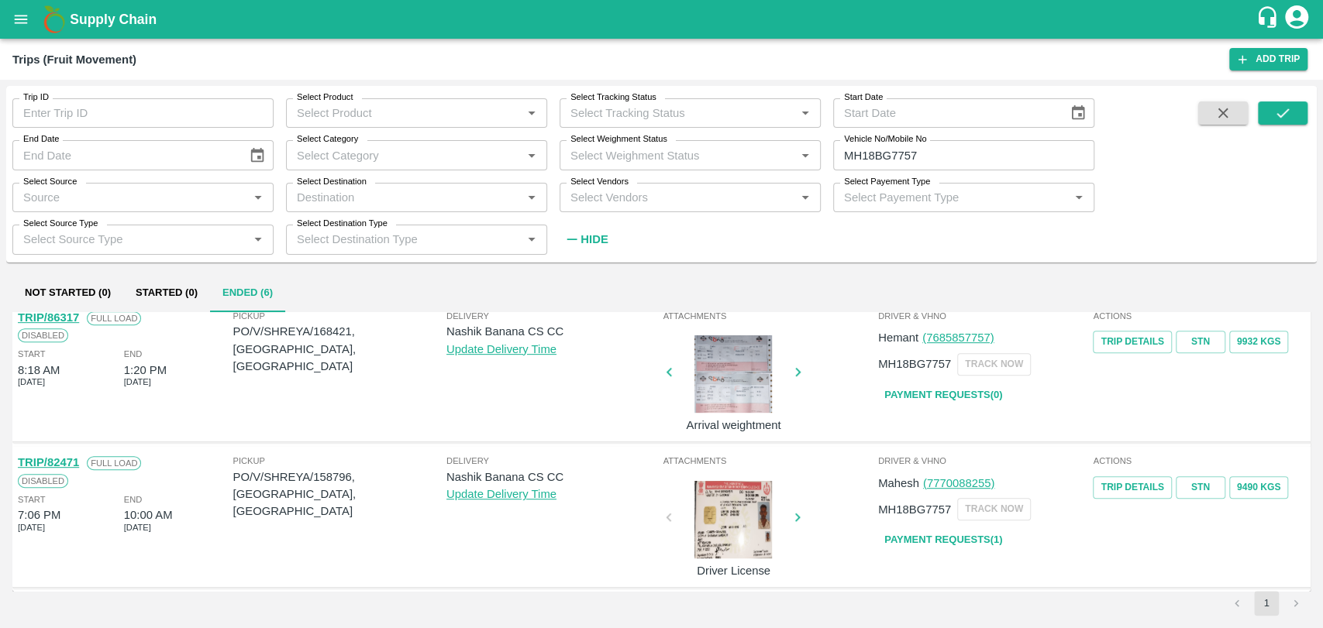
scroll to position [506, 0]
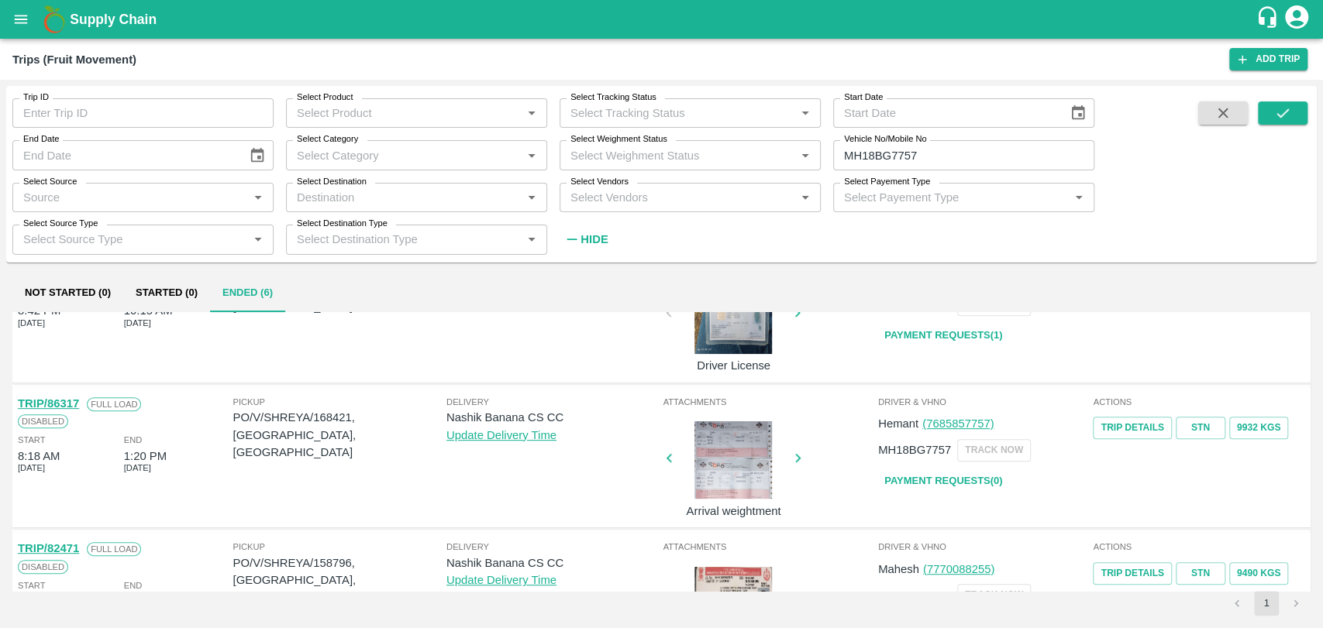
click at [74, 397] on link "TRIP/86317" at bounding box center [48, 403] width 61 height 12
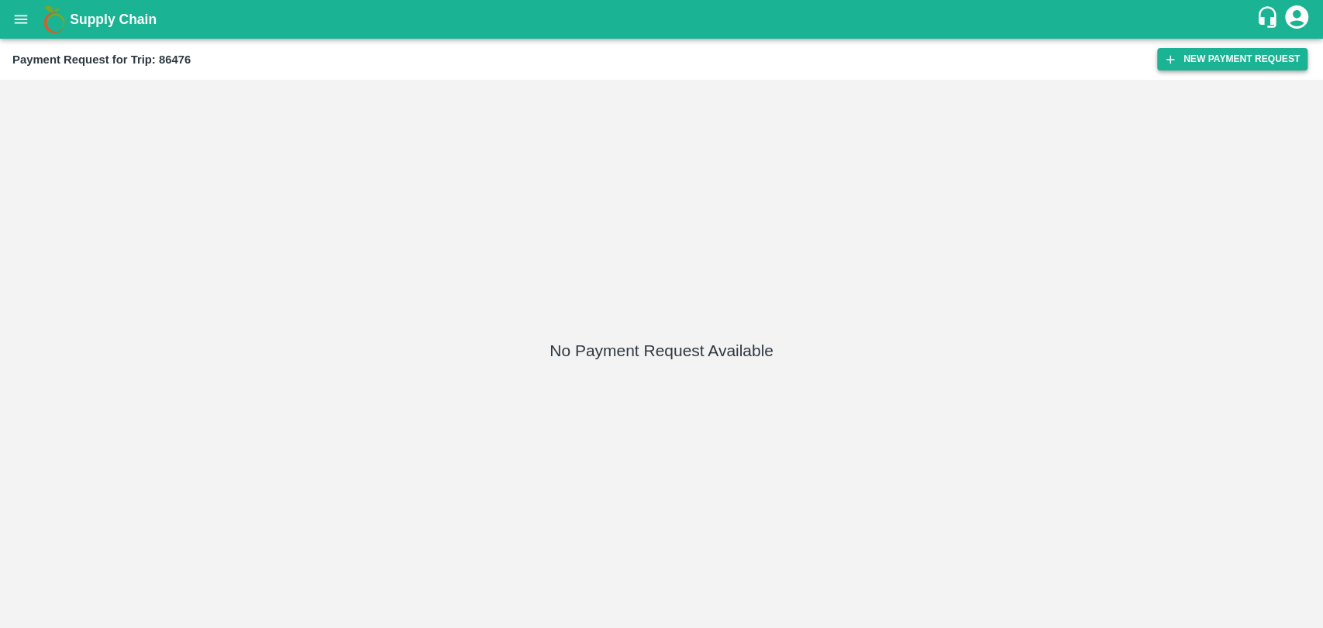
click at [1174, 68] on button "New Payment Request" at bounding box center [1232, 59] width 150 height 22
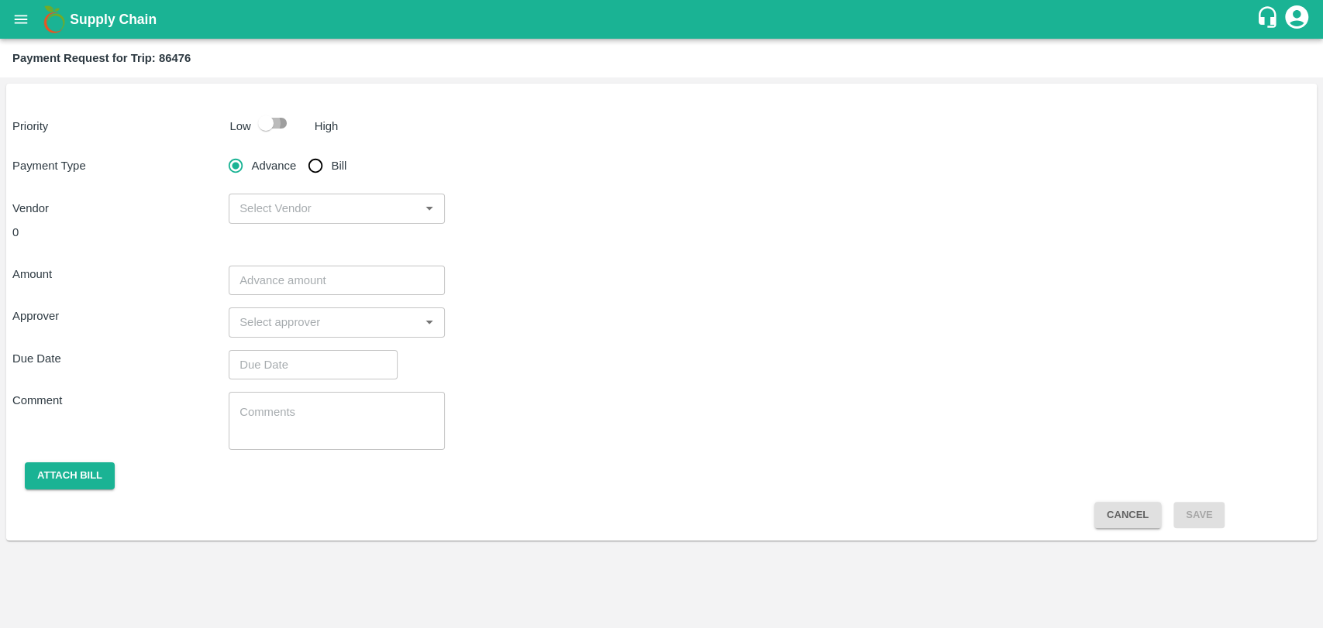
click at [273, 119] on input "checkbox" at bounding box center [266, 122] width 88 height 29
checkbox input "true"
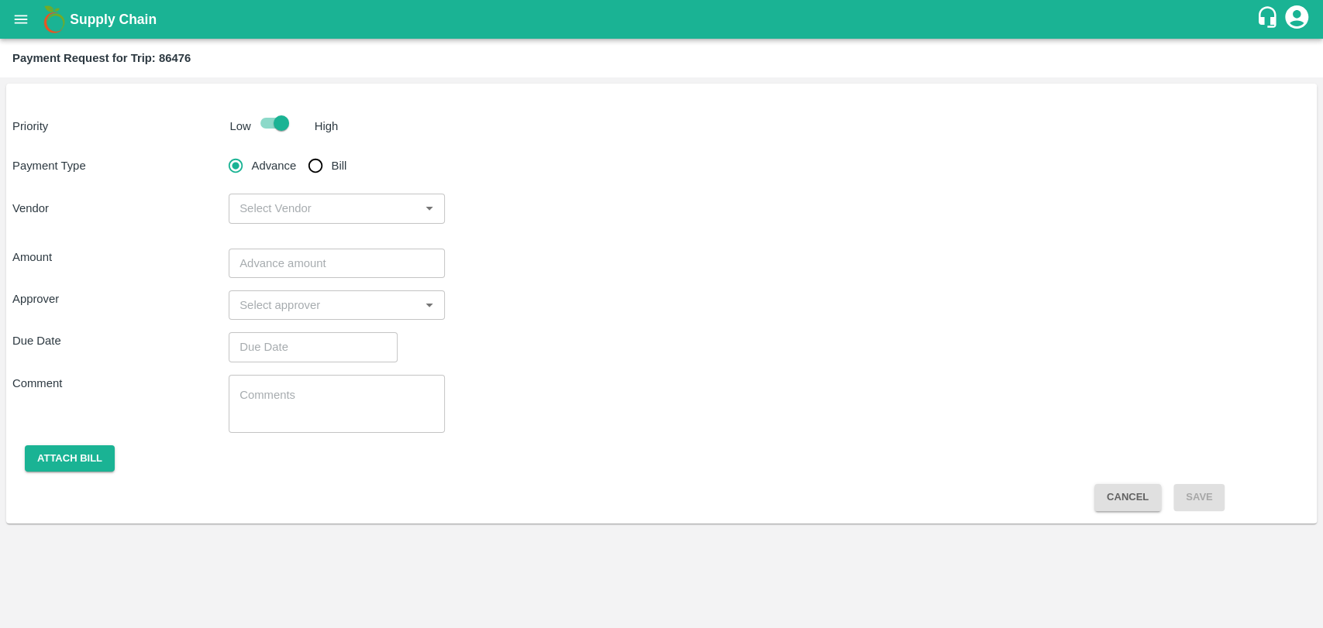
click at [298, 172] on div "Advance Bill" at bounding box center [337, 165] width 216 height 31
click at [317, 174] on input "Bill" at bounding box center [315, 165] width 31 height 31
radio input "true"
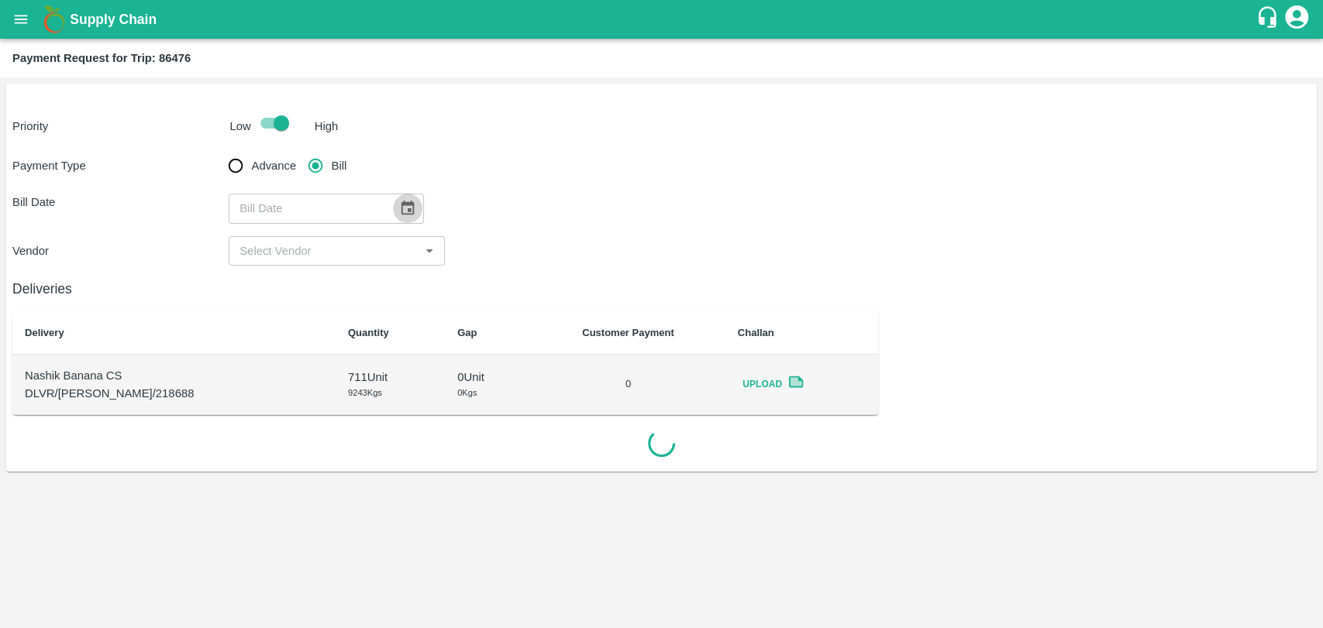
click at [399, 204] on icon "Choose date" at bounding box center [407, 208] width 17 height 17
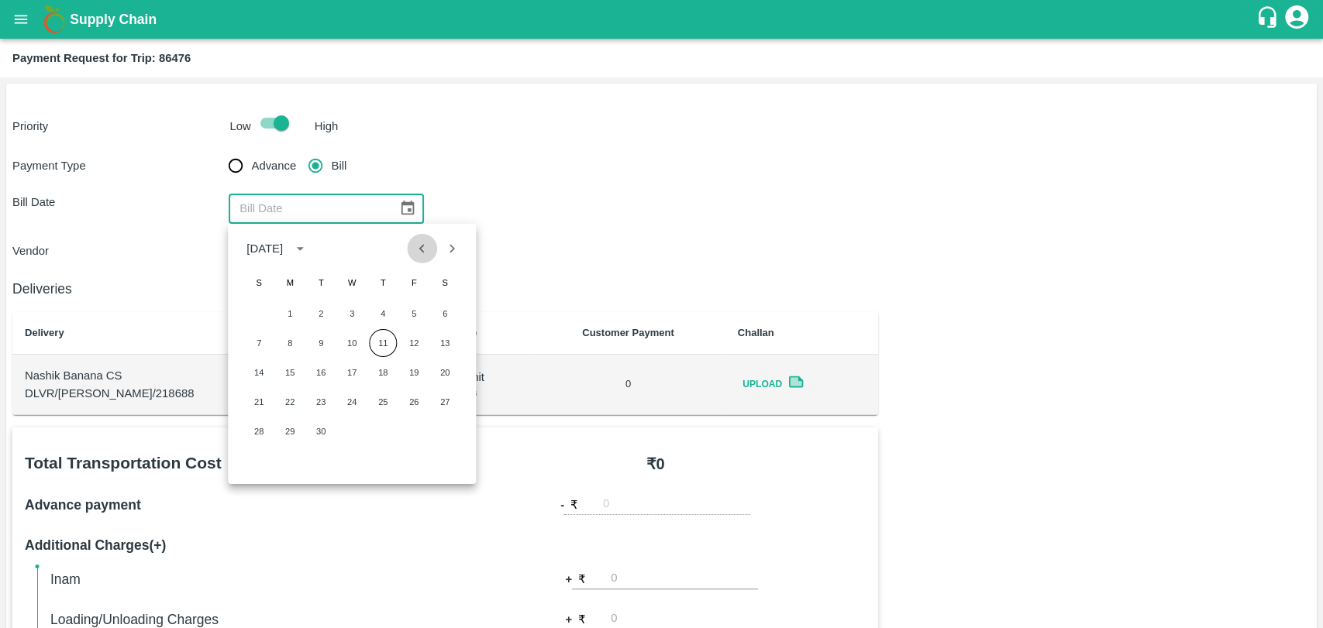
click at [414, 253] on icon "Previous month" at bounding box center [422, 248] width 17 height 17
click at [290, 401] on button "18" at bounding box center [290, 402] width 28 height 28
type input "[DATE]"
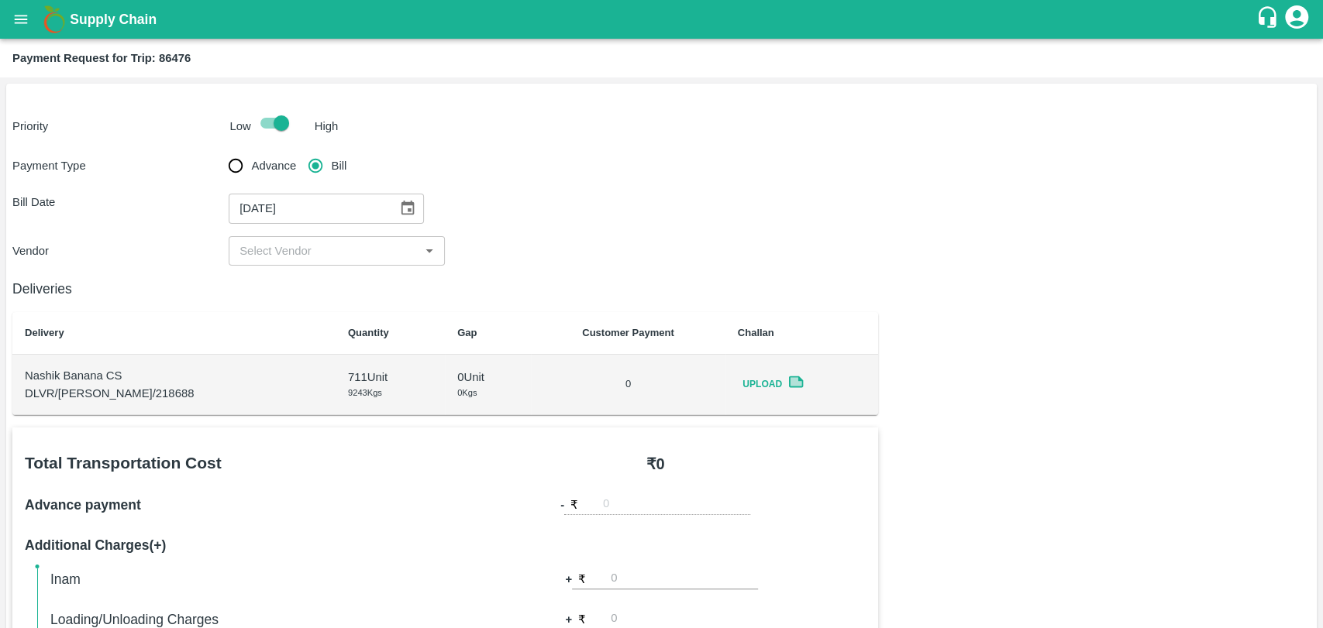
click at [300, 250] on input "input" at bounding box center [323, 251] width 181 height 20
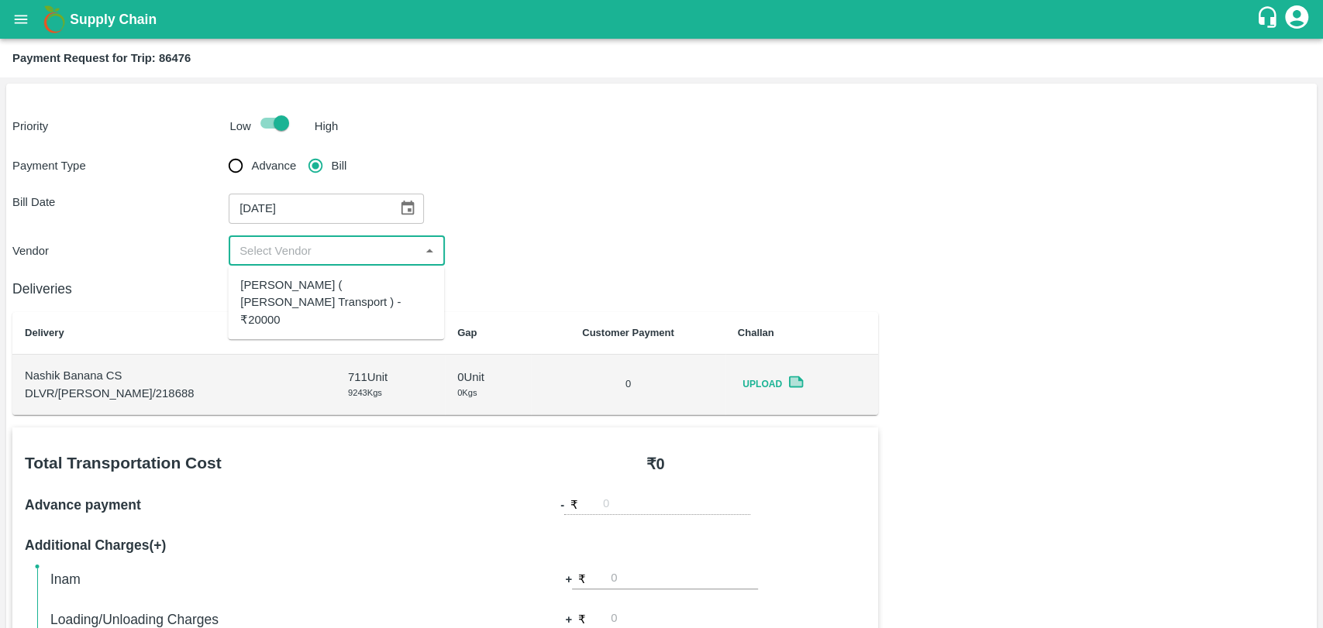
click at [291, 277] on div "[PERSON_NAME] ( [PERSON_NAME] Transport ) - ₹20000" at bounding box center [335, 303] width 191 height 52
type input "[PERSON_NAME] ( [PERSON_NAME] Transport ) - ₹20000"
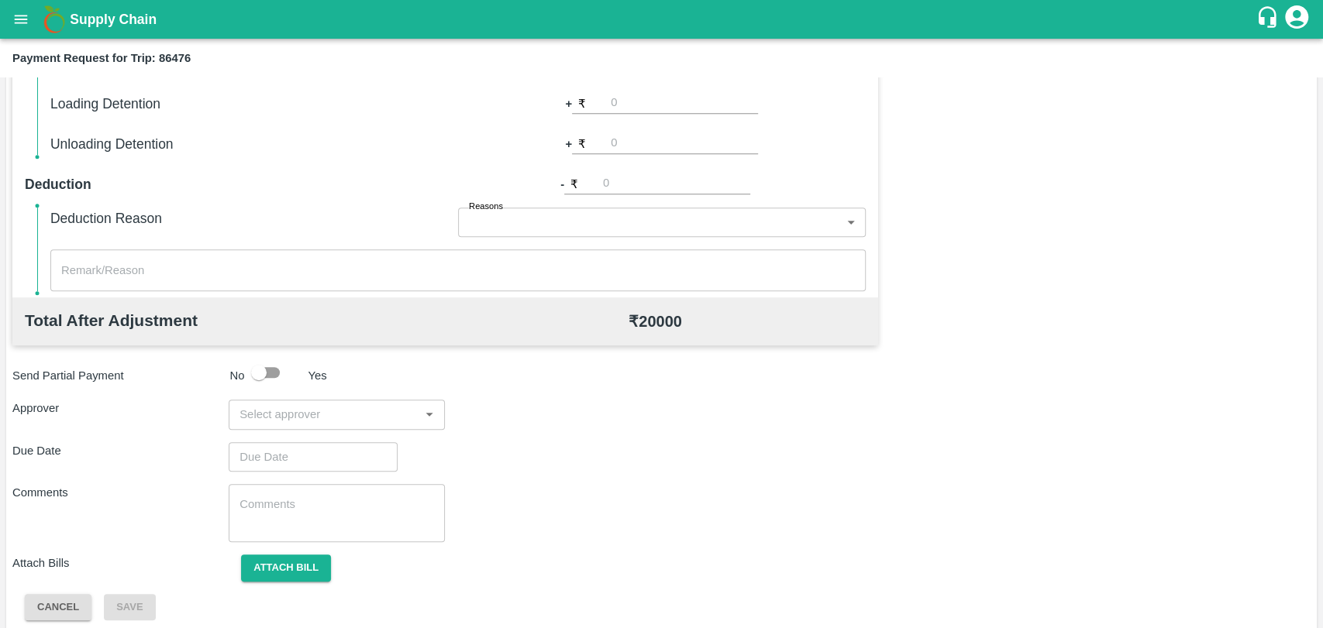
scroll to position [567, 0]
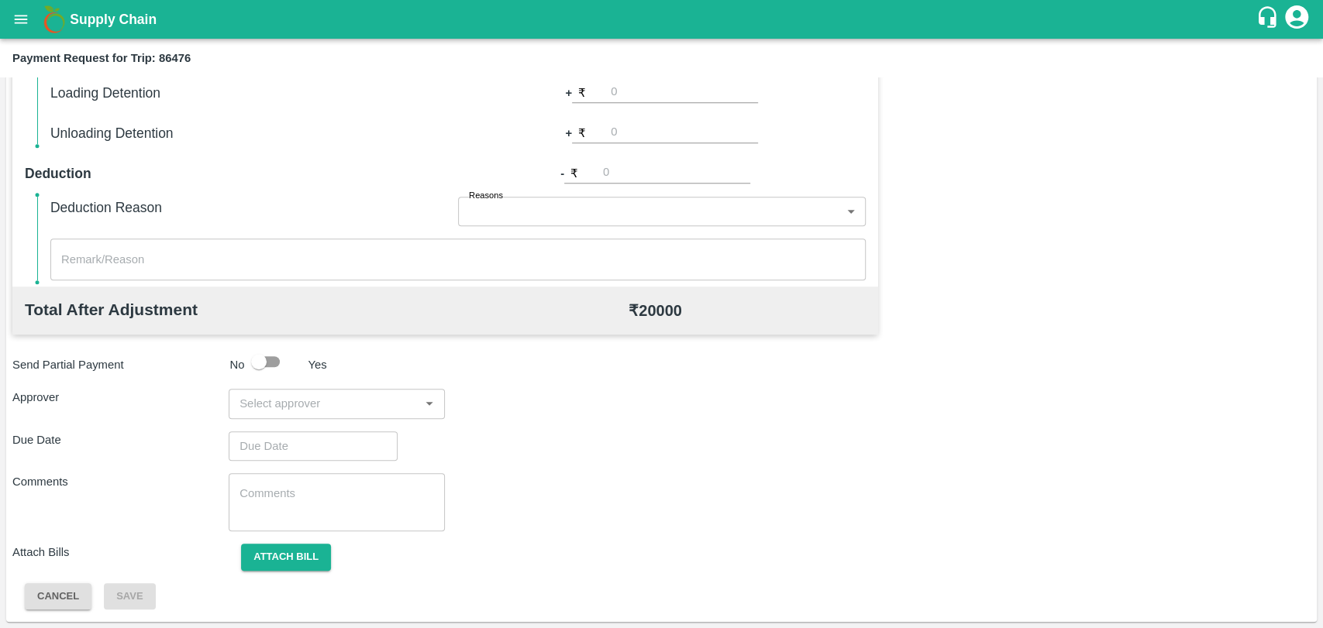
click at [334, 413] on input "input" at bounding box center [323, 404] width 181 height 20
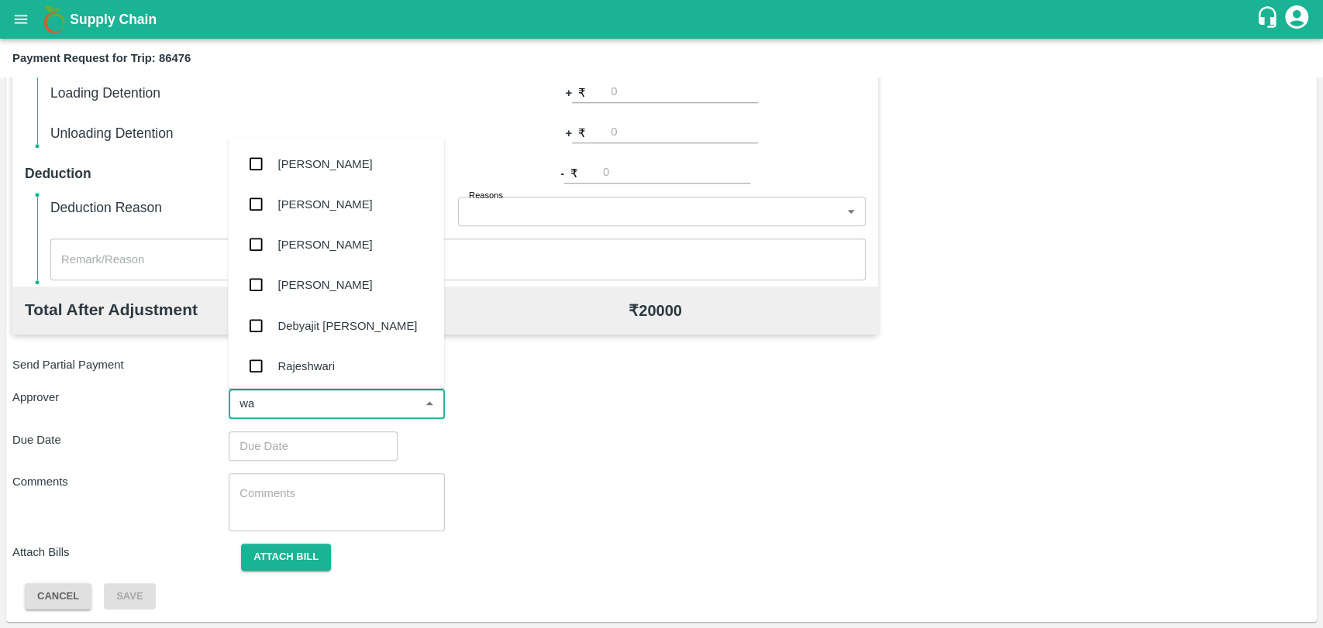
type input "wag"
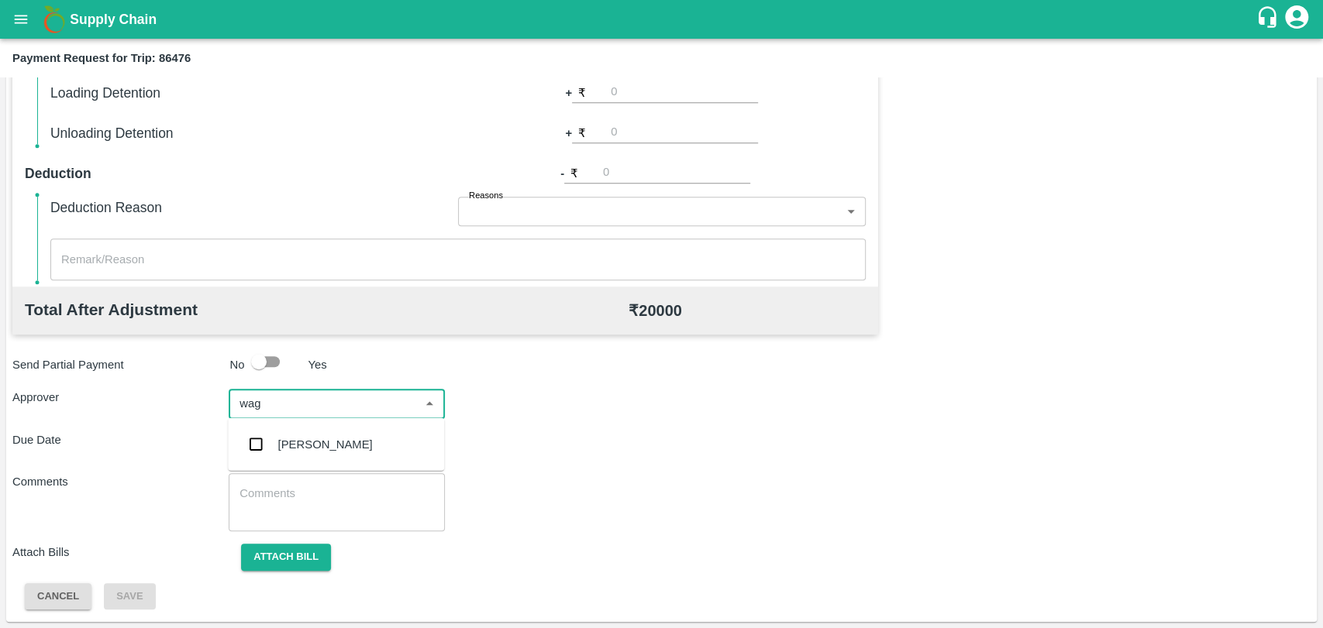
click at [333, 431] on div "[PERSON_NAME]" at bounding box center [336, 445] width 216 height 40
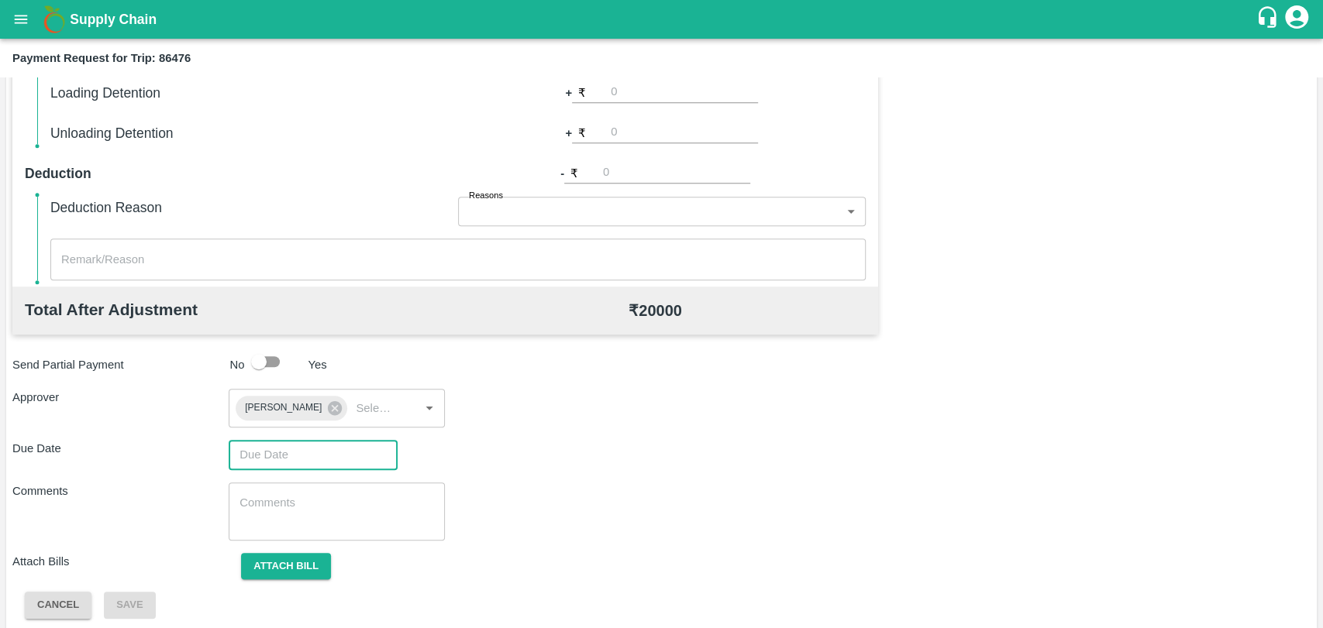
type input "DD/MM/YYYY hh:mm aa"
click at [310, 440] on input "DD/MM/YYYY hh:mm aa" at bounding box center [308, 454] width 158 height 29
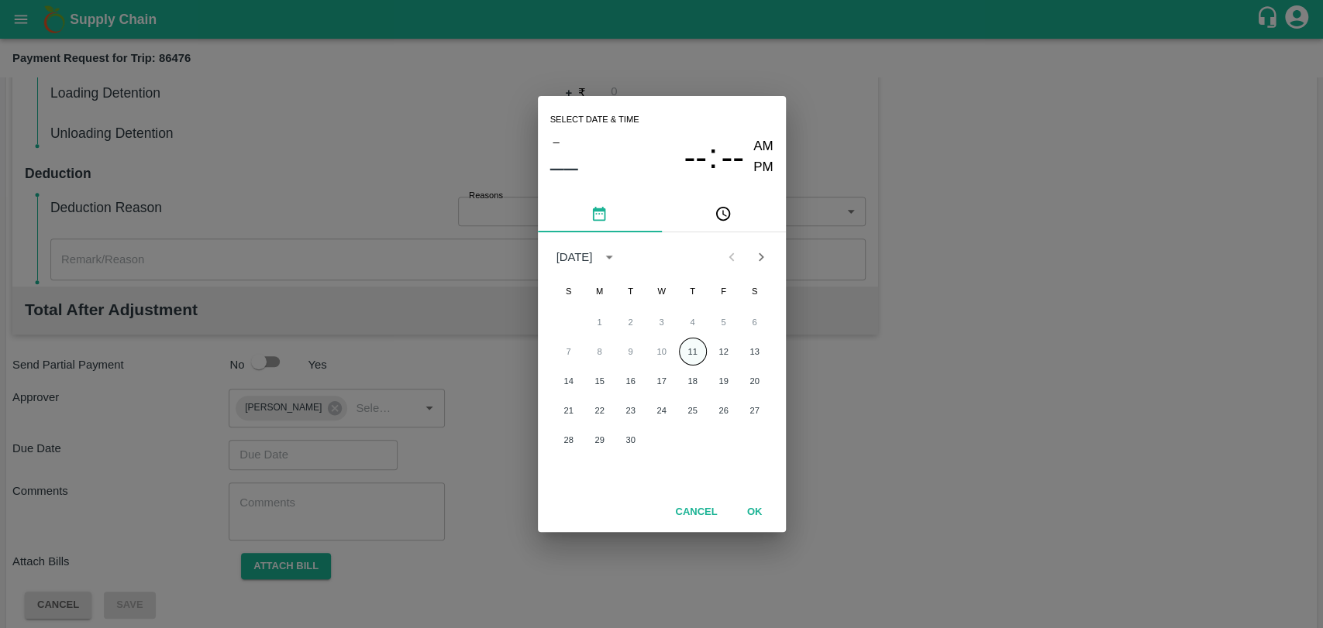
click at [699, 354] on button "11" at bounding box center [693, 352] width 28 height 28
type input "[DATE] 12:00 AM"
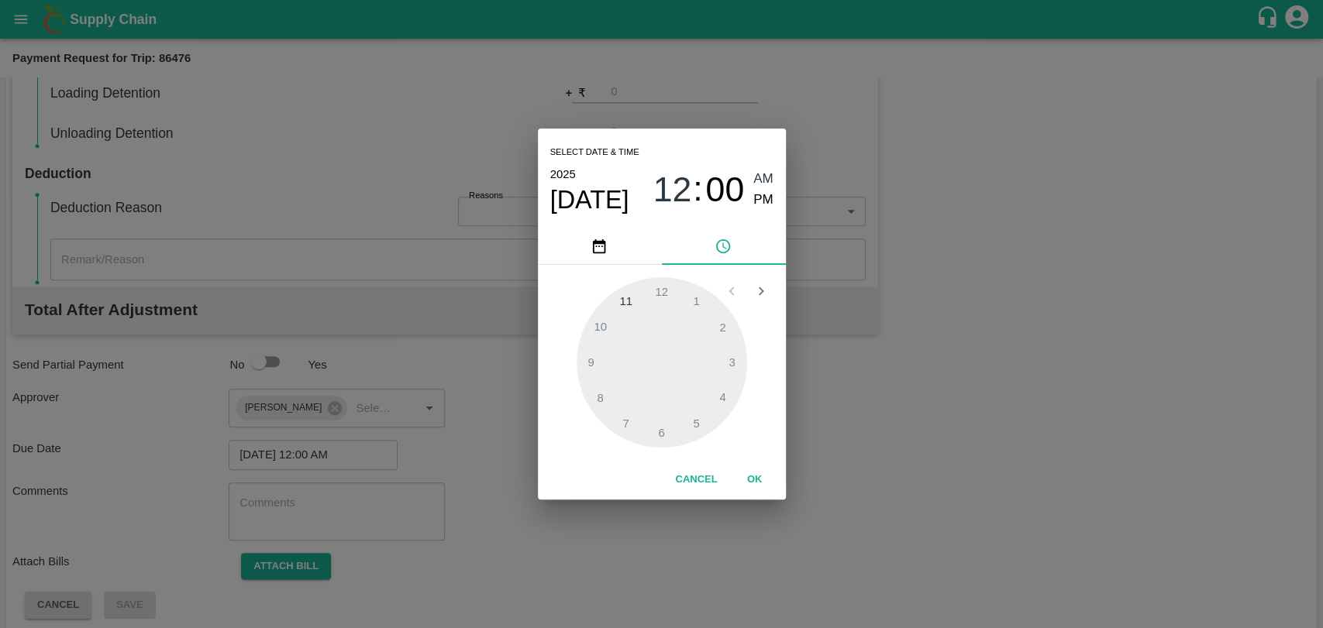
click at [745, 473] on button "OK" at bounding box center [755, 479] width 50 height 27
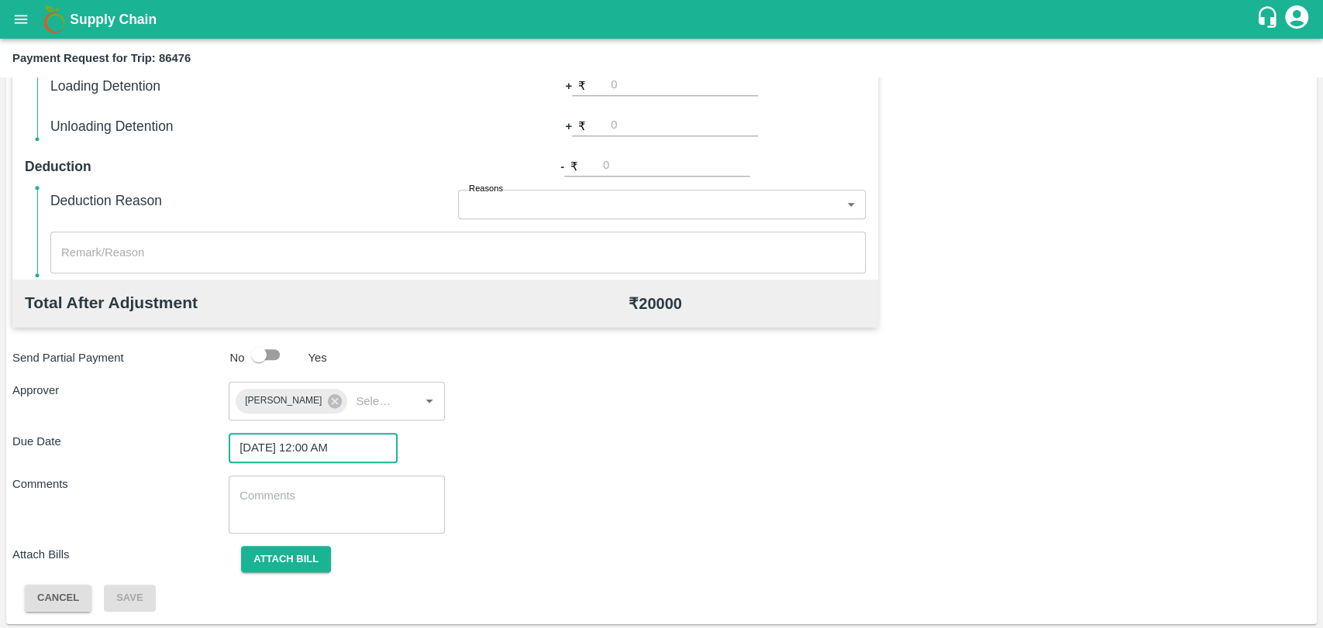
scroll to position [576, 0]
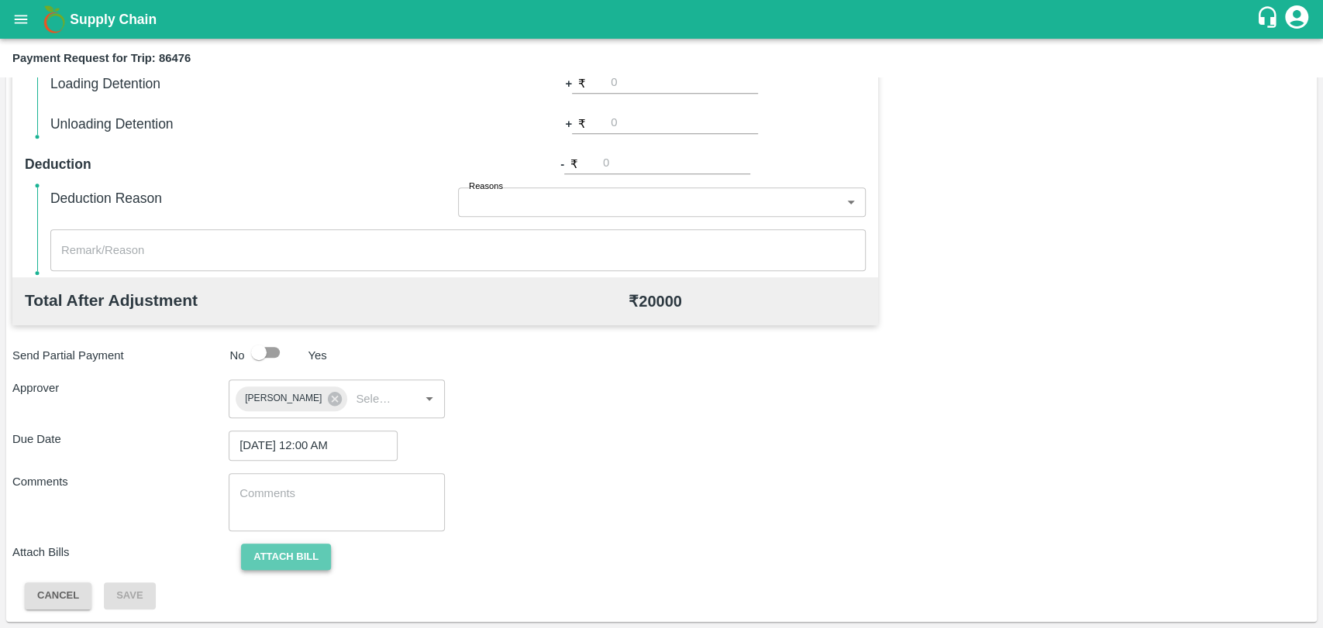
click at [296, 562] on button "Attach bill" at bounding box center [286, 557] width 90 height 27
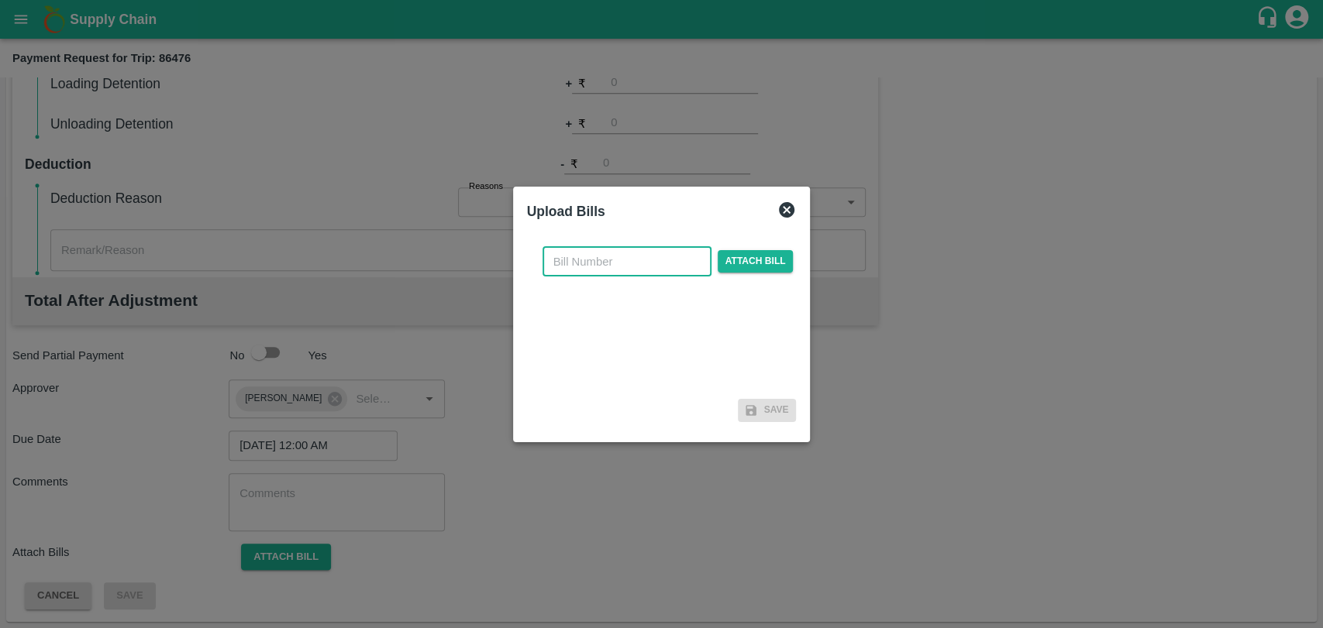
click at [598, 274] on input "text" at bounding box center [626, 261] width 169 height 29
type input "3901"
click at [739, 266] on span "Attach bill" at bounding box center [755, 261] width 76 height 22
click at [0, 0] on input "Attach bill" at bounding box center [0, 0] width 0 height 0
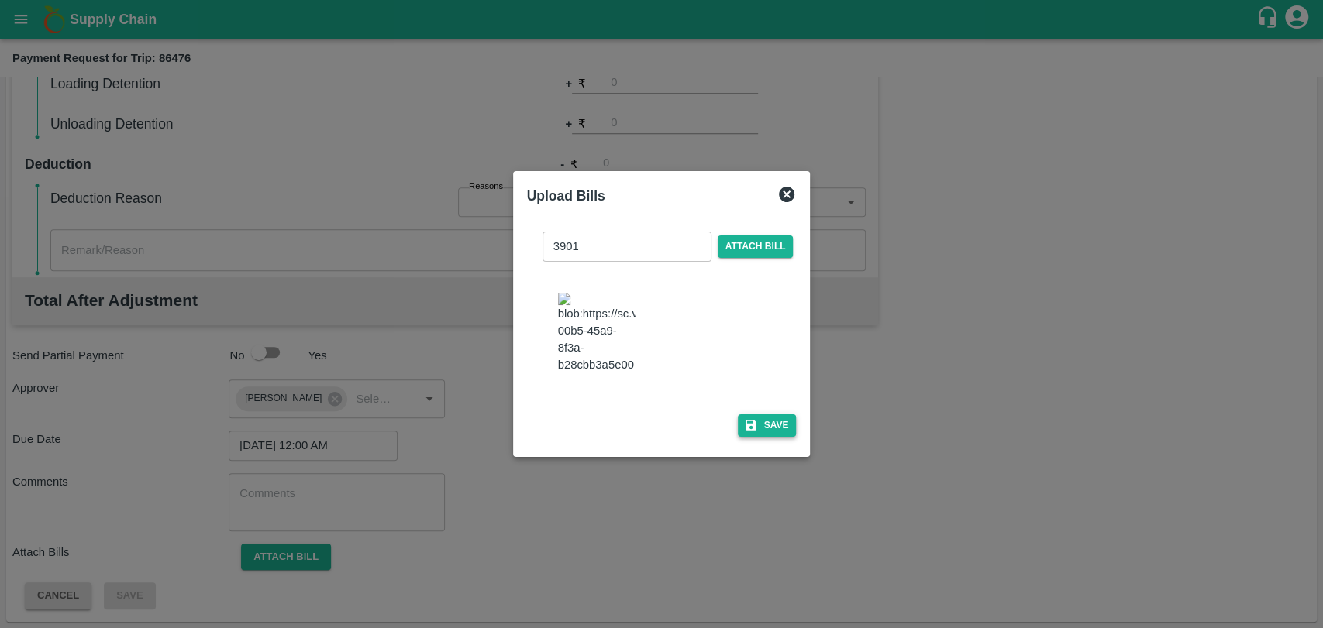
click at [745, 420] on icon "button" at bounding box center [750, 425] width 11 height 11
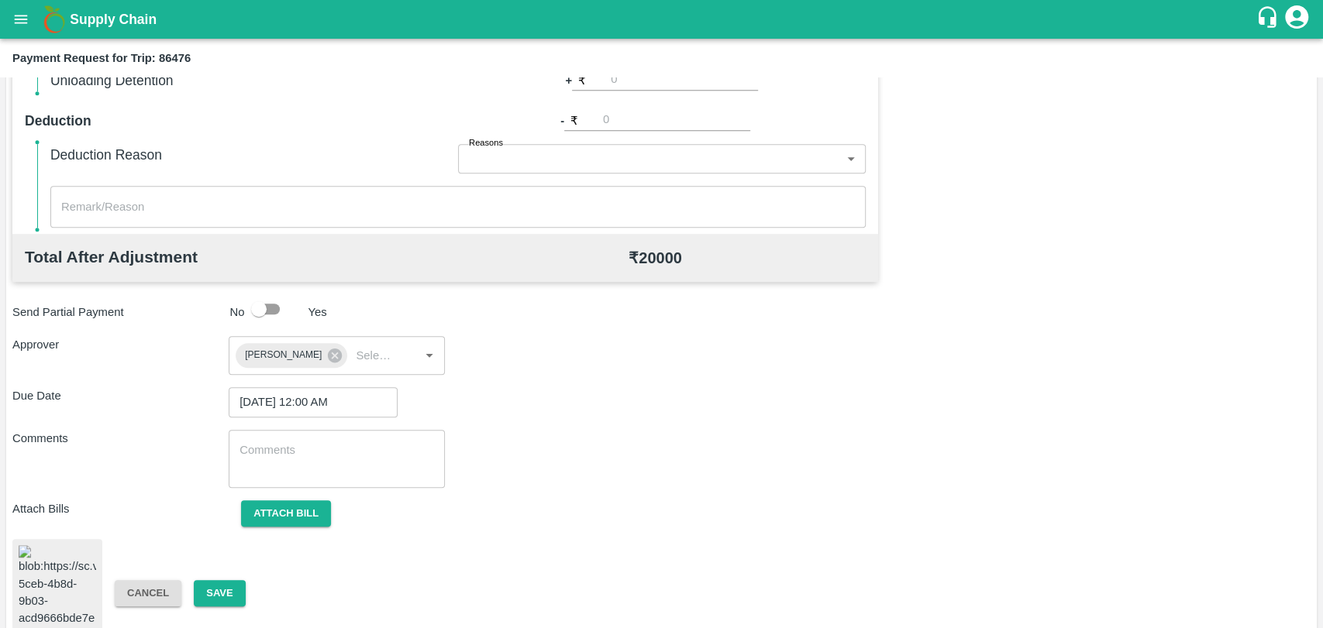
scroll to position [644, 0]
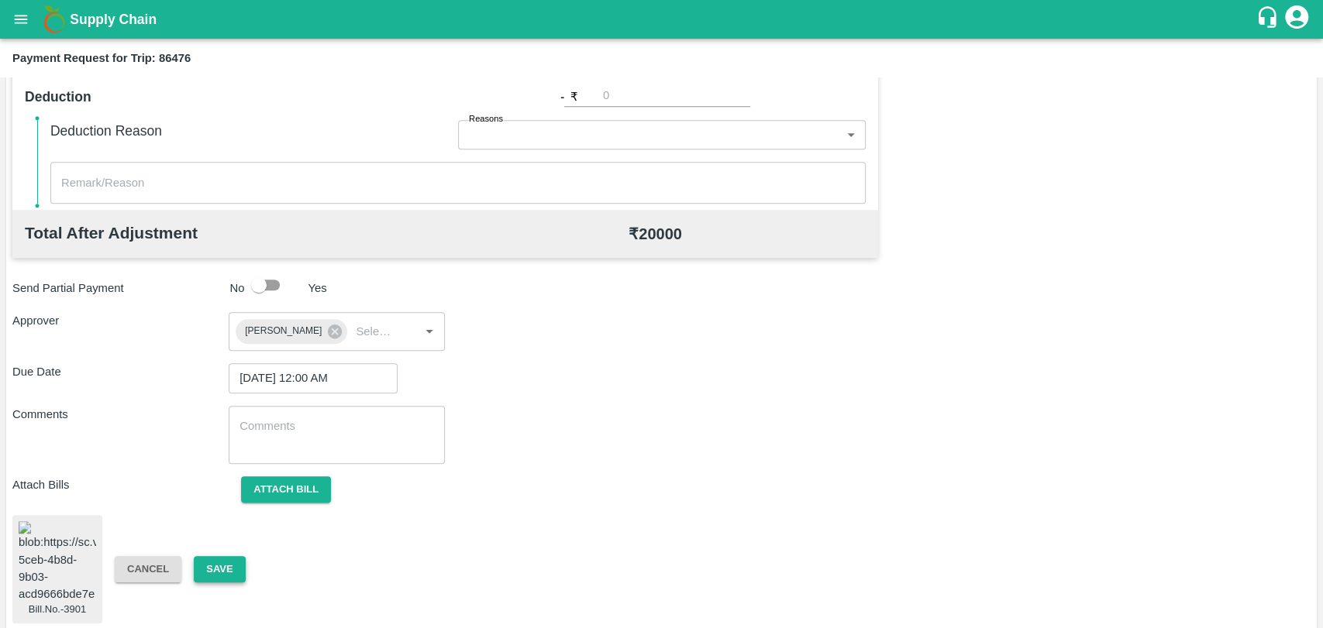
click at [227, 559] on button "Save" at bounding box center [219, 569] width 51 height 27
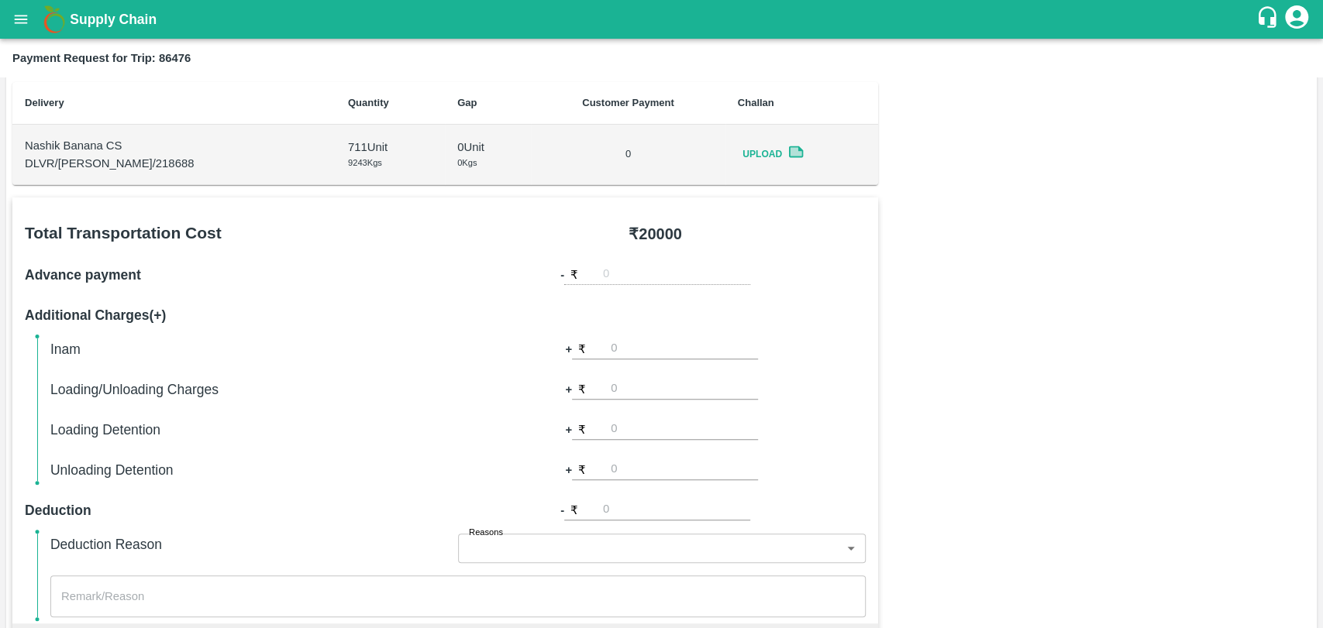
scroll to position [213, 0]
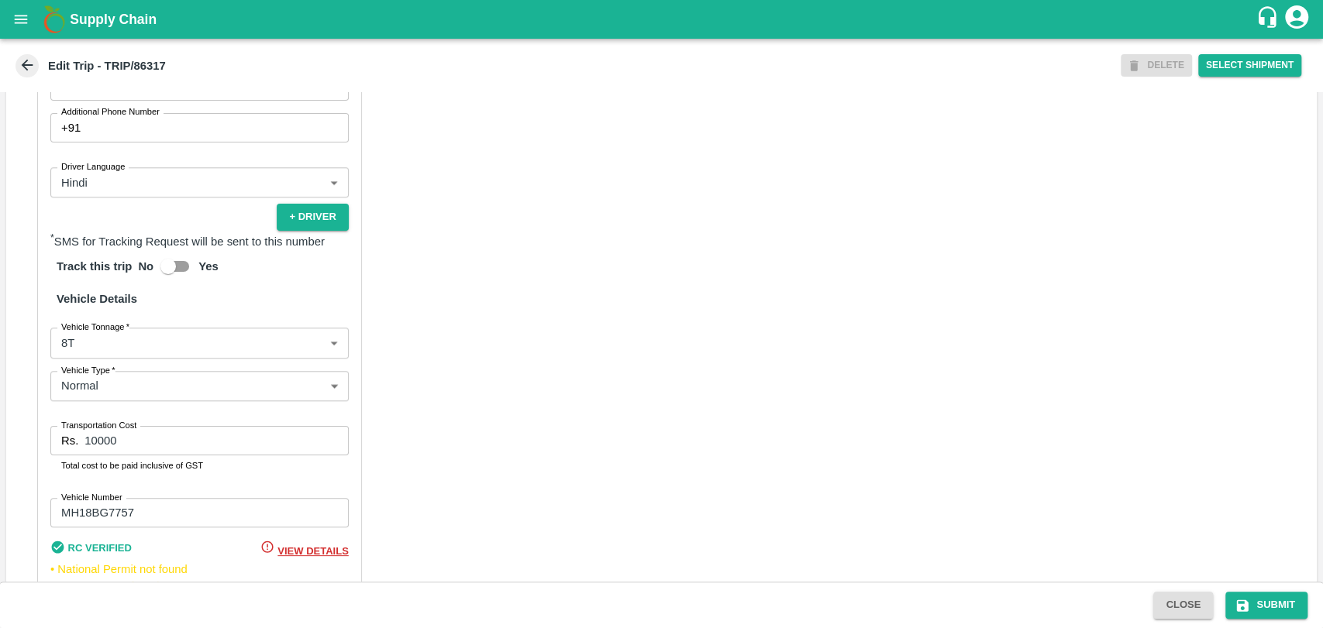
scroll to position [1026, 0]
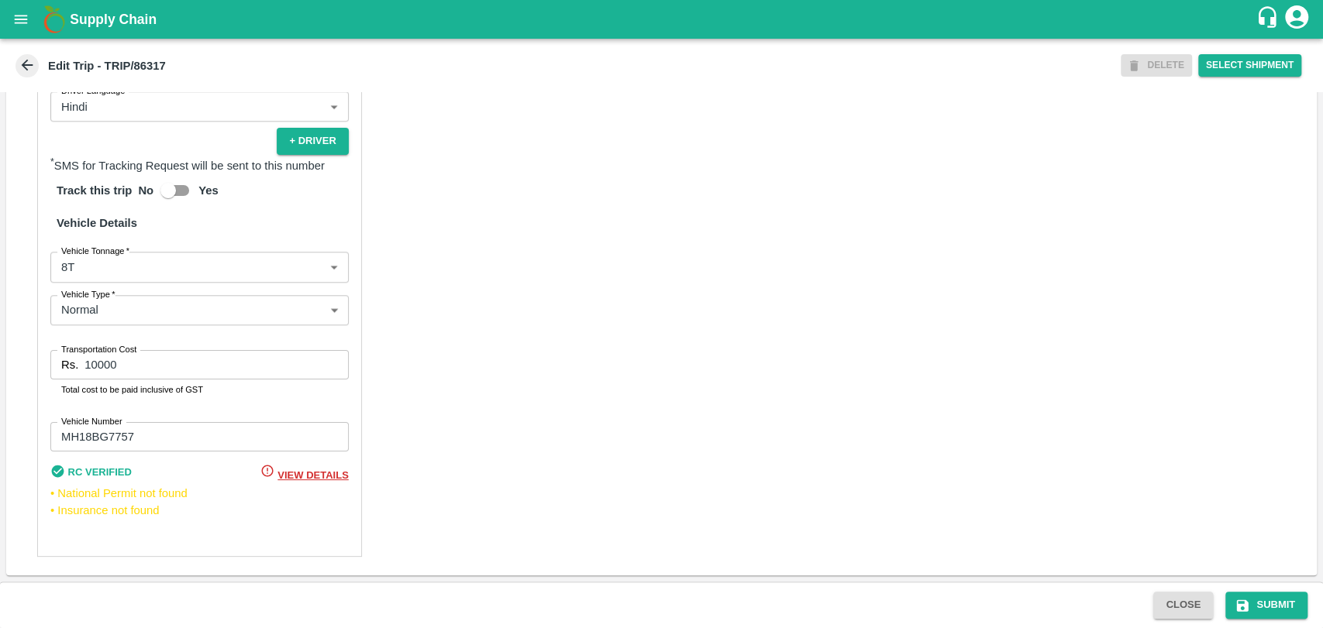
click at [119, 260] on body "Supply Chain Edit Trip - TRIP/86317 DELETE Select Shipment Trip Details Trip Ty…" at bounding box center [661, 314] width 1323 height 628
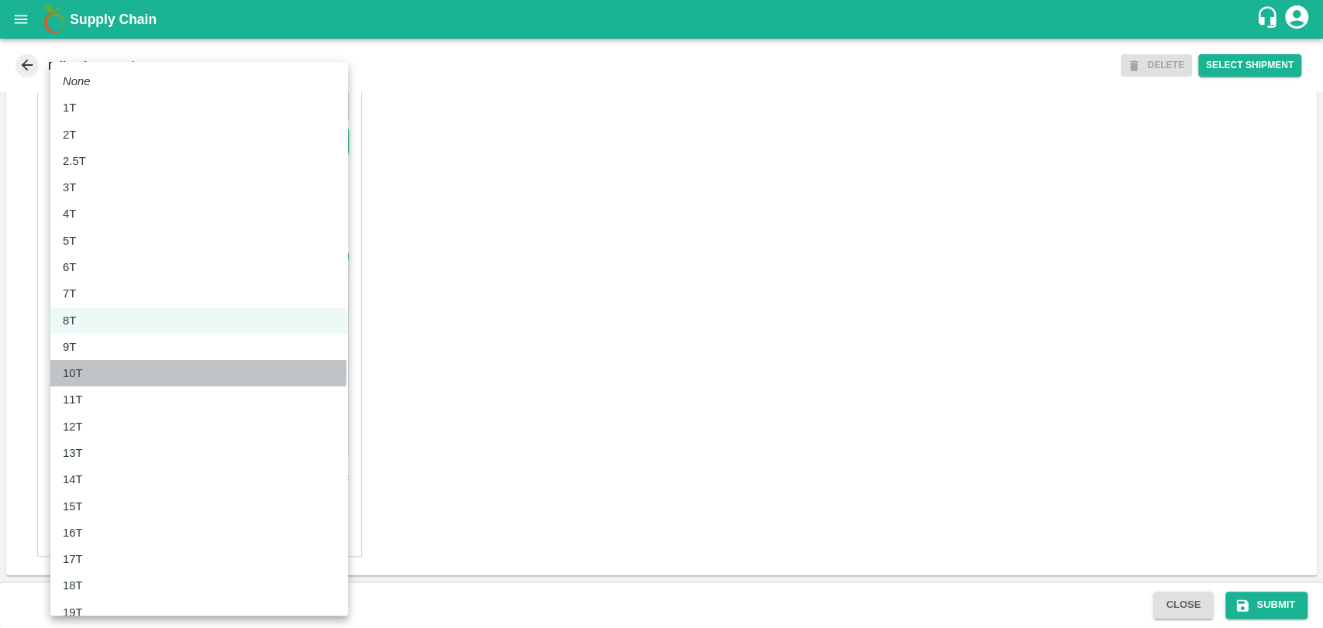
click at [94, 372] on div "10T" at bounding box center [199, 373] width 273 height 17
type input "10000"
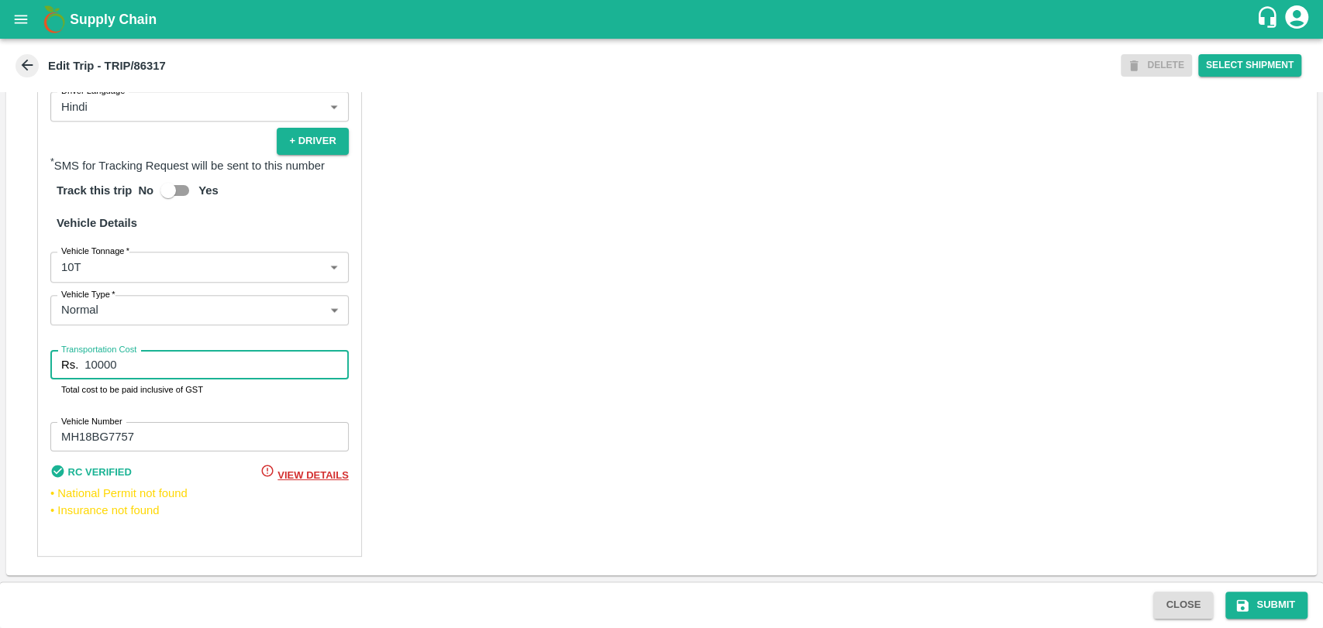
drag, startPoint x: 140, startPoint y: 370, endPoint x: 50, endPoint y: 363, distance: 90.1
click at [50, 363] on div "Rs. 10000 Transportation Cost" at bounding box center [199, 364] width 298 height 29
type input "20000"
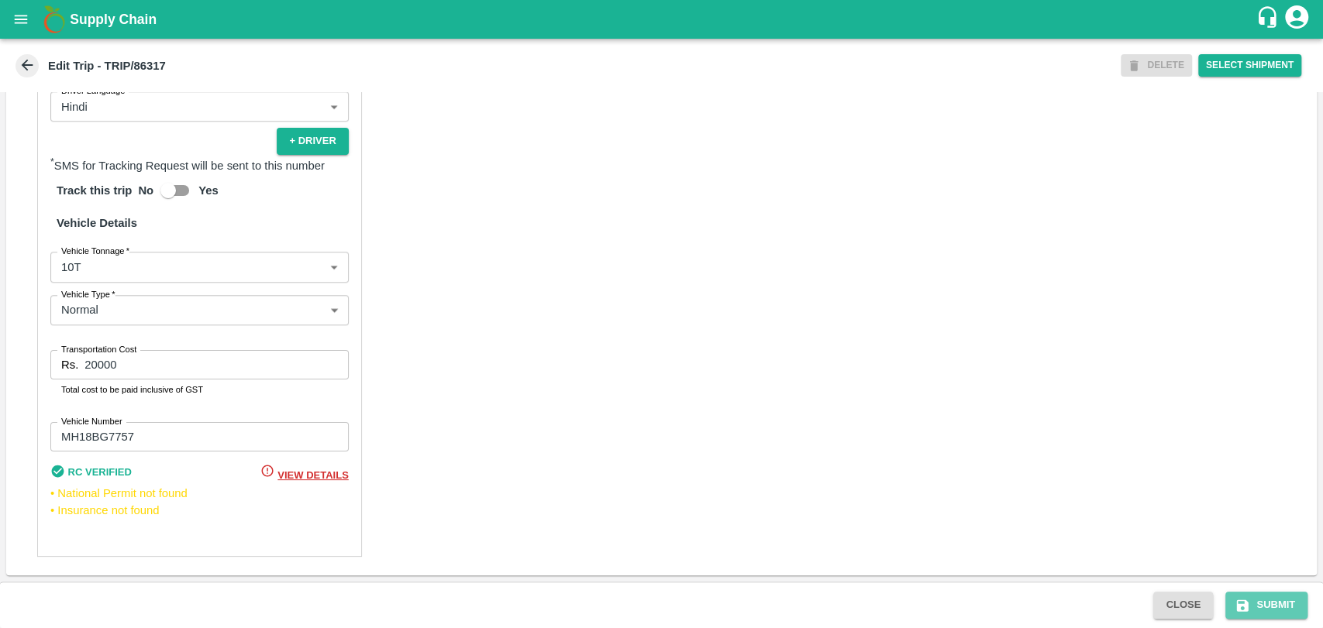
drag, startPoint x: 1265, startPoint y: 604, endPoint x: 1052, endPoint y: 580, distance: 214.4
click at [1264, 604] on button "Submit" at bounding box center [1266, 605] width 82 height 27
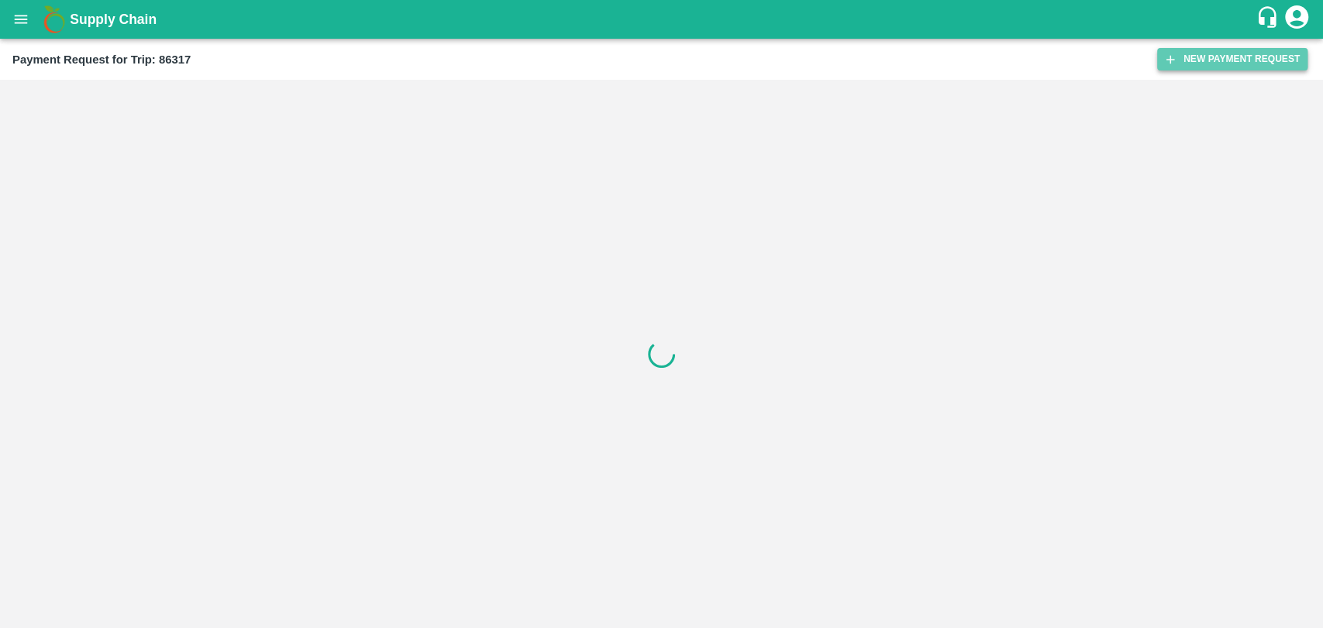
click at [1214, 64] on button "New Payment Request" at bounding box center [1232, 59] width 150 height 22
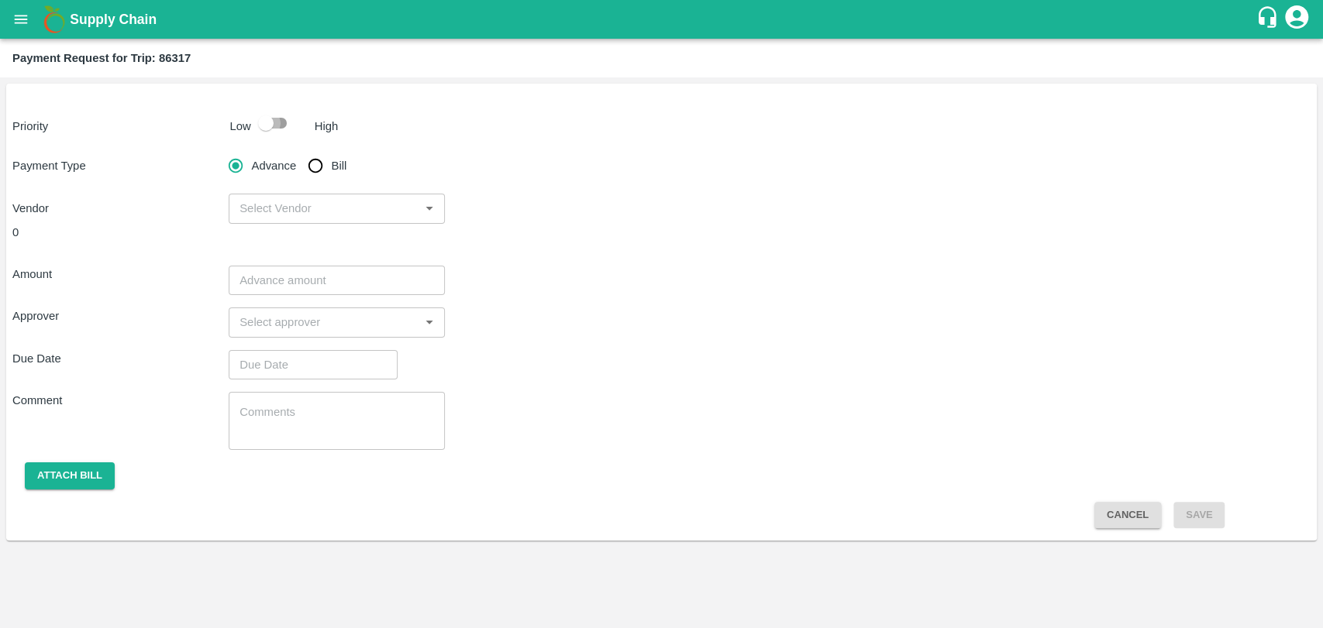
click at [267, 136] on input "checkbox" at bounding box center [266, 122] width 88 height 29
checkbox input "true"
click at [304, 170] on input "Bill" at bounding box center [315, 165] width 31 height 31
radio input "true"
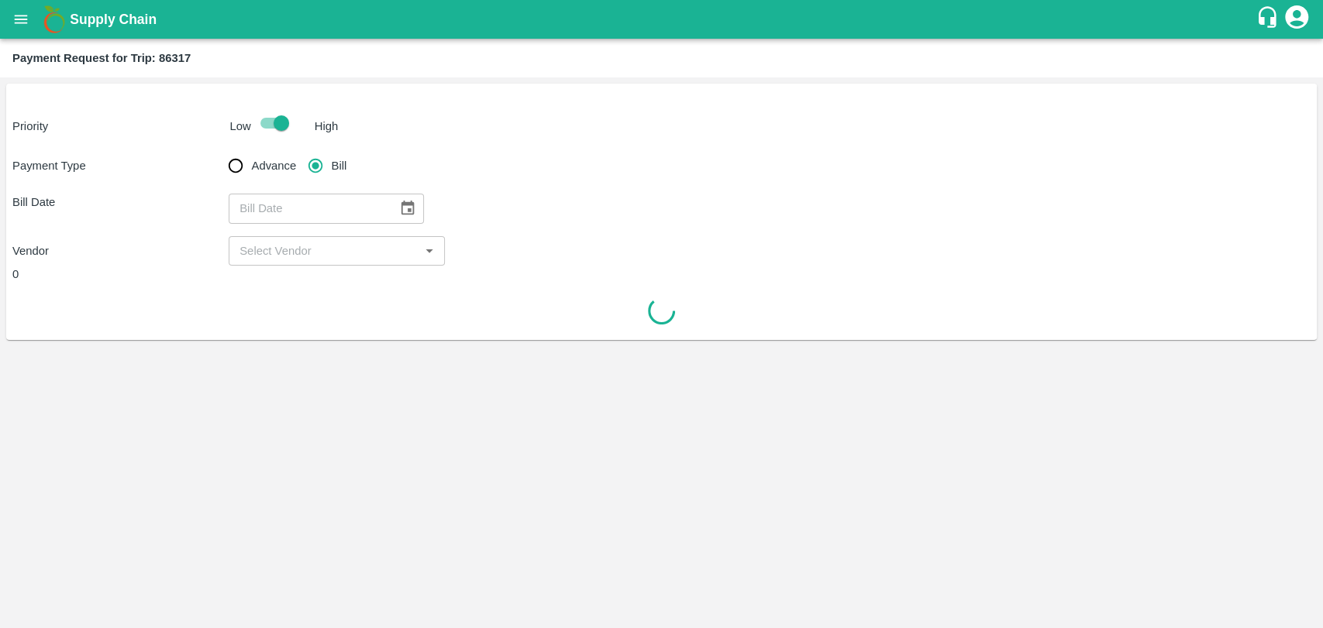
click at [393, 201] on button "Choose date" at bounding box center [407, 208] width 29 height 29
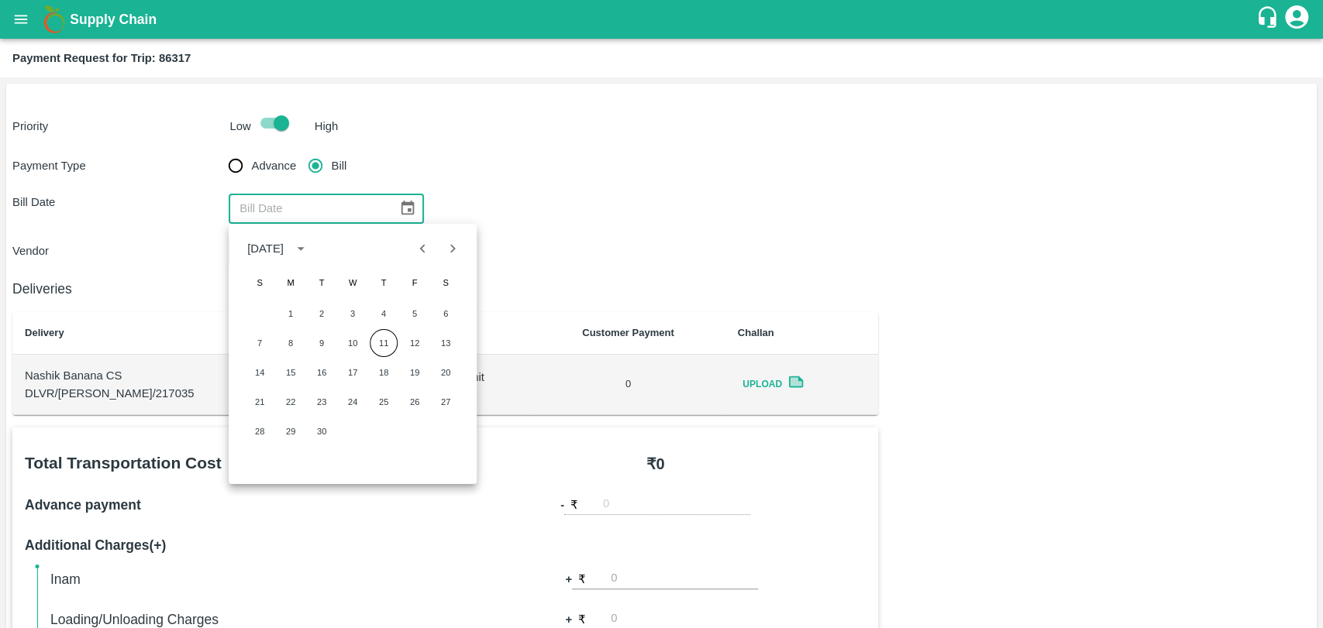
click at [420, 256] on icon "Previous month" at bounding box center [422, 248] width 17 height 17
click at [449, 337] on button "9" at bounding box center [445, 343] width 28 height 28
type input "[DATE]"
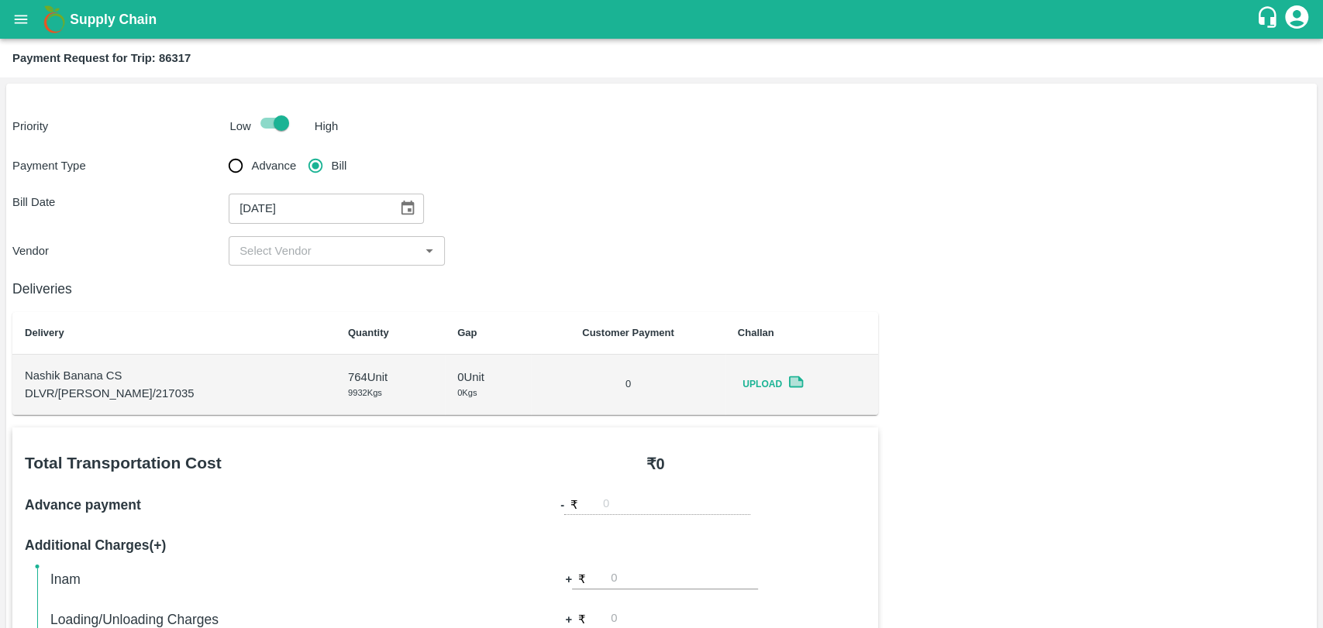
click at [304, 256] on input "input" at bounding box center [323, 251] width 181 height 20
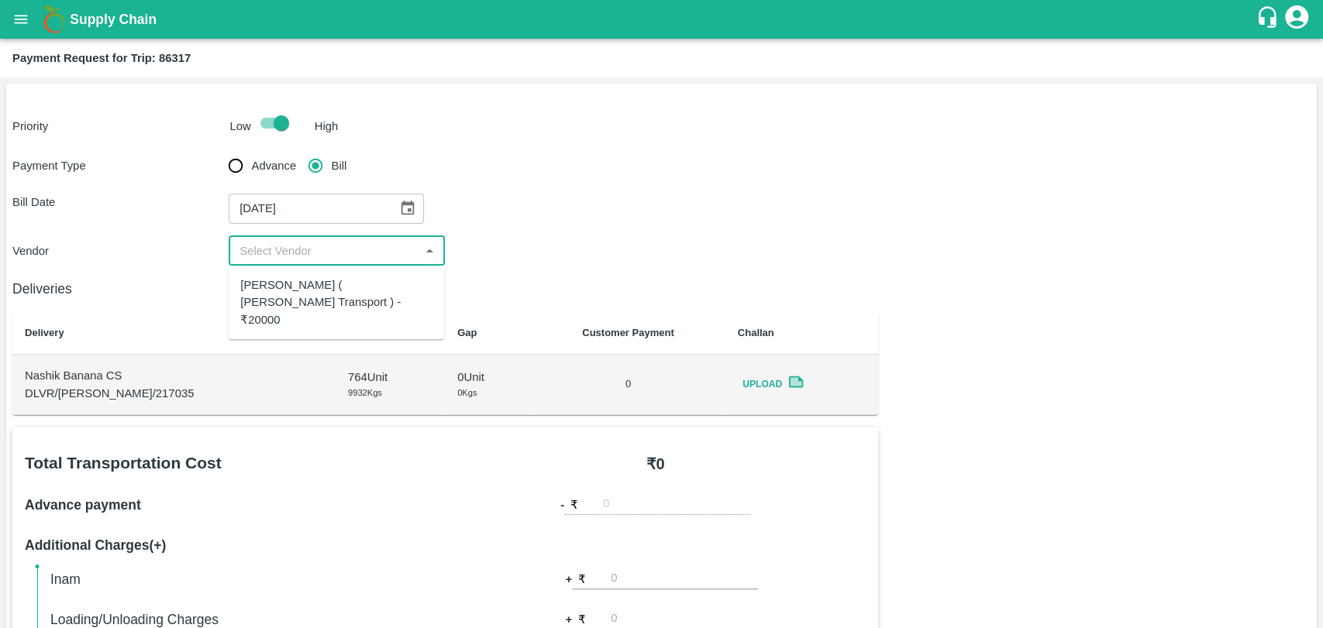
click at [285, 283] on div "[PERSON_NAME] ( [PERSON_NAME] Transport ) - ₹20000" at bounding box center [335, 303] width 191 height 52
type input "[PERSON_NAME] ( [PERSON_NAME] Transport ) - ₹20000"
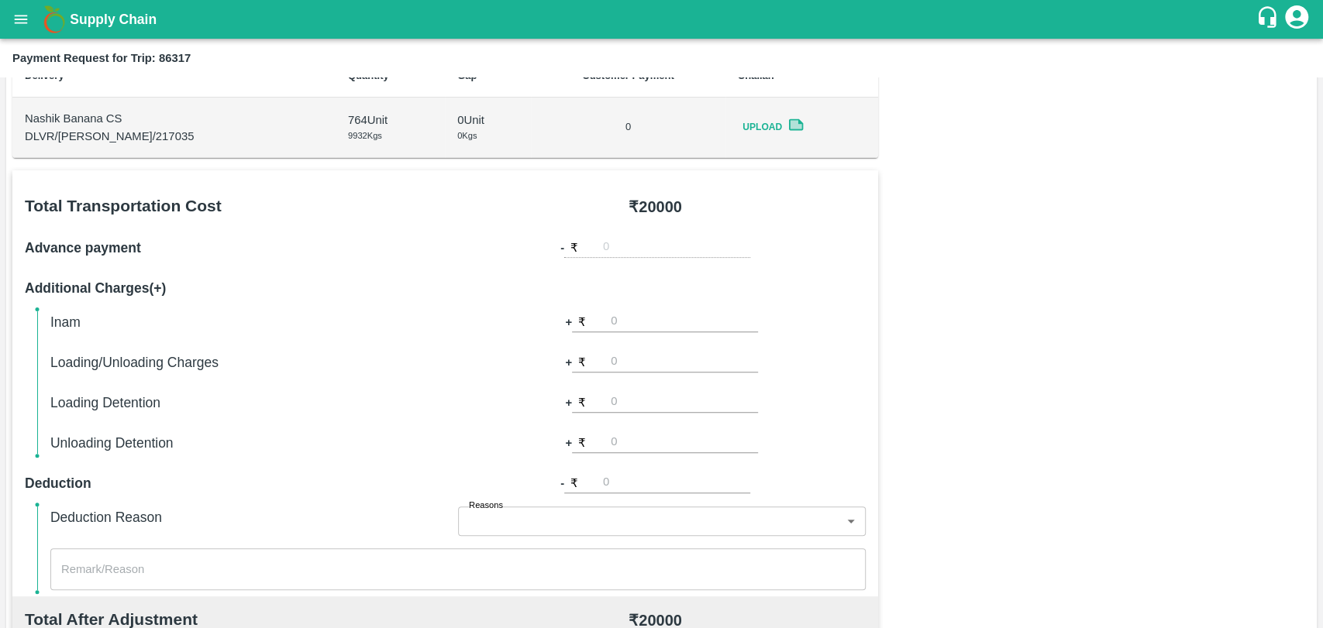
scroll to position [258, 0]
click at [645, 363] on input "number" at bounding box center [684, 361] width 147 height 21
click at [659, 401] on input "number" at bounding box center [684, 401] width 147 height 21
click at [583, 347] on div "Inam + ₹ Loading/Unloading Charges + ₹ 1000 Loading Detention + ₹ Unloading Det…" at bounding box center [457, 382] width 815 height 143
drag, startPoint x: 652, startPoint y: 352, endPoint x: 611, endPoint y: 362, distance: 43.0
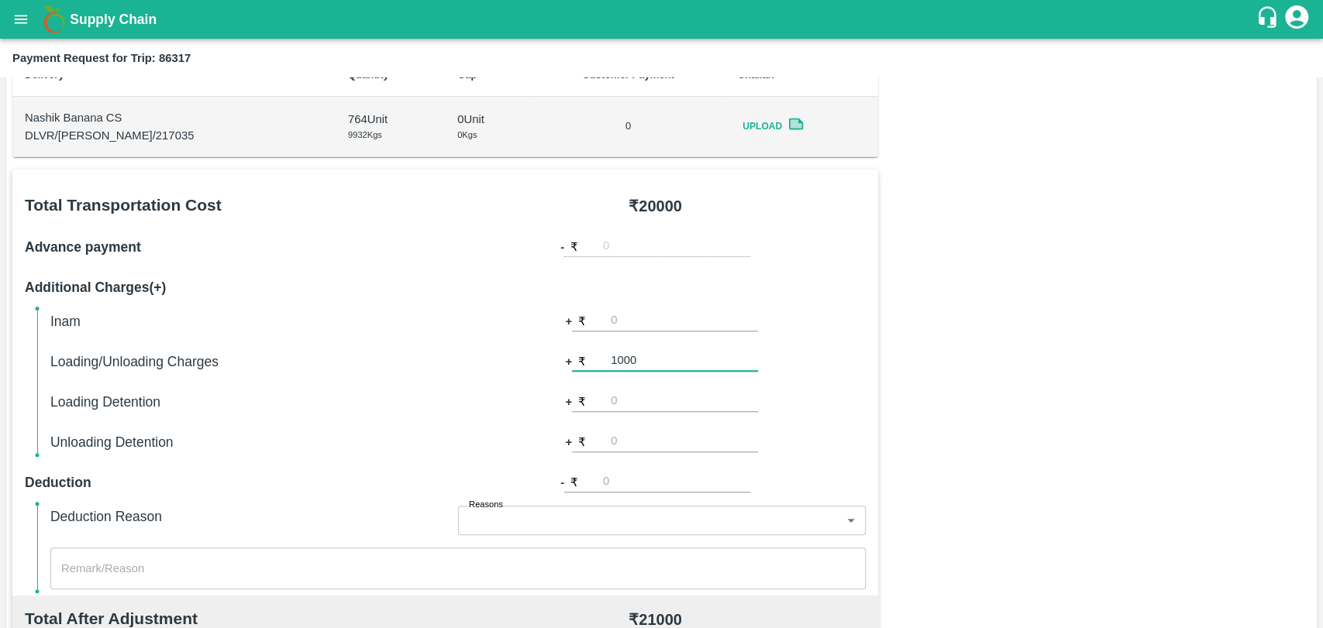
click at [611, 362] on input "1000" at bounding box center [684, 361] width 147 height 21
type input "500"
click at [613, 391] on input "number" at bounding box center [684, 401] width 147 height 21
type input "1000"
click at [1209, 384] on div "Total Transportation Cost ₹ 20000 Advance payment - ₹ Additional Charges(+) Ina…" at bounding box center [661, 545] width 1298 height 750
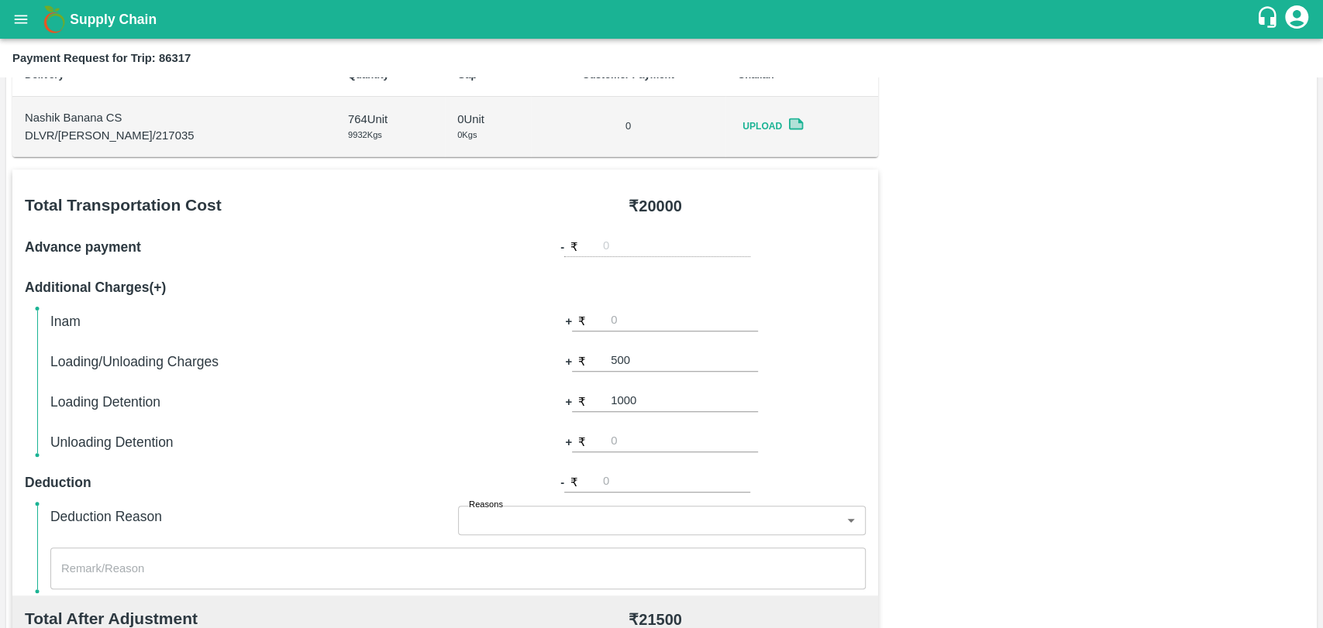
scroll to position [567, 0]
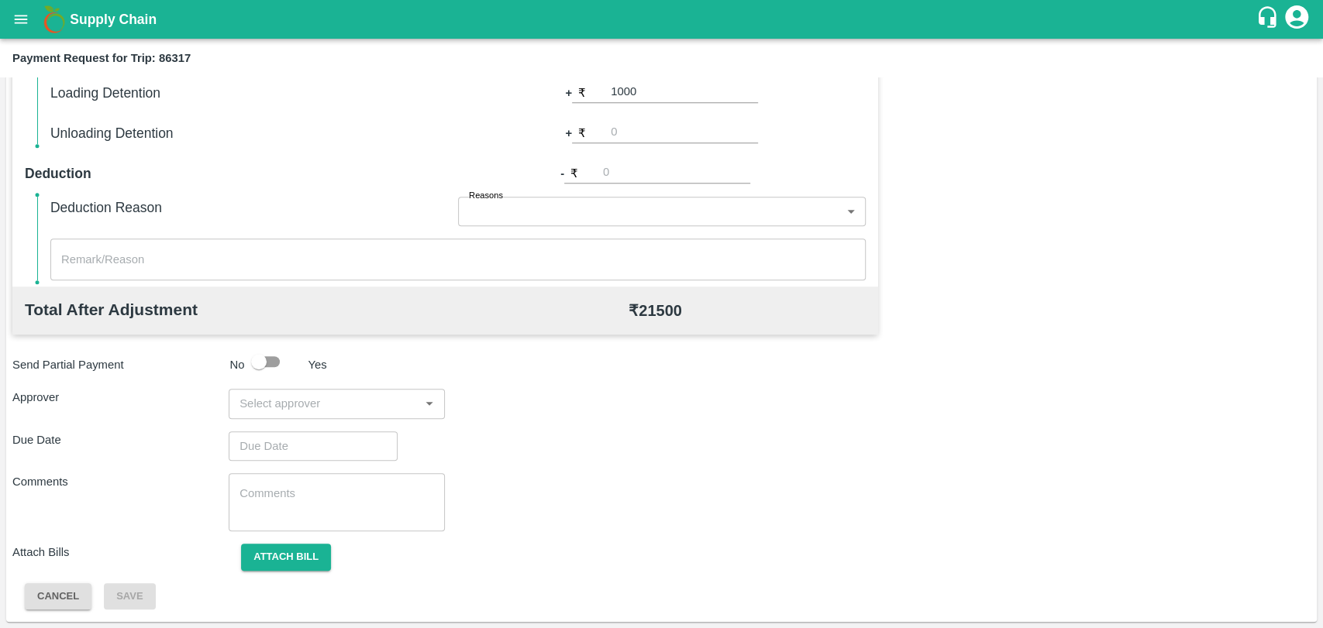
click at [276, 401] on input "input" at bounding box center [323, 404] width 181 height 20
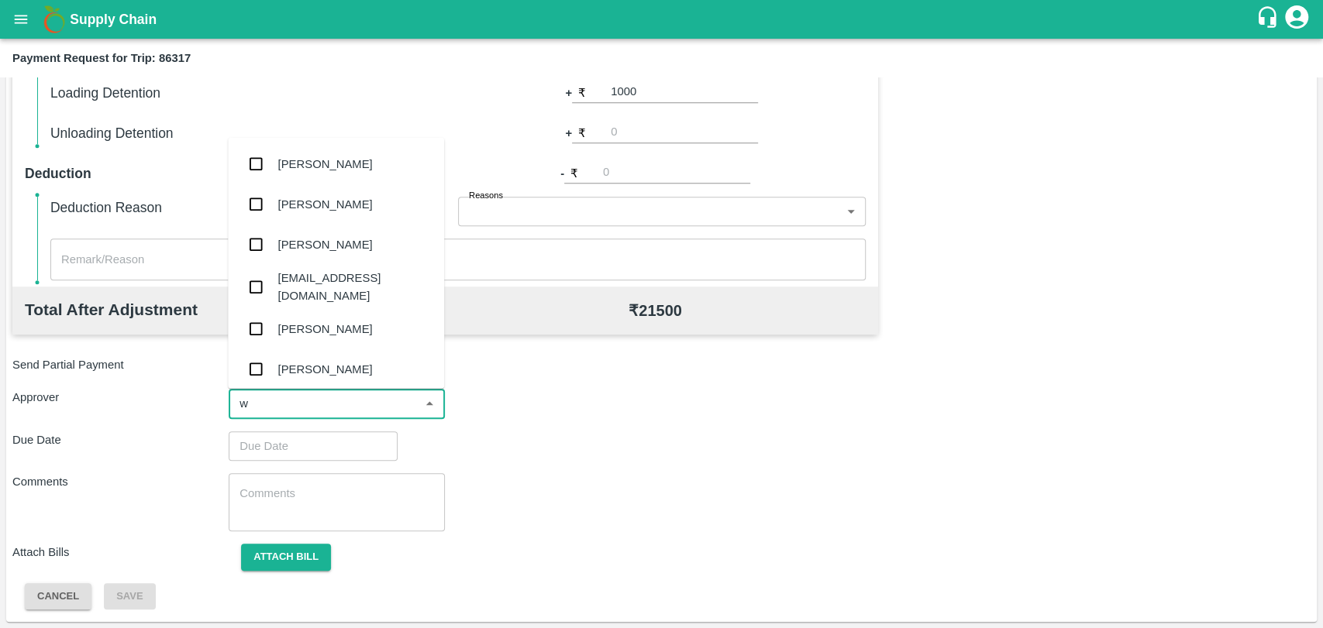
type input "wa"
click at [313, 237] on div "[PERSON_NAME]" at bounding box center [325, 244] width 95 height 17
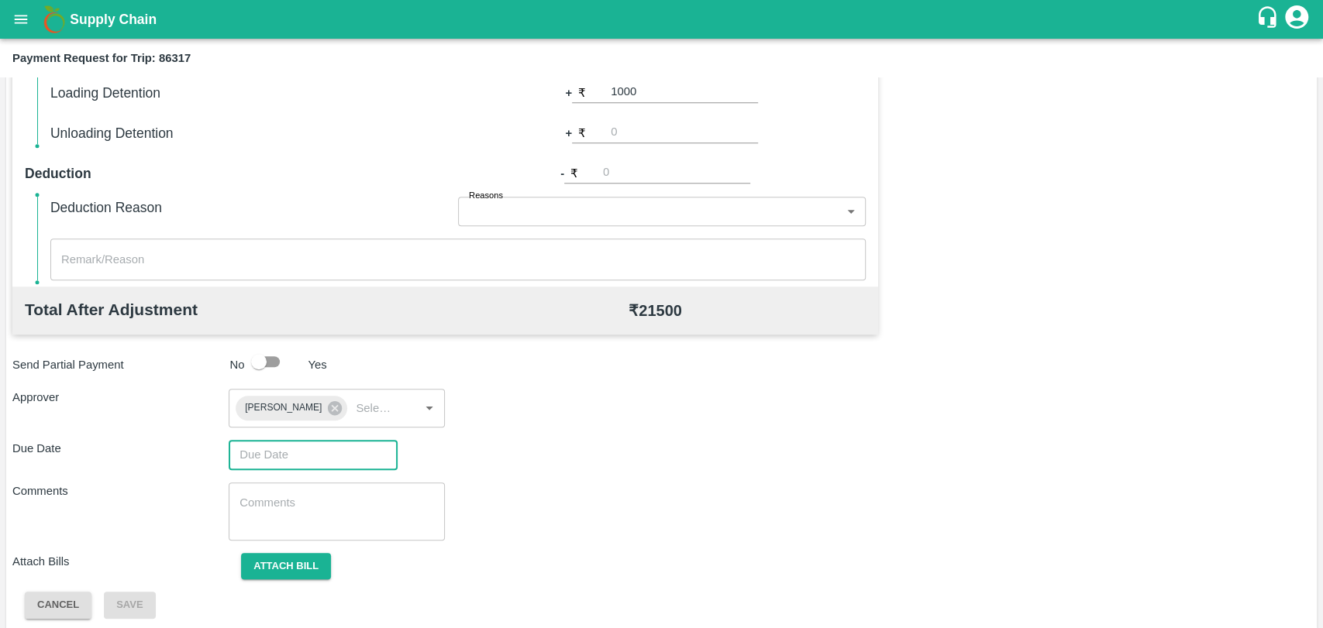
click at [332, 460] on input "Choose date" at bounding box center [308, 454] width 158 height 29
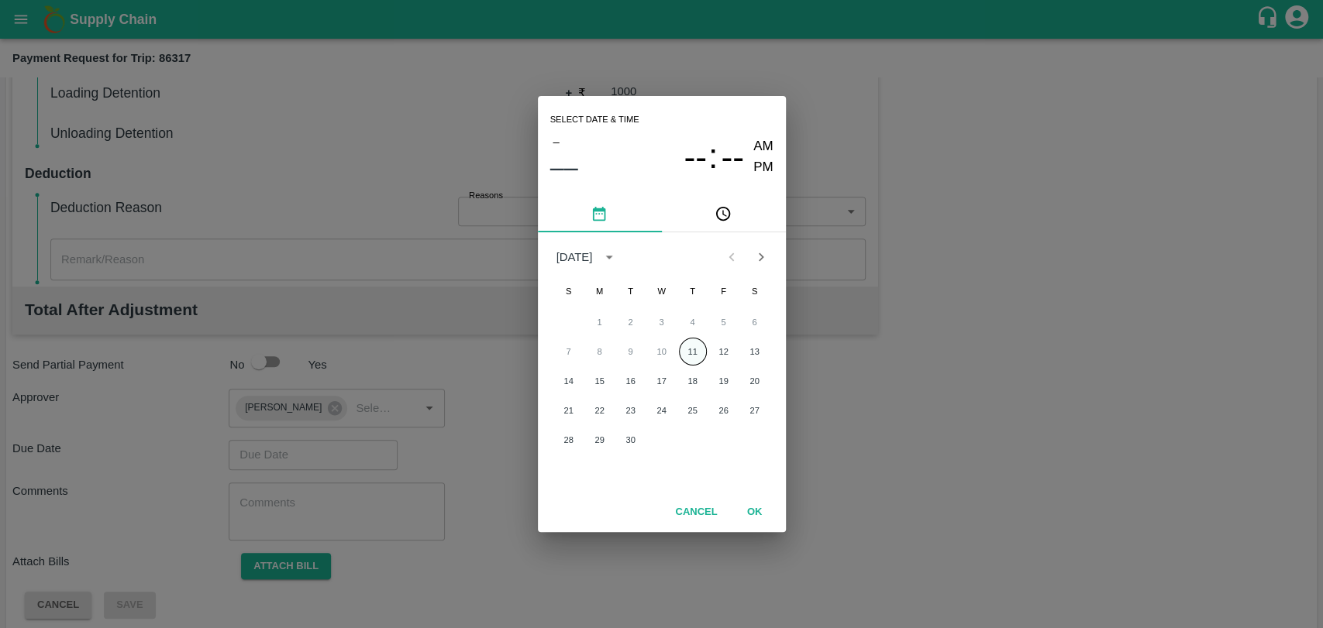
click at [687, 346] on button "11" at bounding box center [693, 352] width 28 height 28
type input "[DATE] 12:00 AM"
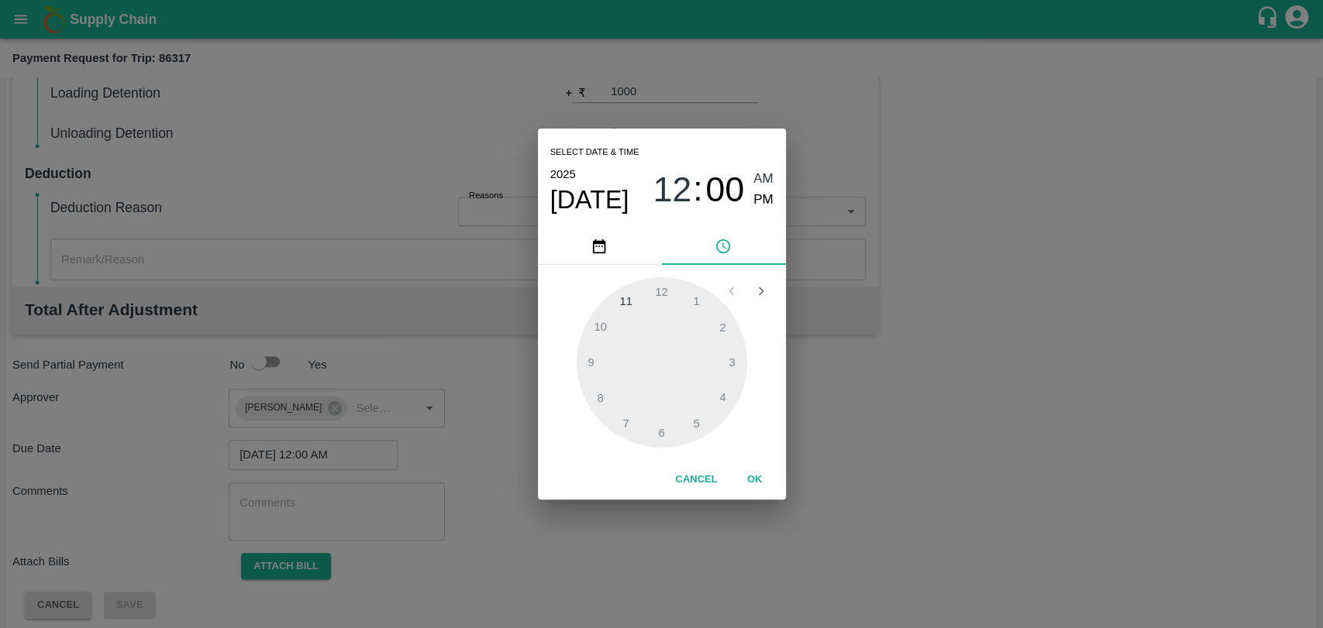
click at [752, 465] on div "Cancel OK" at bounding box center [662, 480] width 248 height 40
click at [761, 482] on button "OK" at bounding box center [755, 479] width 50 height 27
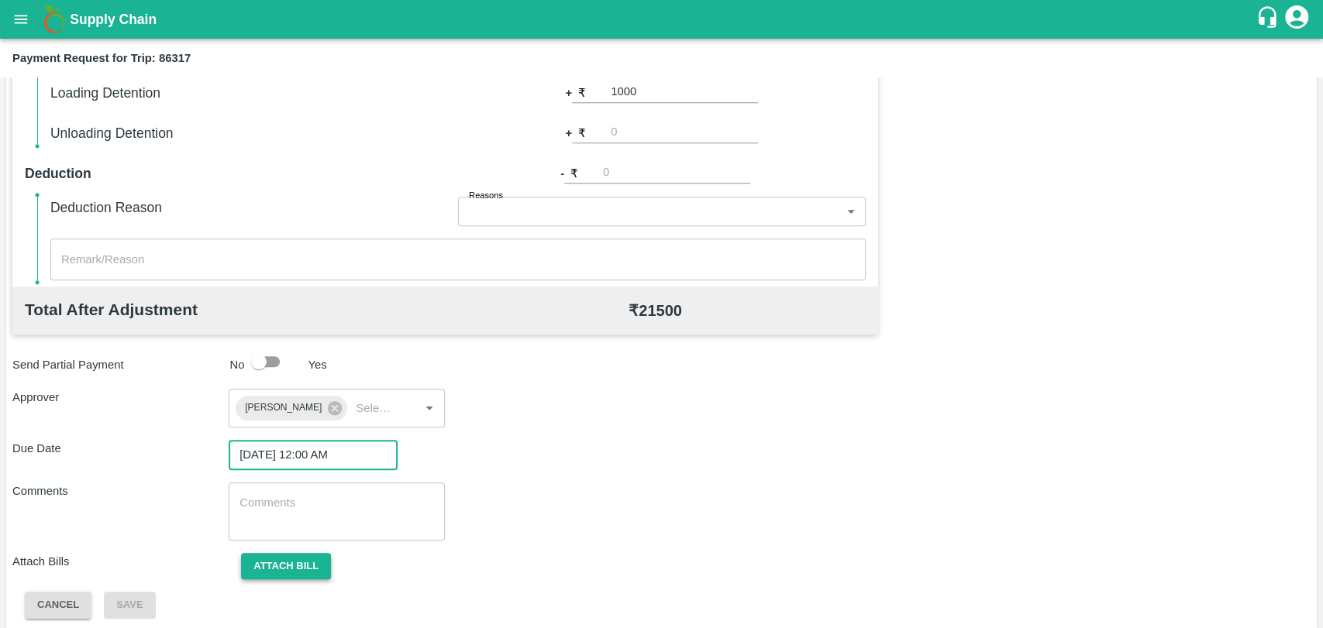
click at [297, 566] on button "Attach bill" at bounding box center [286, 566] width 90 height 27
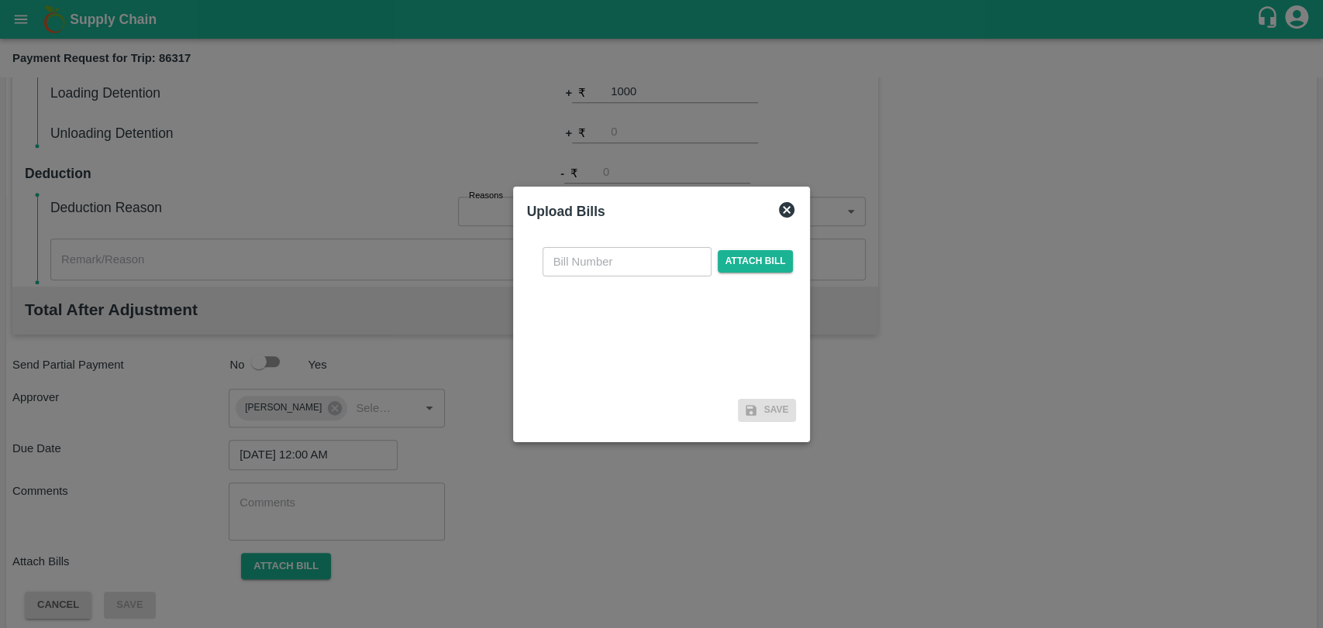
click at [576, 253] on input "text" at bounding box center [626, 261] width 169 height 29
type input "3888"
click at [786, 260] on span "Attach bill" at bounding box center [755, 261] width 76 height 22
click at [0, 0] on input "Attach bill" at bounding box center [0, 0] width 0 height 0
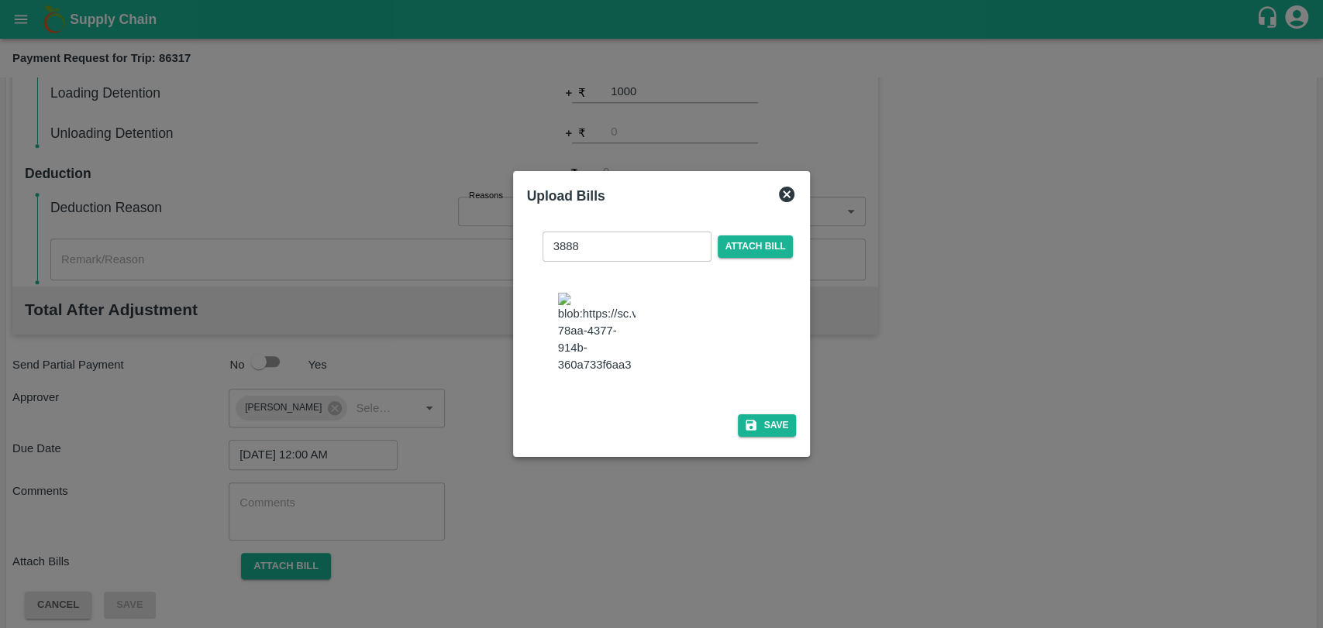
click at [758, 388] on div at bounding box center [667, 335] width 257 height 122
click at [756, 414] on button "Save" at bounding box center [767, 425] width 59 height 22
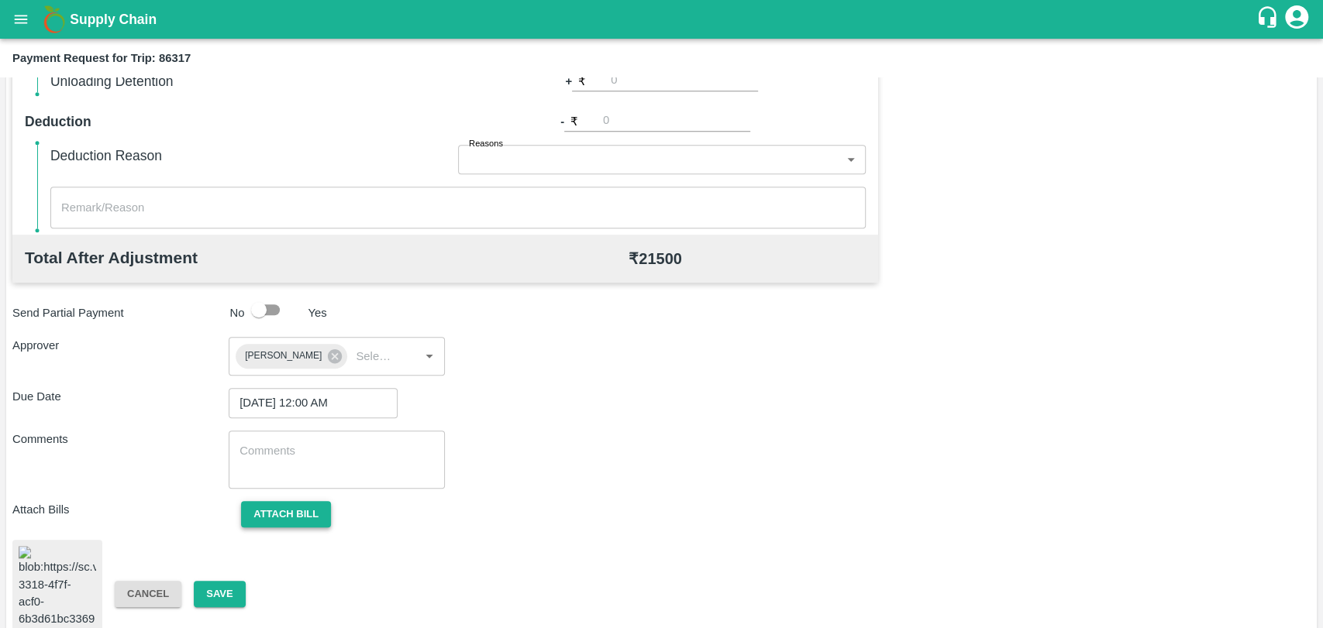
scroll to position [646, 0]
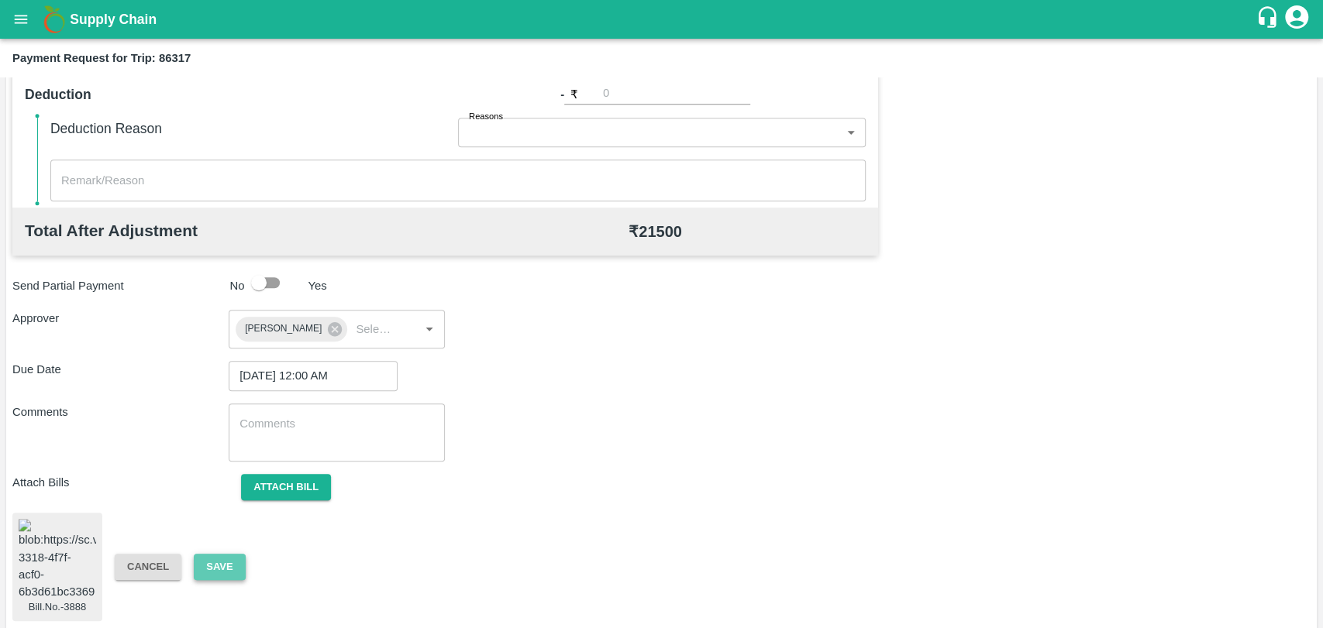
click at [218, 566] on button "Save" at bounding box center [219, 567] width 51 height 27
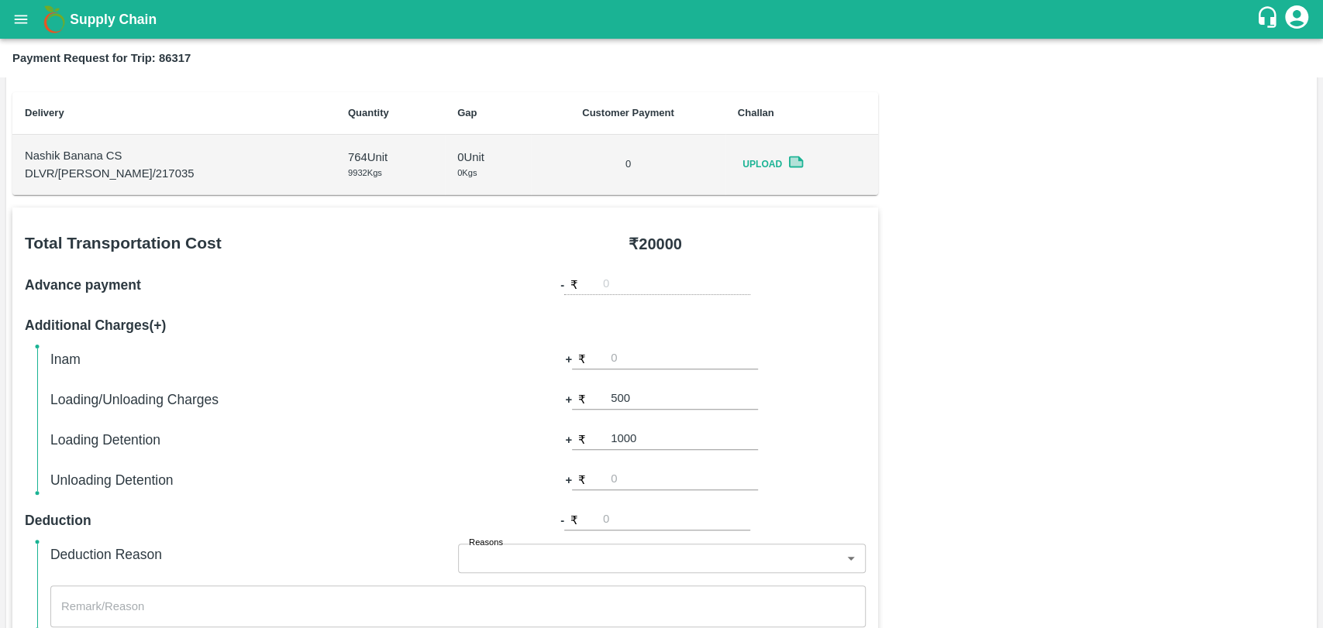
scroll to position [216, 0]
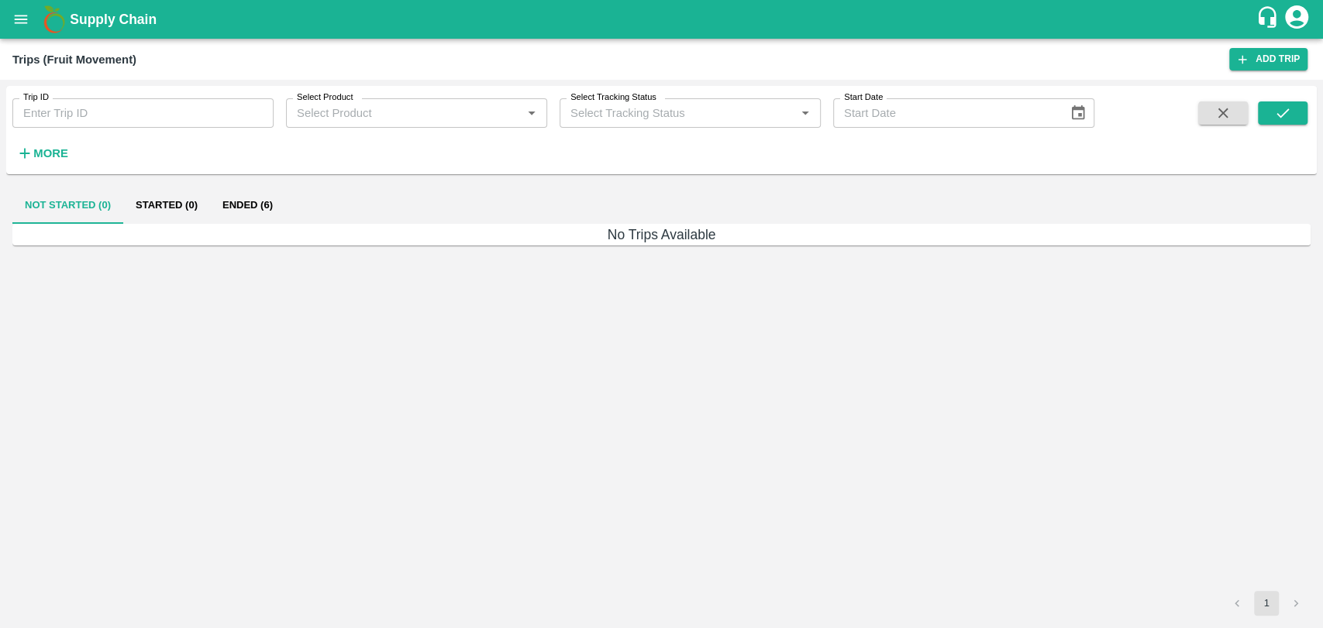
click at [56, 142] on button "More" at bounding box center [42, 153] width 60 height 26
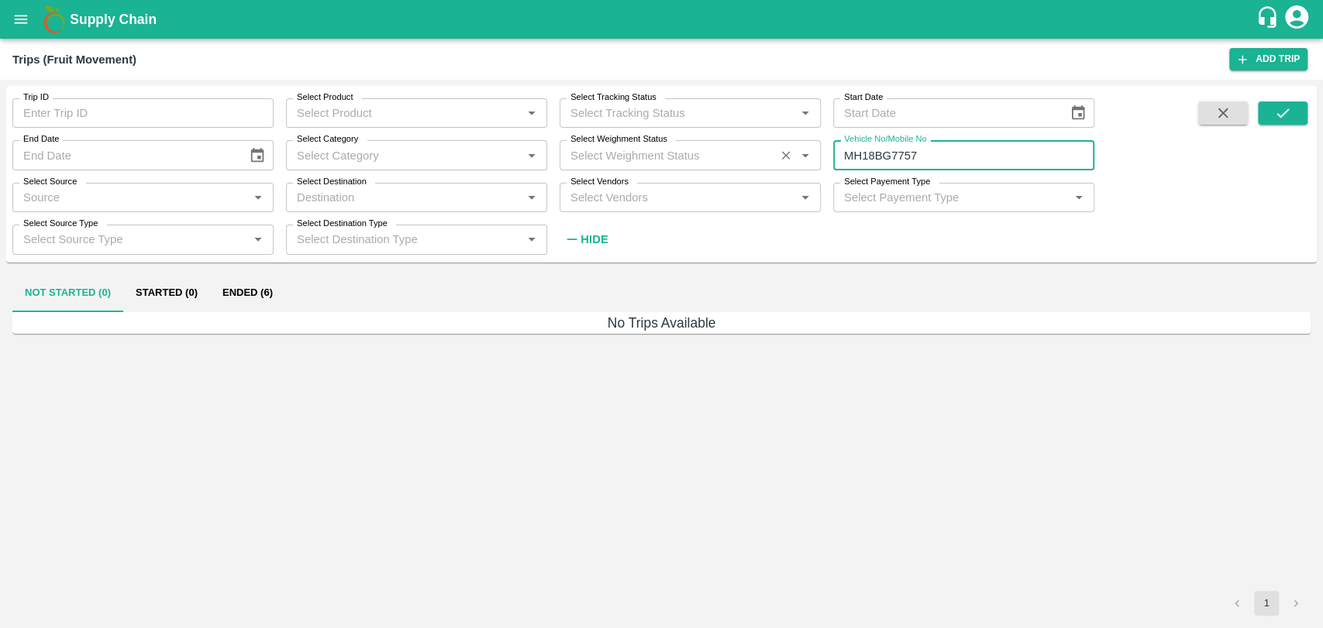
drag, startPoint x: 806, startPoint y: 150, endPoint x: 709, endPoint y: 150, distance: 96.8
click at [709, 150] on div "Trip ID Trip ID Select Product Select Product   * Select Tracking Status Select…" at bounding box center [547, 170] width 1094 height 168
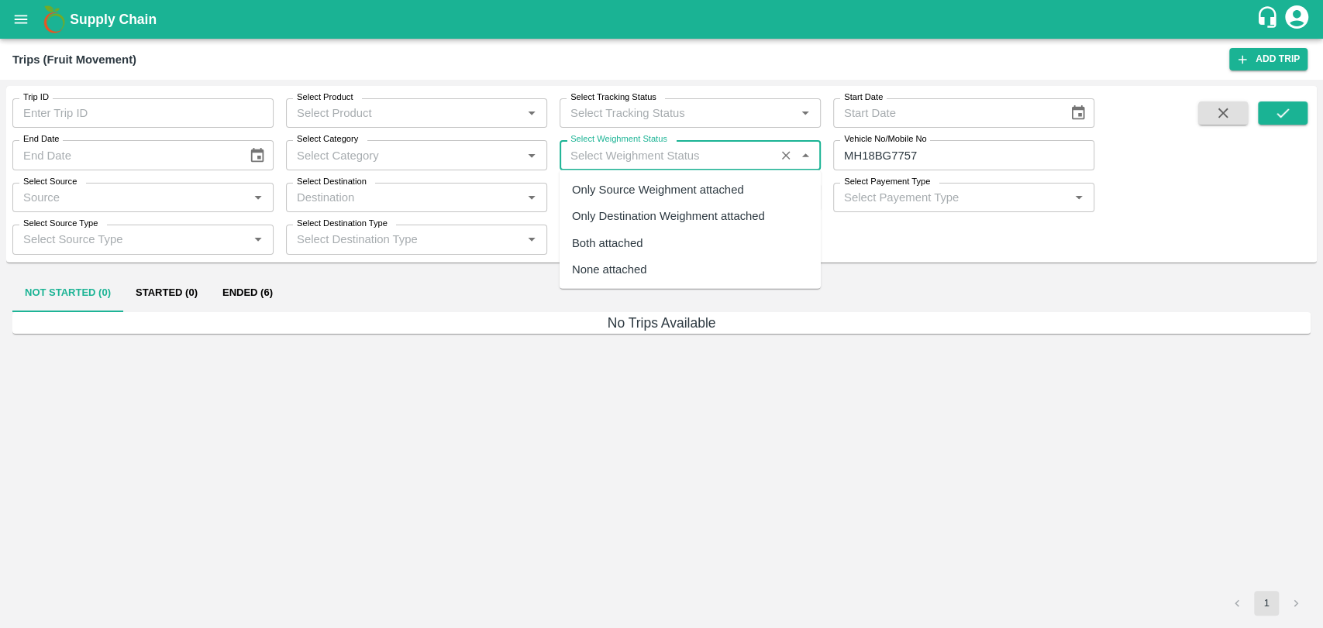
paste input "MH19CY9254"
drag, startPoint x: 700, startPoint y: 150, endPoint x: 726, endPoint y: 150, distance: 25.6
click at [720, 150] on input "Select Weighment Status" at bounding box center [667, 155] width 206 height 20
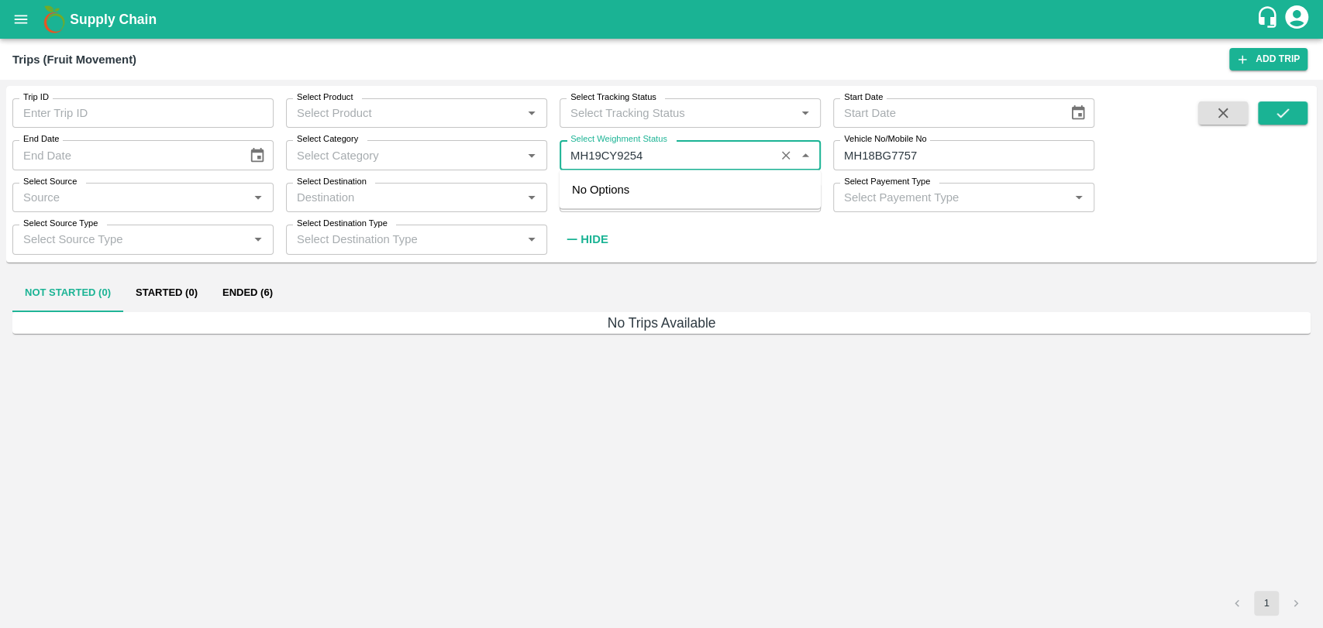
type input "MH19CY9254"
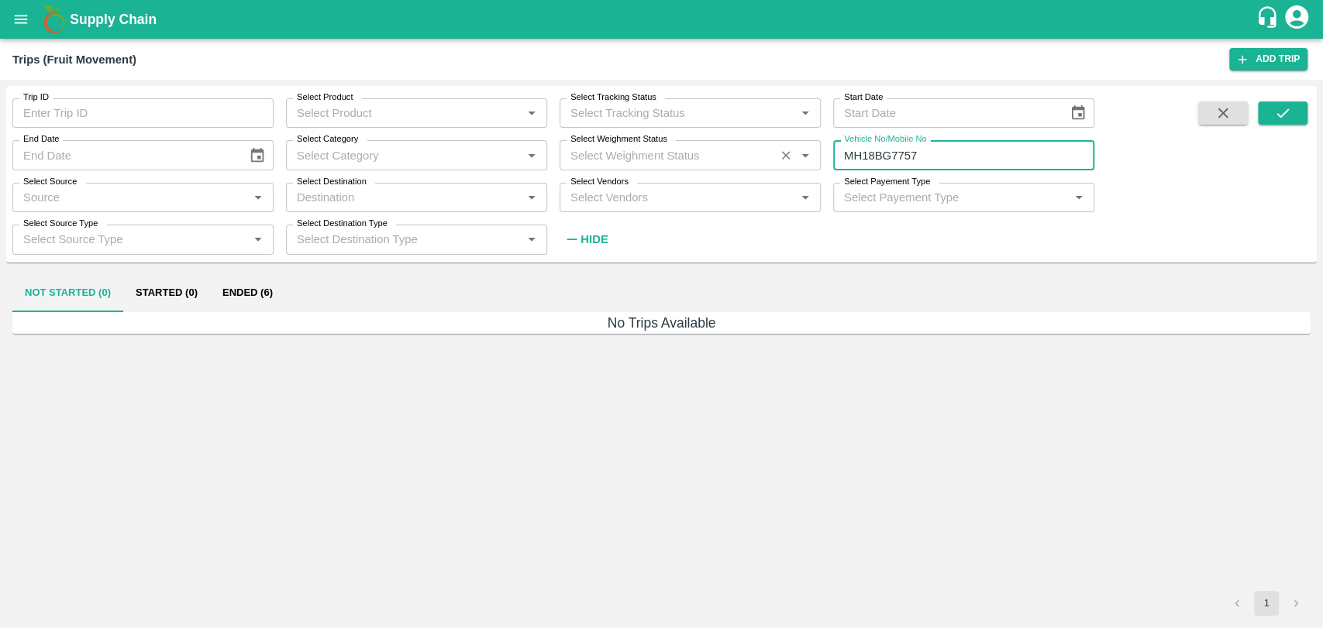
drag, startPoint x: 865, startPoint y: 150, endPoint x: 798, endPoint y: 150, distance: 66.6
click at [803, 150] on div "Trip ID Trip ID Select Product Select Product   * Select Tracking Status Select…" at bounding box center [547, 170] width 1094 height 168
paste input "text"
type input "MH19CY9254"
click at [1282, 124] on button "submit" at bounding box center [1282, 112] width 50 height 23
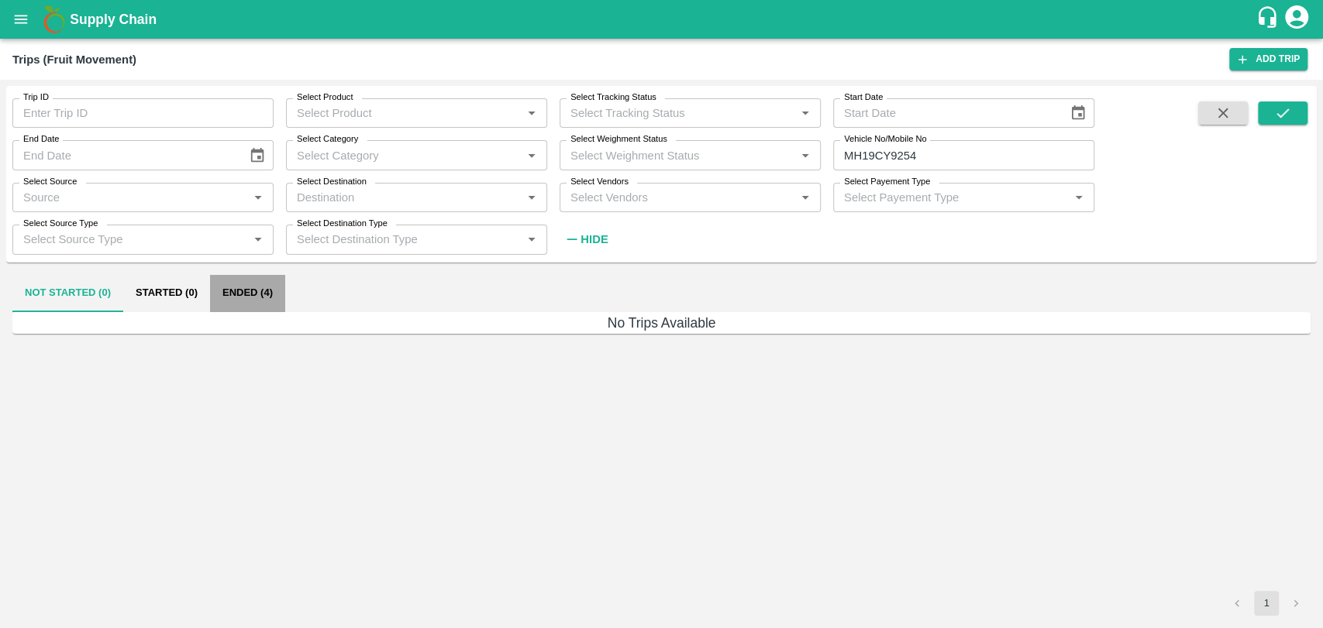
click at [236, 299] on button "Ended (4)" at bounding box center [247, 293] width 75 height 37
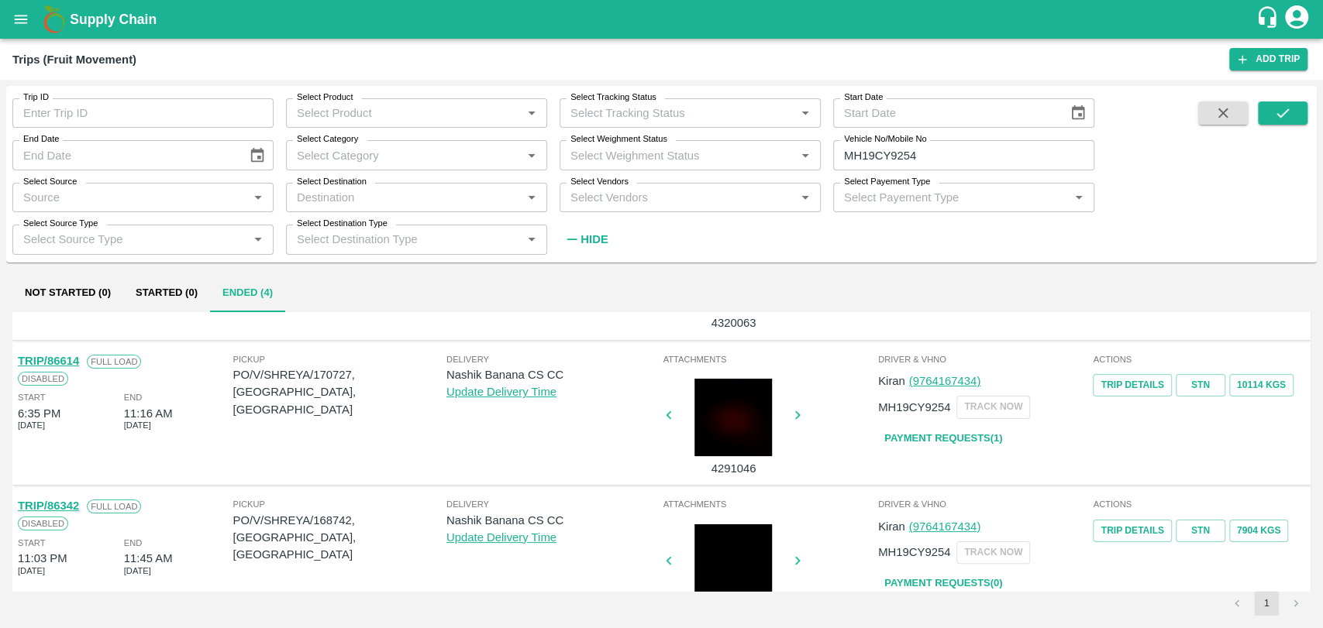
scroll to position [301, 0]
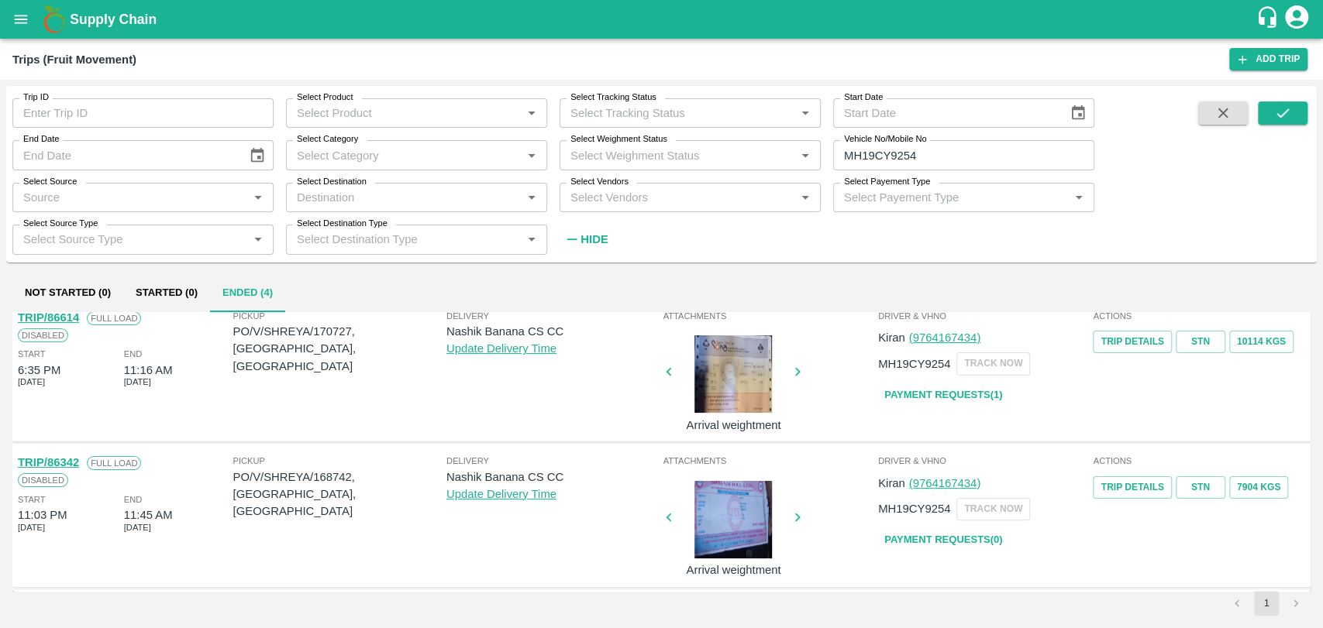
click at [66, 463] on link "TRIP/86342" at bounding box center [48, 462] width 61 height 12
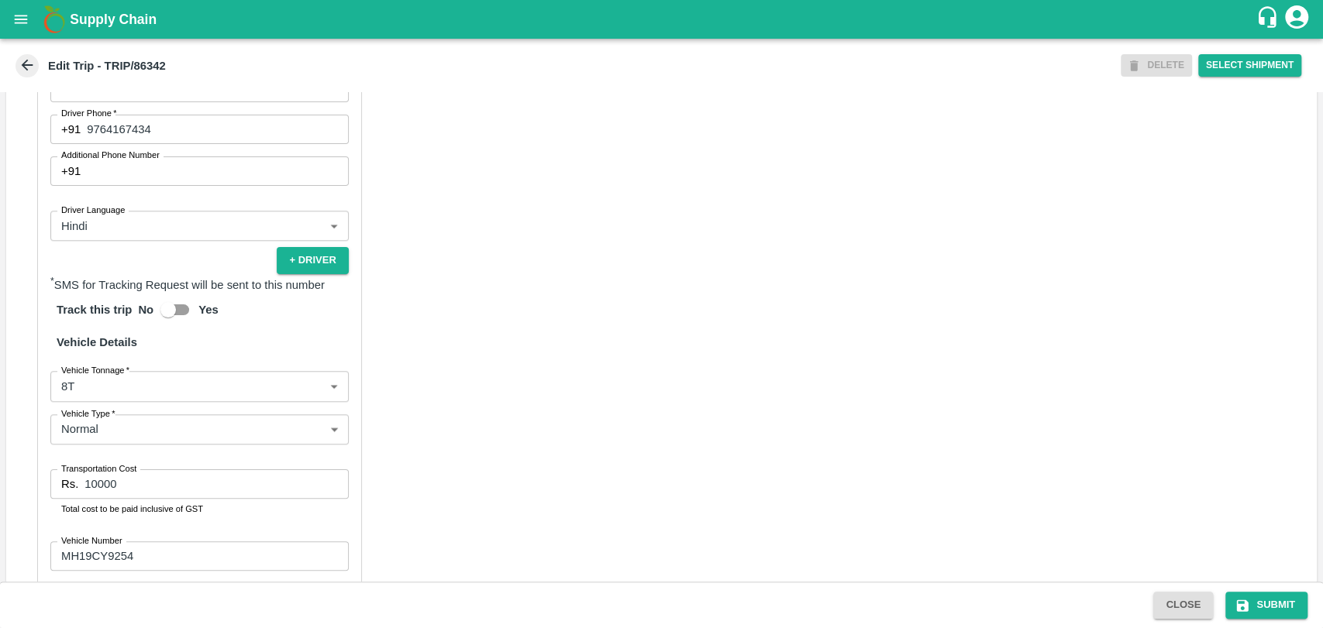
scroll to position [1009, 0]
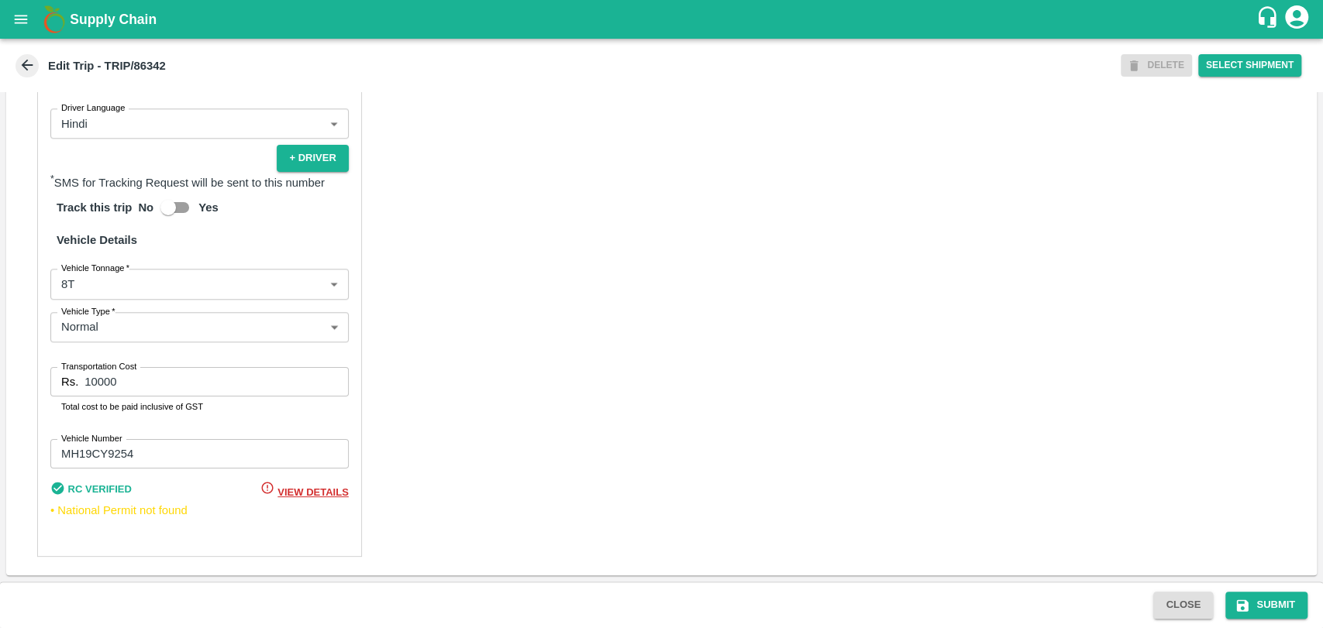
click at [127, 293] on body "Supply Chain Edit Trip - TRIP/86342 DELETE Select Shipment Trip Details Trip Ty…" at bounding box center [661, 314] width 1323 height 628
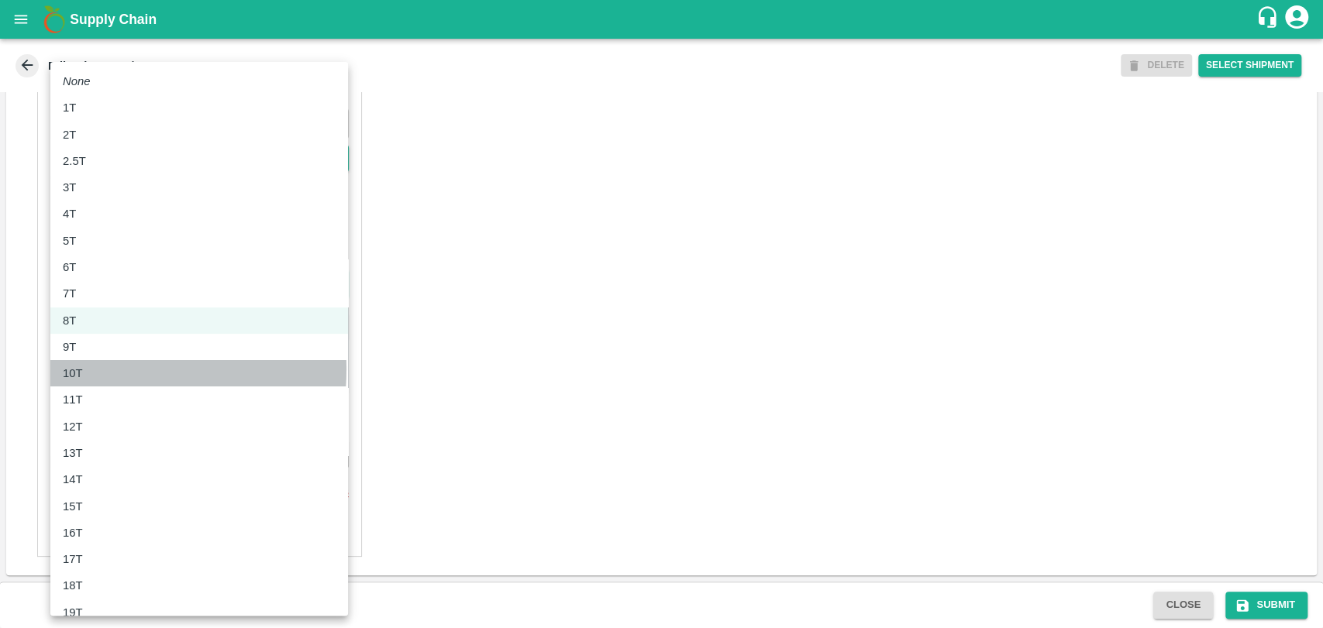
click at [93, 370] on div "10T" at bounding box center [199, 373] width 273 height 17
type input "10000"
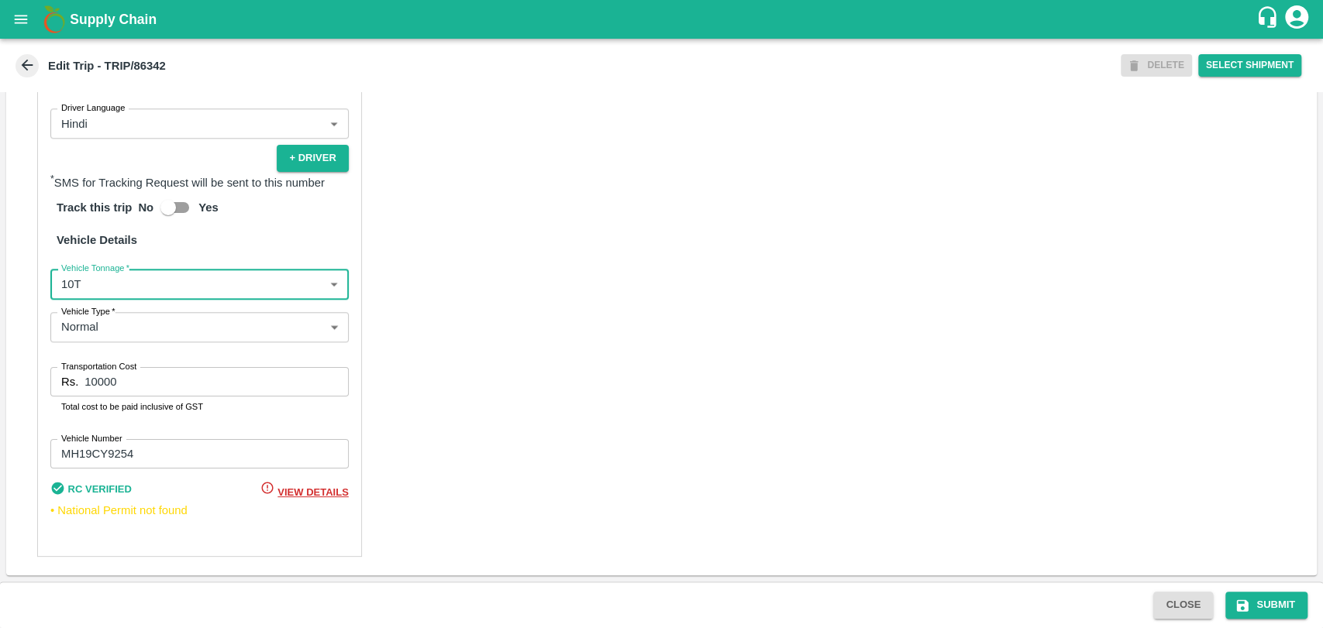
click at [91, 383] on input "10000" at bounding box center [215, 381] width 263 height 29
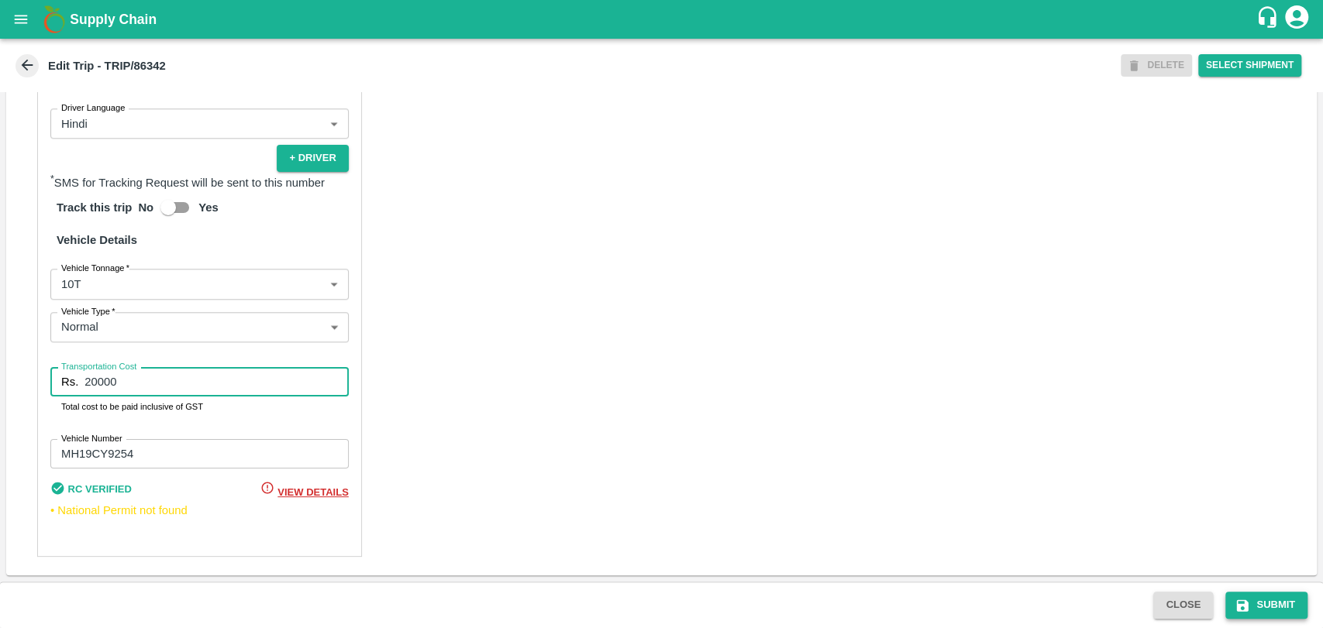
type input "20000"
click at [1277, 604] on button "Submit" at bounding box center [1266, 605] width 82 height 27
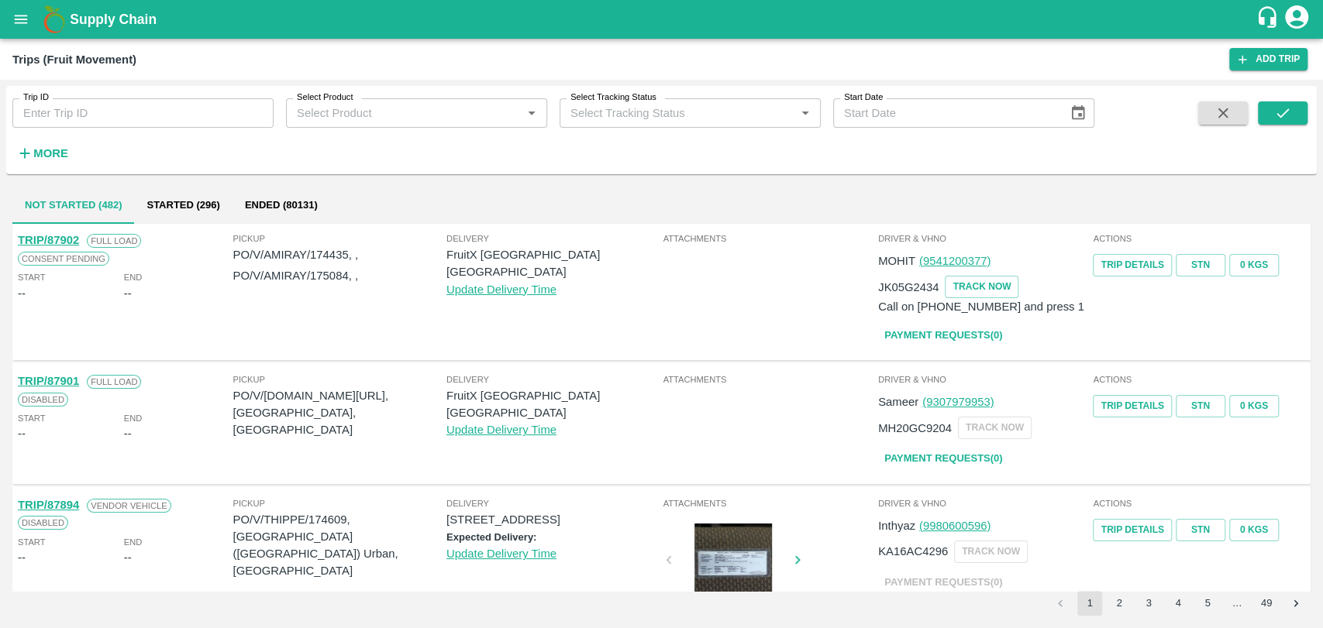
click at [50, 158] on strong "More" at bounding box center [50, 153] width 35 height 12
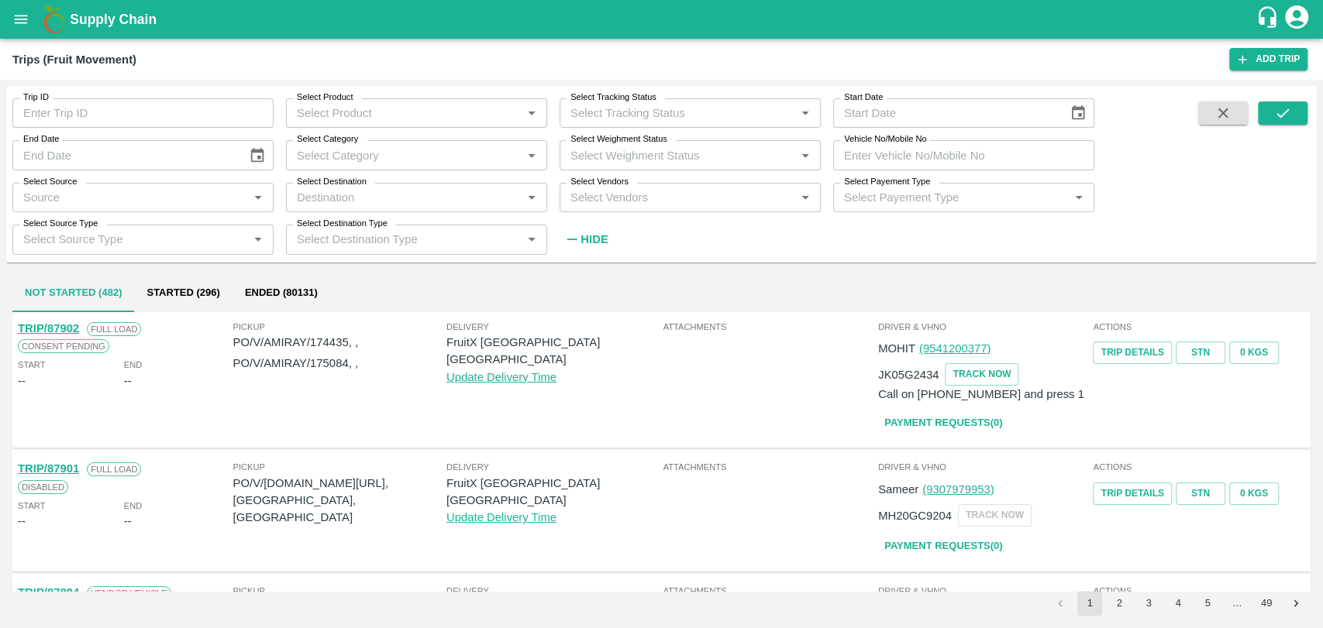
click at [922, 154] on input "Vehicle No/Mobile No" at bounding box center [963, 154] width 261 height 29
paste input "MH18BG5389"
type input "MH18BG5389"
click at [1274, 108] on icon "submit" at bounding box center [1282, 113] width 17 height 17
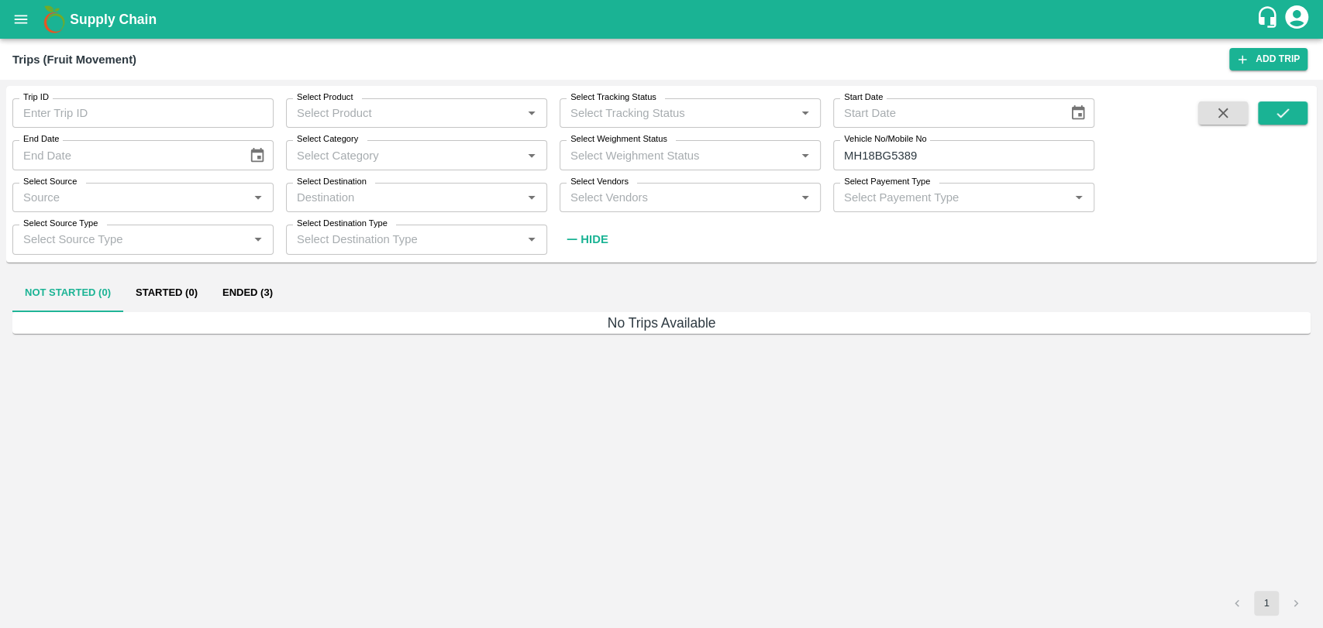
click at [282, 304] on button "Ended (3)" at bounding box center [247, 293] width 75 height 37
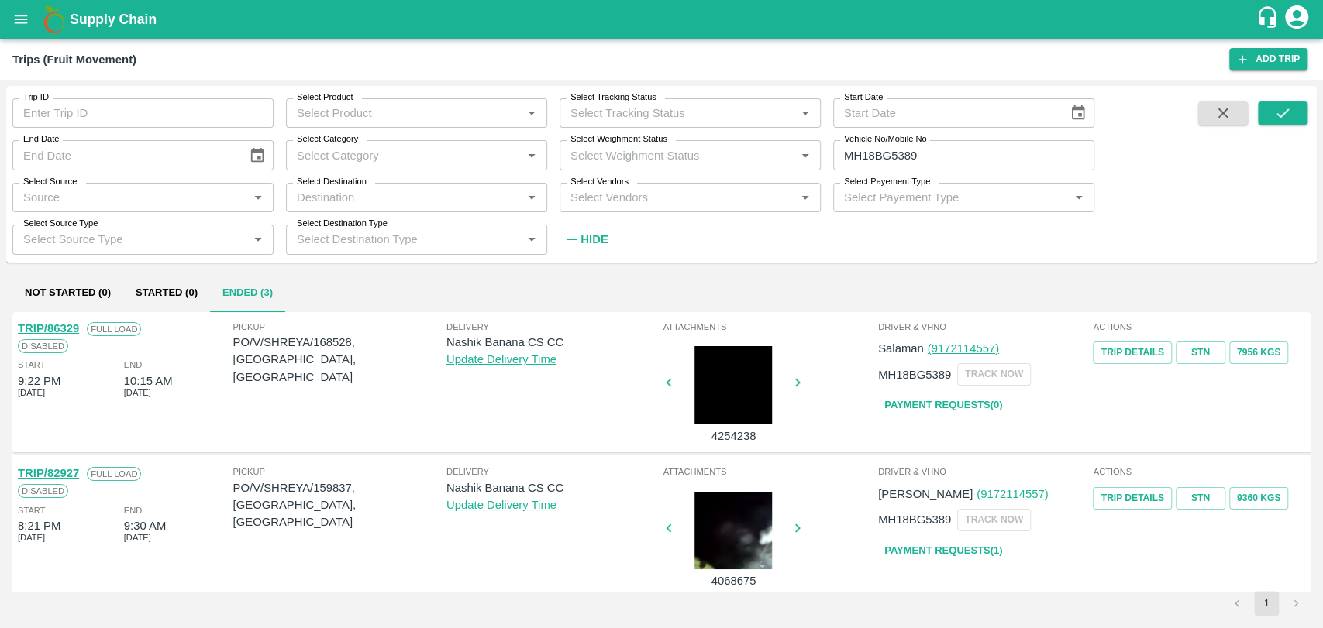
click at [47, 325] on link "TRIP/86329" at bounding box center [48, 328] width 61 height 12
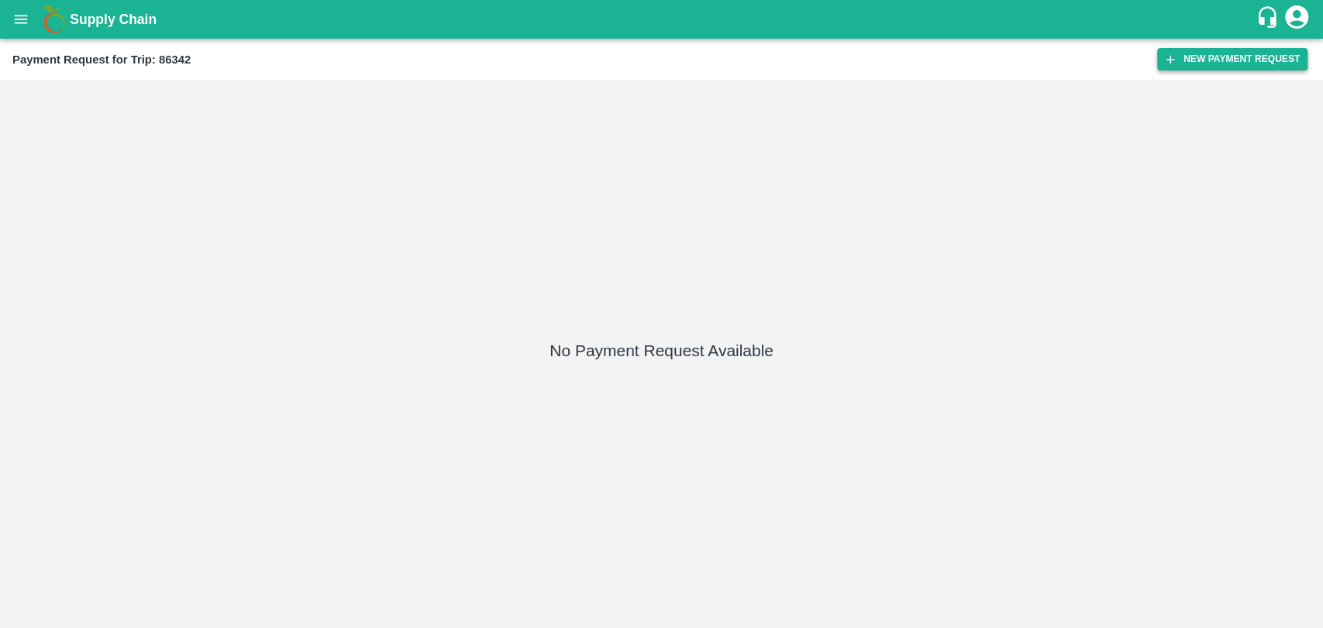
click at [1204, 57] on button "New Payment Request" at bounding box center [1232, 59] width 150 height 22
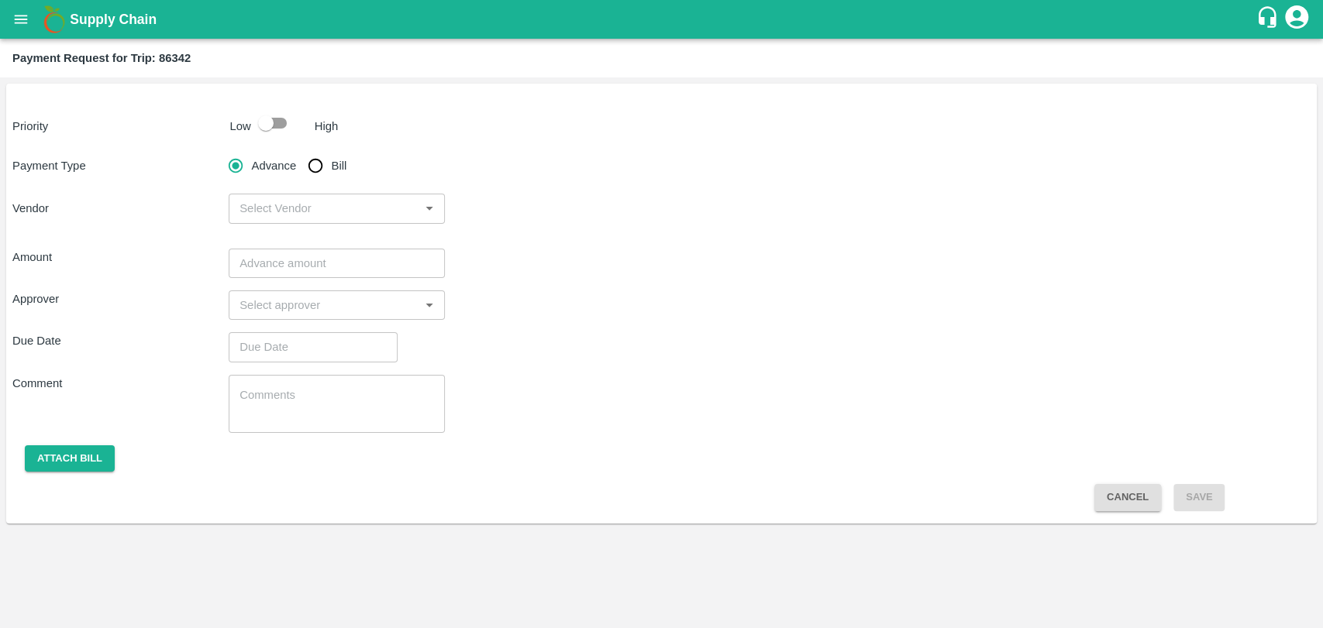
click at [286, 127] on input "checkbox" at bounding box center [266, 122] width 88 height 29
checkbox input "true"
click at [298, 158] on div "Advance Bill" at bounding box center [337, 165] width 216 height 31
click at [321, 170] on input "Bill" at bounding box center [315, 165] width 31 height 31
radio input "true"
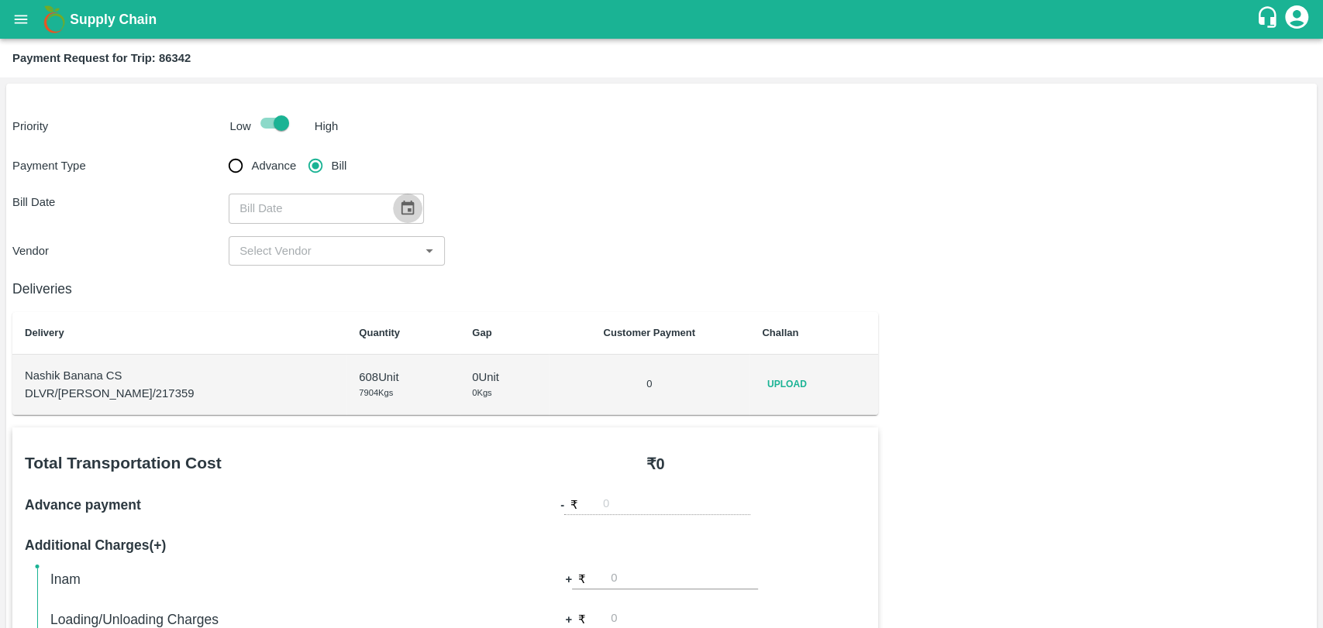
click at [393, 197] on button "Choose date" at bounding box center [407, 208] width 29 height 29
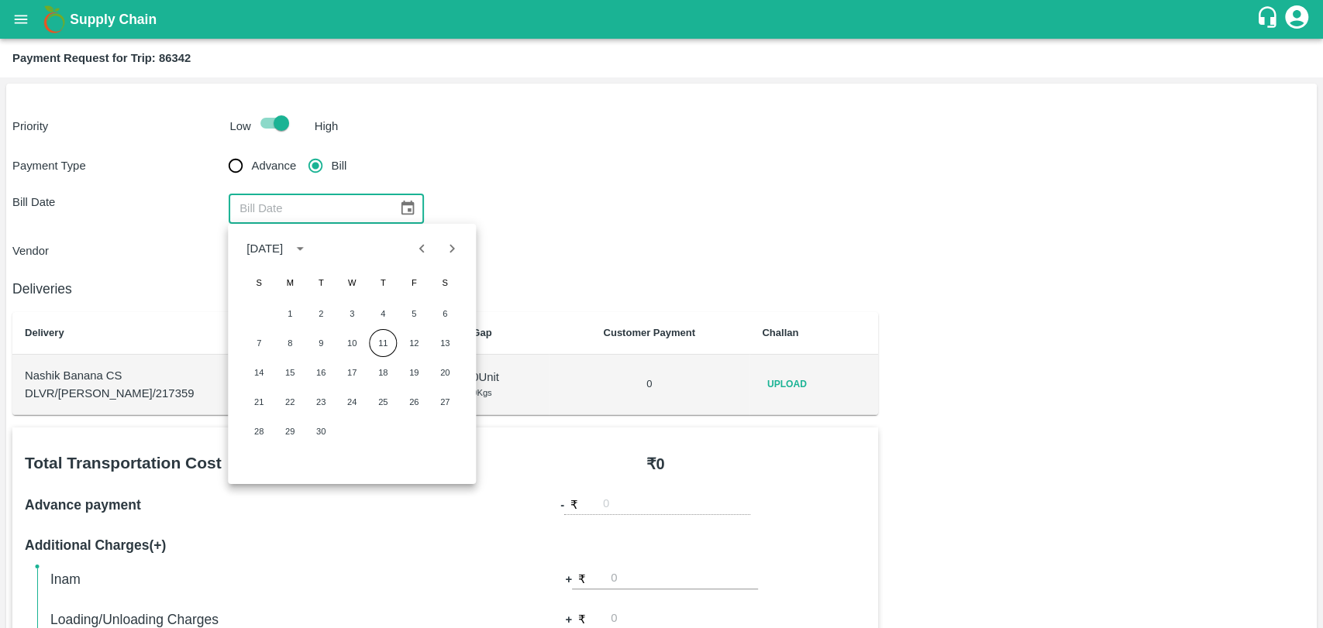
click at [303, 303] on div "1 2 3 4 5 6" at bounding box center [352, 314] width 248 height 28
click at [615, 248] on div "Vendor ​" at bounding box center [661, 250] width 1298 height 29
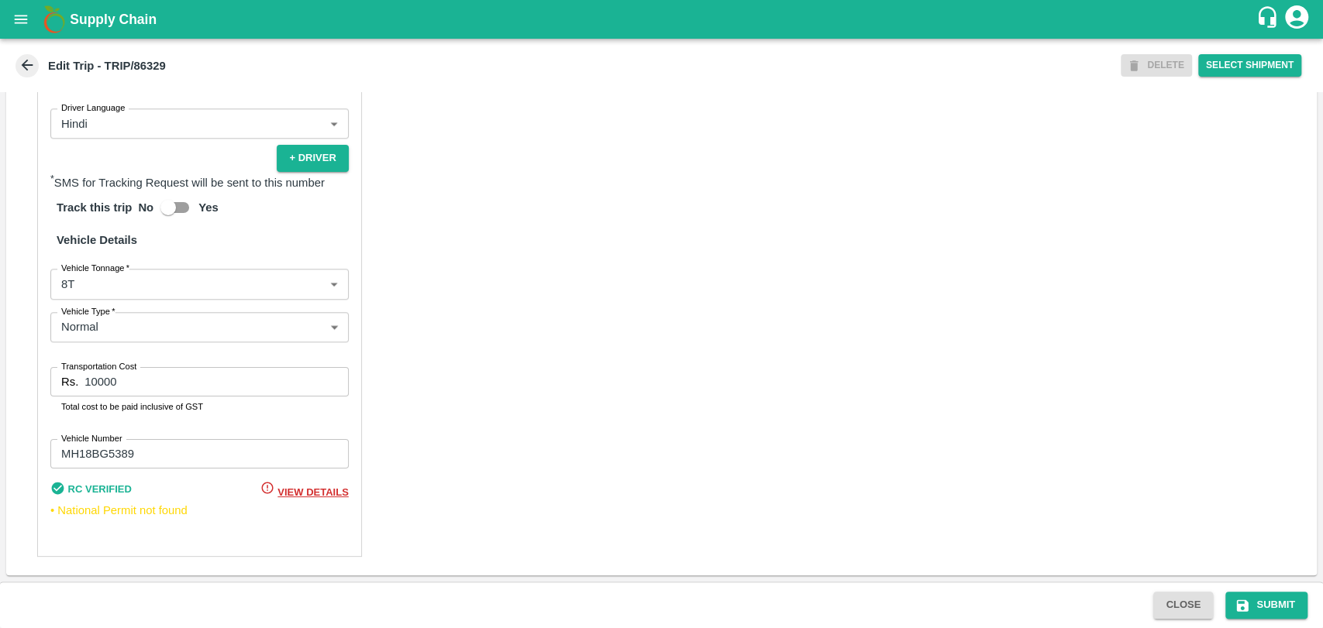
scroll to position [1009, 0]
click at [127, 293] on body "Supply Chain Edit Trip - TRIP/86329 DELETE Select Shipment Trip Details Trip Ty…" at bounding box center [661, 314] width 1323 height 628
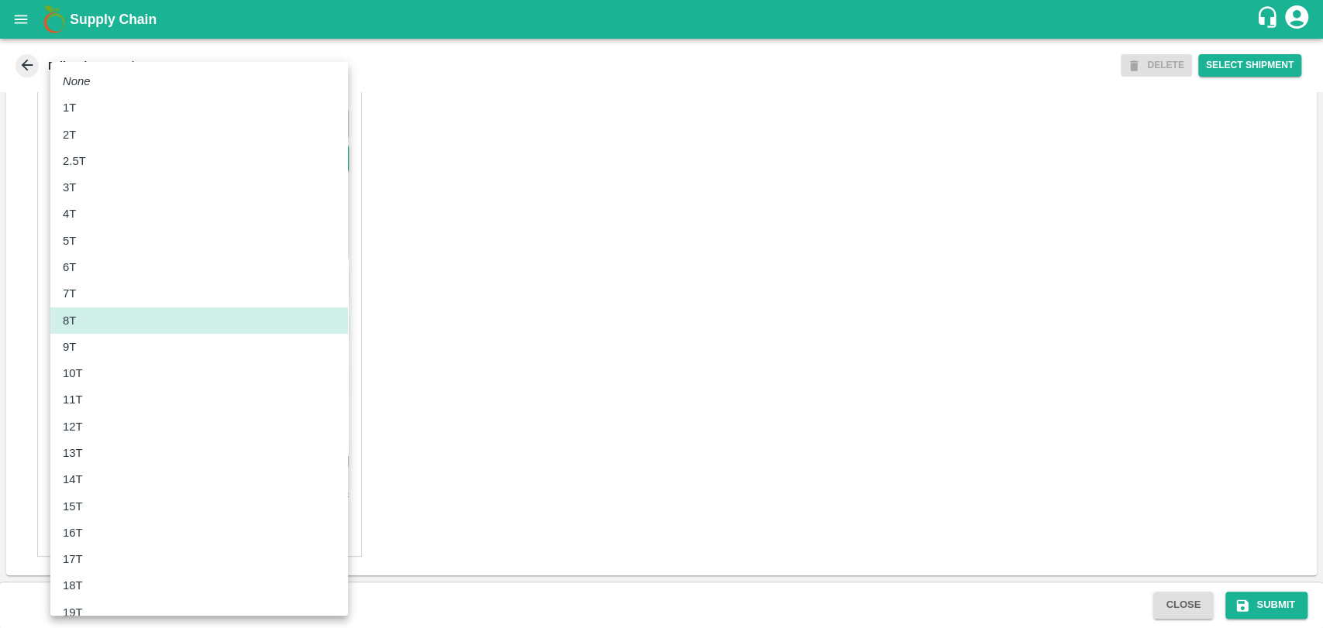
click at [98, 365] on div "10T" at bounding box center [199, 373] width 273 height 17
type input "10000"
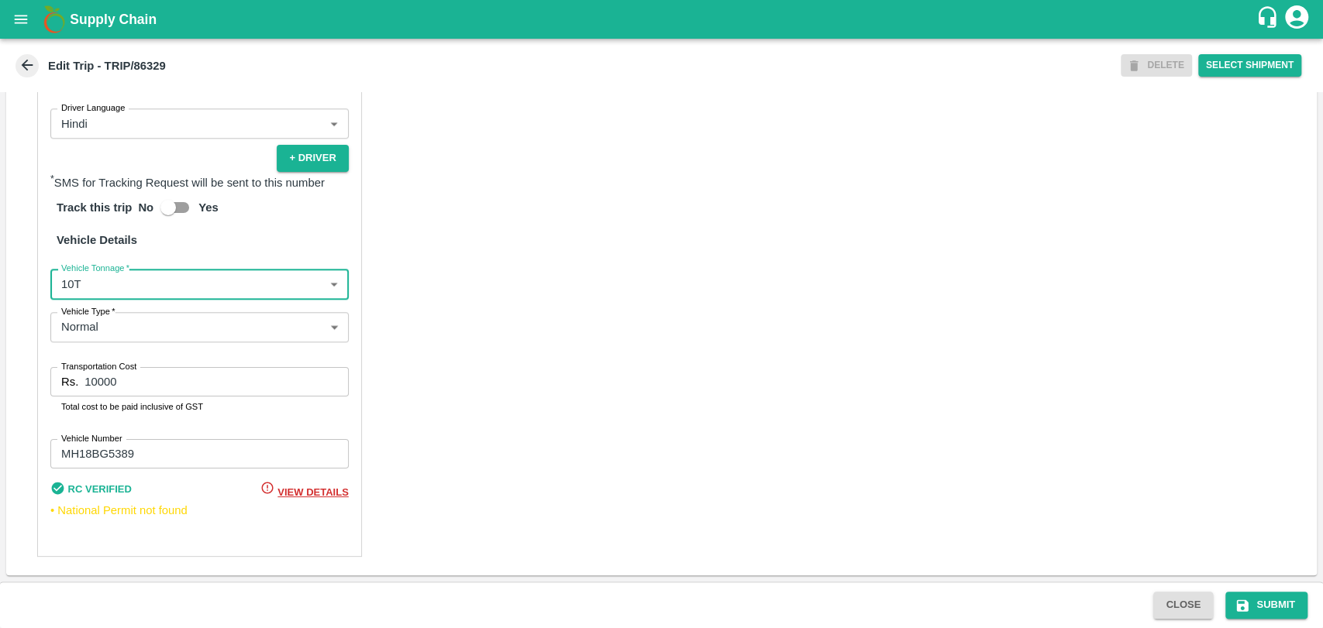
click at [91, 383] on input "10000" at bounding box center [215, 381] width 263 height 29
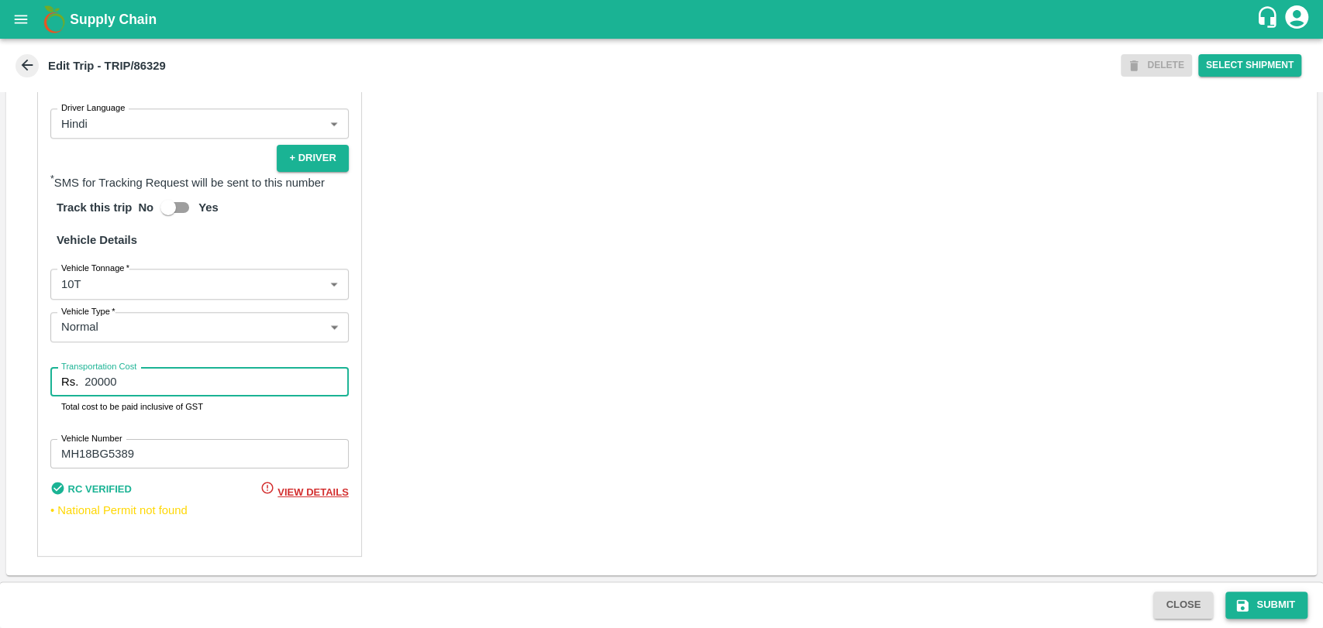
type input "20000"
click at [1233, 605] on button "Submit" at bounding box center [1266, 605] width 82 height 27
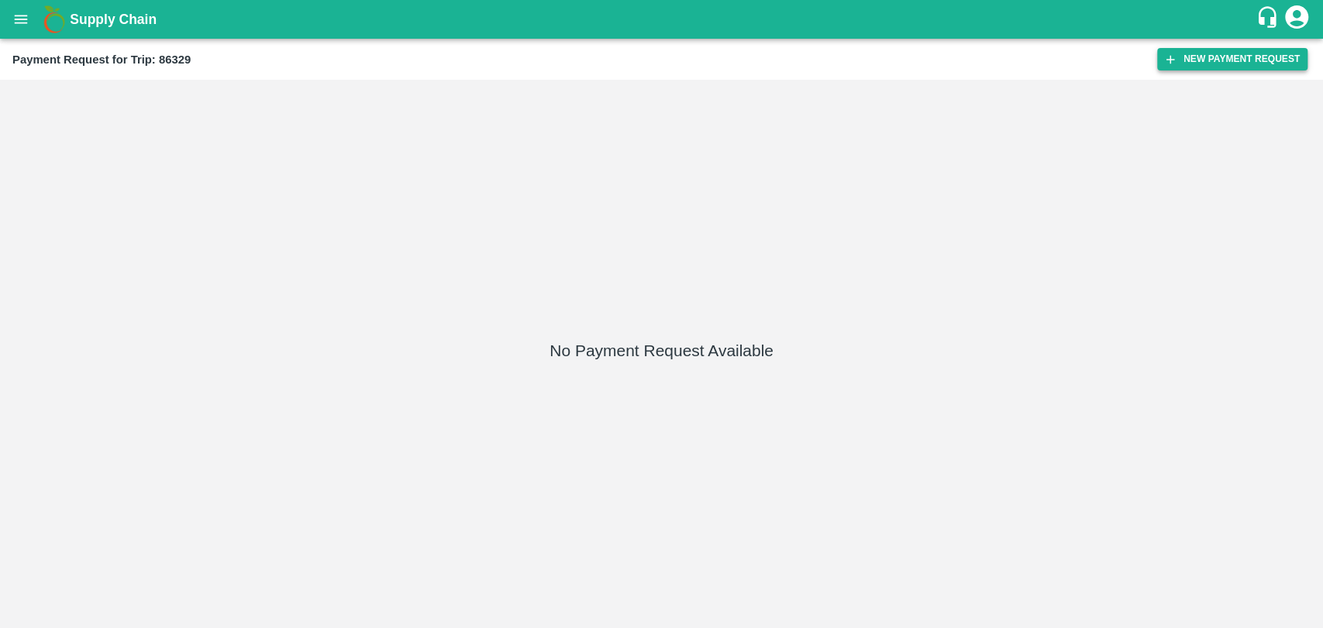
click at [1181, 54] on button "New Payment Request" at bounding box center [1232, 59] width 150 height 22
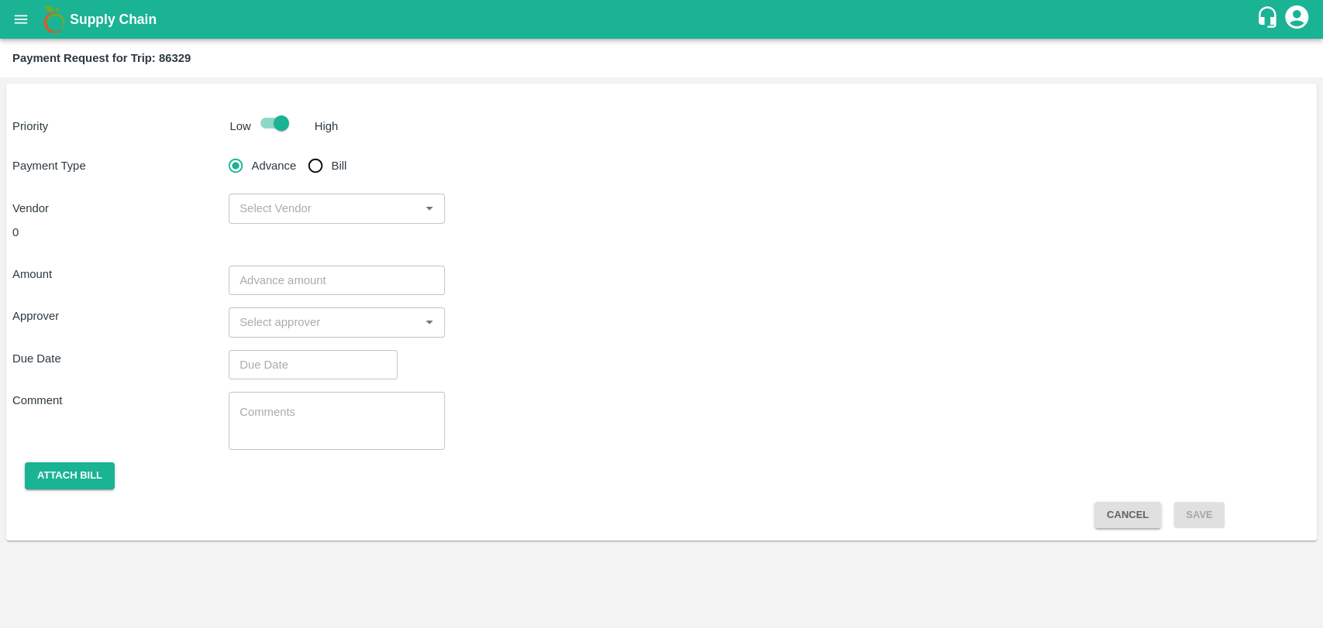
click at [305, 170] on input "Bill" at bounding box center [315, 165] width 31 height 31
radio input "true"
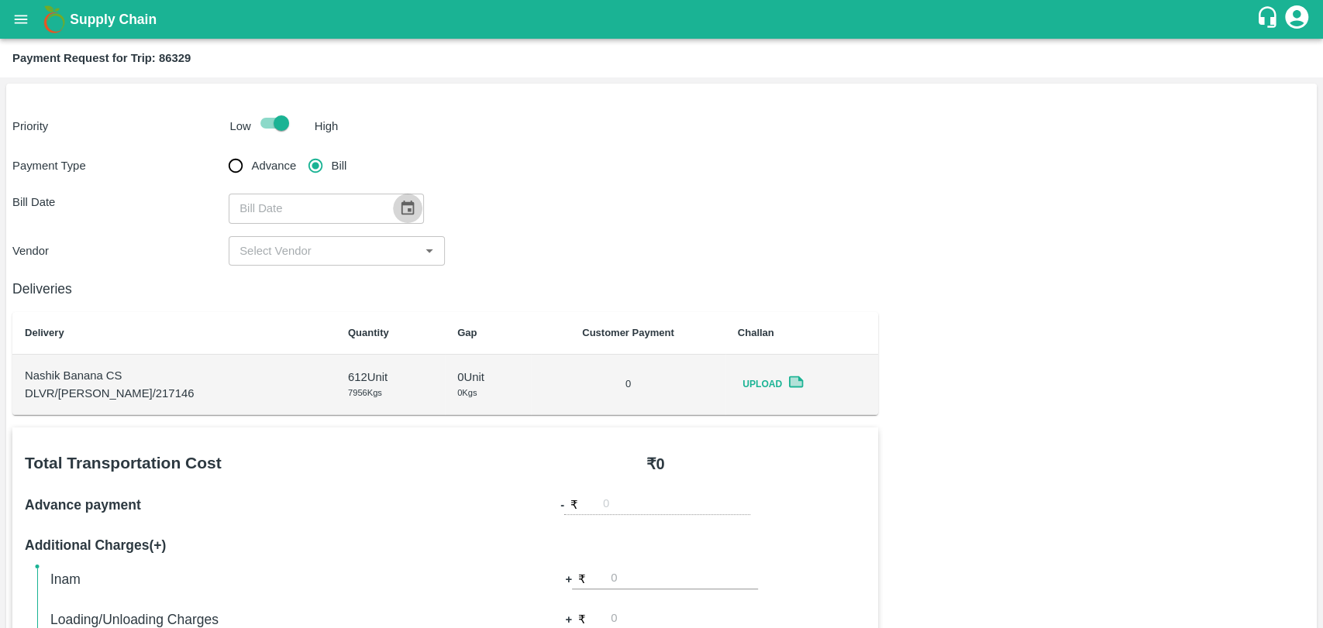
click at [399, 201] on icon "Choose date" at bounding box center [407, 208] width 17 height 17
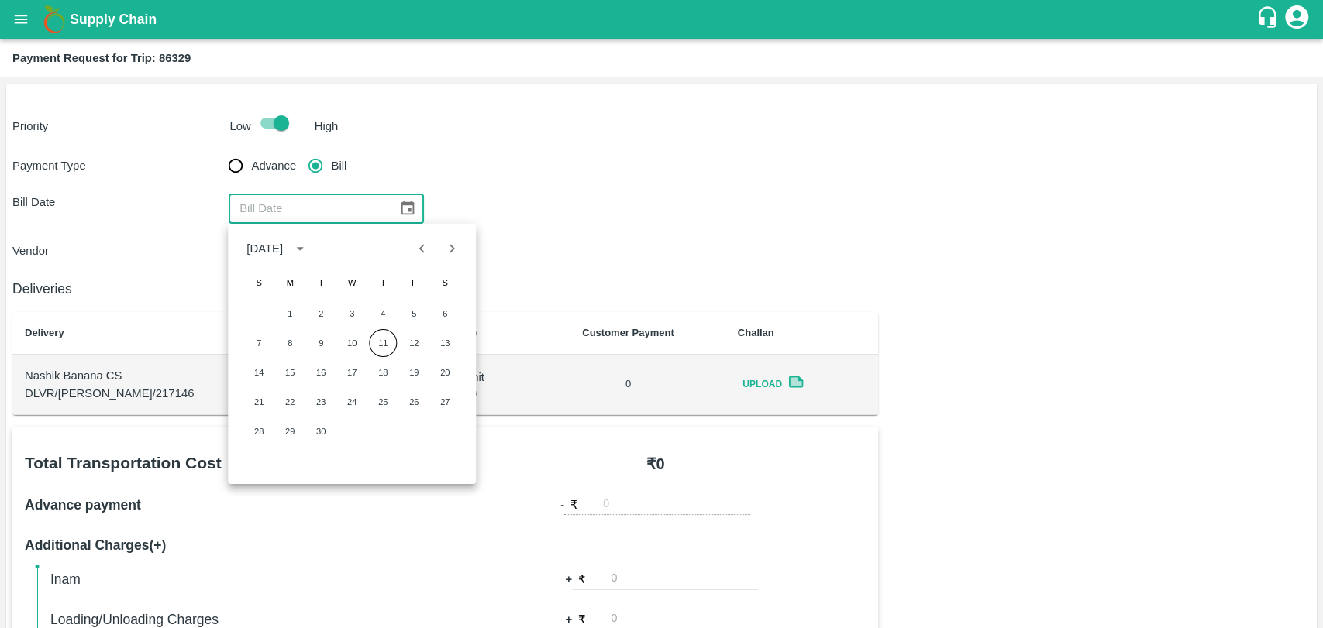
click at [416, 252] on icon "Previous month" at bounding box center [422, 248] width 17 height 17
click at [262, 364] on button "10" at bounding box center [259, 373] width 28 height 28
type input "[DATE]"
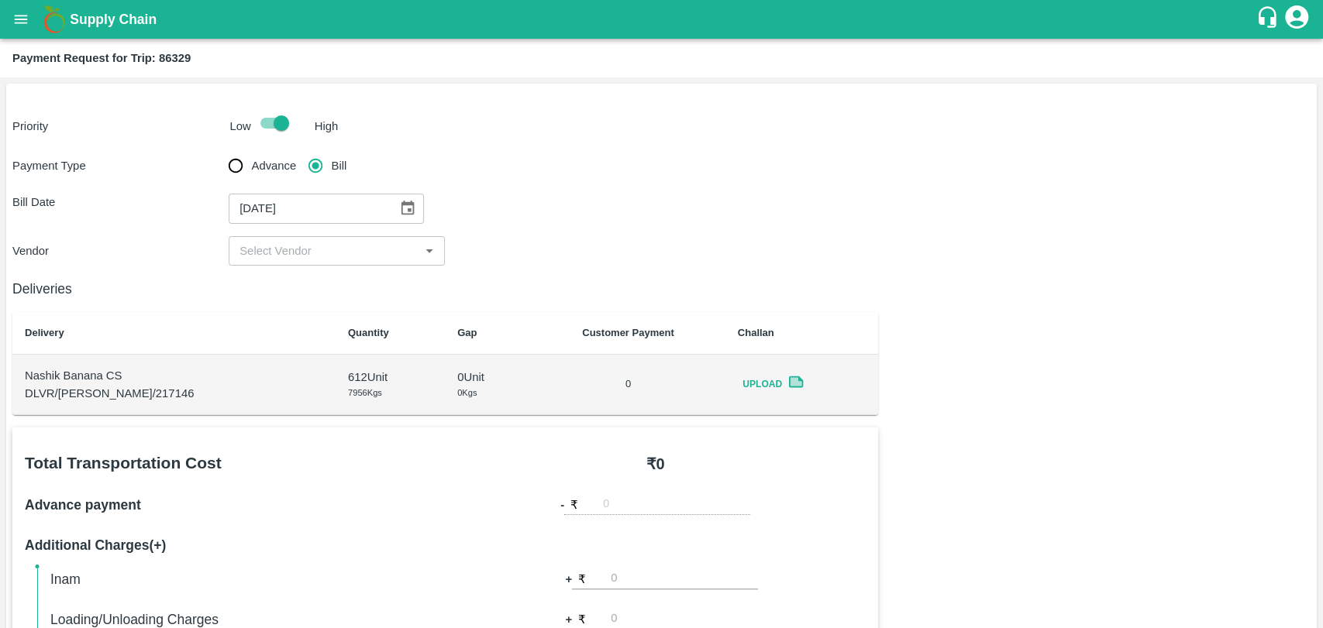
click at [270, 254] on input "input" at bounding box center [323, 251] width 181 height 20
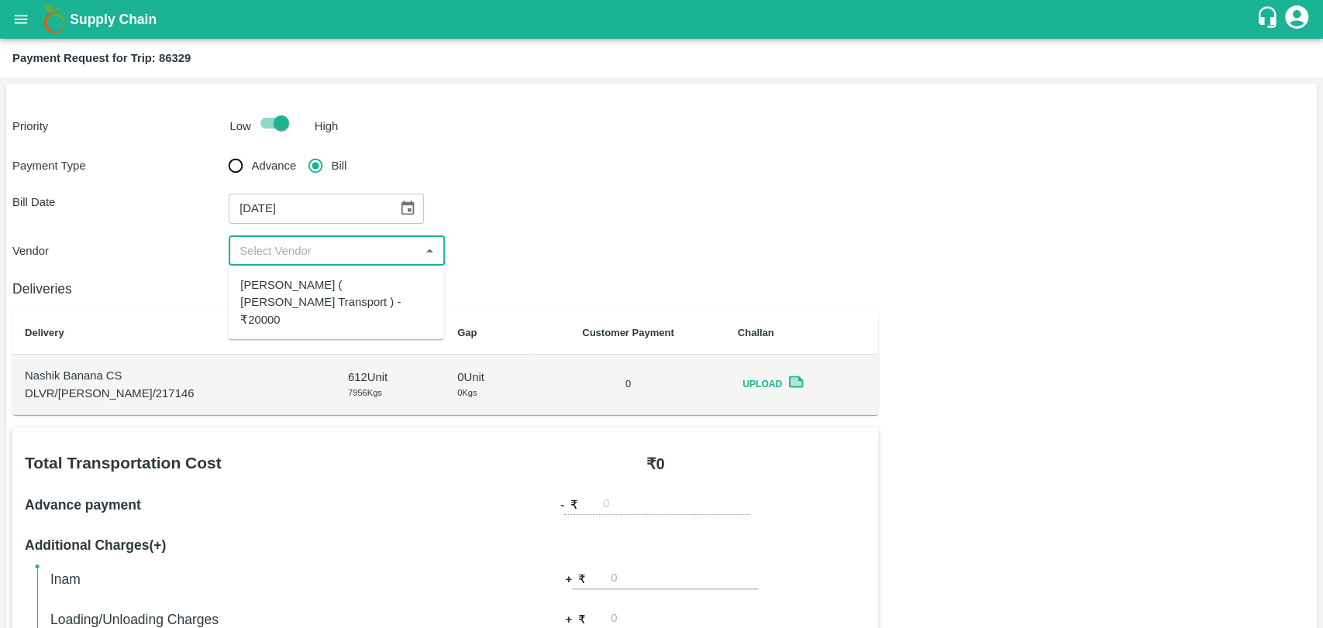
click at [280, 305] on div "[PERSON_NAME] ( [PERSON_NAME] Transport ) - ₹20000" at bounding box center [335, 303] width 191 height 52
type input "[PERSON_NAME] ( [PERSON_NAME] Transport ) - ₹20000"
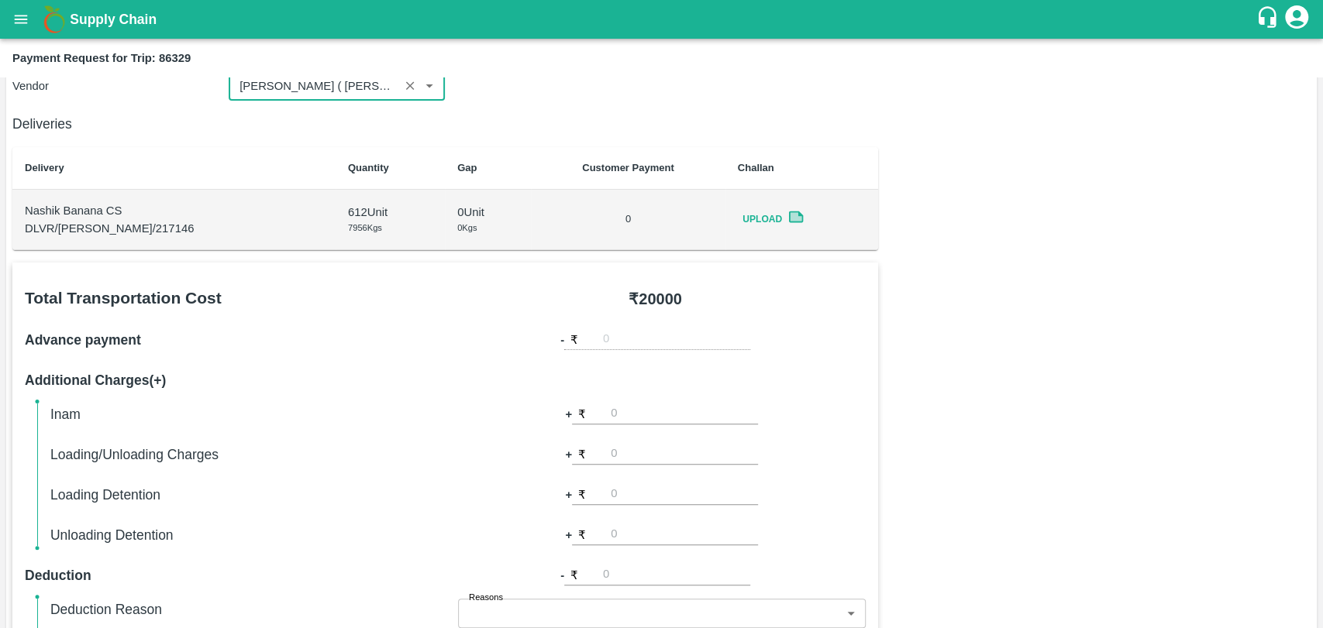
scroll to position [430, 0]
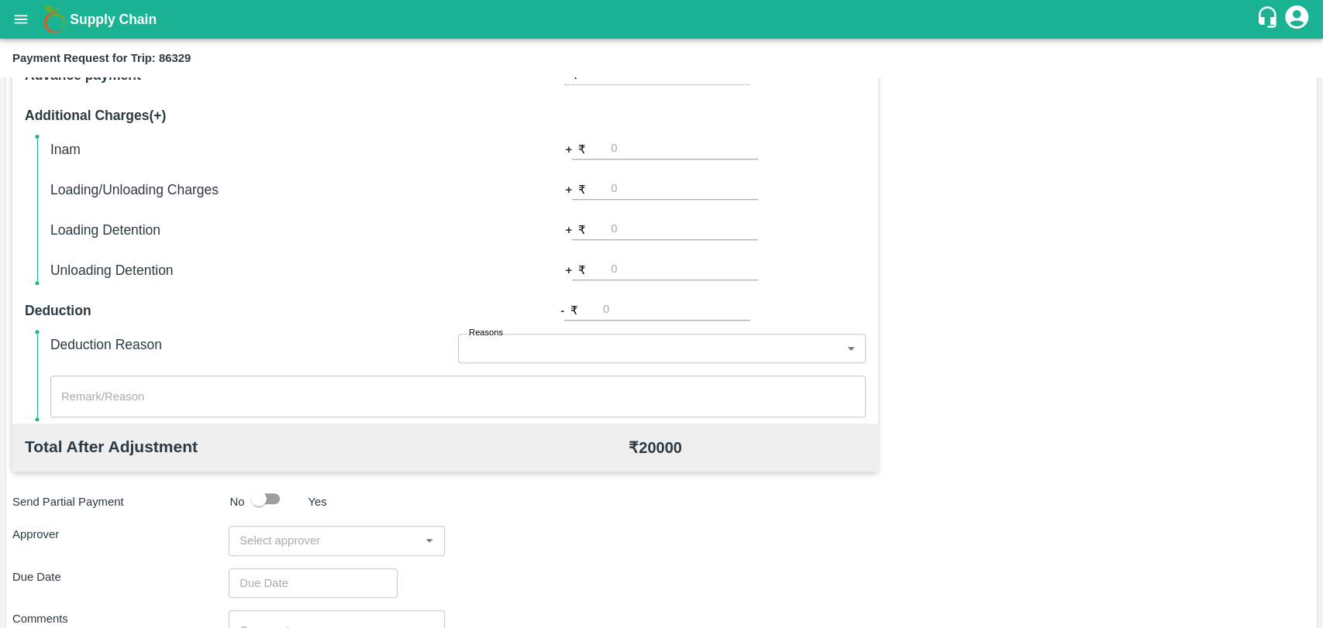
click at [631, 194] on input "number" at bounding box center [684, 189] width 147 height 21
type input "500"
click at [643, 237] on input "number" at bounding box center [684, 229] width 147 height 21
type input "4000"
click at [298, 535] on input "input" at bounding box center [323, 541] width 181 height 20
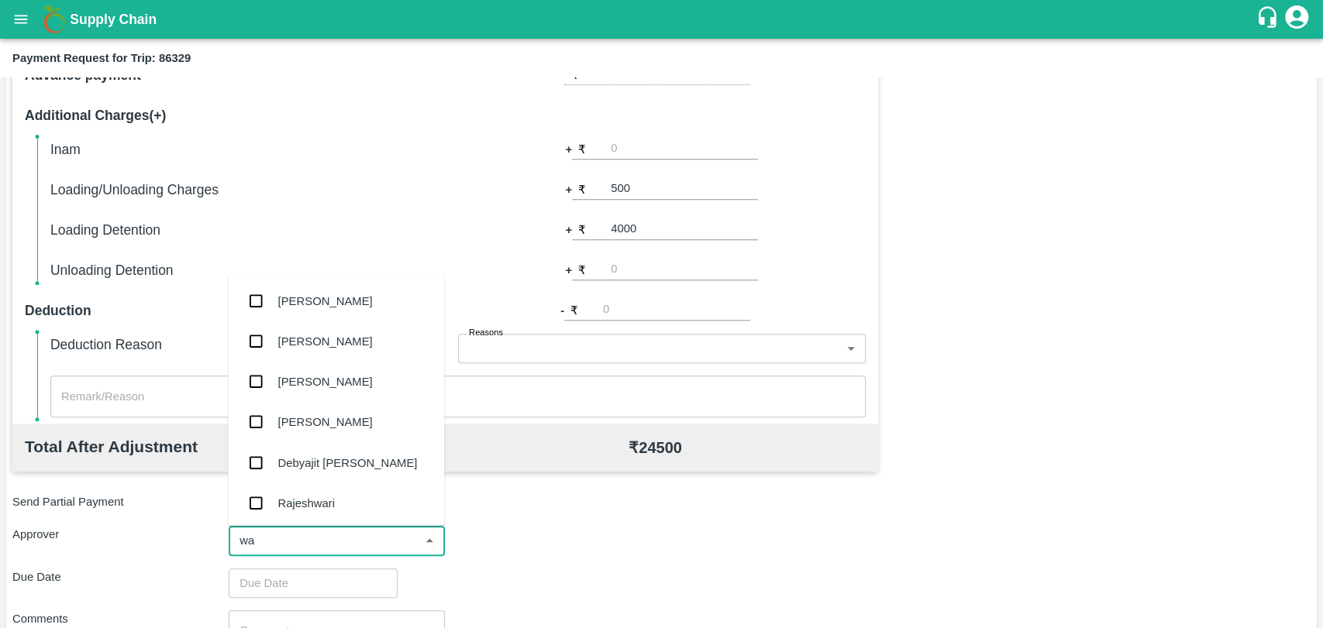
type input "wag"
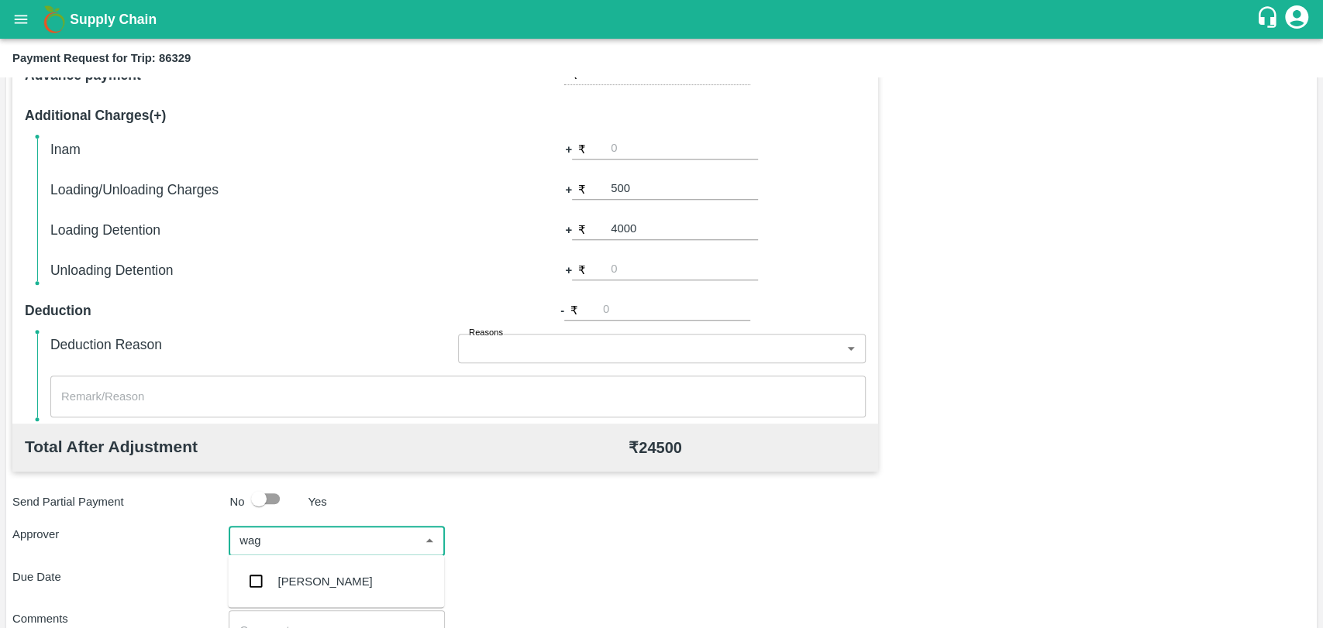
click at [292, 583] on div "[PERSON_NAME]" at bounding box center [325, 581] width 95 height 17
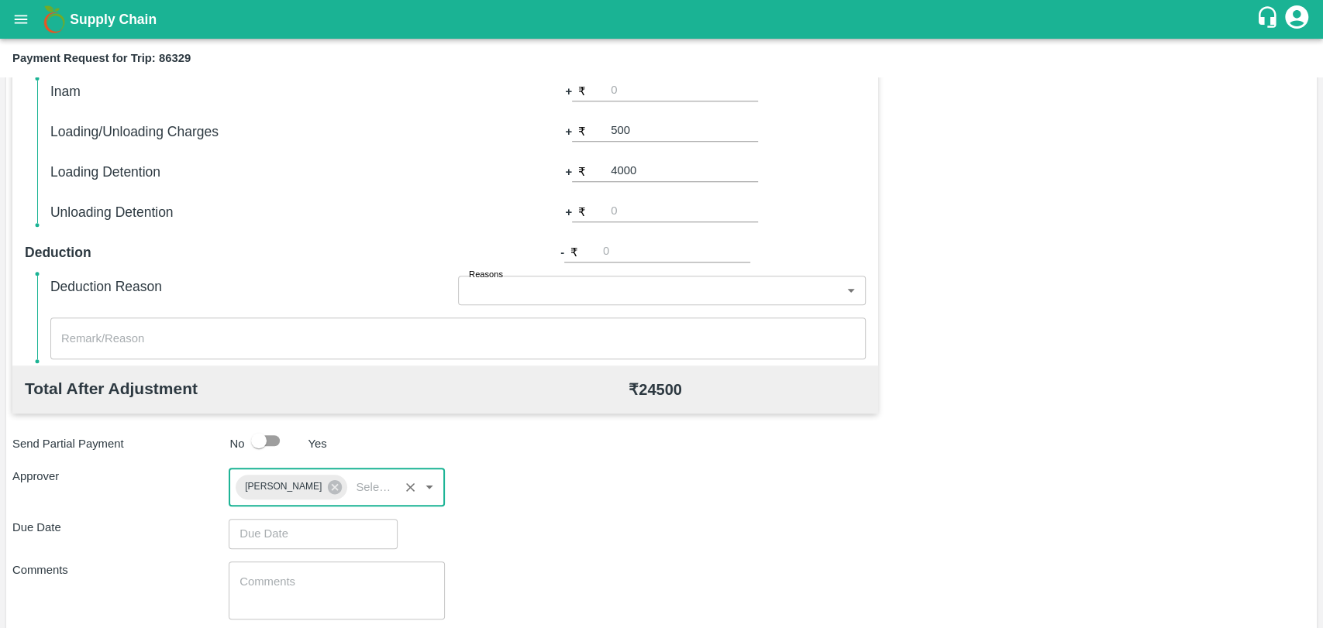
scroll to position [576, 0]
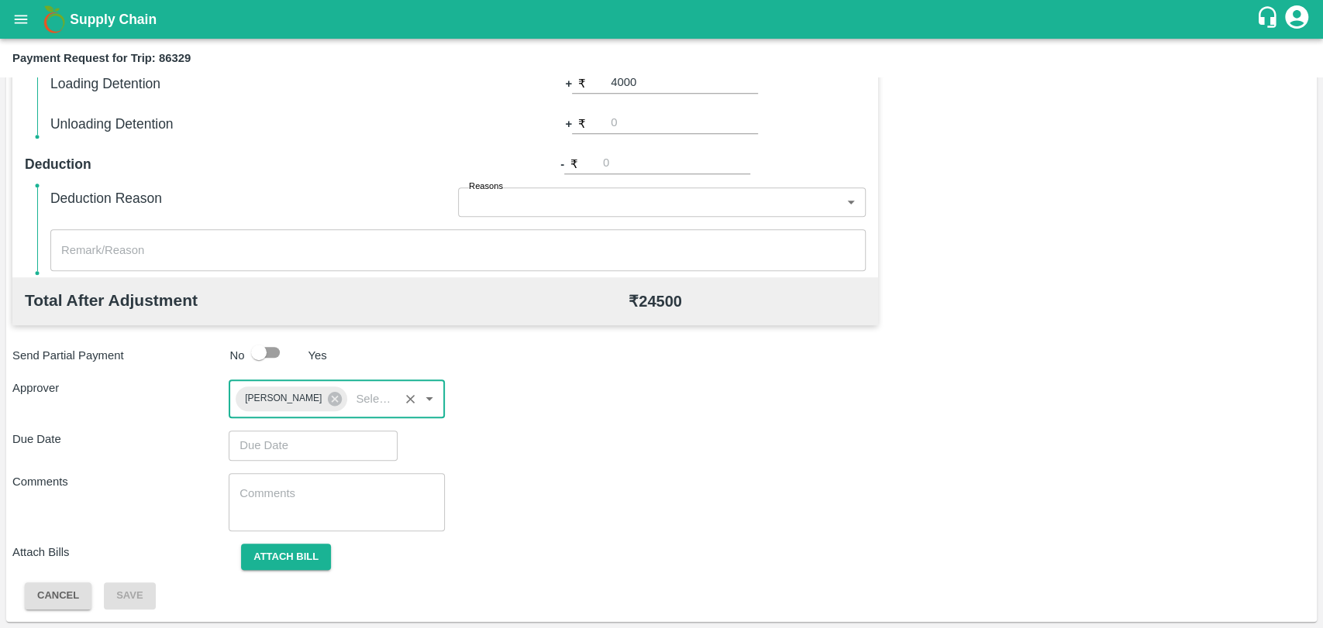
click at [291, 451] on input "Choose date" at bounding box center [308, 445] width 158 height 29
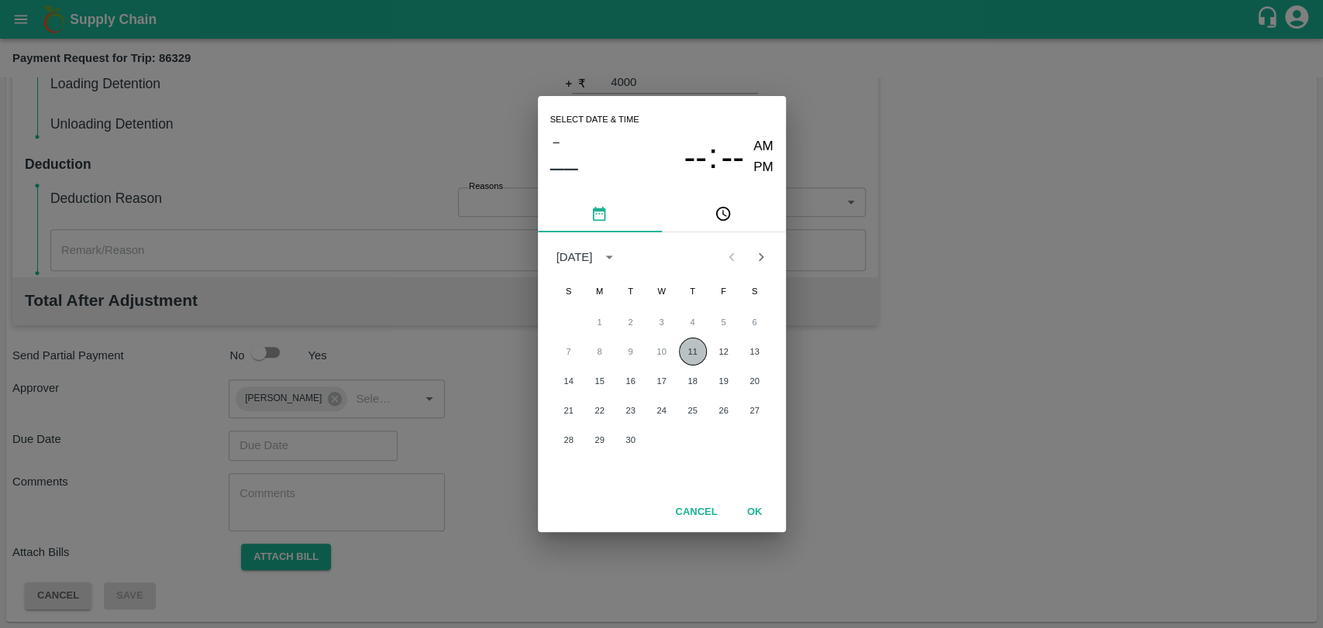
click at [693, 348] on button "11" at bounding box center [693, 352] width 28 height 28
type input "[DATE] 12:00 AM"
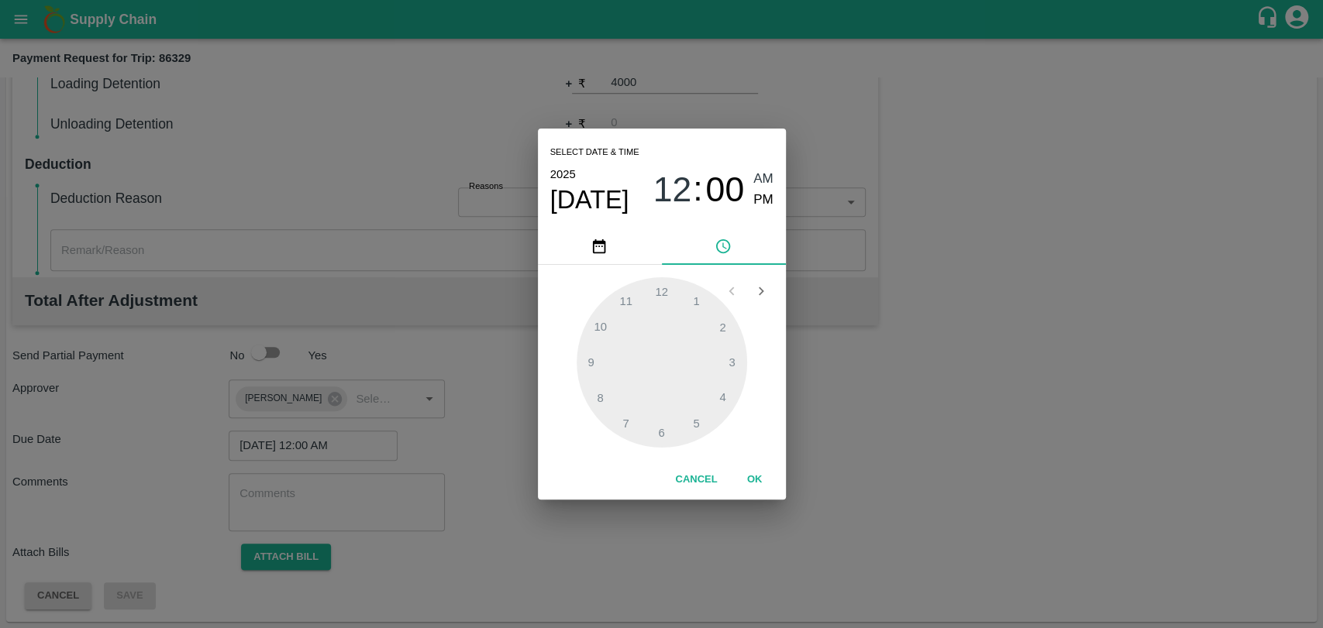
click at [762, 479] on button "OK" at bounding box center [755, 479] width 50 height 27
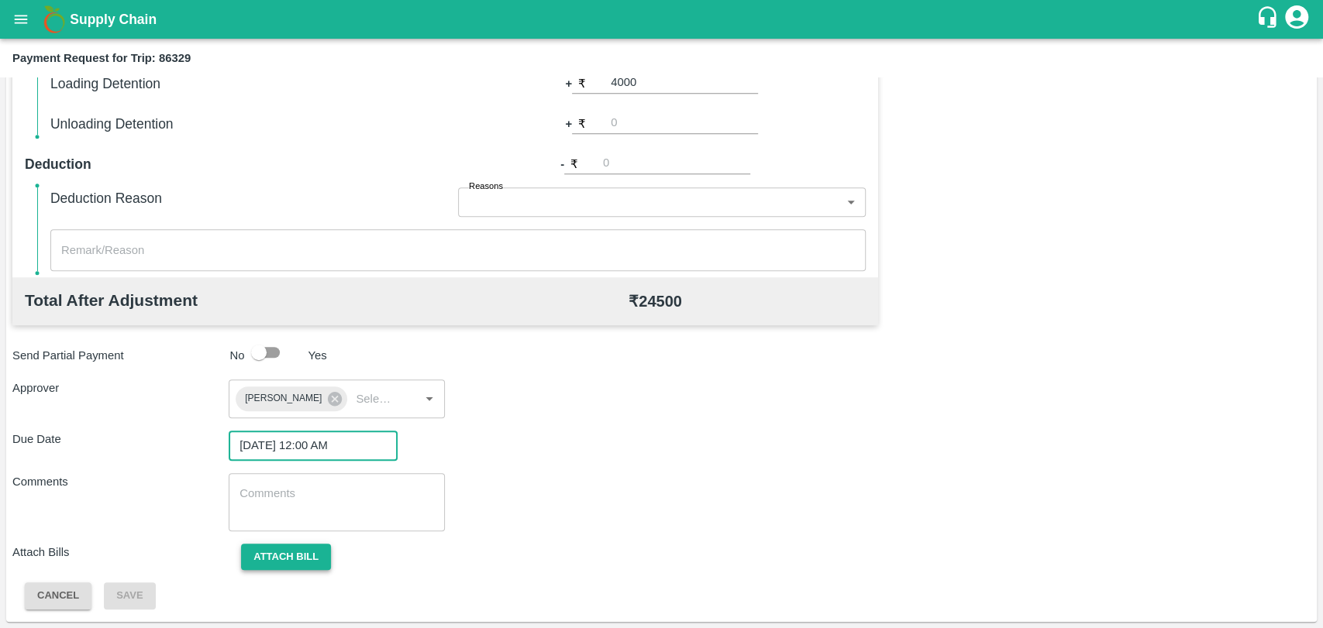
click at [293, 556] on button "Attach bill" at bounding box center [286, 557] width 90 height 27
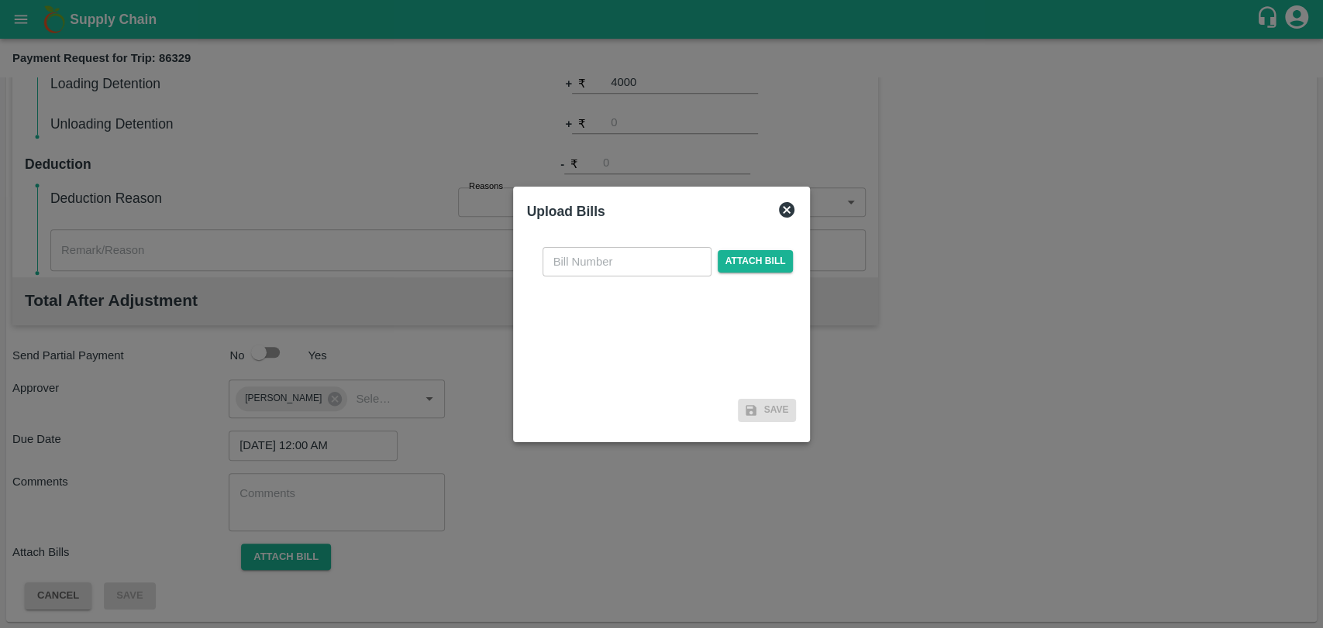
click at [578, 268] on input "text" at bounding box center [626, 261] width 169 height 29
type input "3889"
click at [755, 252] on span "Attach bill" at bounding box center [755, 261] width 76 height 22
click at [0, 0] on input "Attach bill" at bounding box center [0, 0] width 0 height 0
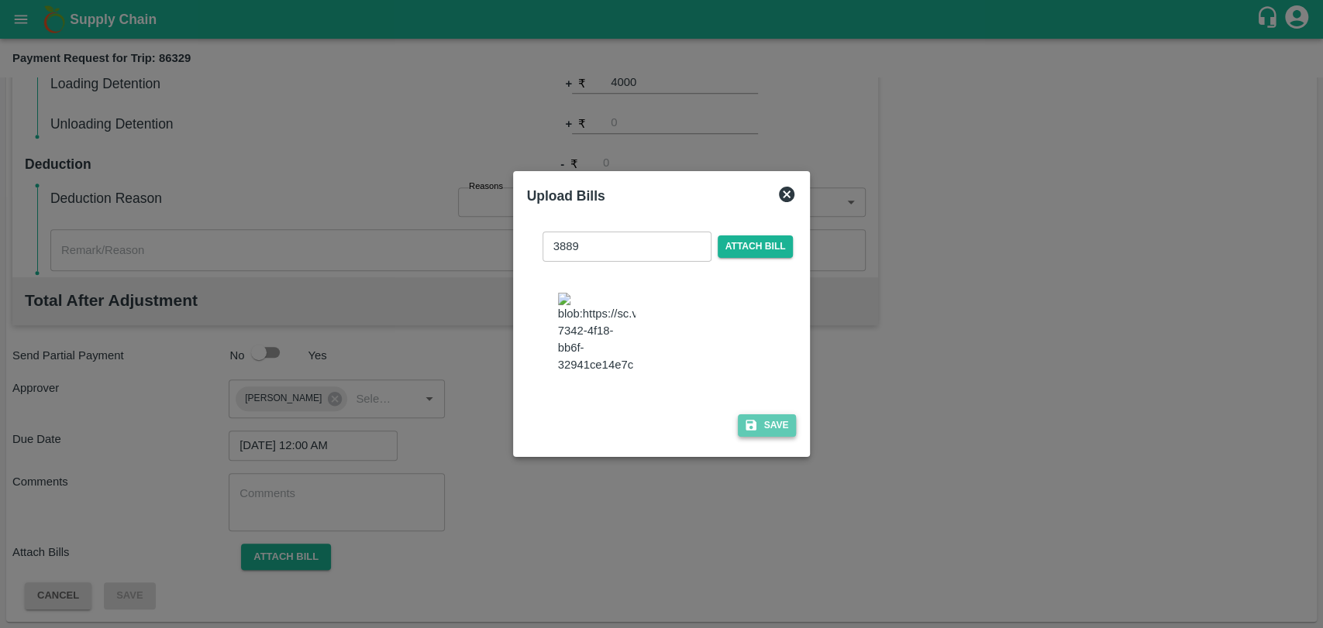
click at [753, 418] on icon "button" at bounding box center [751, 425] width 14 height 14
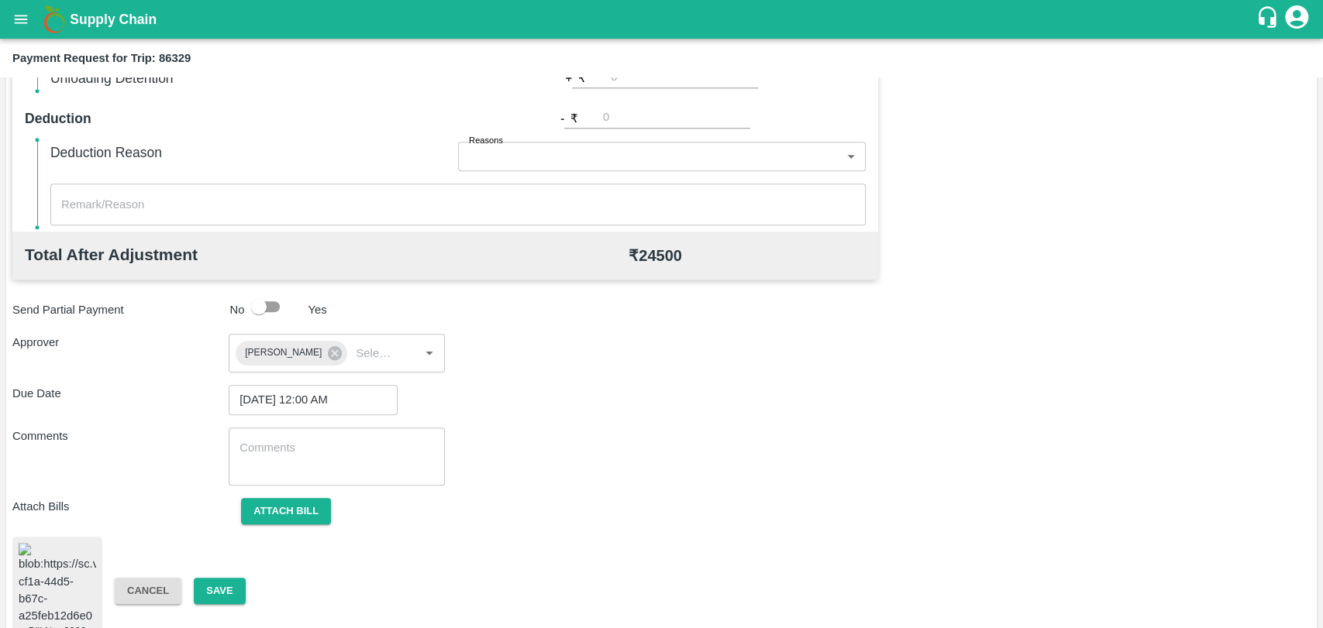
scroll to position [647, 0]
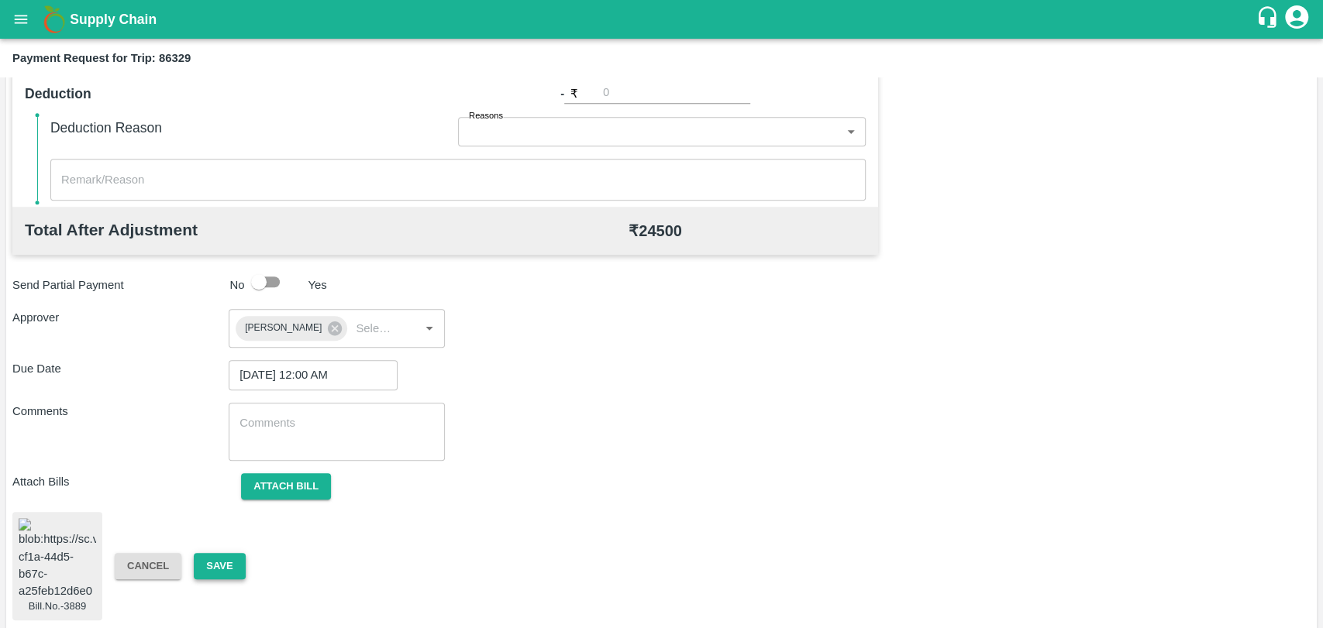
click at [202, 553] on button "Save" at bounding box center [219, 566] width 51 height 27
